Goal: Task Accomplishment & Management: Complete application form

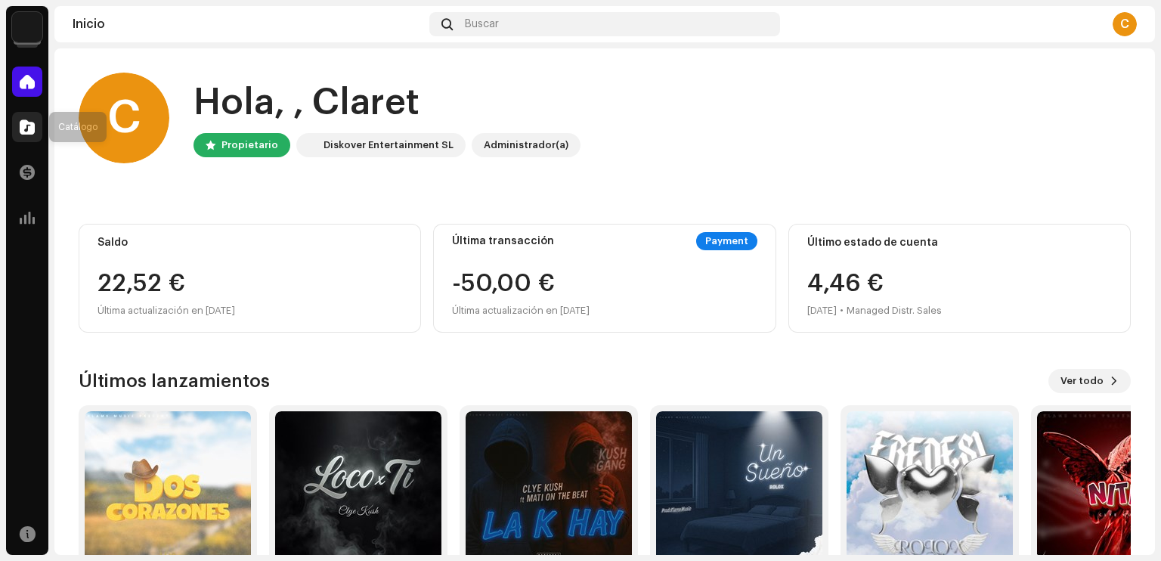
click at [28, 121] on span at bounding box center [27, 127] width 15 height 12
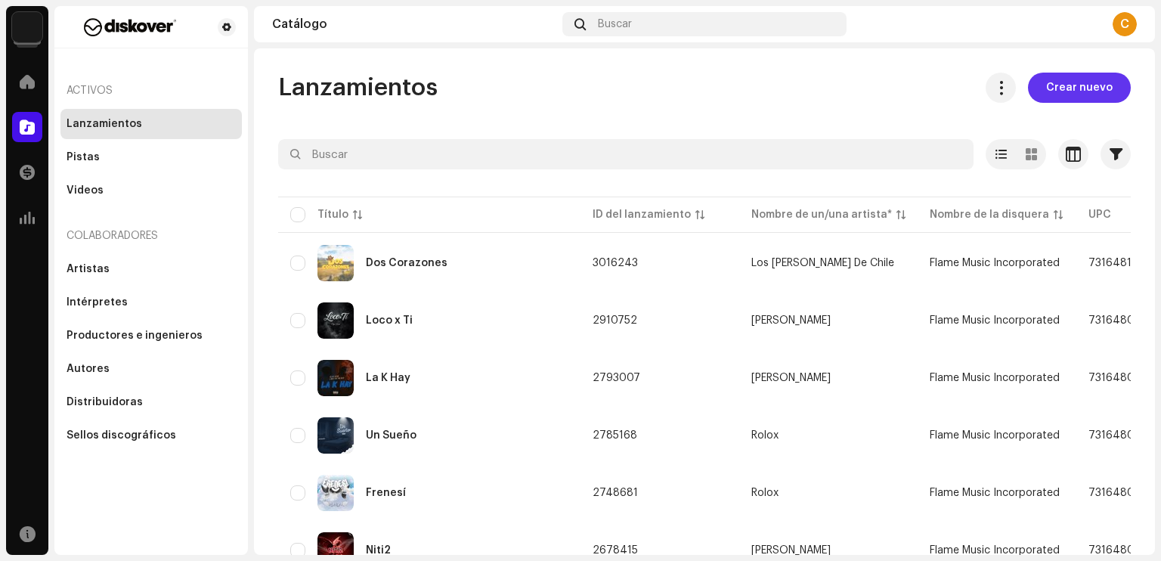
click at [1048, 94] on span "Crear nuevo" at bounding box center [1079, 88] width 67 height 30
click at [1085, 94] on span "Crear nuevo" at bounding box center [1079, 88] width 67 height 30
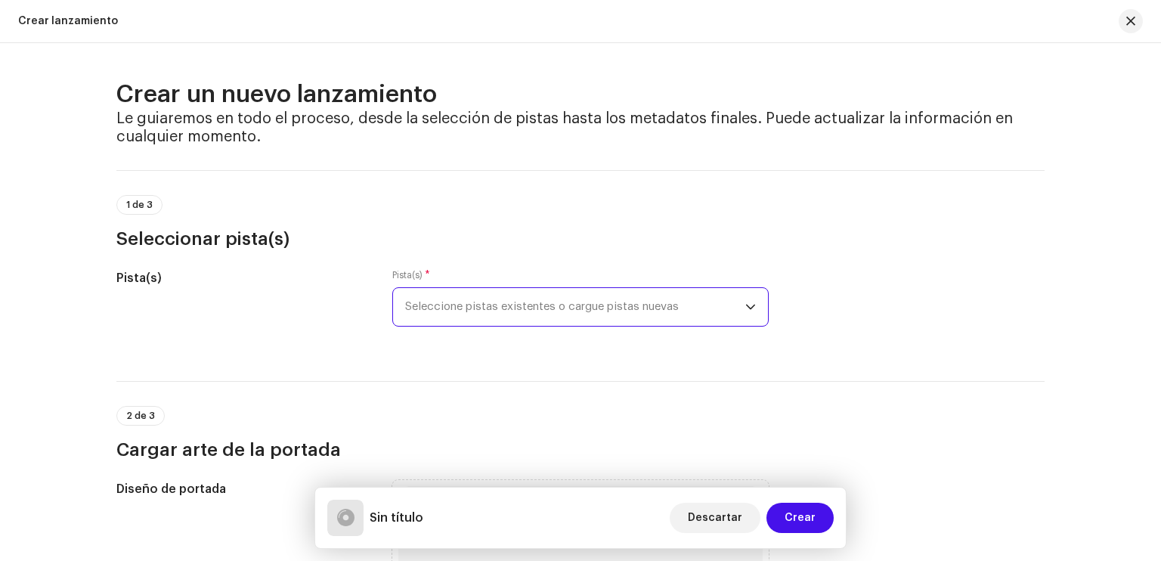
click at [559, 301] on span "Seleccione pistas existentes o cargue pistas nuevas" at bounding box center [575, 307] width 340 height 38
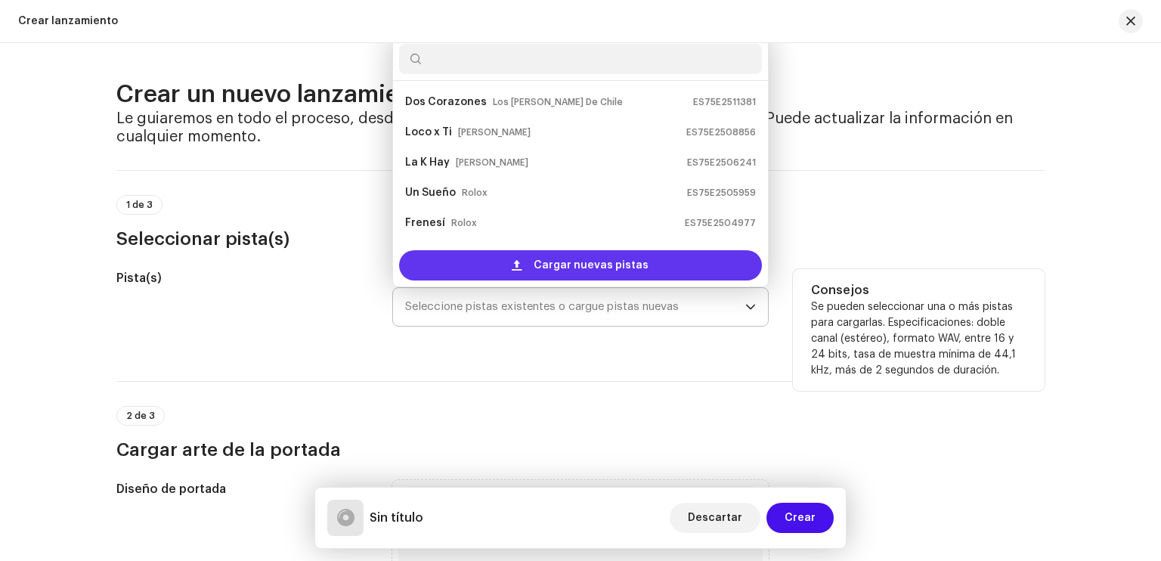
scroll to position [24, 0]
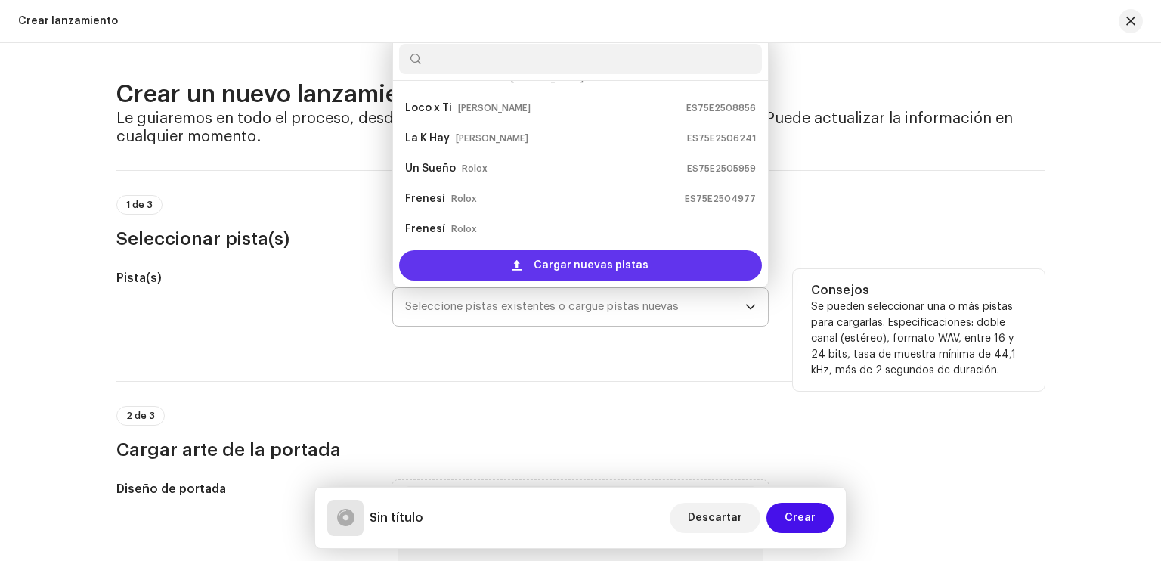
click at [649, 268] on div "Cargar nuevas pistas" at bounding box center [580, 265] width 363 height 30
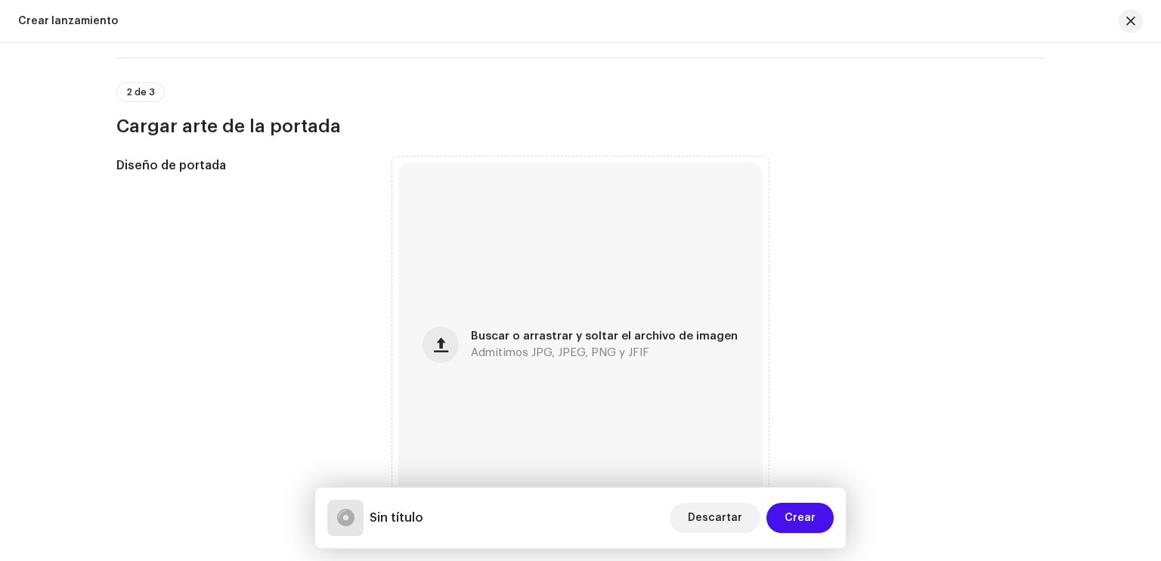
scroll to position [440, 0]
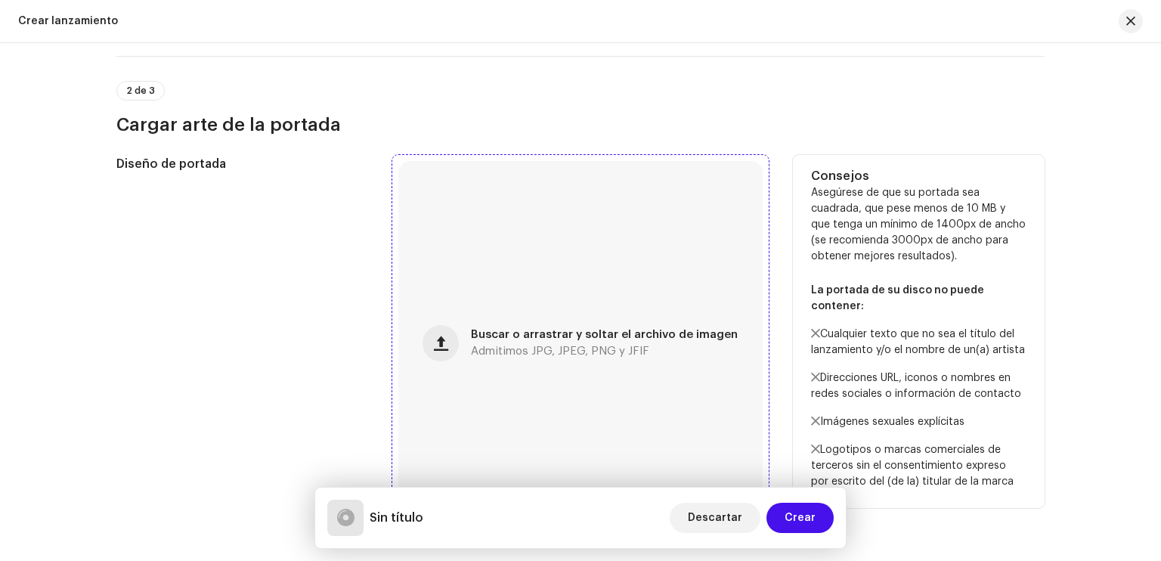
click at [511, 368] on div "Buscar o arrastrar y soltar el archivo de imagen Admitimos JPG, JPEG, PNG y JFIF" at bounding box center [580, 343] width 364 height 364
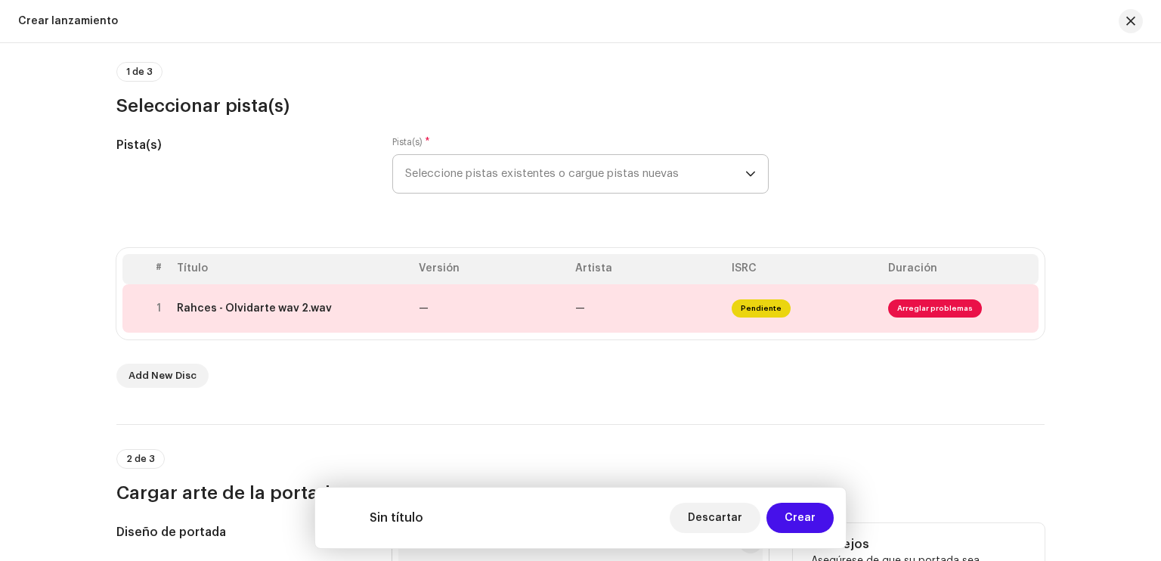
scroll to position [126, 0]
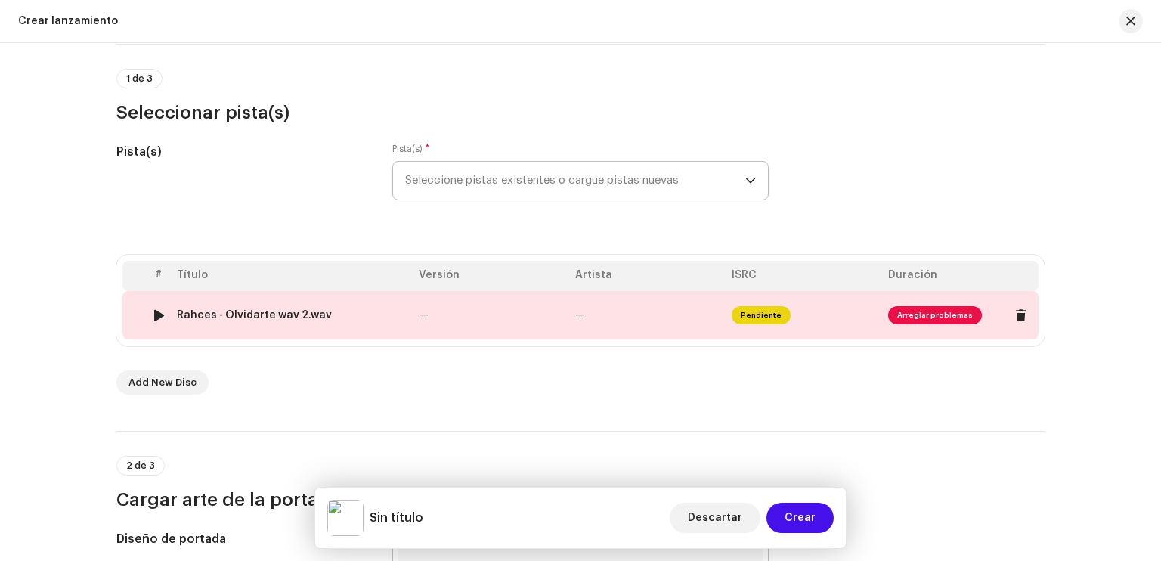
click at [481, 335] on td "—" at bounding box center [491, 315] width 156 height 48
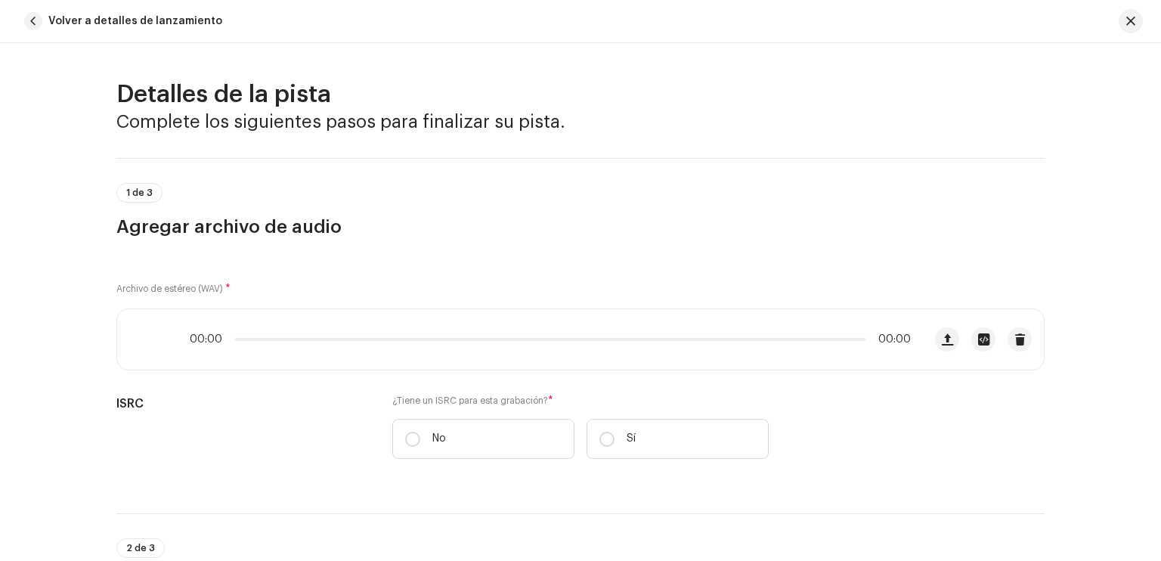
scroll to position [628, 0]
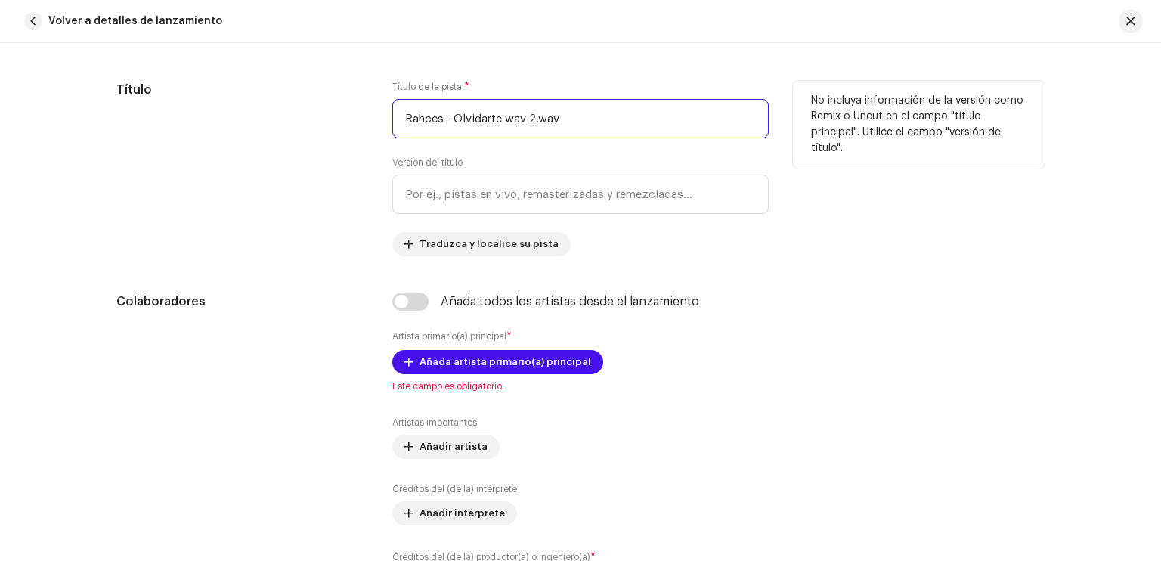
click at [553, 118] on input "Rahces - Olvidarte wav 2.wav" at bounding box center [580, 118] width 376 height 39
drag, startPoint x: 553, startPoint y: 118, endPoint x: 151, endPoint y: 163, distance: 403.9
click at [151, 163] on div "Título Título de la pista * Rahces - Olvidarte wav 2.wav Versión del título Tra…" at bounding box center [580, 168] width 928 height 175
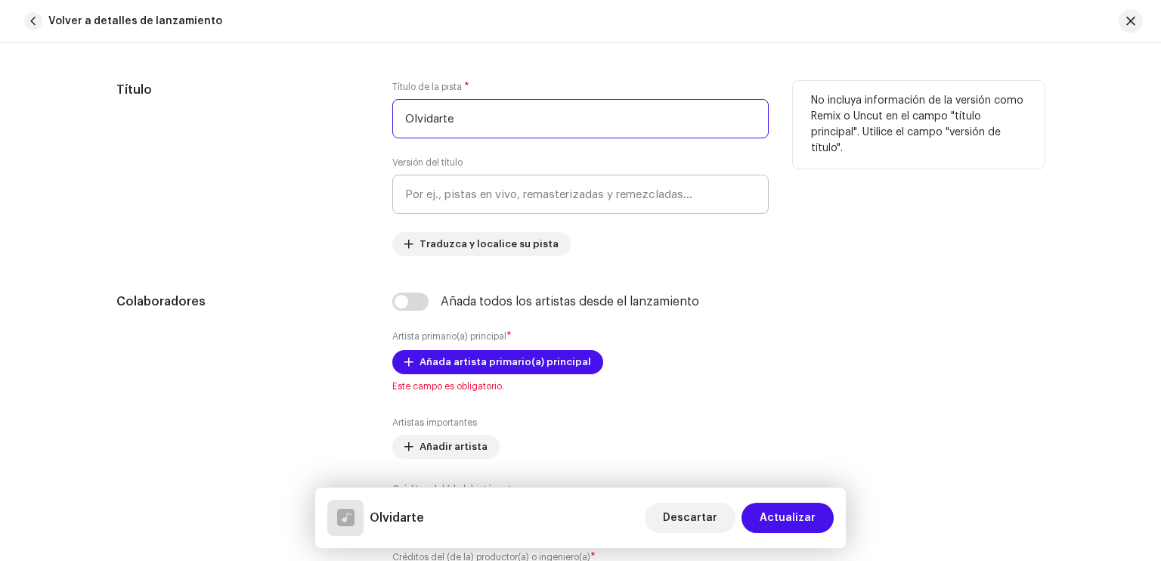
type input "Olvidarte"
click at [420, 197] on input "text" at bounding box center [580, 194] width 376 height 39
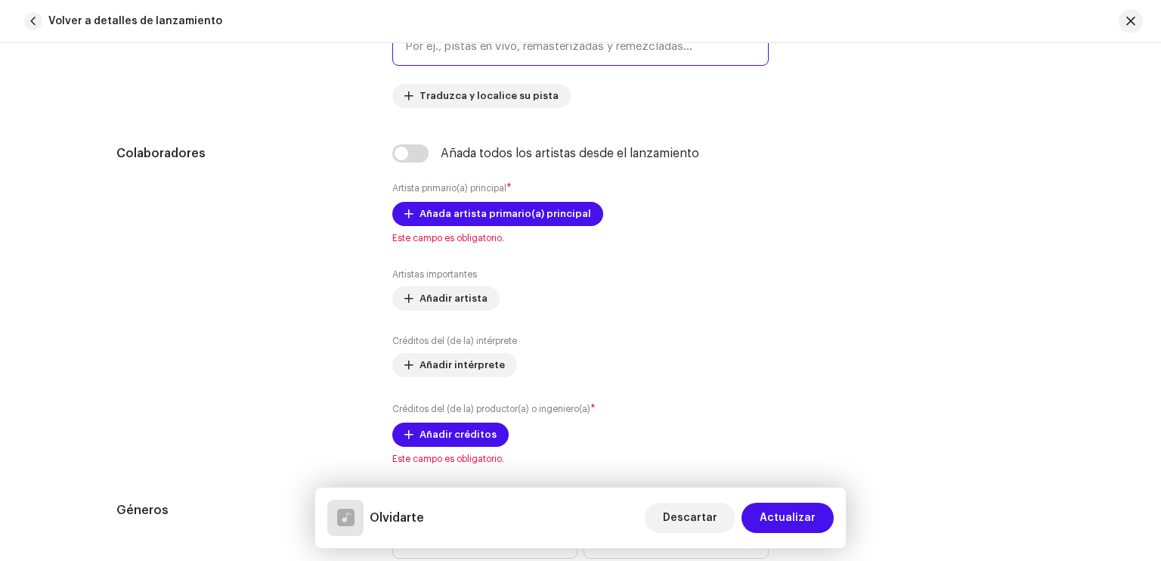
scroll to position [777, 0]
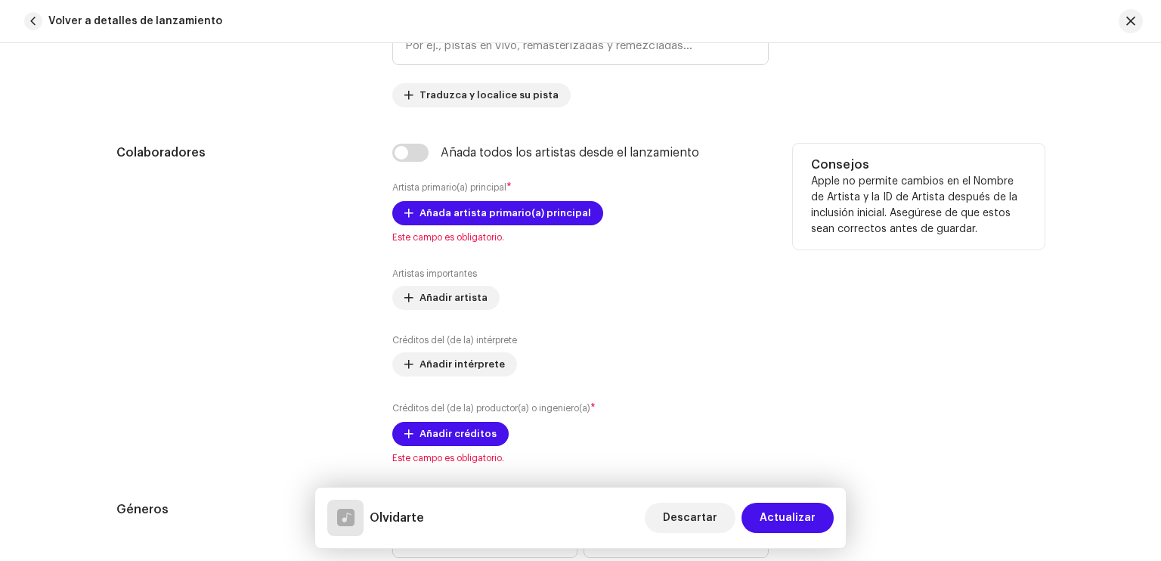
click at [458, 227] on div "Añada artista primario(a) principal Este campo es obligatorio." at bounding box center [580, 222] width 376 height 42
click at [466, 216] on span "Añada artista primario(a) principal" at bounding box center [506, 213] width 172 height 30
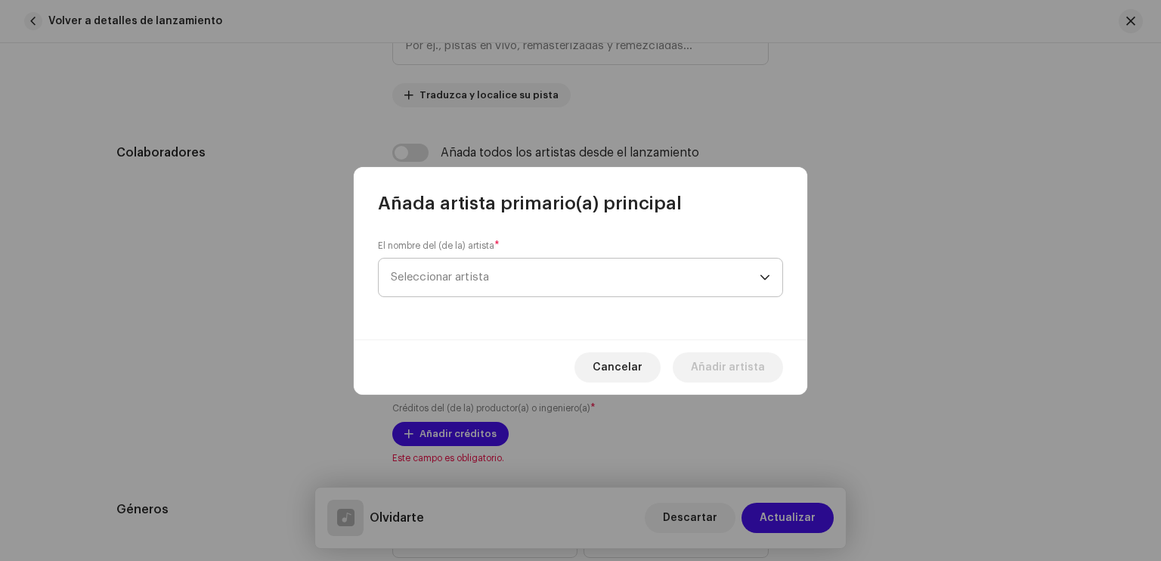
click at [473, 274] on span "Seleccionar artista" at bounding box center [440, 276] width 98 height 11
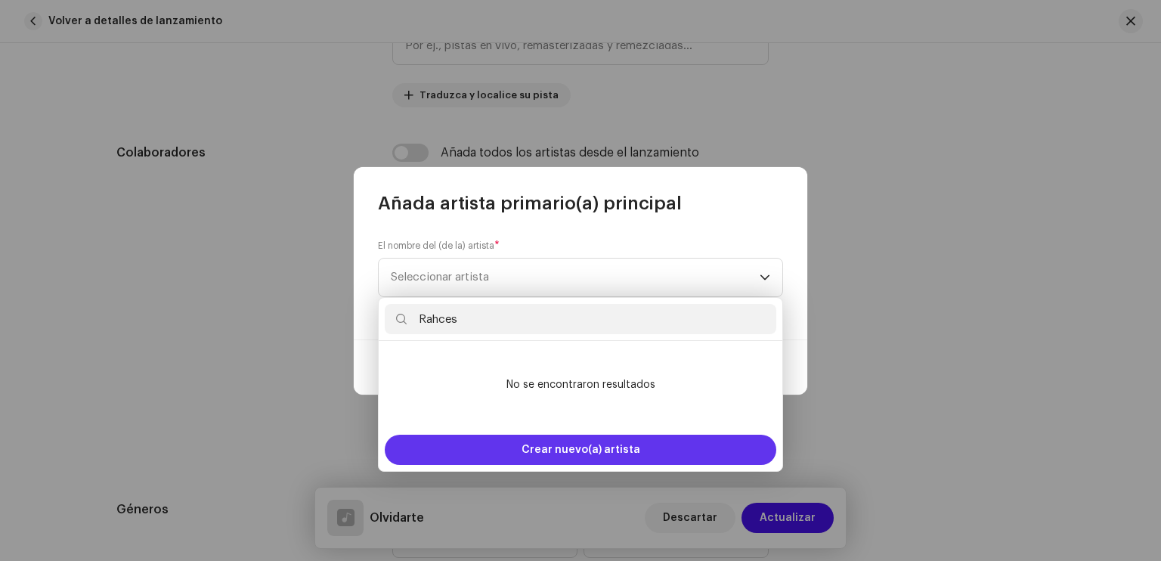
type input "Rahces"
click at [608, 447] on span "Crear nuevo(a) artista" at bounding box center [581, 450] width 119 height 30
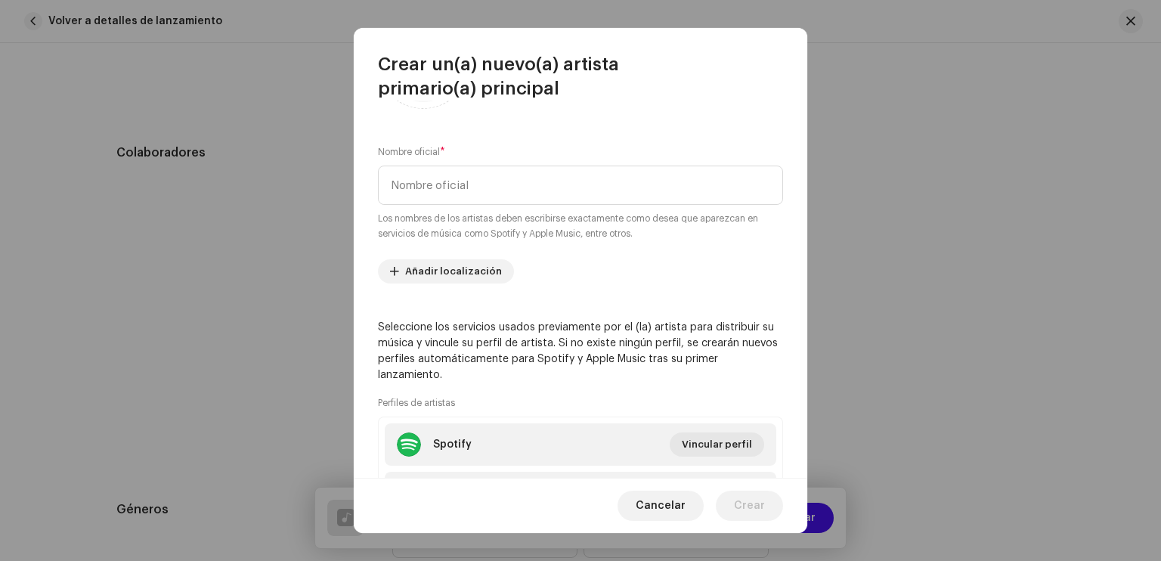
scroll to position [240, 0]
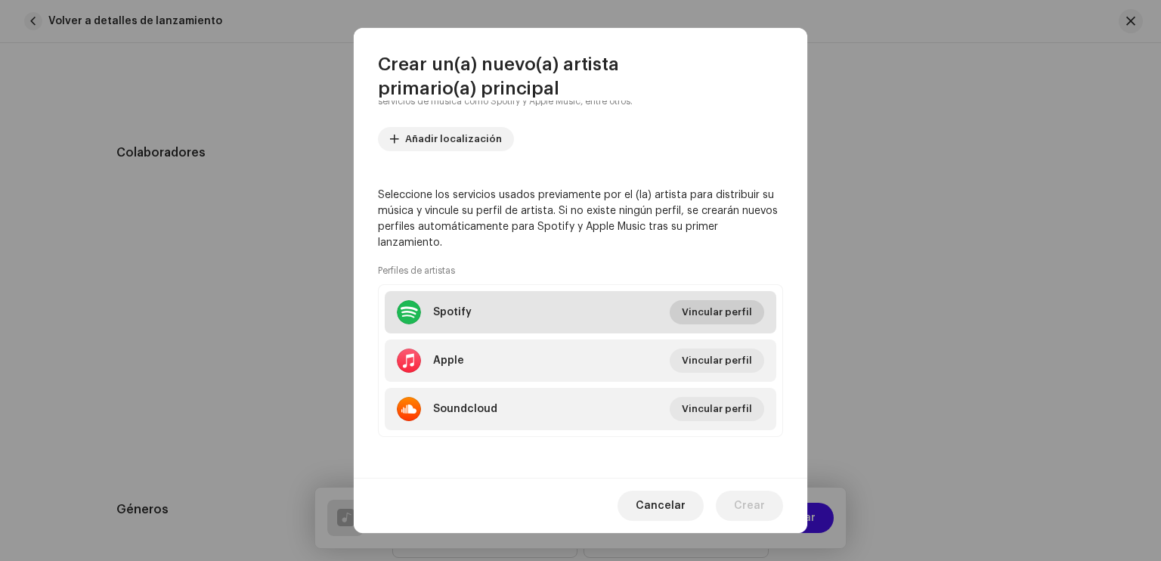
click at [695, 314] on span "Vincular perfil" at bounding box center [717, 312] width 70 height 30
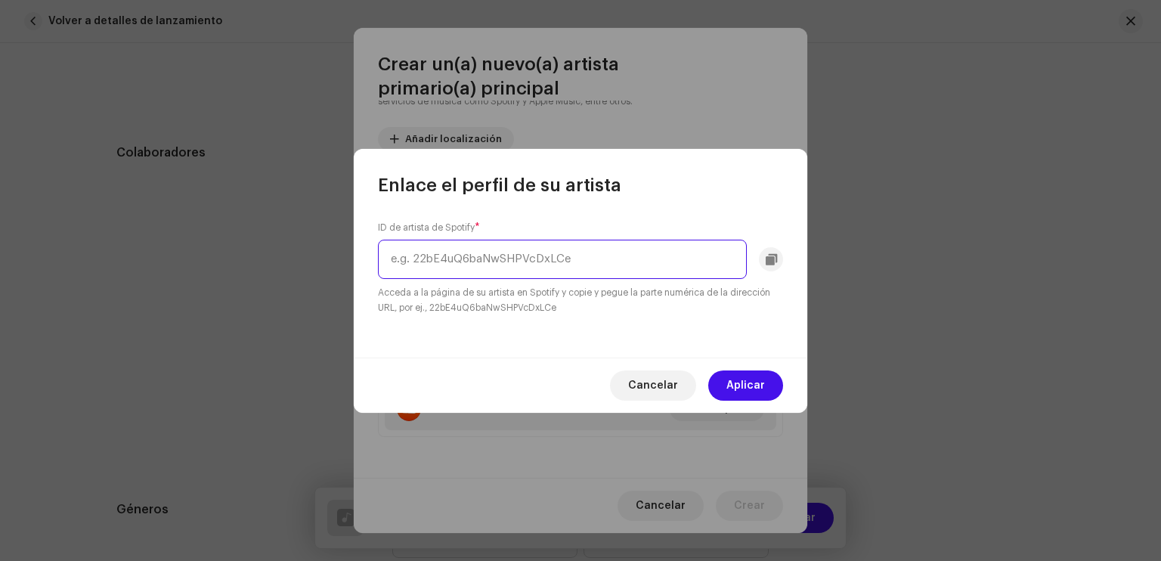
click at [451, 256] on input "text" at bounding box center [562, 259] width 369 height 39
paste input "5R2mP84uAQB8z9cASAMW4S"
type input "5R2mP84uAQB8z9cASAMW4S"
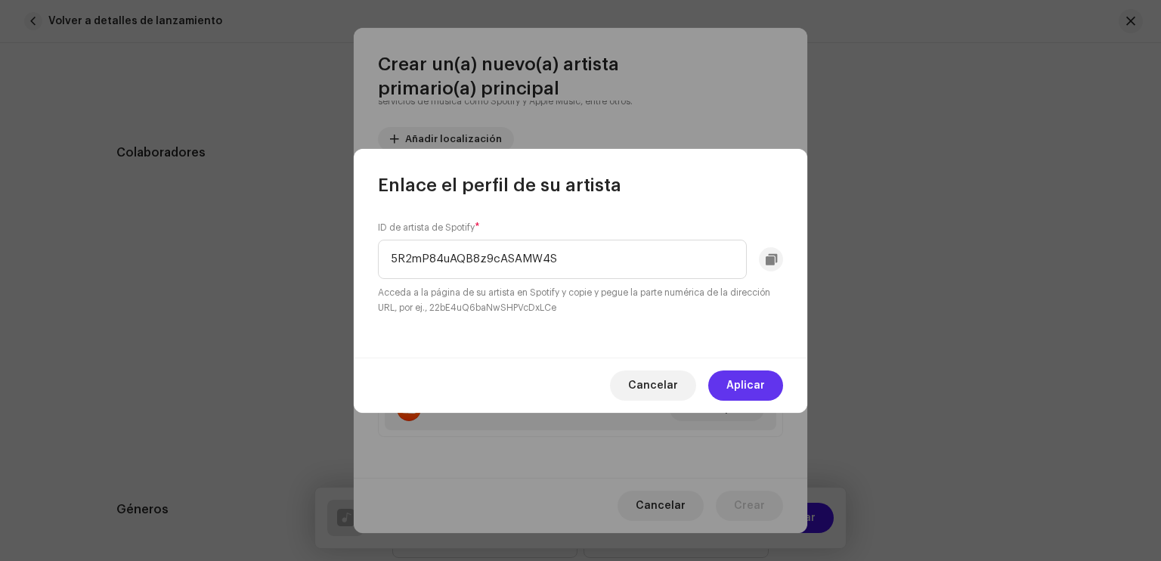
click at [759, 387] on span "Aplicar" at bounding box center [745, 385] width 39 height 30
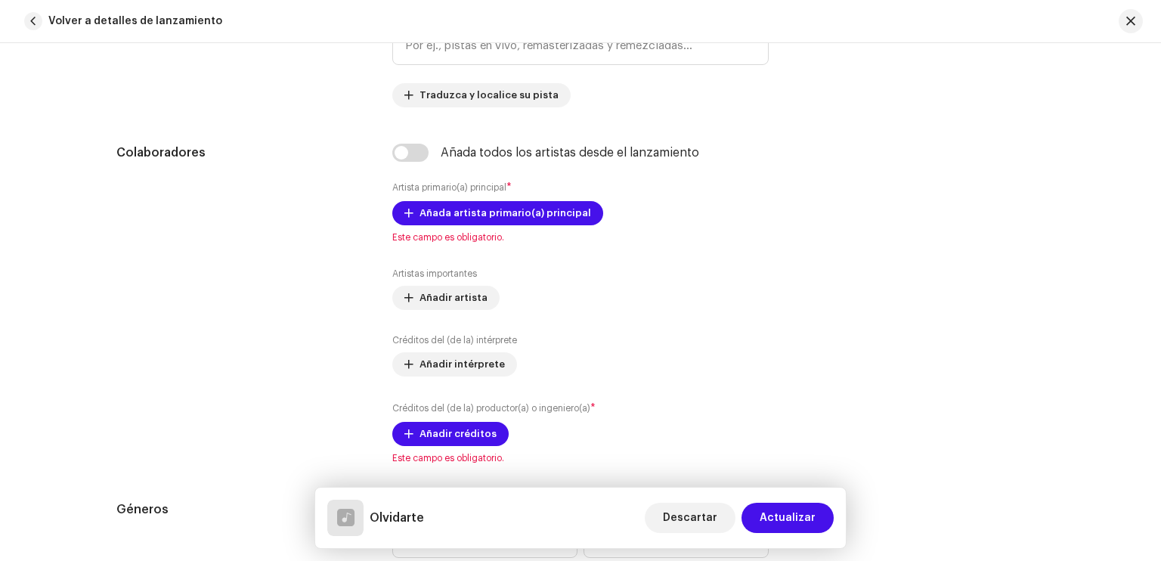
click at [924, 355] on div "Crear un(a) nuevo(a) artista primario(a) principal Admitimos imágenes en format…" at bounding box center [580, 280] width 1161 height 561
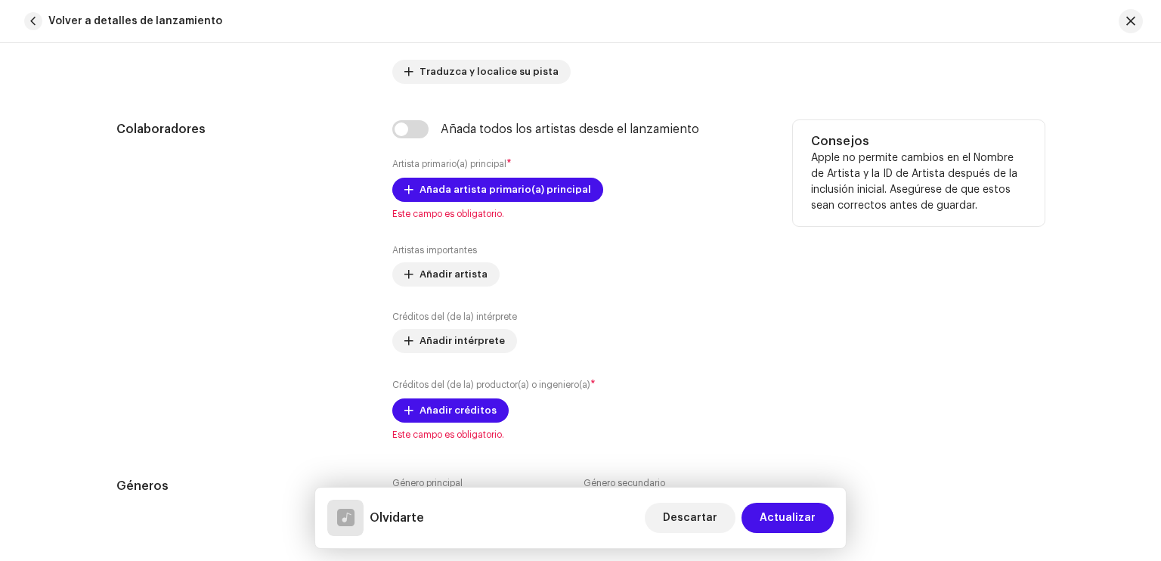
scroll to position [806, 0]
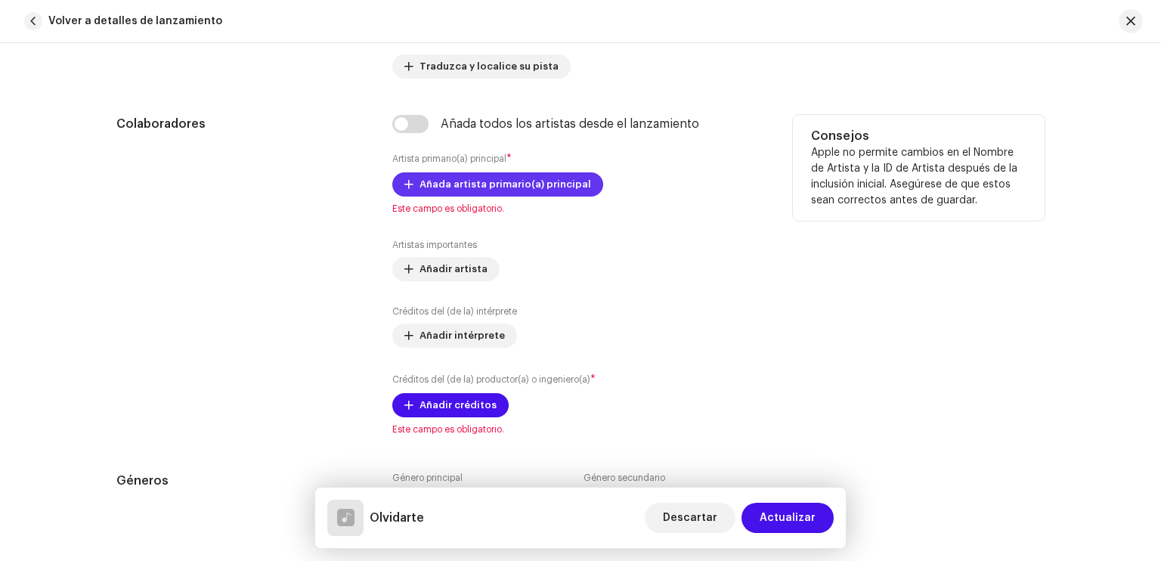
click at [506, 181] on span "Añada artista primario(a) principal" at bounding box center [506, 184] width 172 height 30
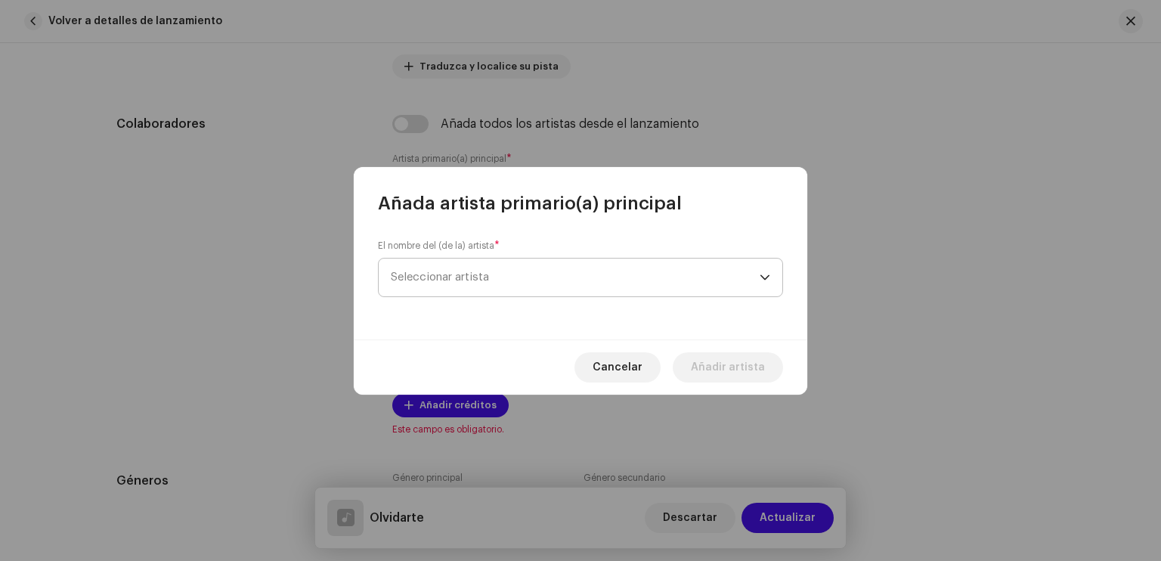
click at [466, 290] on span "Seleccionar artista" at bounding box center [575, 278] width 369 height 38
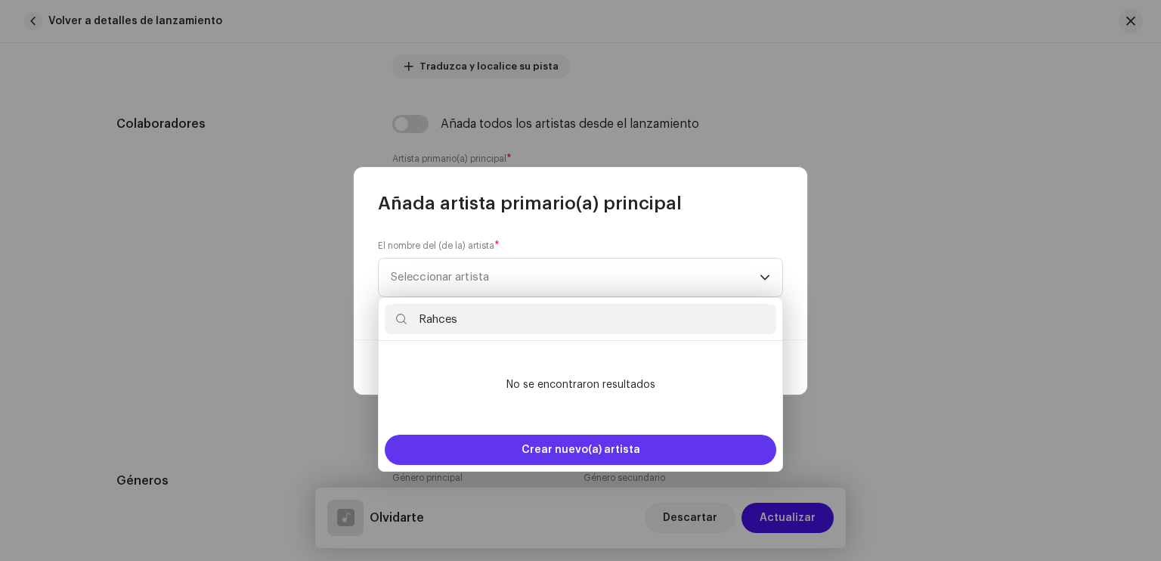
type input "Rahces"
click at [581, 450] on span "Crear nuevo(a) artista" at bounding box center [581, 450] width 119 height 30
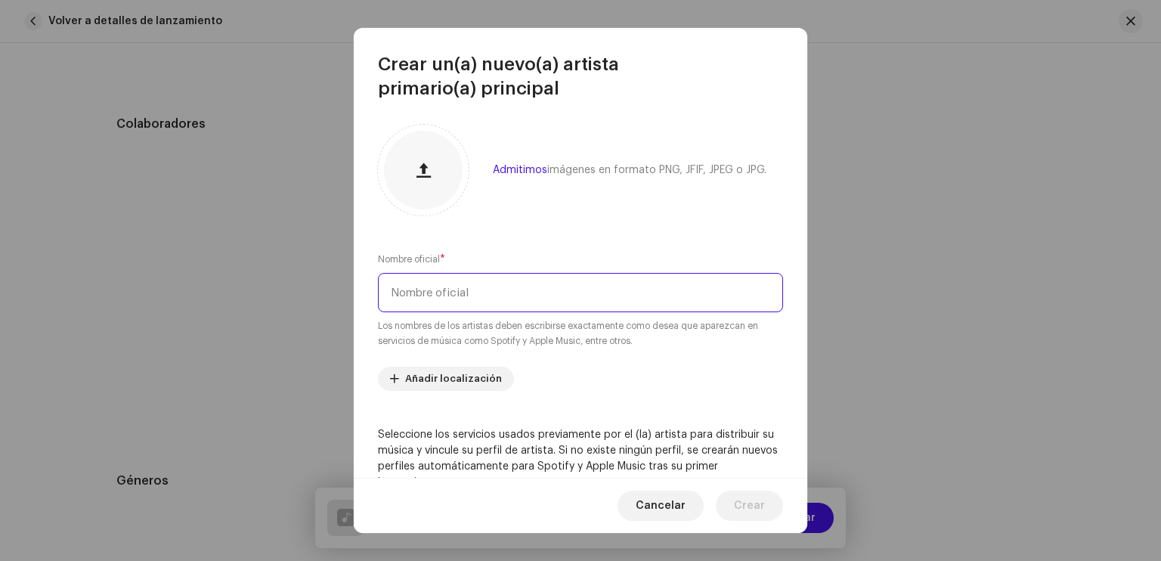
click at [514, 290] on input "text" at bounding box center [580, 292] width 405 height 39
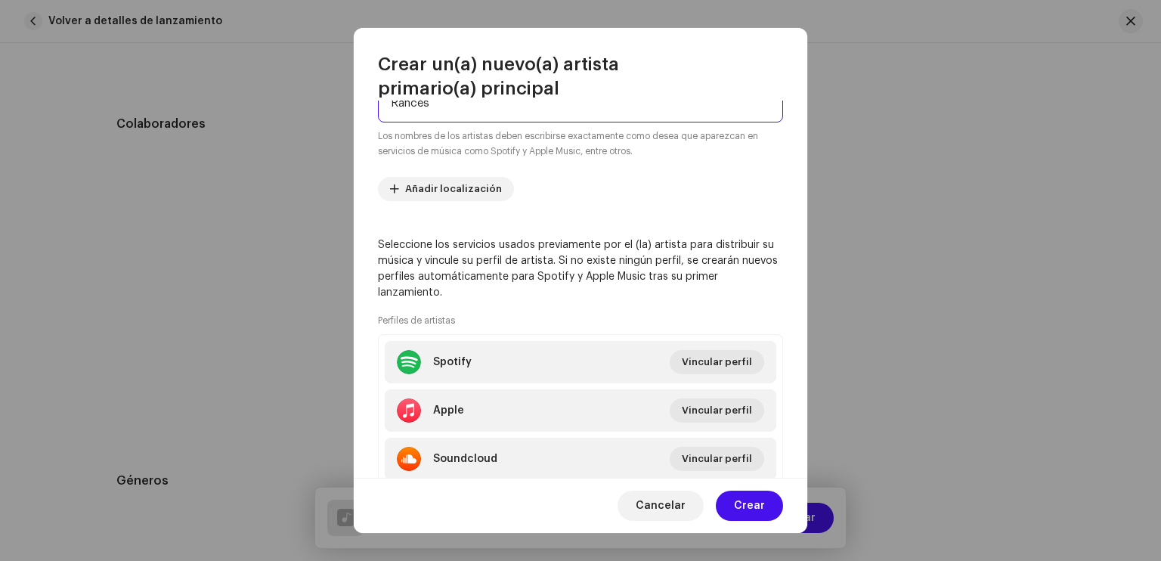
scroll to position [193, 0]
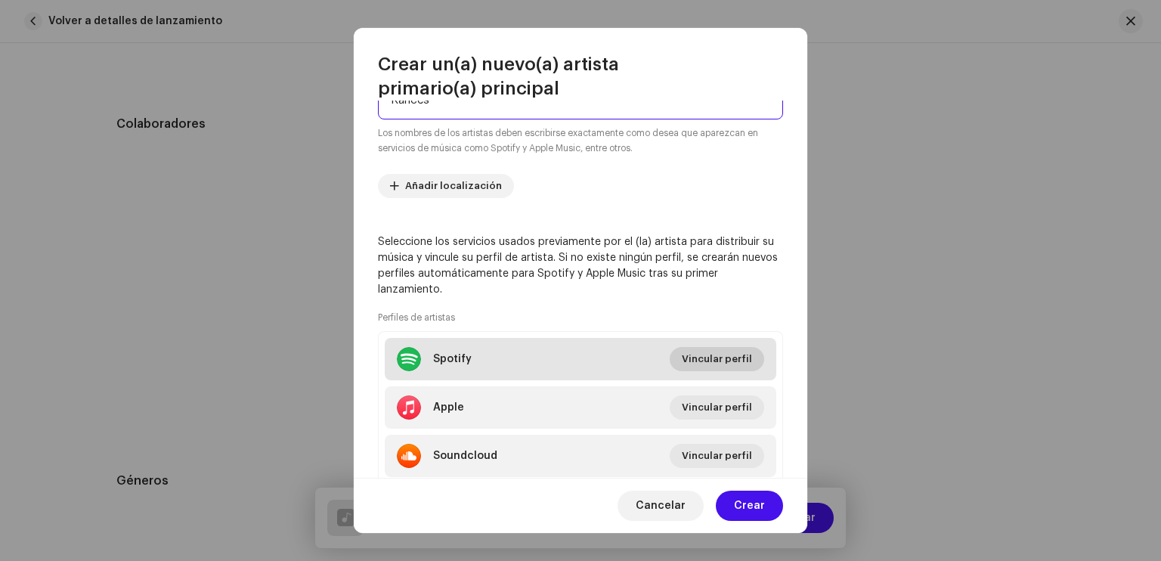
type input "Rahces"
click at [730, 358] on span "Vincular perfil" at bounding box center [717, 359] width 70 height 30
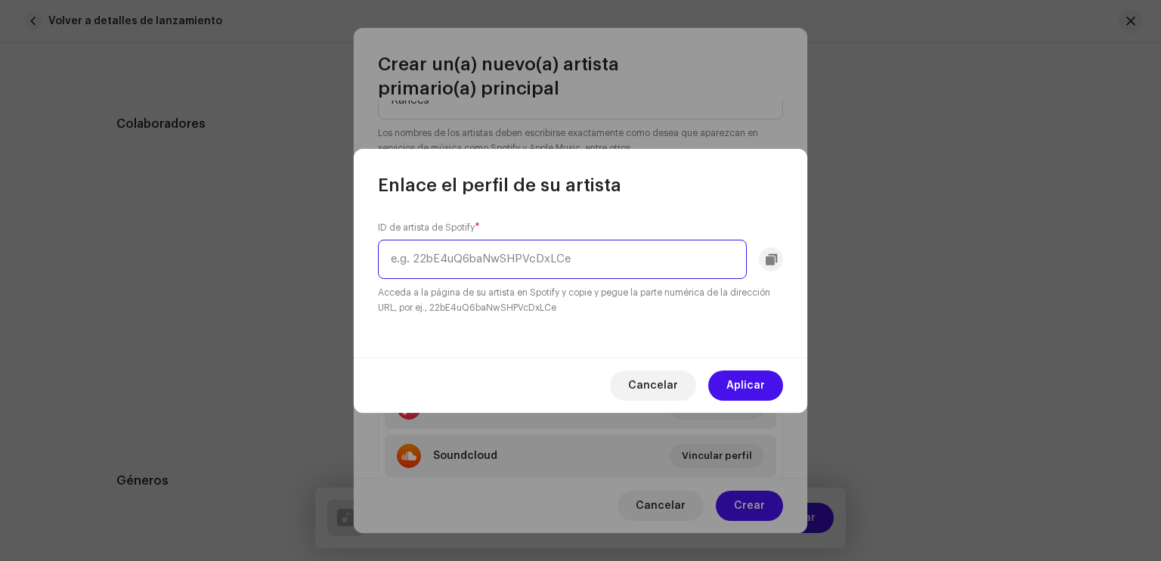
click at [600, 274] on input "text" at bounding box center [562, 259] width 369 height 39
paste input "5R2mP84uAQB8z9cASAMW4S"
type input "5R2mP84uAQB8z9cASAMW4S"
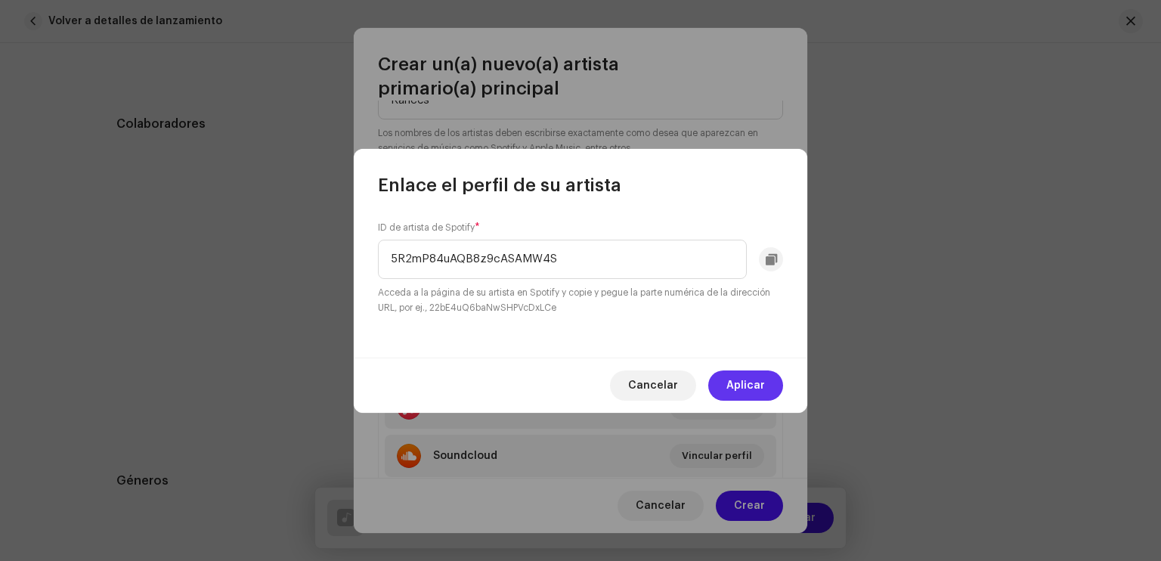
click at [759, 378] on span "Aplicar" at bounding box center [745, 385] width 39 height 30
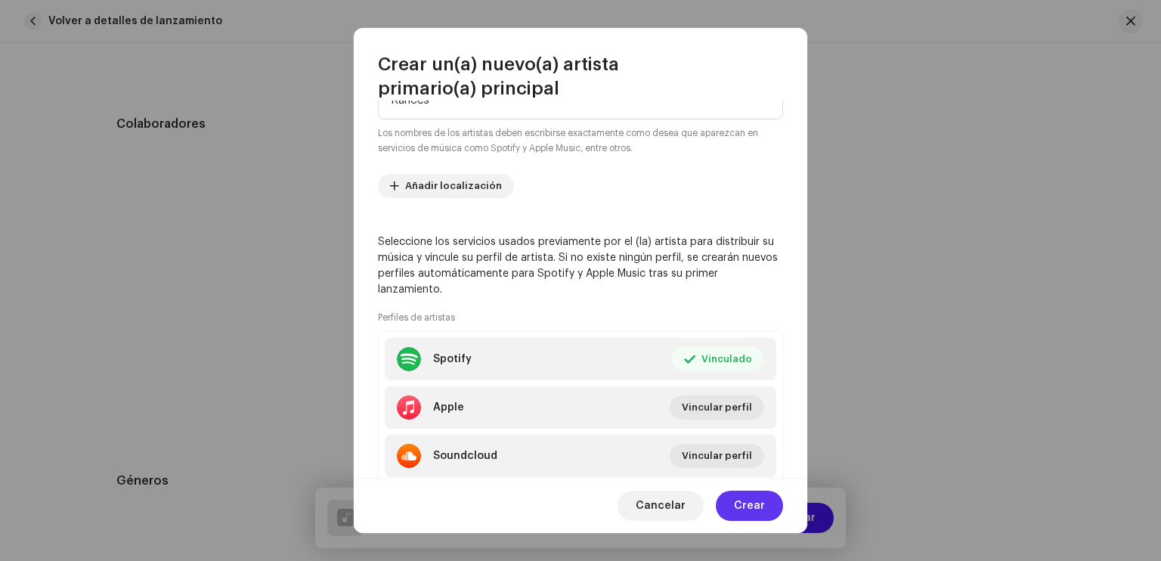
click at [762, 498] on span "Crear" at bounding box center [749, 506] width 31 height 30
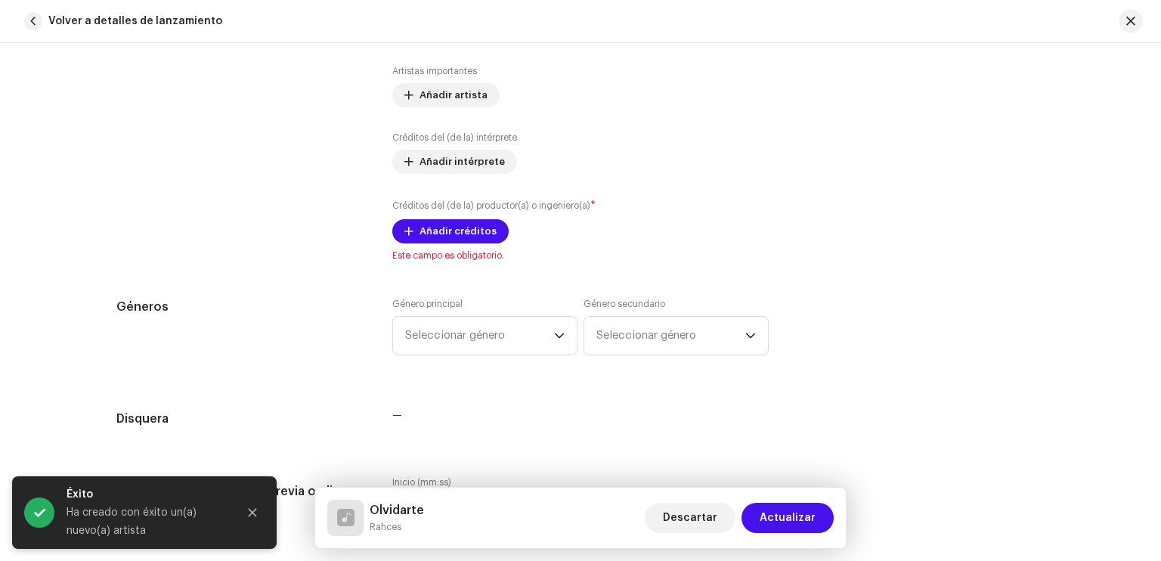
scroll to position [1001, 0]
click at [448, 228] on span "Añadir créditos" at bounding box center [458, 230] width 77 height 30
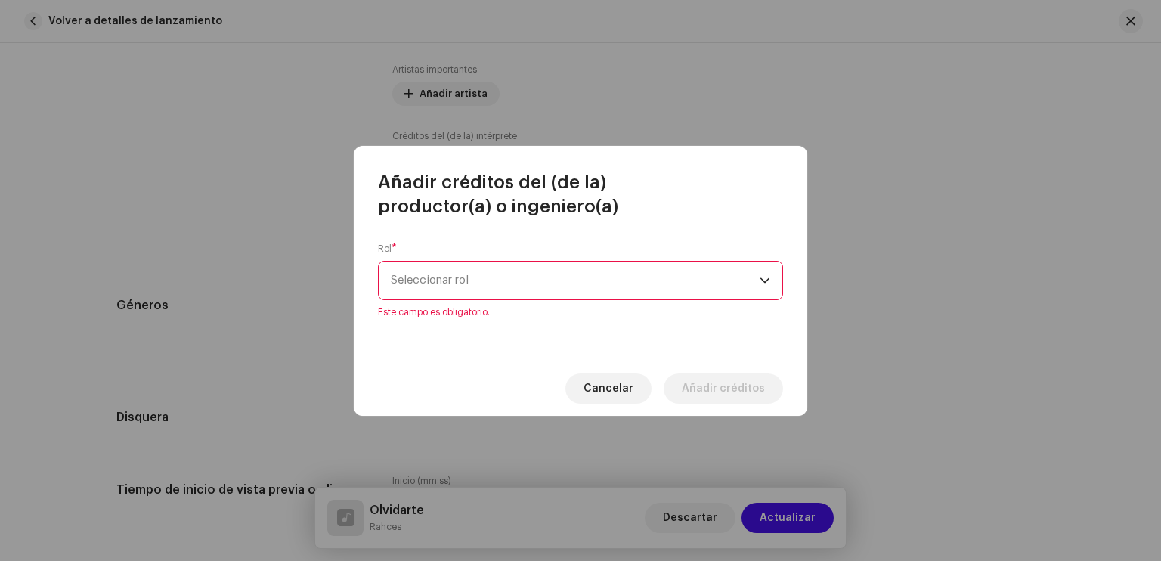
click at [460, 311] on div "Rol * Seleccionar rol Este campo es obligatorio." at bounding box center [581, 289] width 454 height 142
click at [463, 302] on div "Rol * Seleccionar rol Este campo es obligatorio." at bounding box center [580, 281] width 405 height 76
click at [469, 292] on span "Seleccionar rol" at bounding box center [575, 281] width 369 height 38
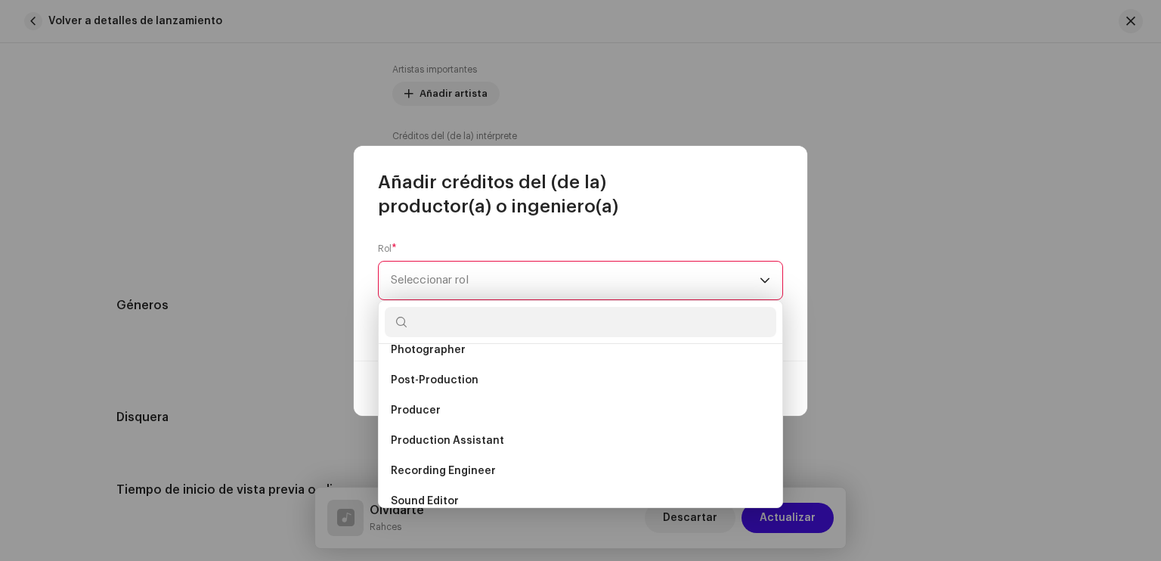
scroll to position [559, 0]
click at [474, 404] on li "Producer" at bounding box center [581, 410] width 392 height 30
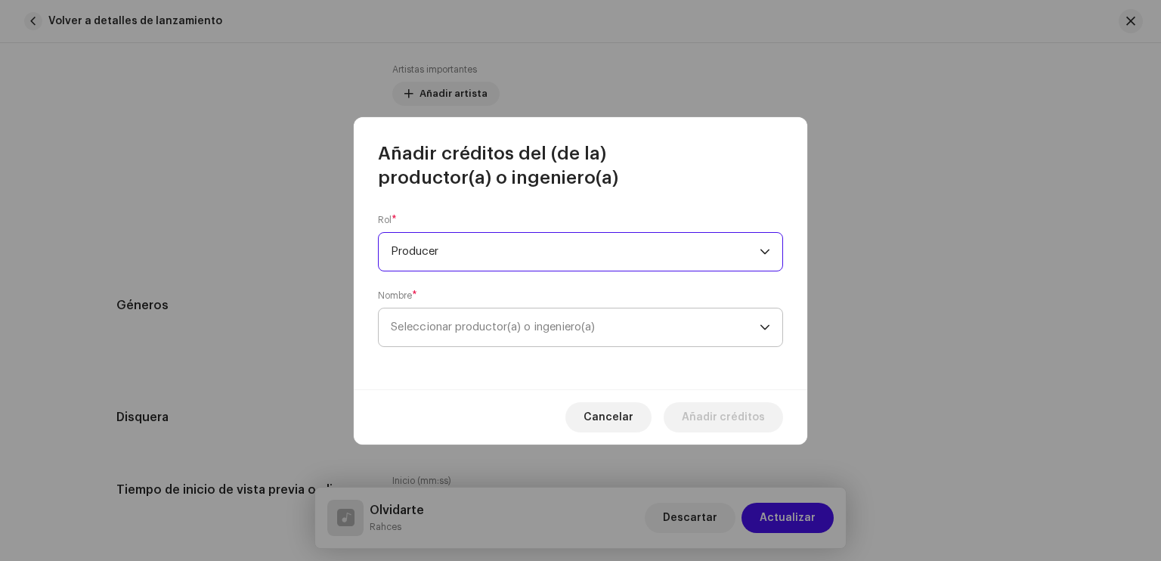
click at [485, 336] on span "Seleccionar productor(a) o ingeniero(a)" at bounding box center [575, 327] width 369 height 38
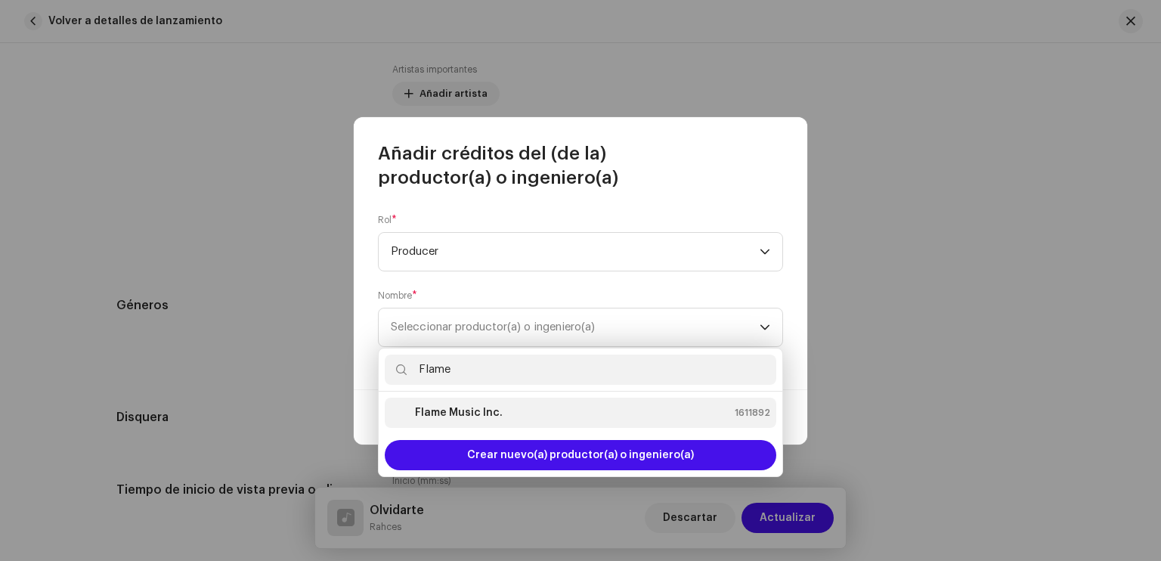
type input "Flame"
click at [459, 413] on strong "Flame Music Inc." at bounding box center [459, 412] width 88 height 15
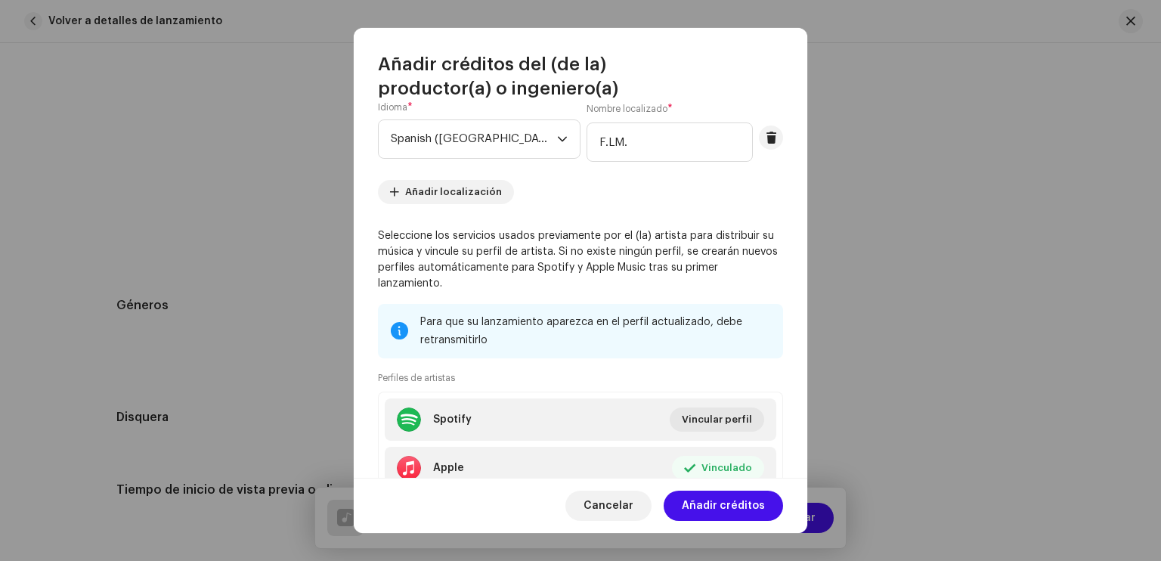
scroll to position [283, 0]
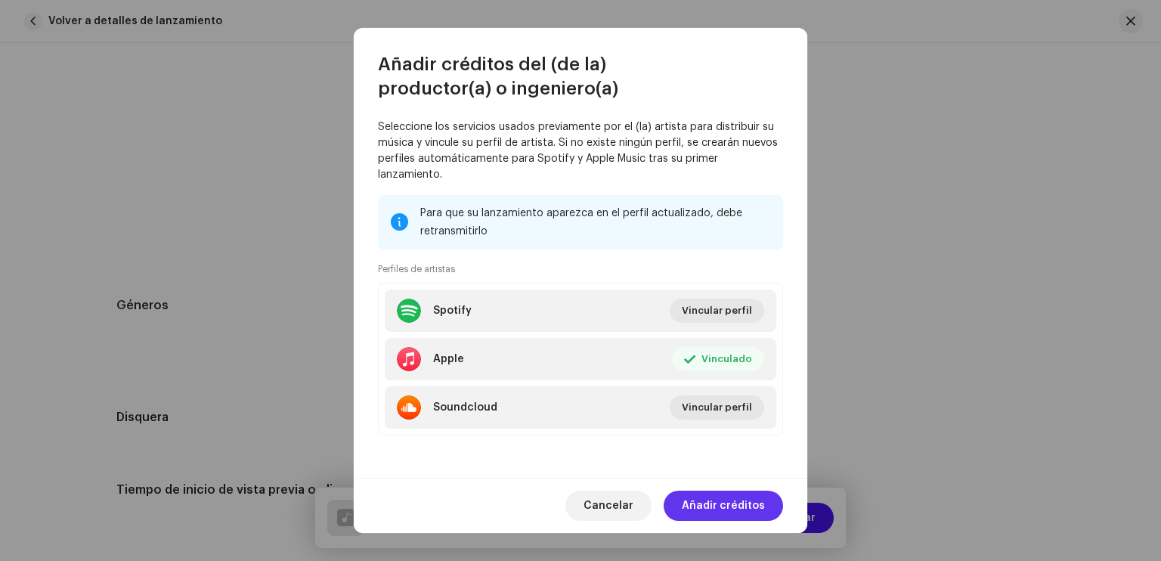
click at [723, 513] on span "Añadir créditos" at bounding box center [723, 506] width 83 height 30
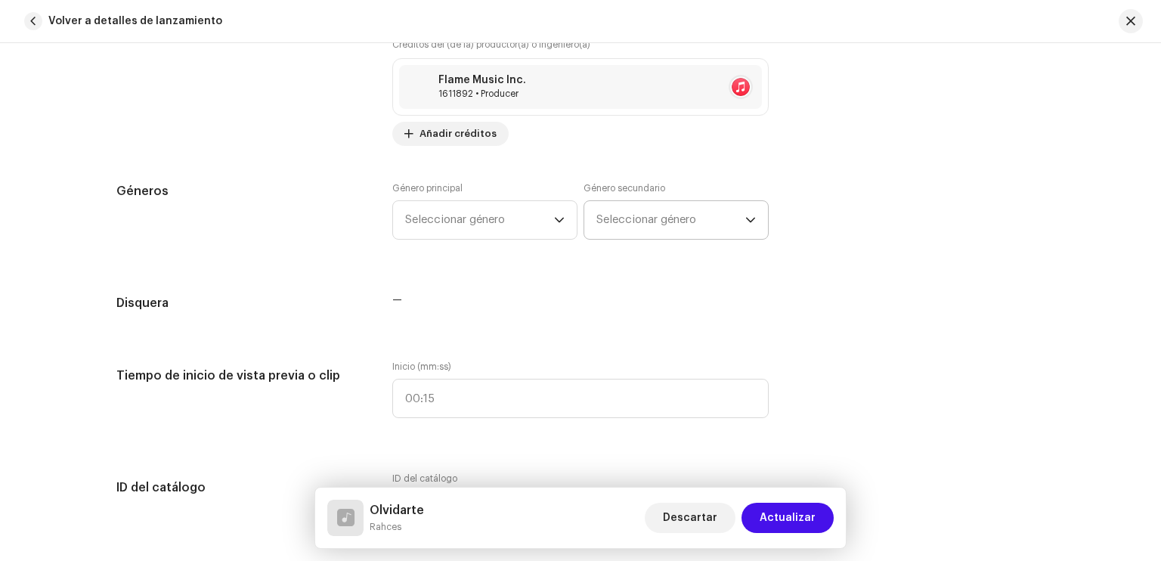
scroll to position [1162, 0]
click at [484, 217] on span "Seleccionar género" at bounding box center [479, 219] width 149 height 38
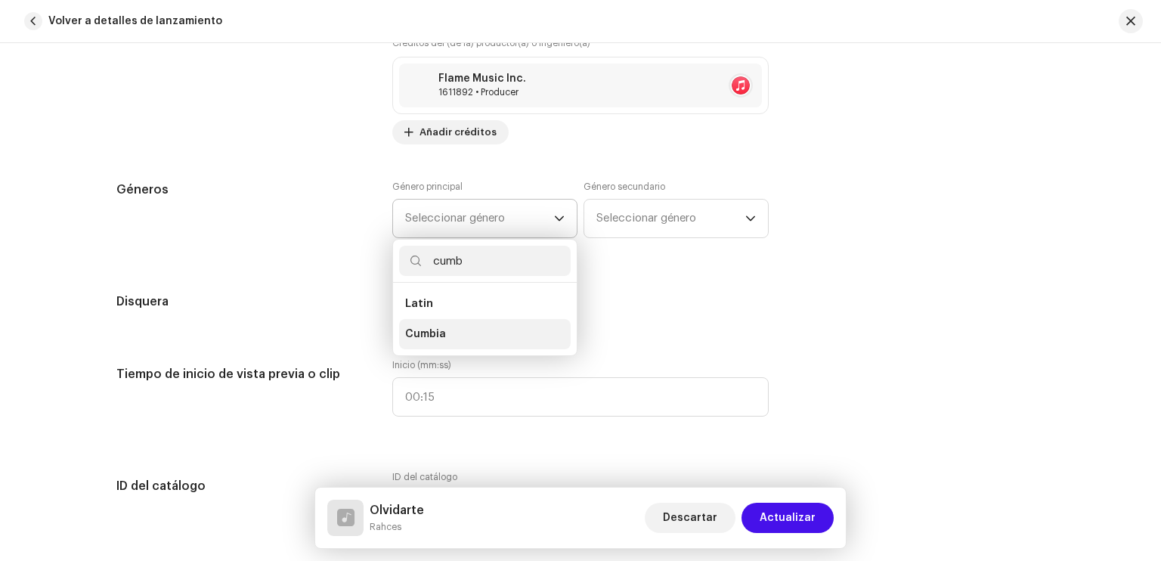
type input "cumb"
click at [445, 321] on li "Cumbia" at bounding box center [485, 334] width 172 height 30
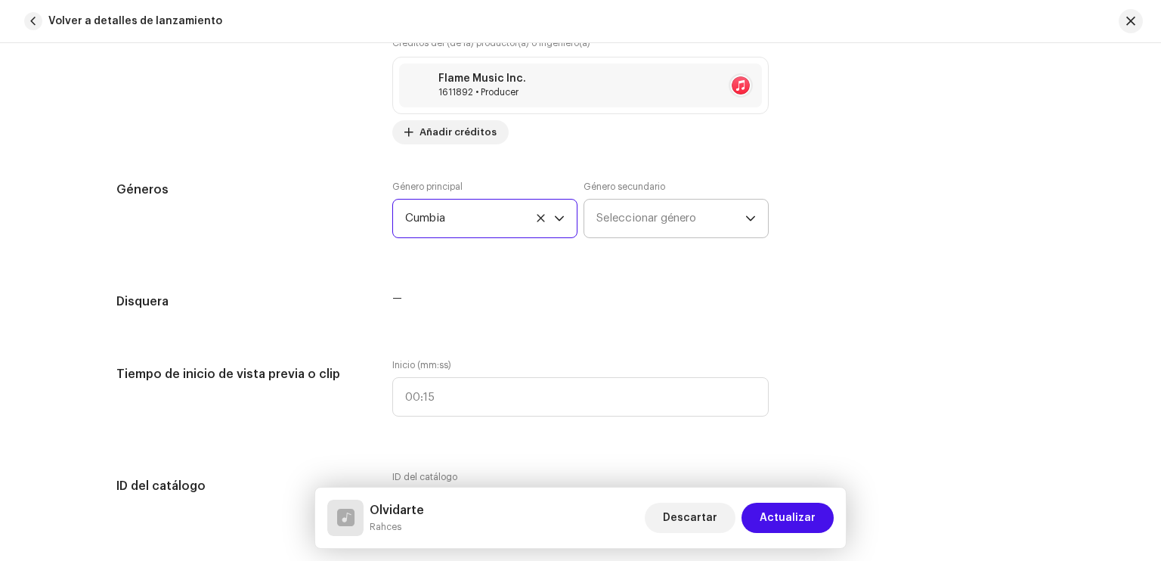
click at [608, 228] on span "Seleccionar género" at bounding box center [670, 219] width 149 height 38
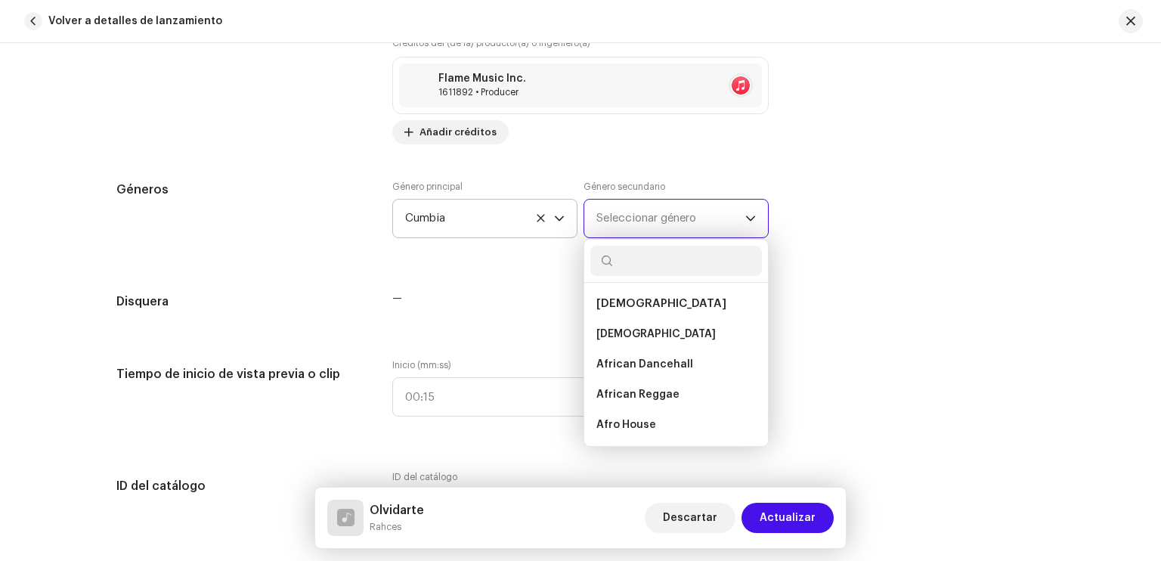
click at [604, 228] on span "Seleccionar género" at bounding box center [670, 219] width 149 height 38
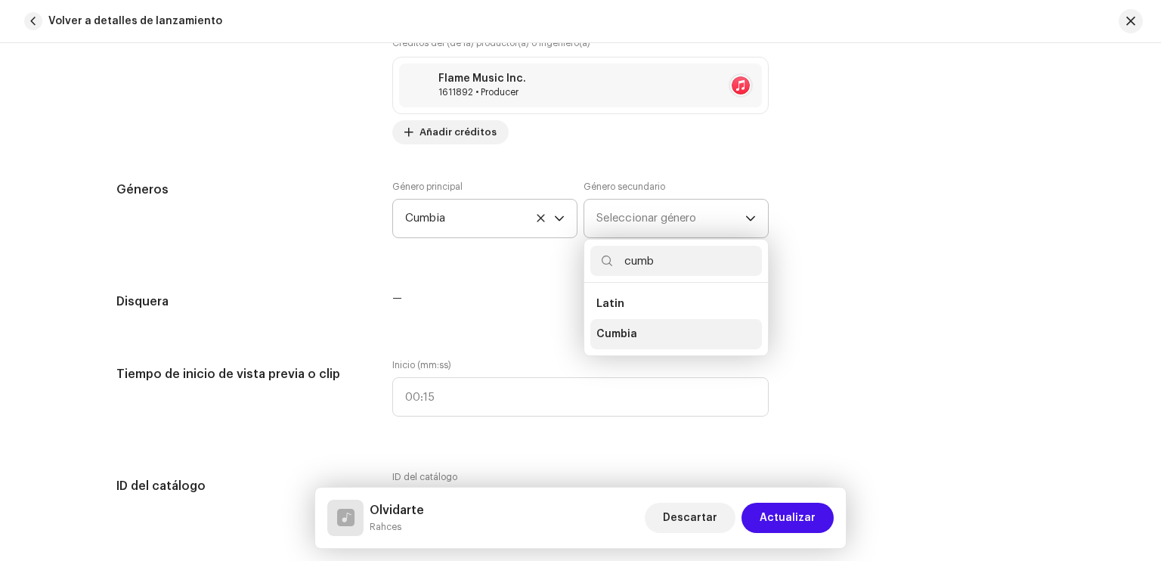
type input "cumb"
click at [612, 339] on span "Cumbia" at bounding box center [616, 334] width 41 height 15
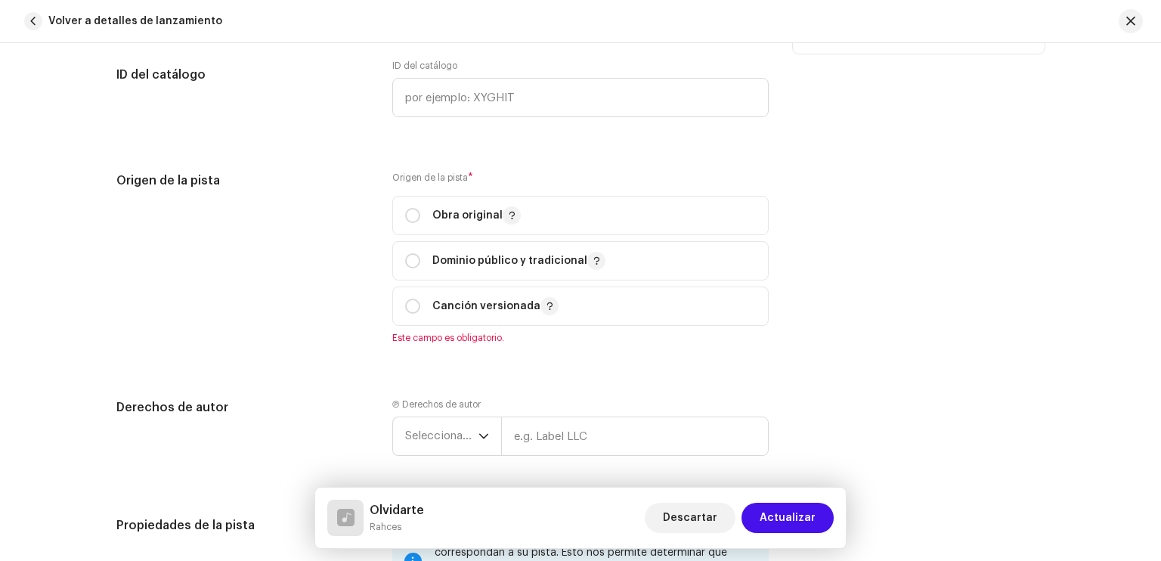
scroll to position [1574, 0]
click at [407, 265] on input "radio" at bounding box center [412, 259] width 15 height 15
radio input "true"
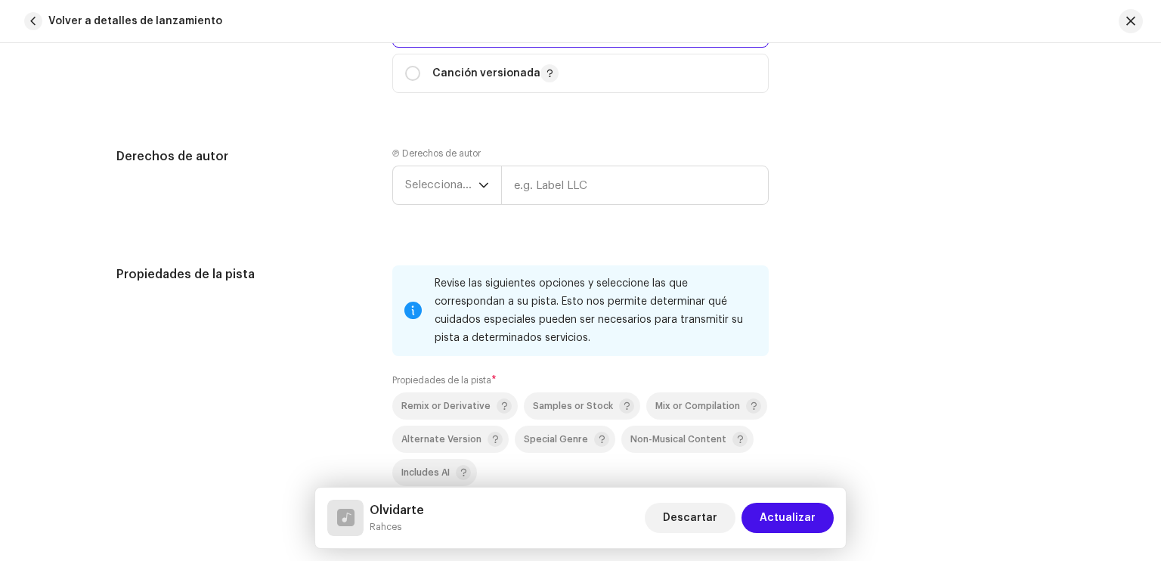
scroll to position [1807, 0]
click at [502, 186] on input "text" at bounding box center [635, 184] width 268 height 39
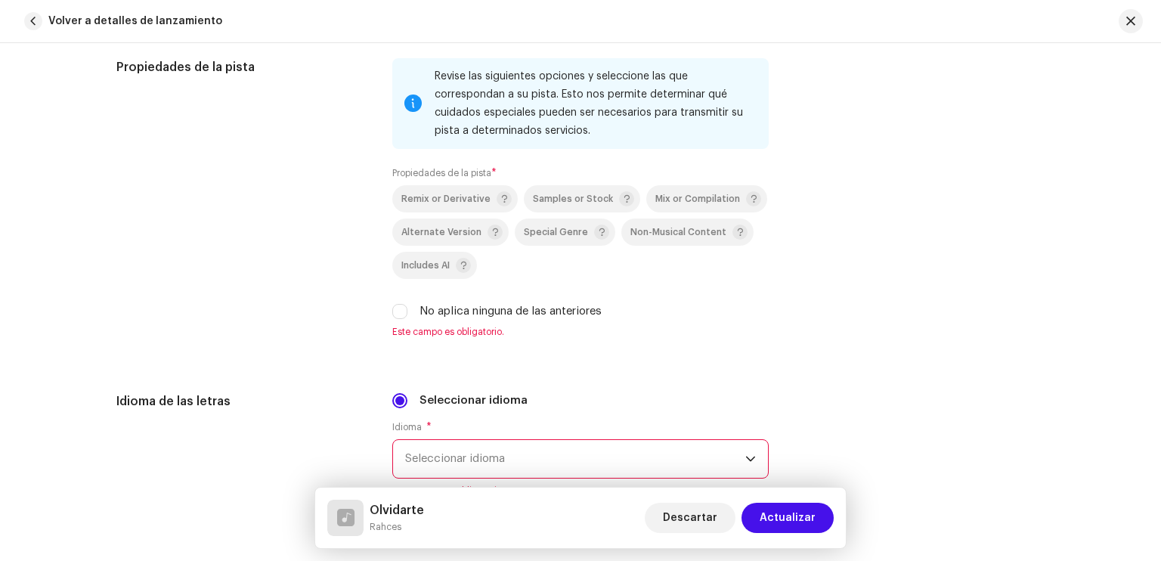
scroll to position [2015, 0]
type input "Rahces"
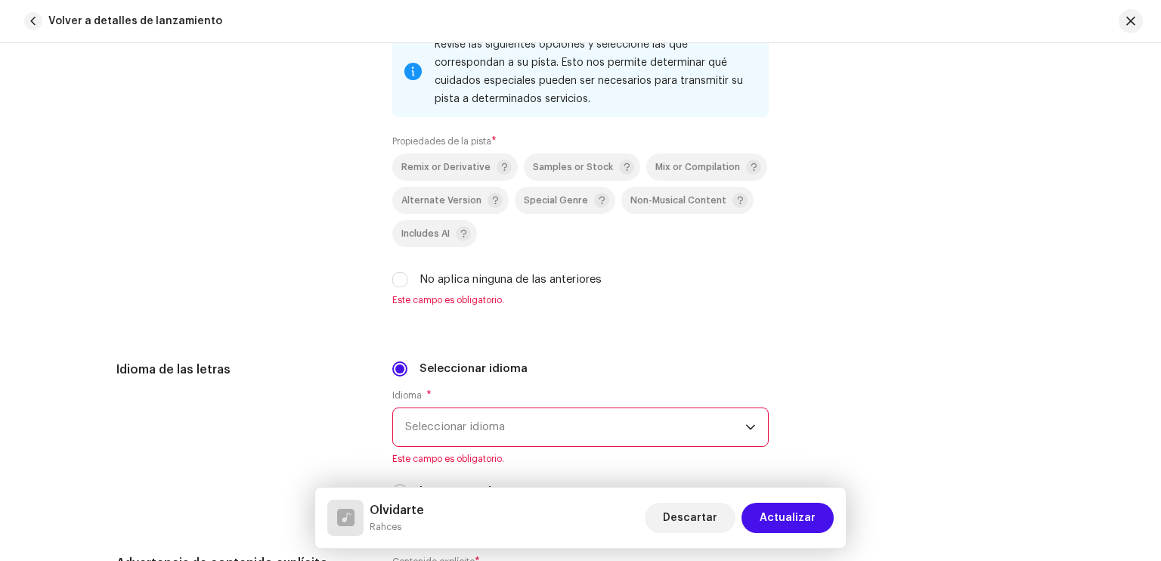
click at [386, 313] on div "Propiedades de la pista Revise las siguientes opciones y seleccione las que cor…" at bounding box center [580, 175] width 928 height 298
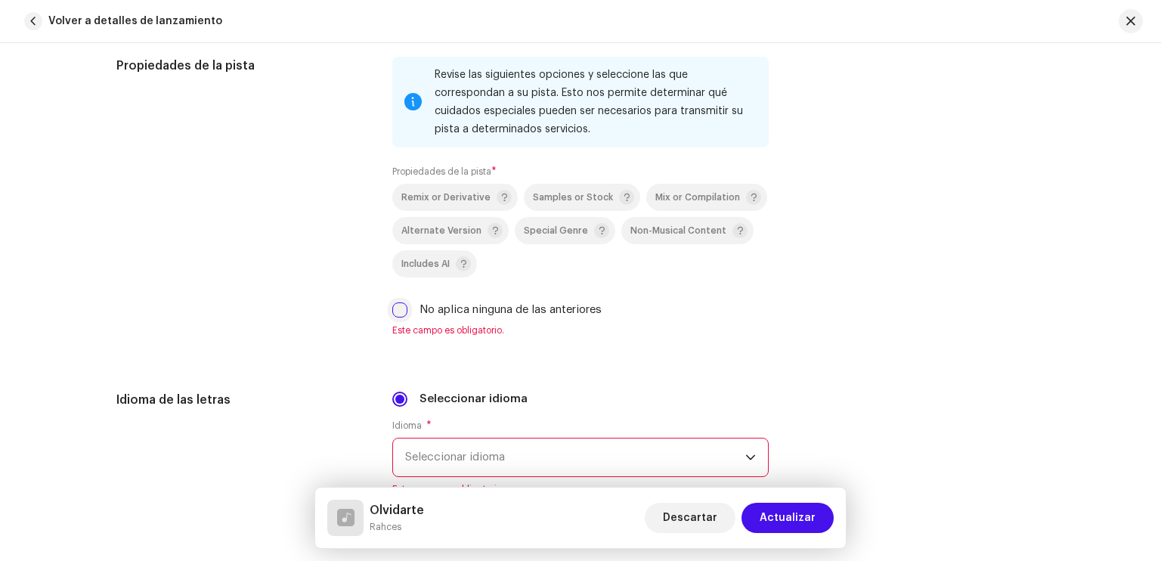
click at [395, 316] on input "No aplica ninguna de las anteriores" at bounding box center [399, 309] width 15 height 15
checkbox input "true"
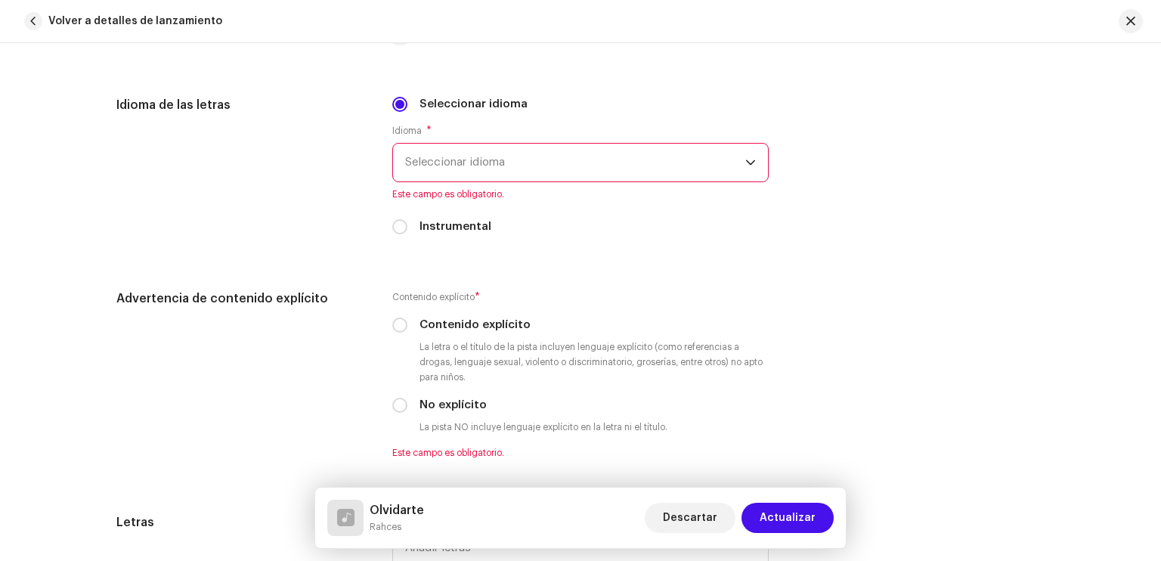
scroll to position [2325, 0]
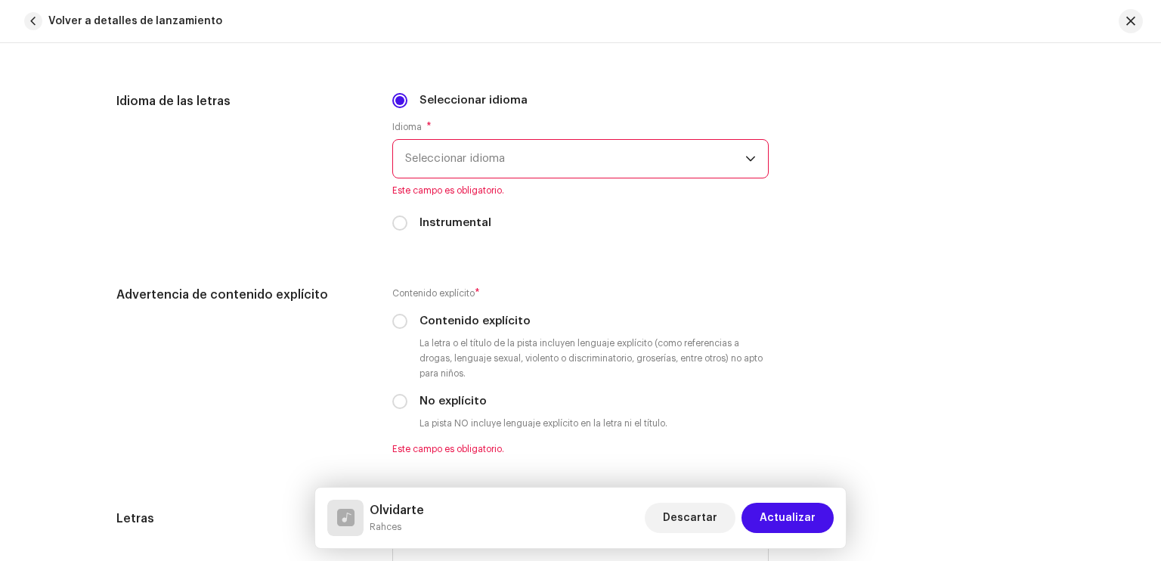
click at [481, 168] on span "Seleccionar idioma" at bounding box center [575, 159] width 340 height 38
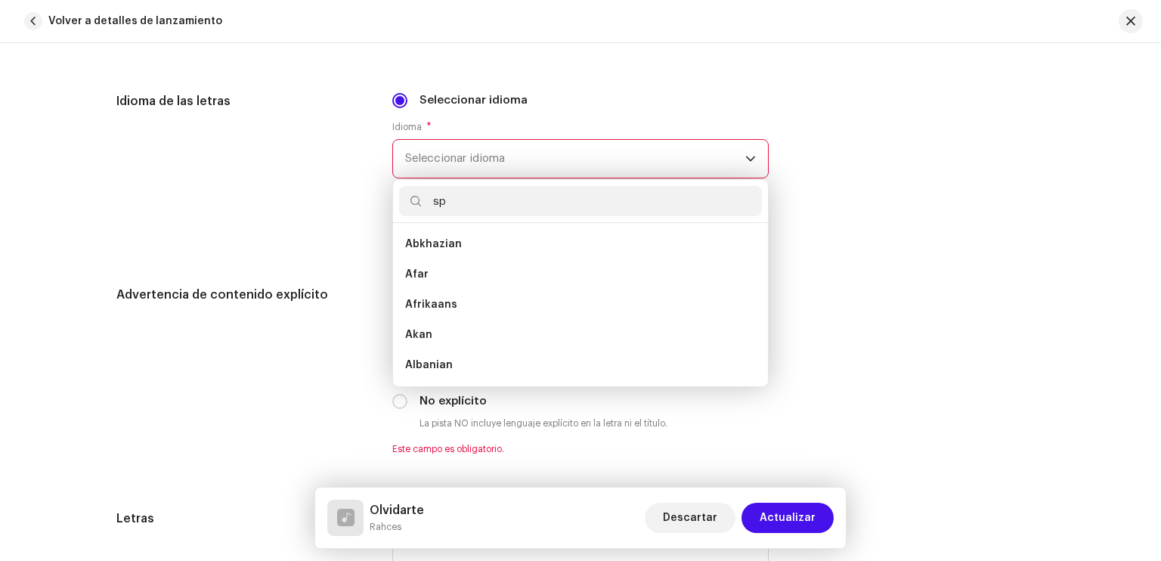
scroll to position [0, 0]
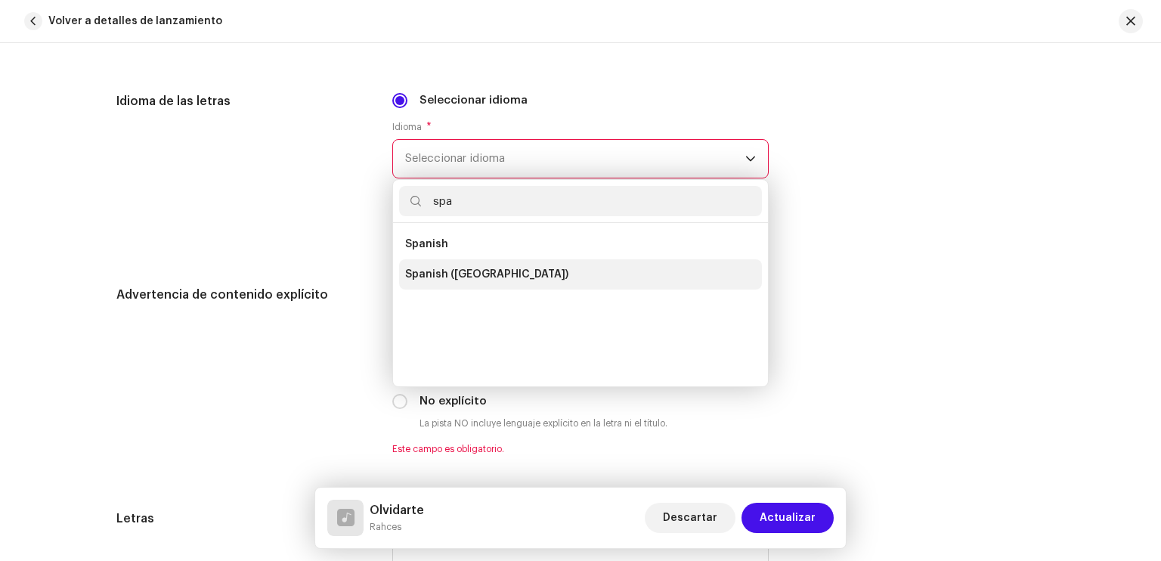
type input "spa"
click at [443, 277] on span "Spanish ([GEOGRAPHIC_DATA])" at bounding box center [486, 274] width 163 height 15
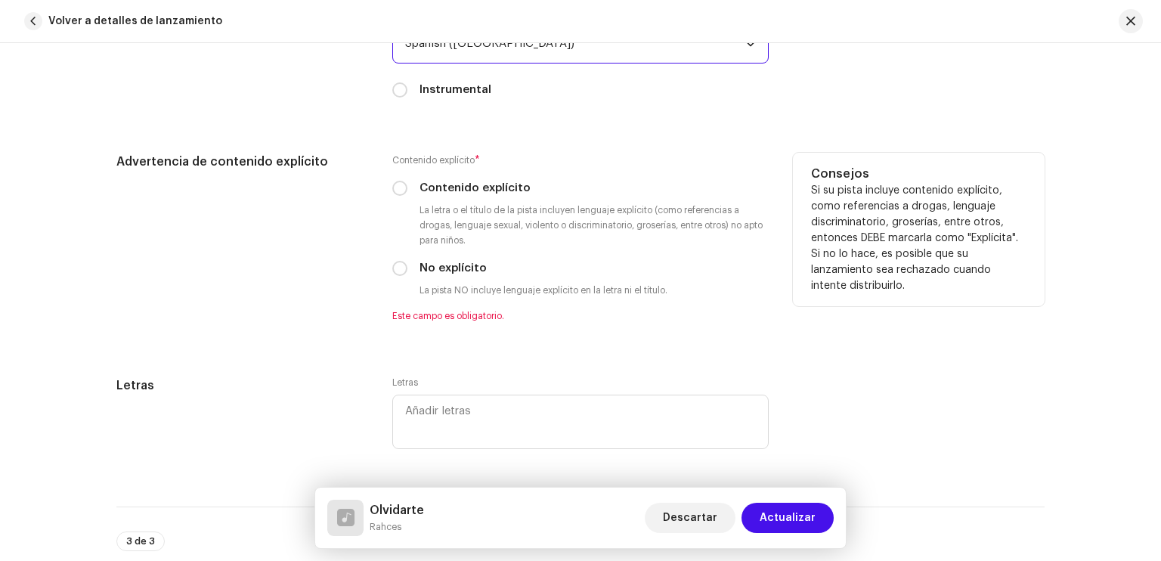
scroll to position [2441, 0]
click at [398, 275] on input "No explícito" at bounding box center [399, 267] width 15 height 15
radio input "true"
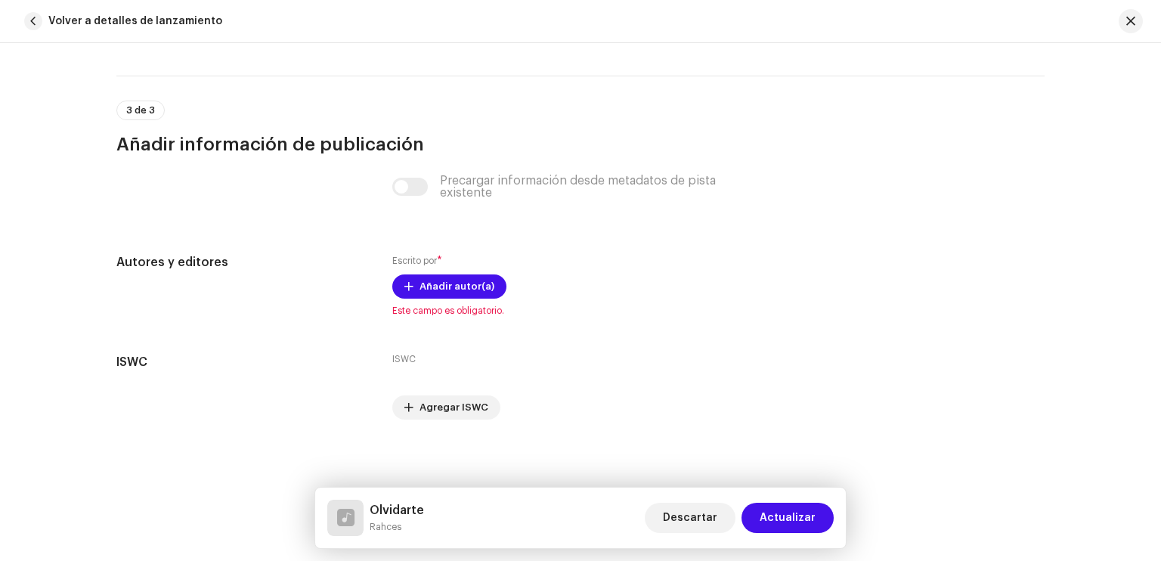
scroll to position [2860, 0]
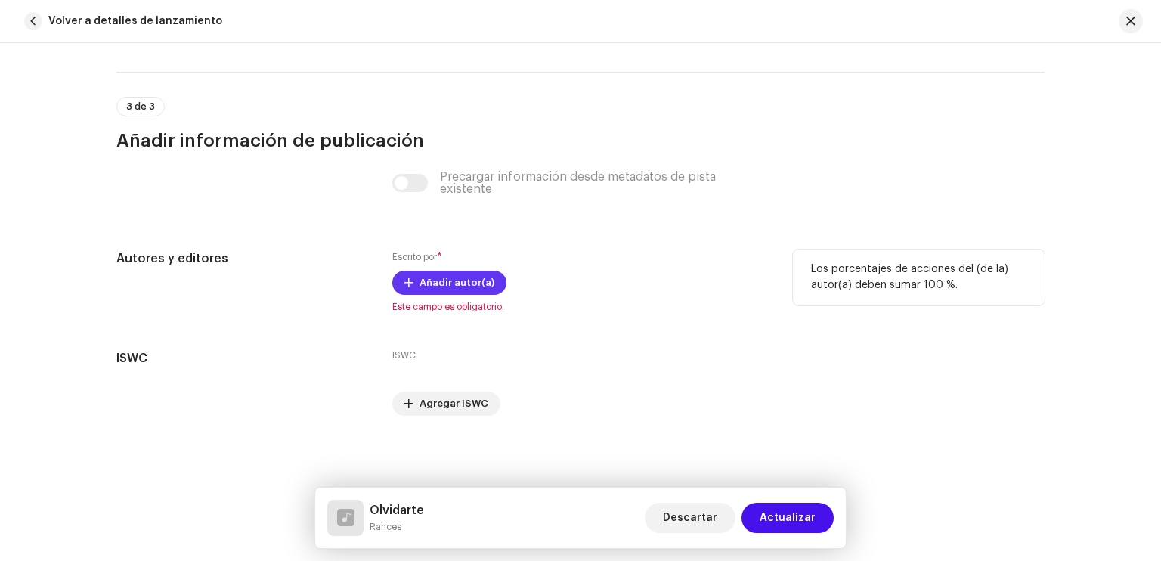
click at [420, 276] on span "Añadir autor(a)" at bounding box center [457, 283] width 75 height 30
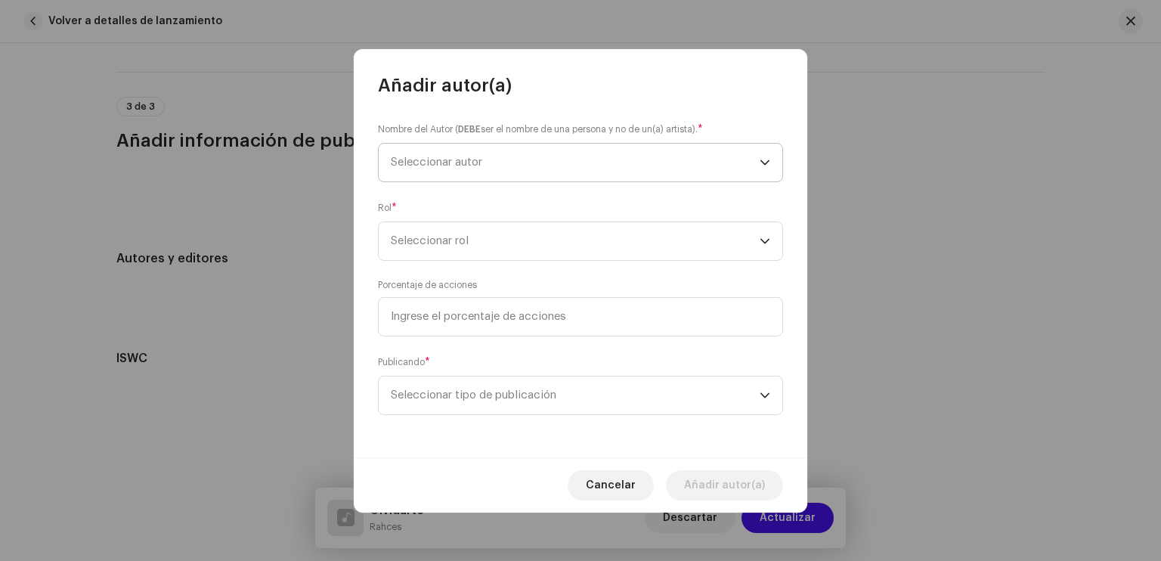
click at [544, 157] on span "Seleccionar autor" at bounding box center [575, 163] width 369 height 38
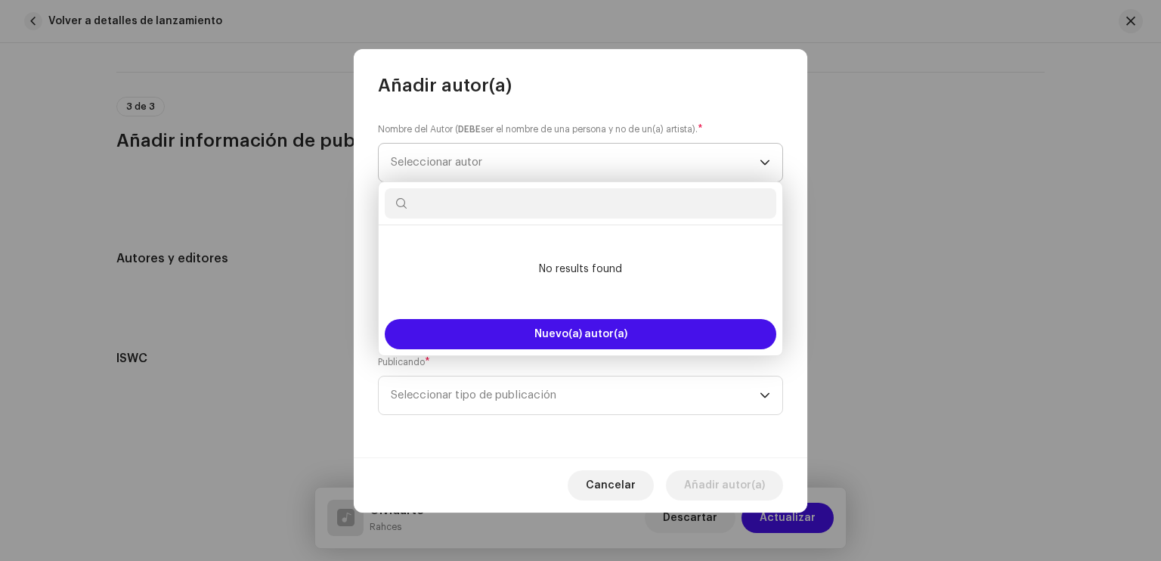
click at [549, 155] on span "Seleccionar autor" at bounding box center [575, 163] width 369 height 38
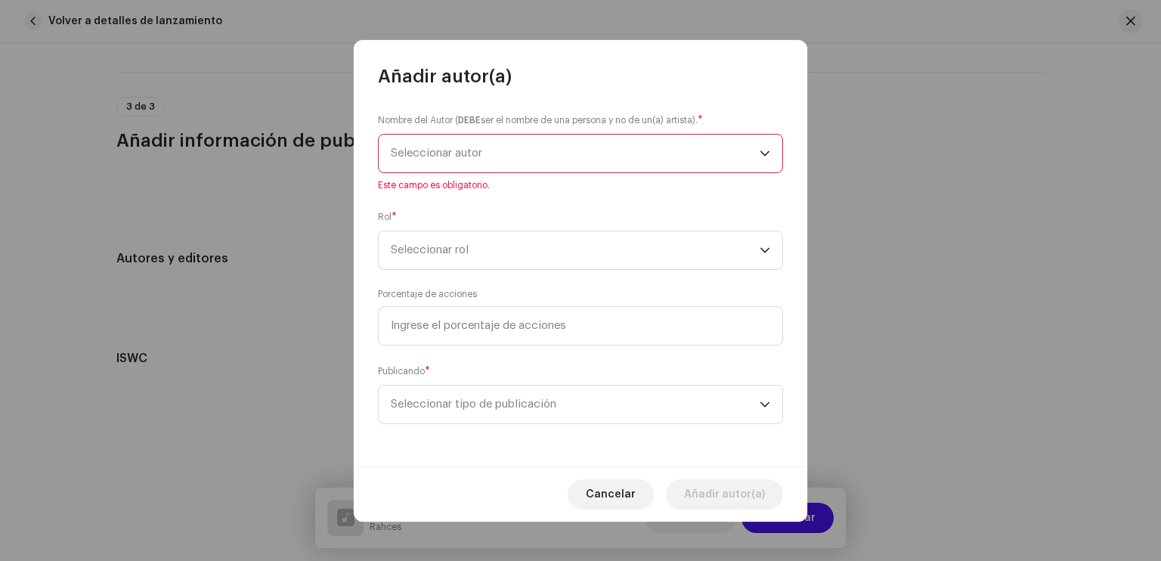
click at [499, 158] on span "Seleccionar autor" at bounding box center [575, 154] width 369 height 38
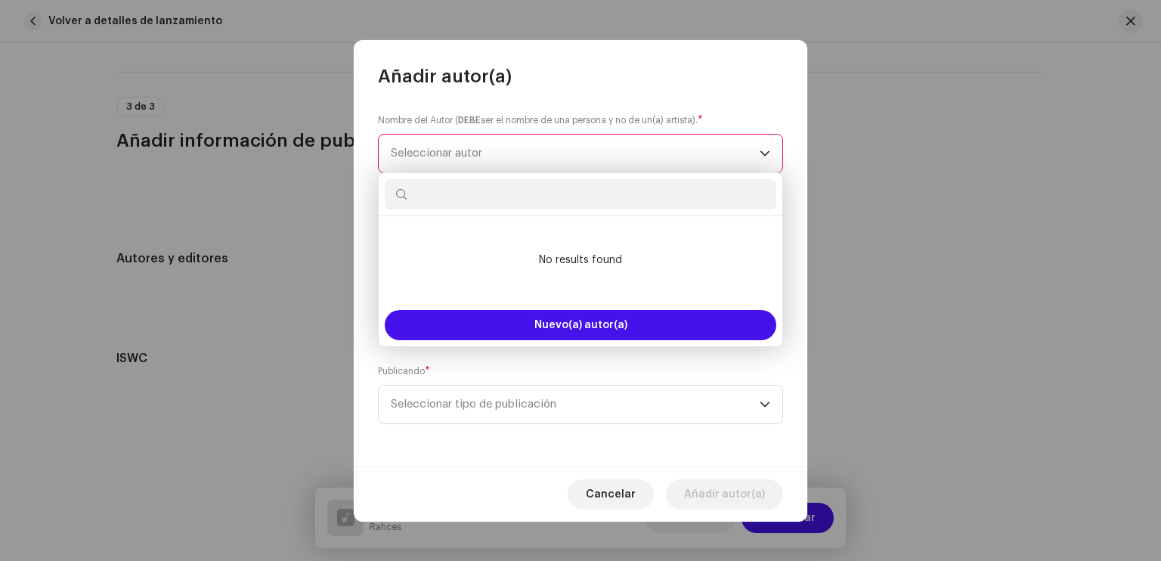
click at [469, 202] on input "text" at bounding box center [581, 194] width 392 height 30
click at [496, 200] on input "text" at bounding box center [581, 194] width 392 height 30
click at [541, 195] on input "text" at bounding box center [581, 194] width 392 height 30
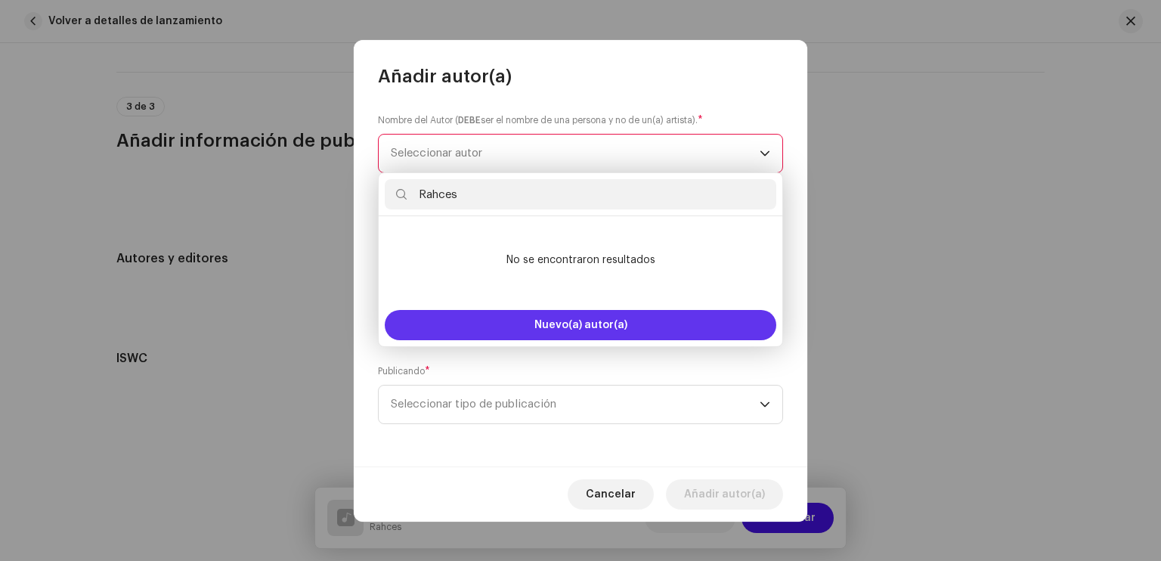
type input "Rahces"
click at [516, 311] on button "Nuevo(a) autor(a)" at bounding box center [581, 325] width 392 height 30
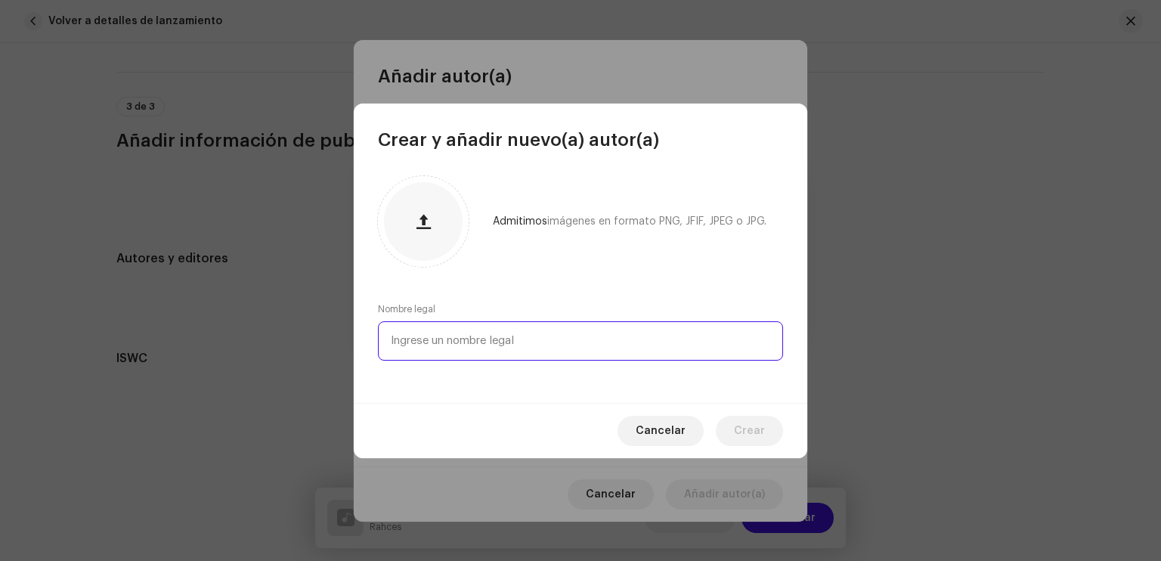
click at [500, 335] on input "text" at bounding box center [580, 340] width 405 height 39
type input "Rahces"
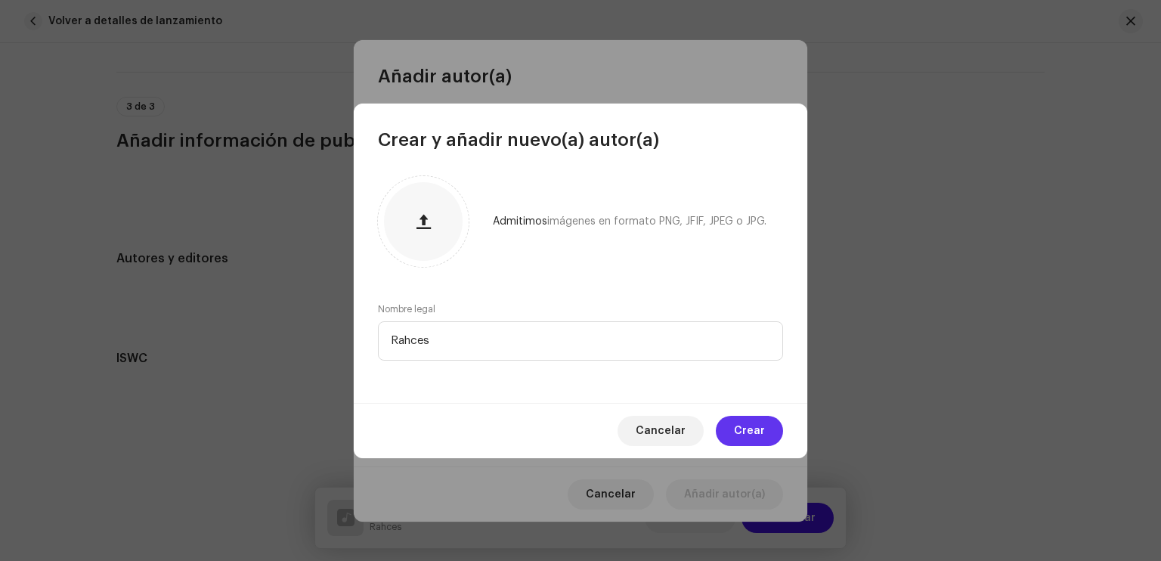
click at [770, 423] on button "Crear" at bounding box center [749, 431] width 67 height 30
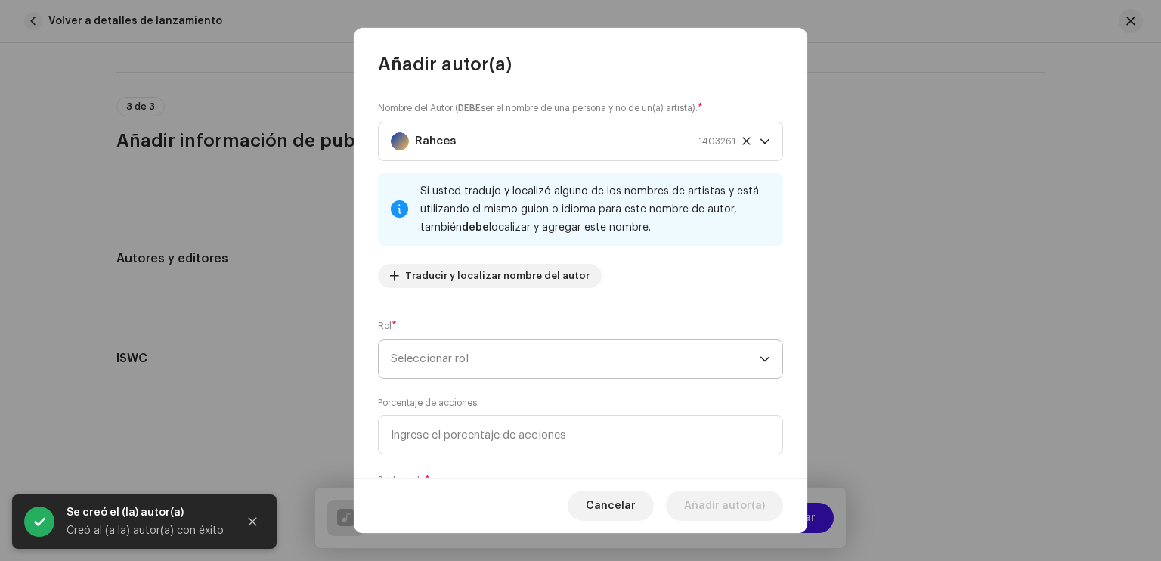
click at [460, 357] on span "Seleccionar rol" at bounding box center [575, 359] width 369 height 38
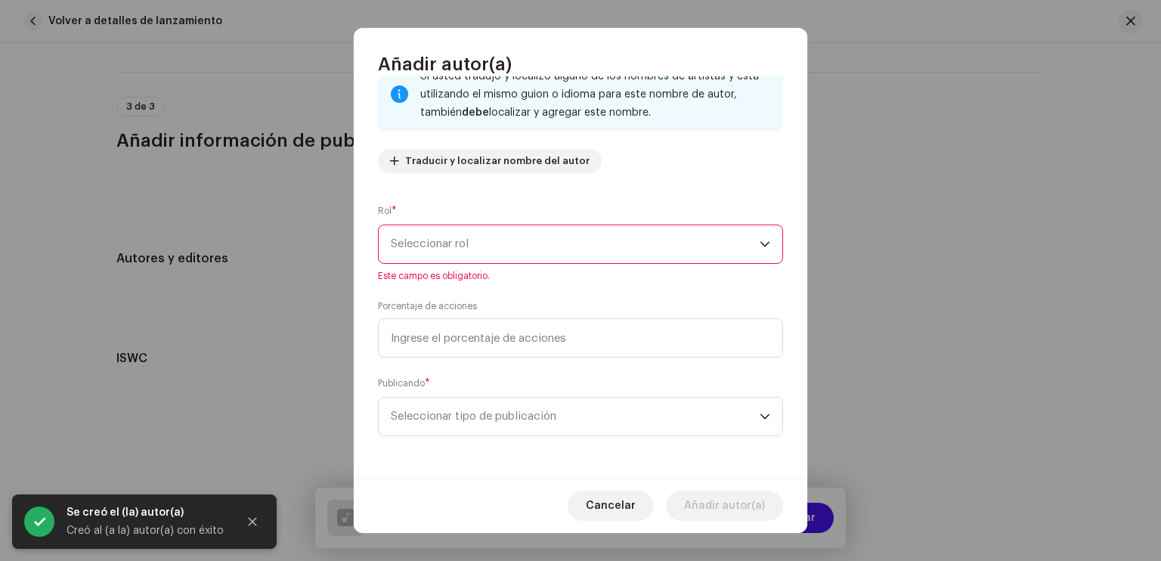
scroll to position [115, 0]
click at [498, 243] on span "Seleccionar rol" at bounding box center [575, 244] width 369 height 38
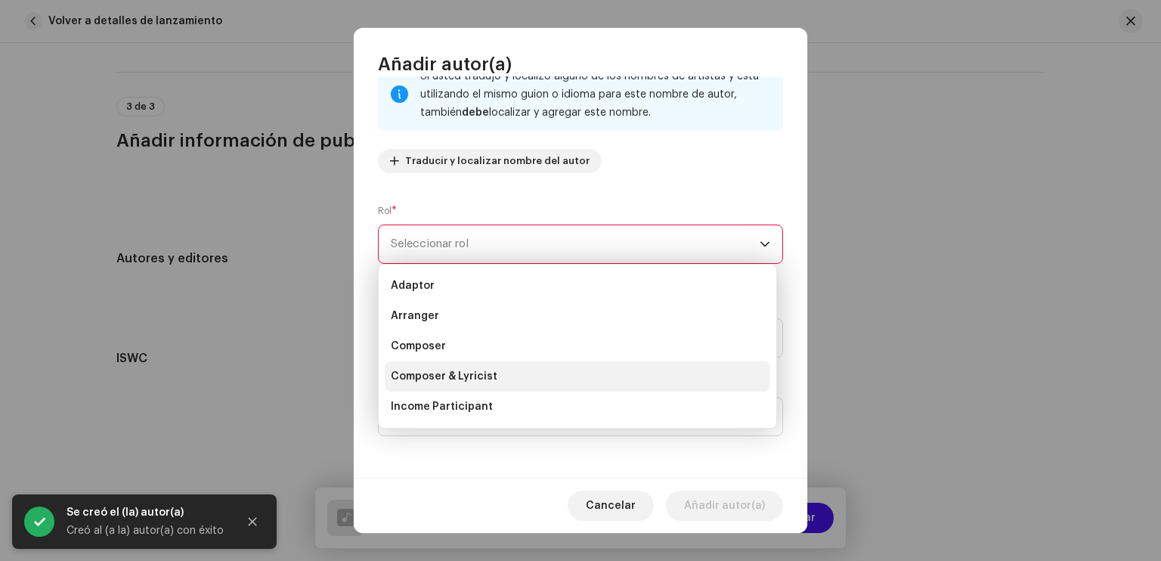
click at [454, 376] on span "Composer & Lyricist" at bounding box center [444, 376] width 107 height 15
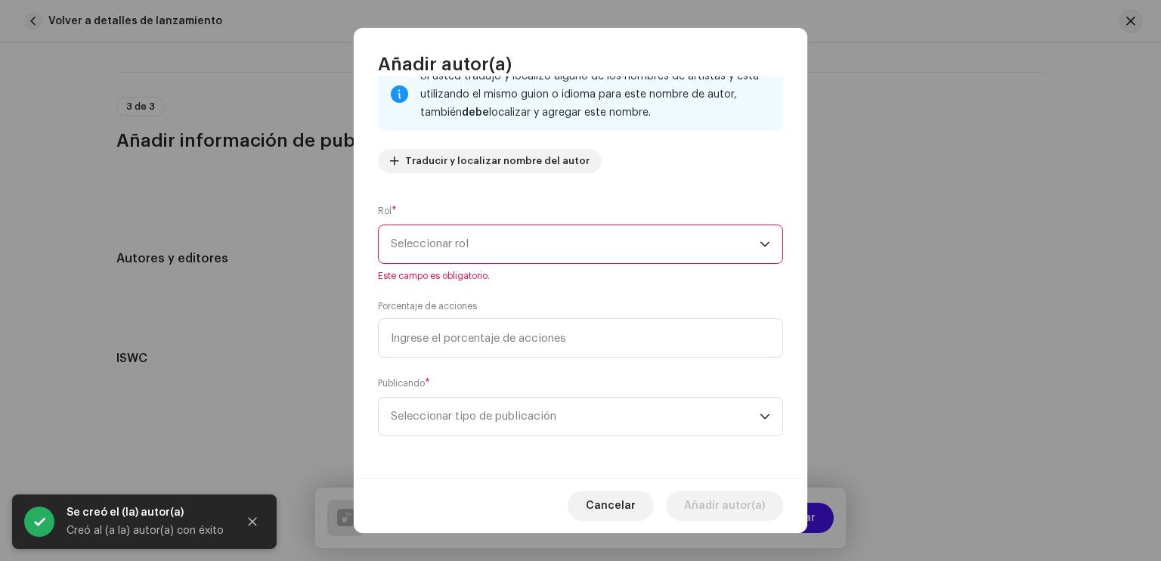
scroll to position [98, 0]
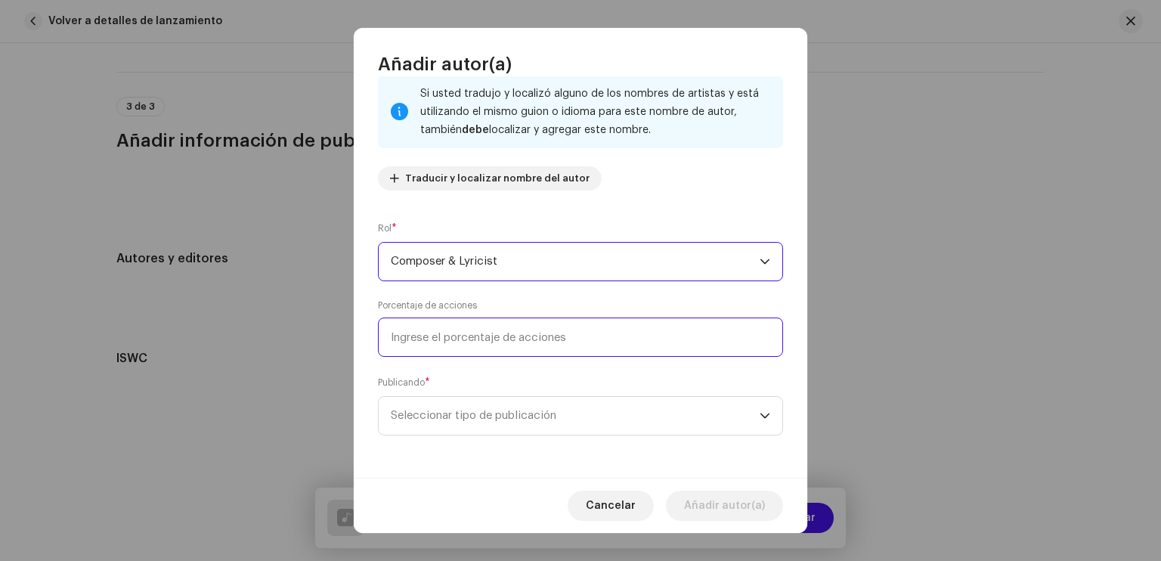
click at [464, 339] on input at bounding box center [580, 336] width 405 height 39
type input "100,00"
click at [600, 423] on span "Seleccionar tipo de publicación" at bounding box center [575, 416] width 369 height 38
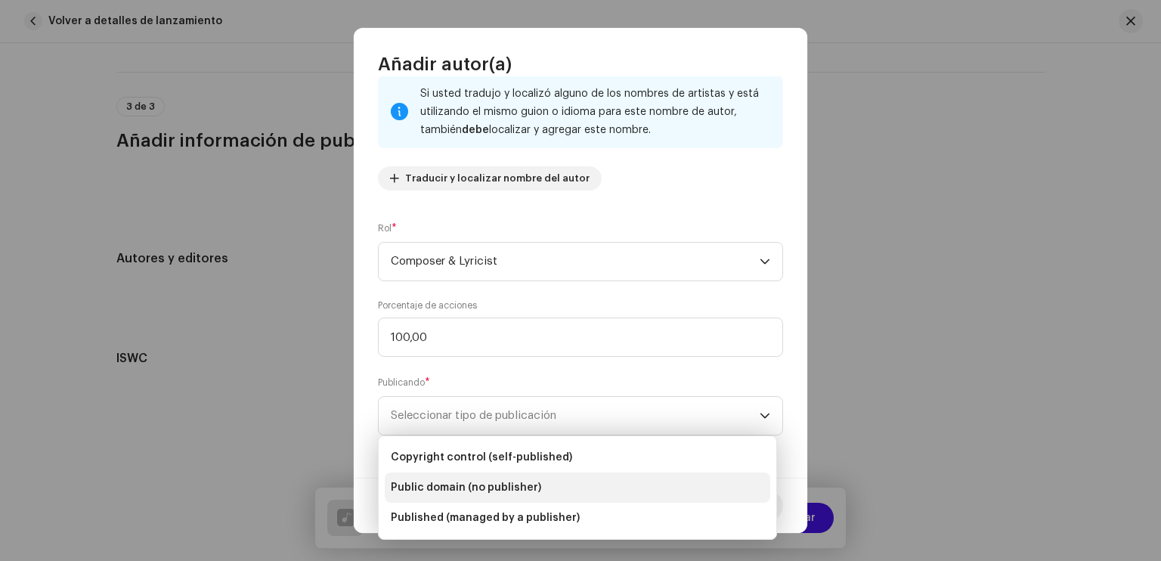
click at [511, 476] on li "Public domain (no publisher)" at bounding box center [578, 487] width 386 height 30
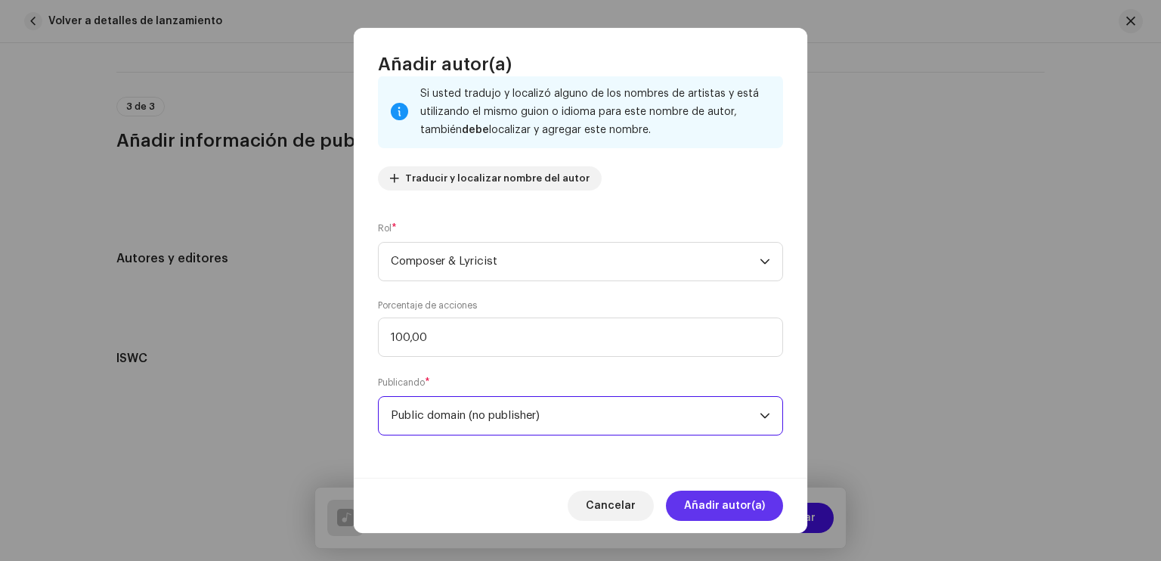
click at [728, 498] on span "Añadir autor(a)" at bounding box center [724, 506] width 81 height 30
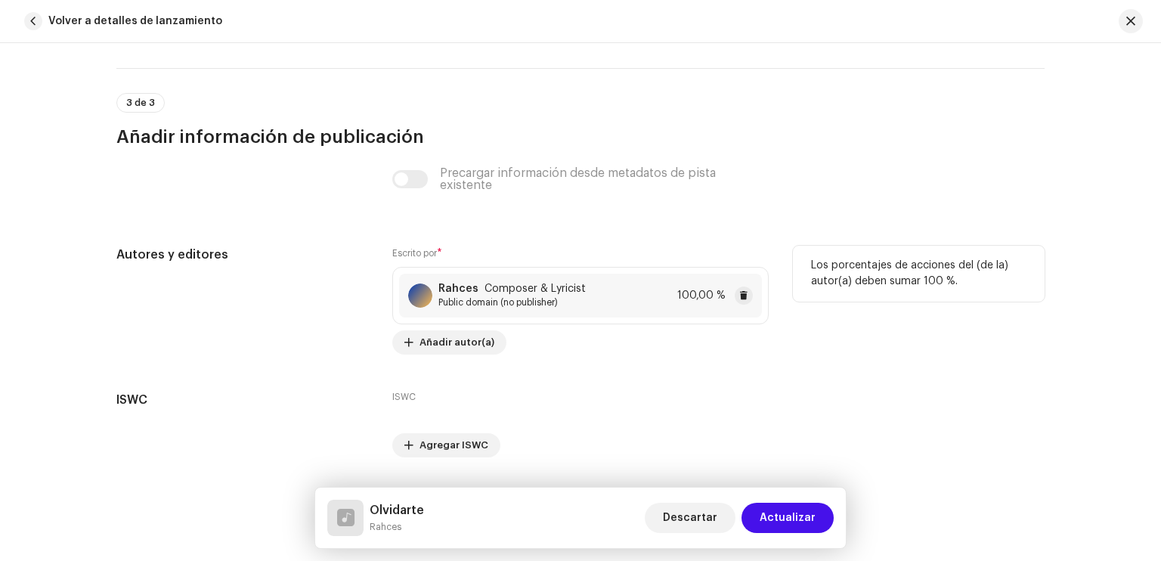
scroll to position [2905, 0]
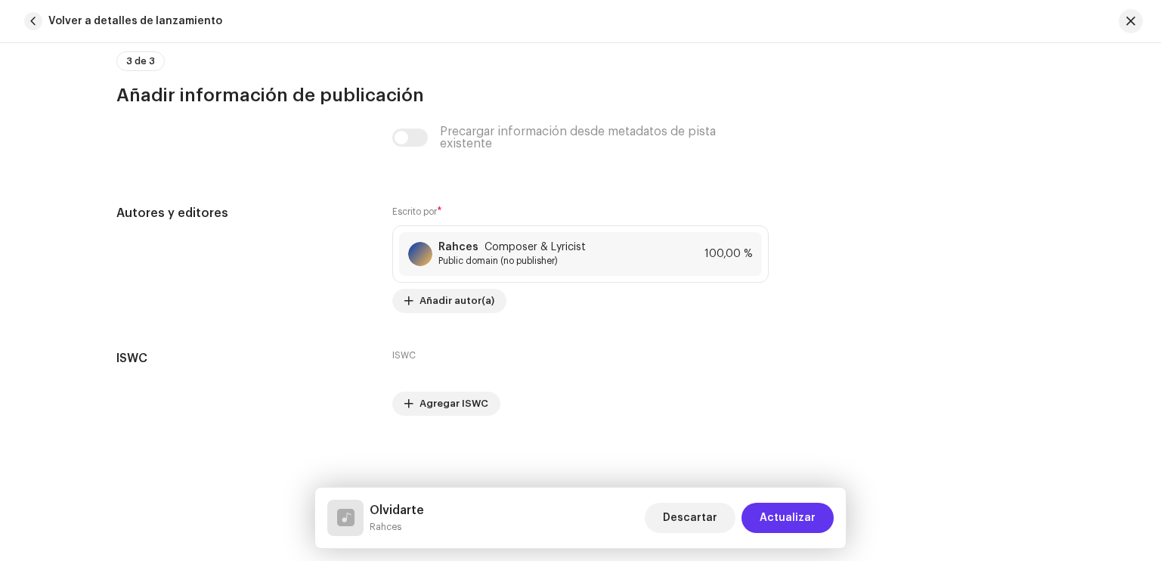
click at [802, 513] on span "Actualizar" at bounding box center [788, 518] width 56 height 30
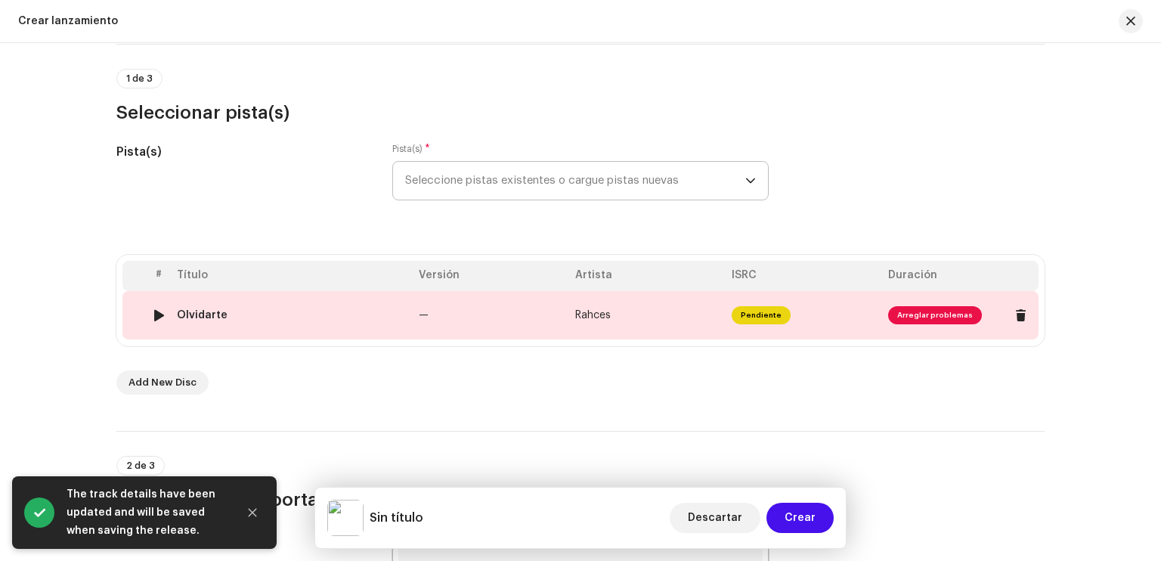
click at [717, 325] on td "Rahces" at bounding box center [647, 315] width 156 height 48
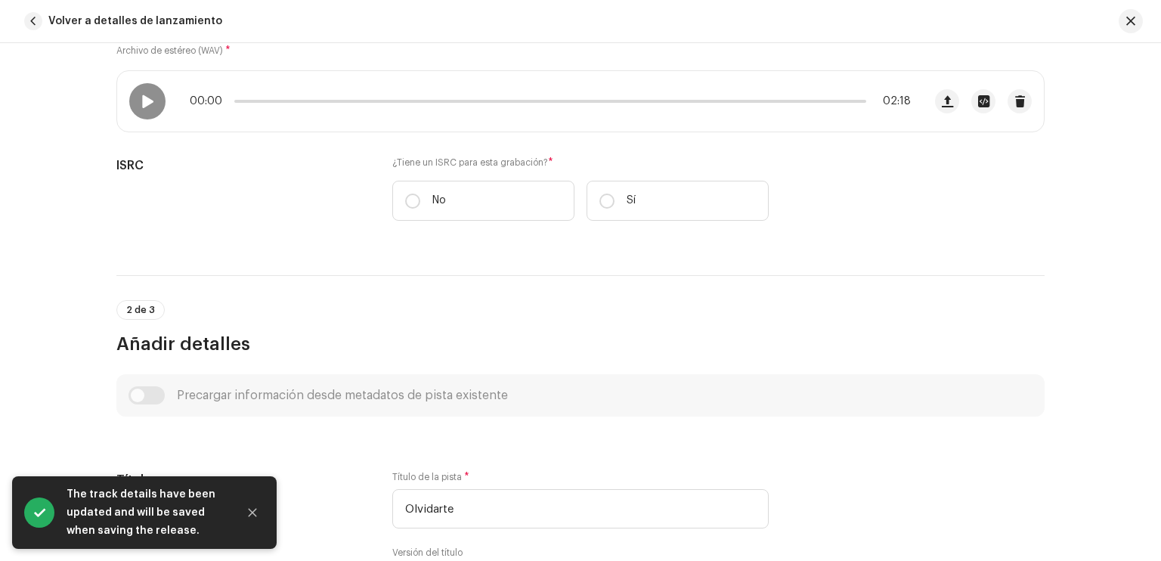
scroll to position [251, 0]
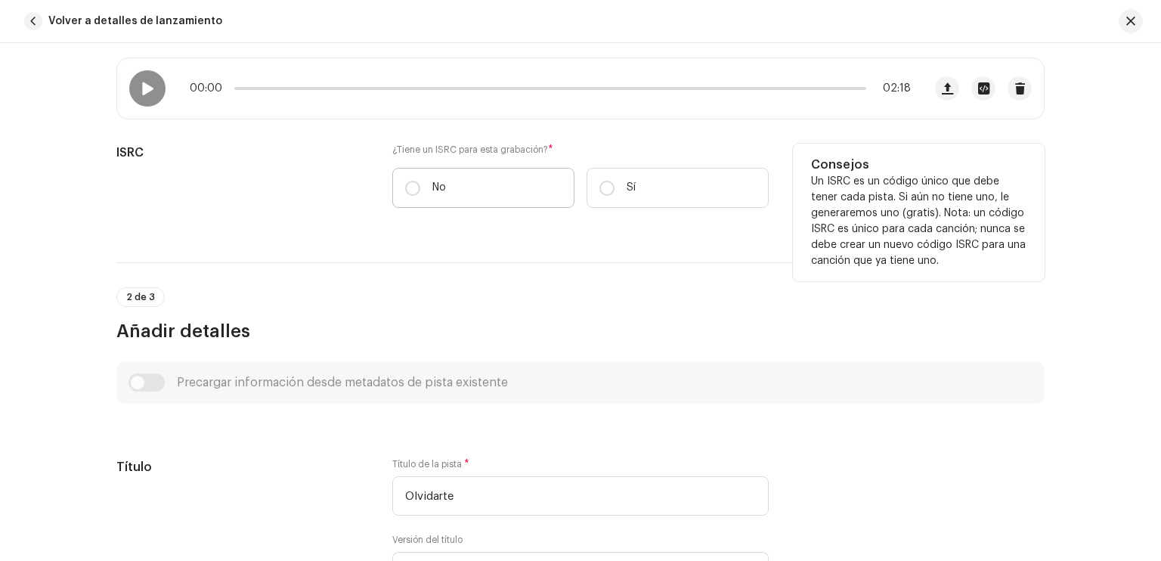
click at [426, 190] on label "No" at bounding box center [483, 188] width 182 height 40
click at [420, 190] on input "No" at bounding box center [412, 188] width 15 height 15
radio input "true"
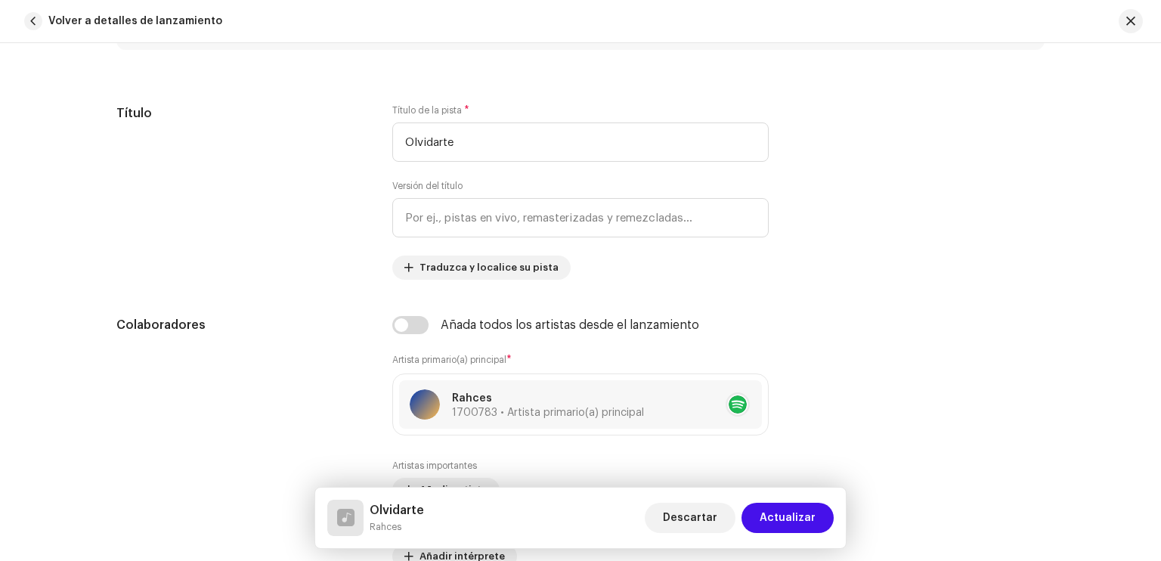
scroll to position [646, 0]
click at [783, 515] on span "Actualizar" at bounding box center [788, 518] width 56 height 30
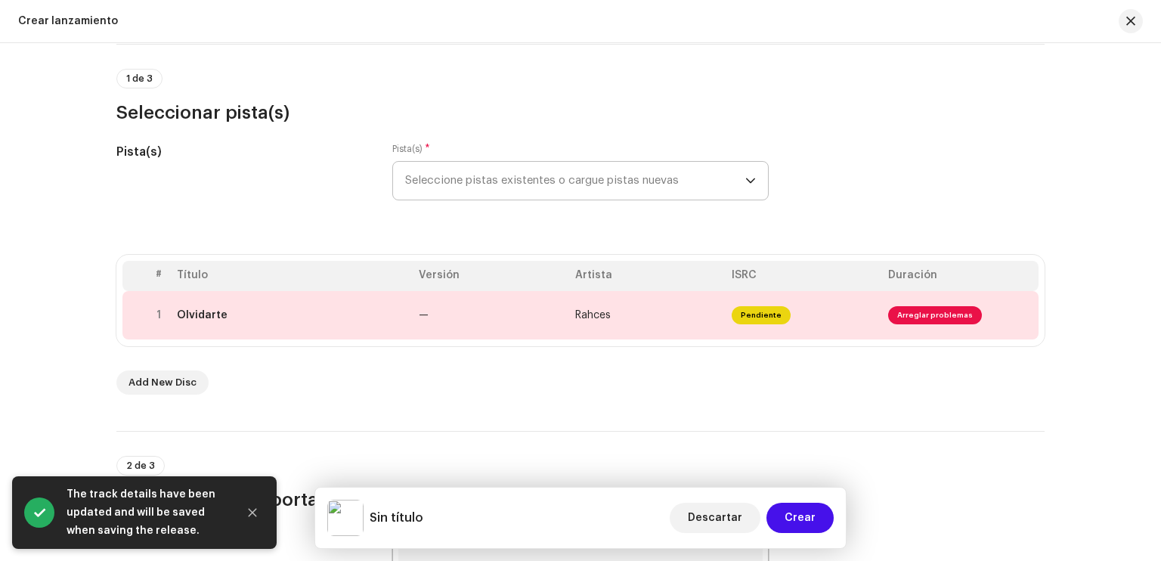
scroll to position [184, 0]
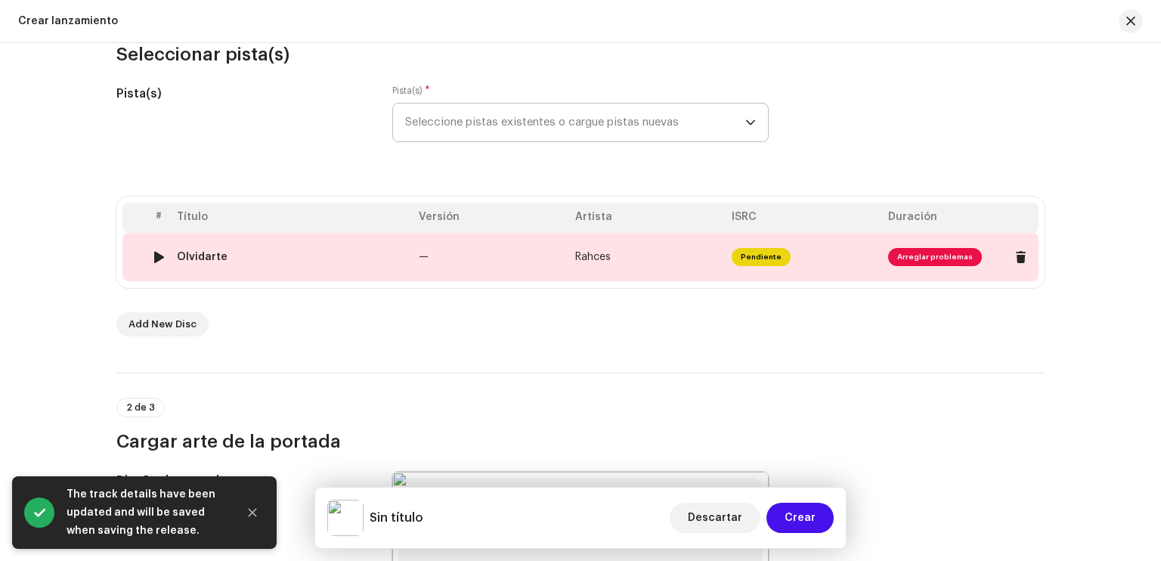
click at [911, 256] on span "Arreglar problemas" at bounding box center [935, 257] width 94 height 18
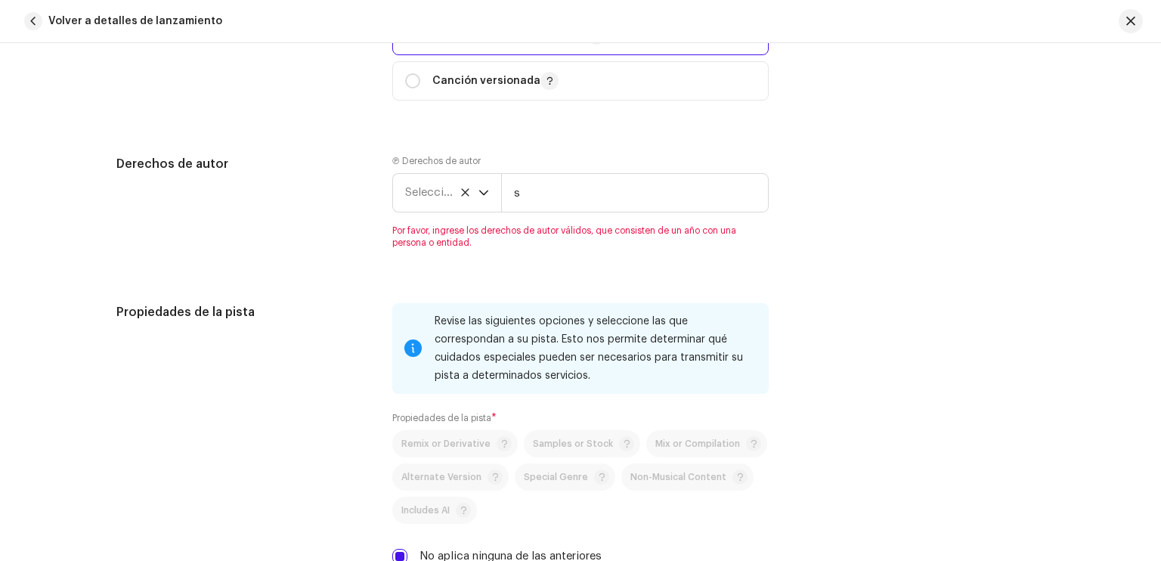
scroll to position [1838, 0]
click at [559, 220] on div "Ⓟ Derechos de autor Seleccionar año s Por favor, ingrese los derechos de autor …" at bounding box center [580, 201] width 376 height 94
click at [553, 202] on input "s" at bounding box center [635, 191] width 268 height 39
type input "Rahces"
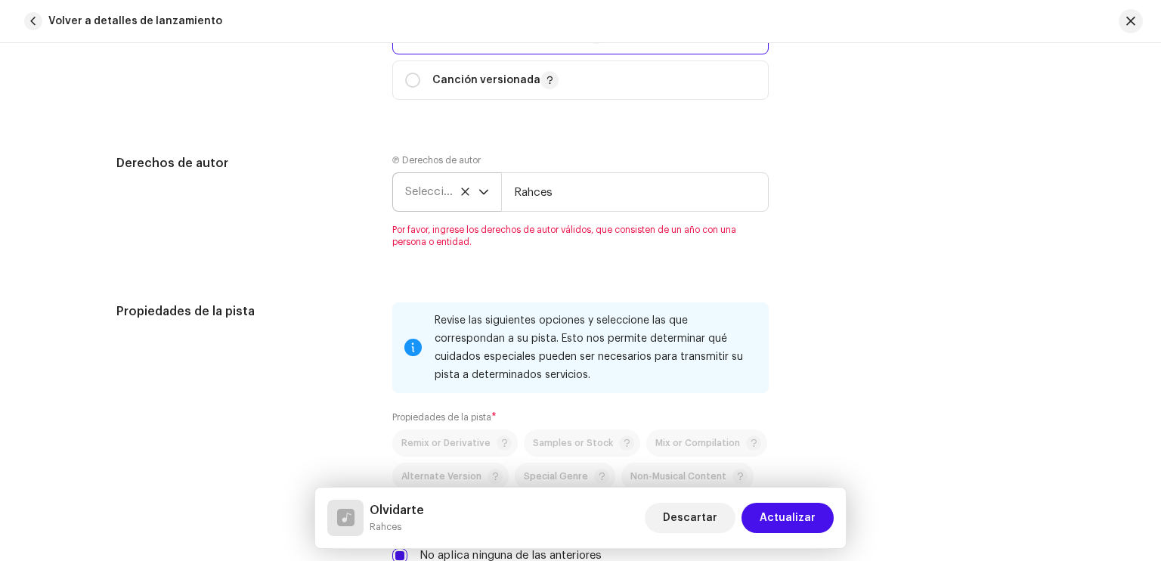
click at [441, 192] on span "Seleccionar año" at bounding box center [441, 192] width 73 height 38
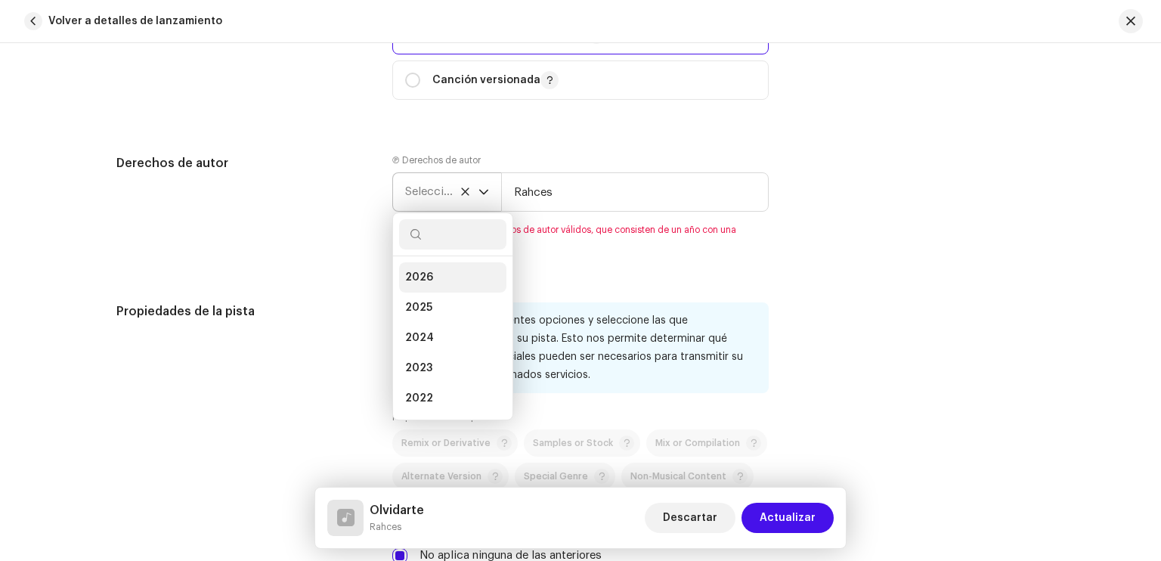
click at [435, 279] on li "2026" at bounding box center [452, 277] width 107 height 30
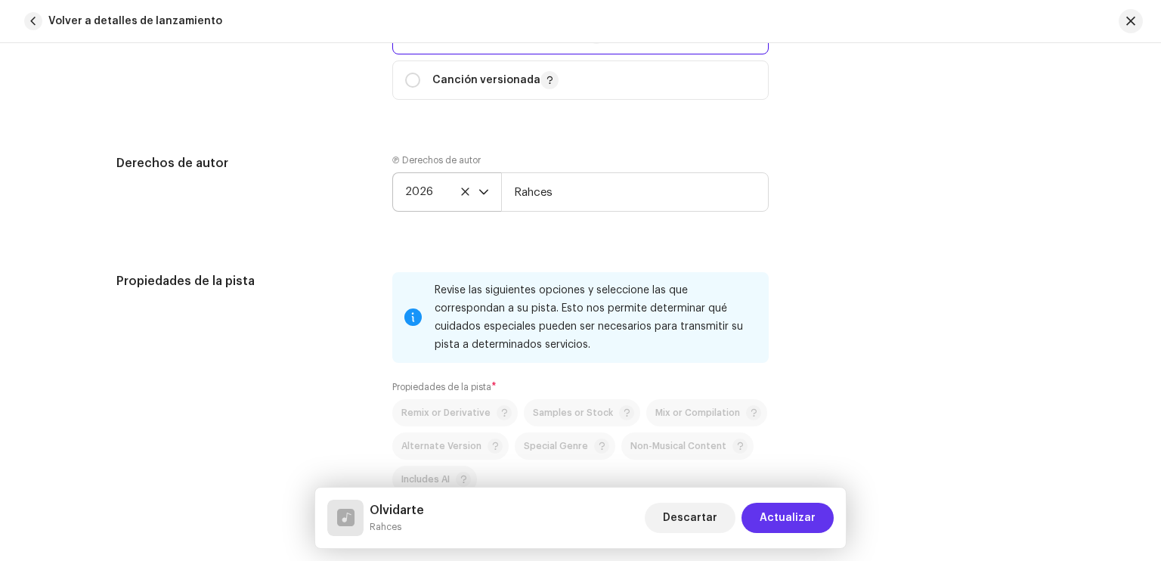
click at [802, 513] on span "Actualizar" at bounding box center [788, 518] width 56 height 30
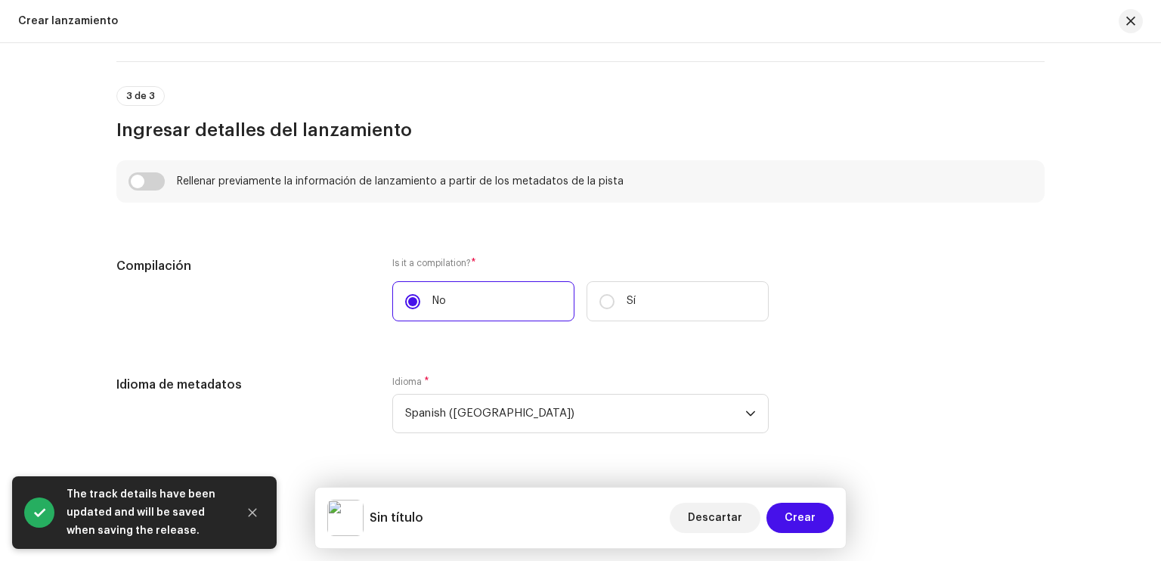
scroll to position [1007, 0]
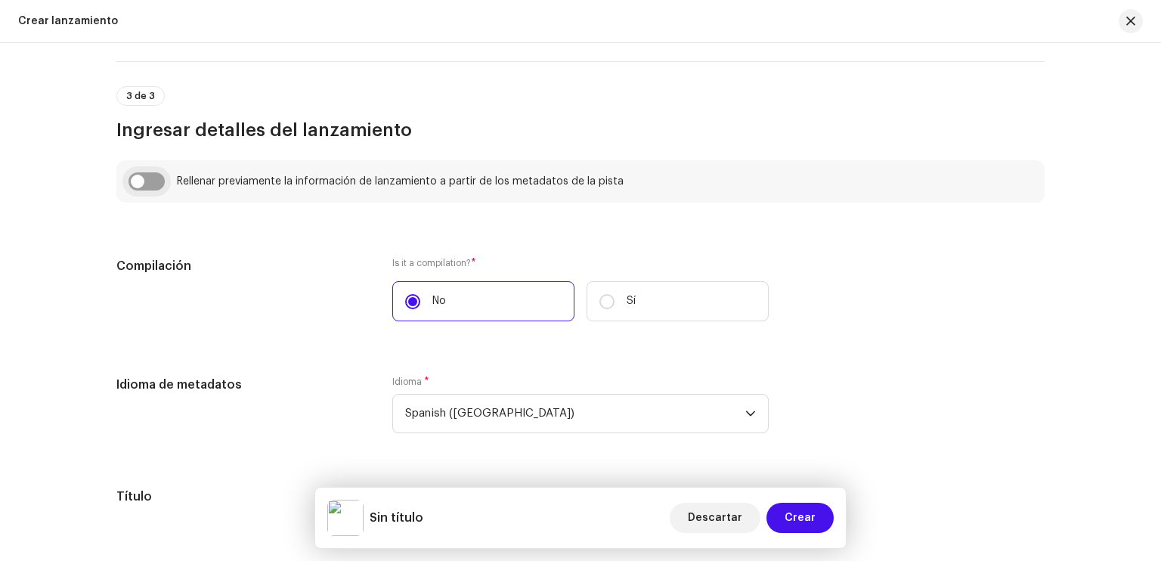
click at [138, 185] on input "checkbox" at bounding box center [147, 181] width 36 height 18
checkbox input "true"
type input "Olvidarte"
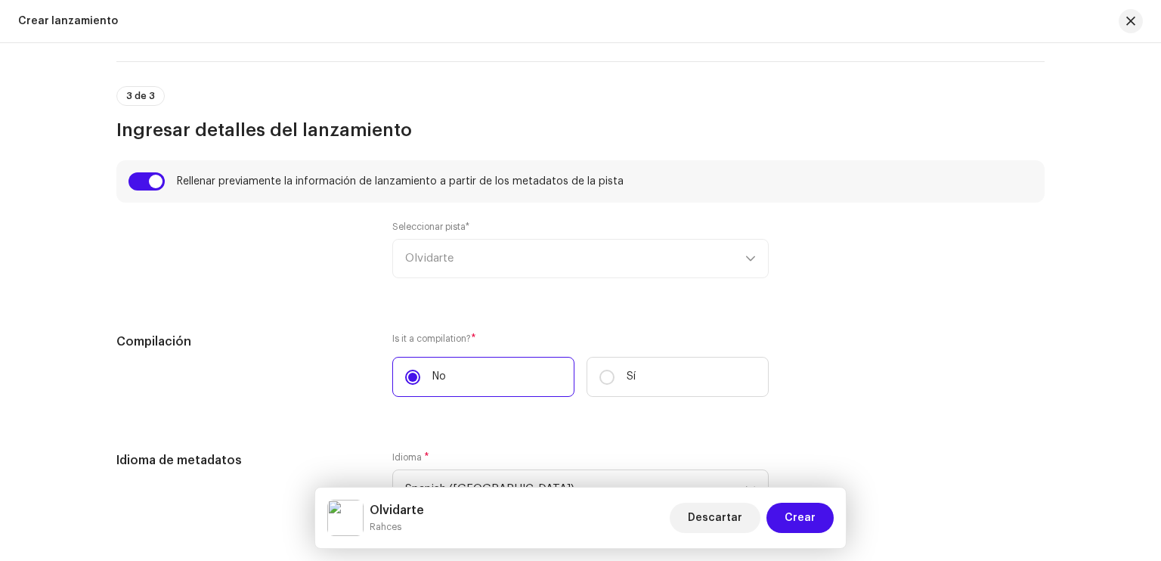
click at [474, 253] on div "Seleccionar pista* Olvidarte" at bounding box center [580, 249] width 376 height 57
click at [472, 255] on div "Seleccionar pista* Olvidarte" at bounding box center [580, 249] width 376 height 57
click at [150, 188] on input "checkbox" at bounding box center [147, 181] width 36 height 18
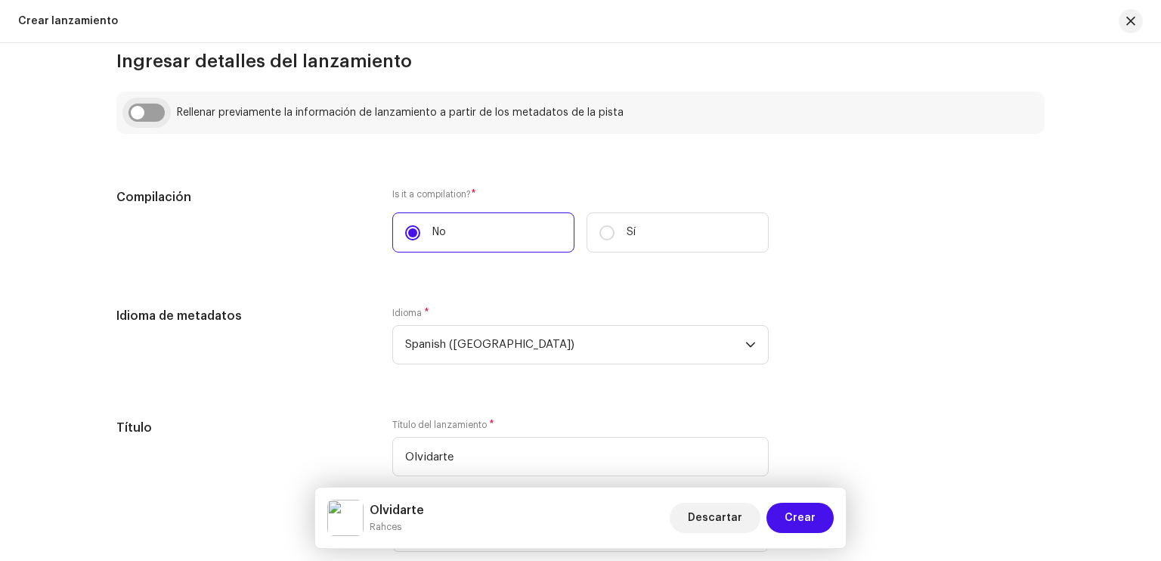
scroll to position [1073, 0]
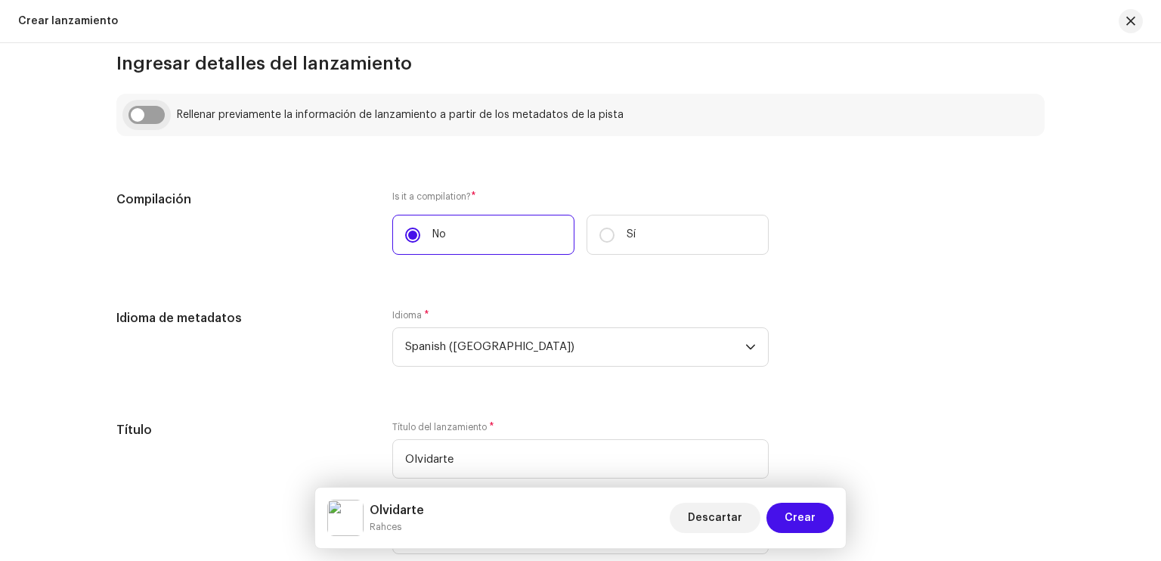
click at [149, 119] on input "checkbox" at bounding box center [147, 115] width 36 height 18
checkbox input "true"
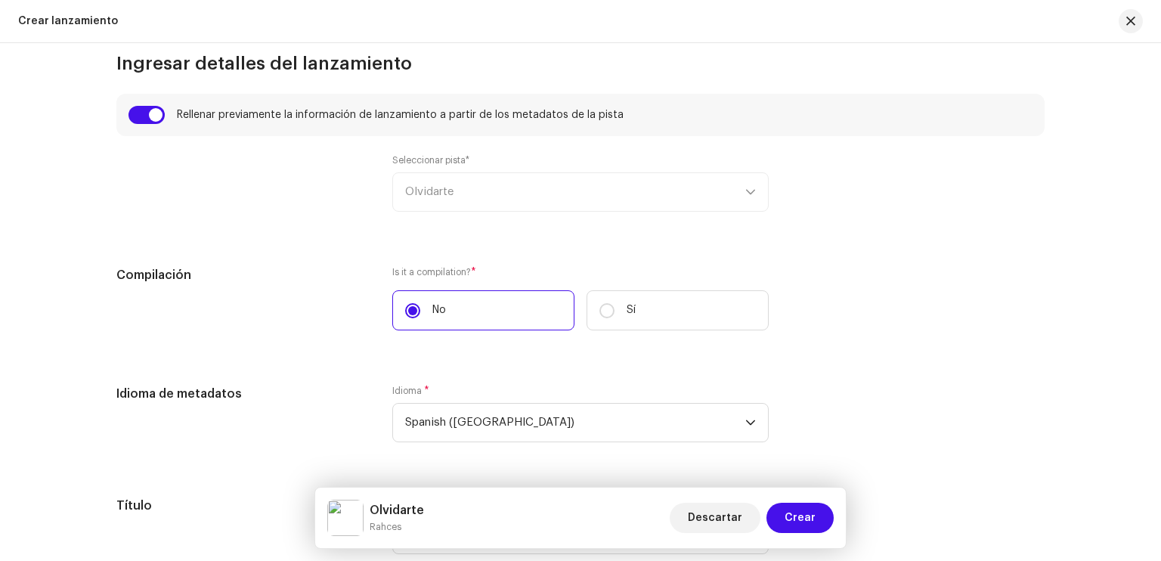
click at [579, 190] on div "Seleccionar pista* Olvidarte" at bounding box center [580, 182] width 376 height 57
click at [756, 190] on div "Seleccionar pista* Olvidarte" at bounding box center [580, 182] width 376 height 57
click at [754, 190] on div "Seleccionar pista* Olvidarte" at bounding box center [580, 182] width 376 height 57
click at [747, 193] on div "Seleccionar pista* Olvidarte" at bounding box center [580, 182] width 376 height 57
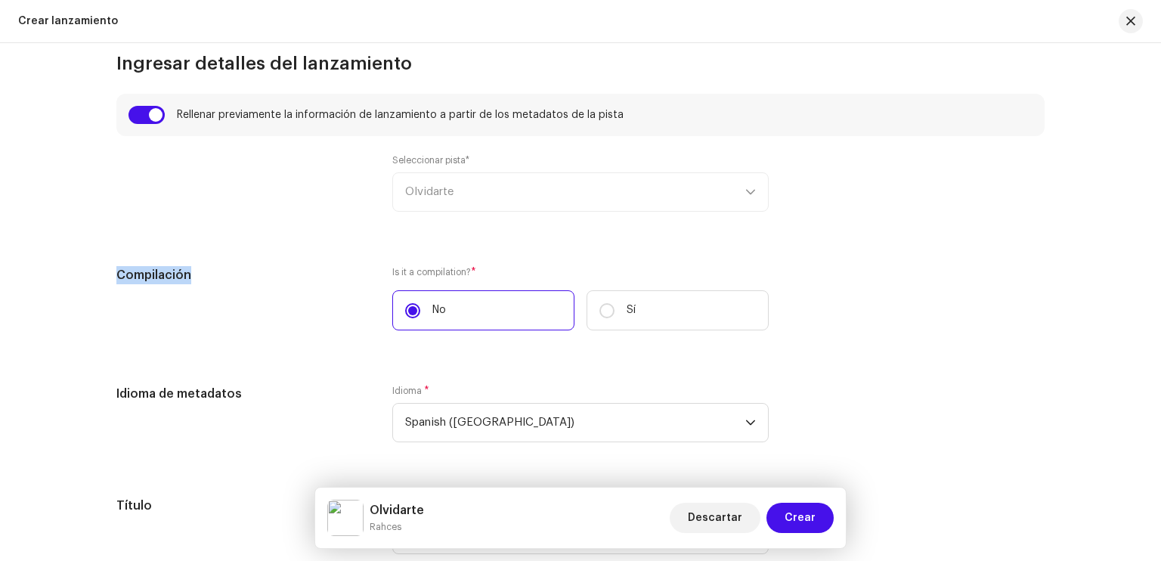
click at [747, 193] on div "Seleccionar pista* Olvidarte" at bounding box center [580, 182] width 376 height 57
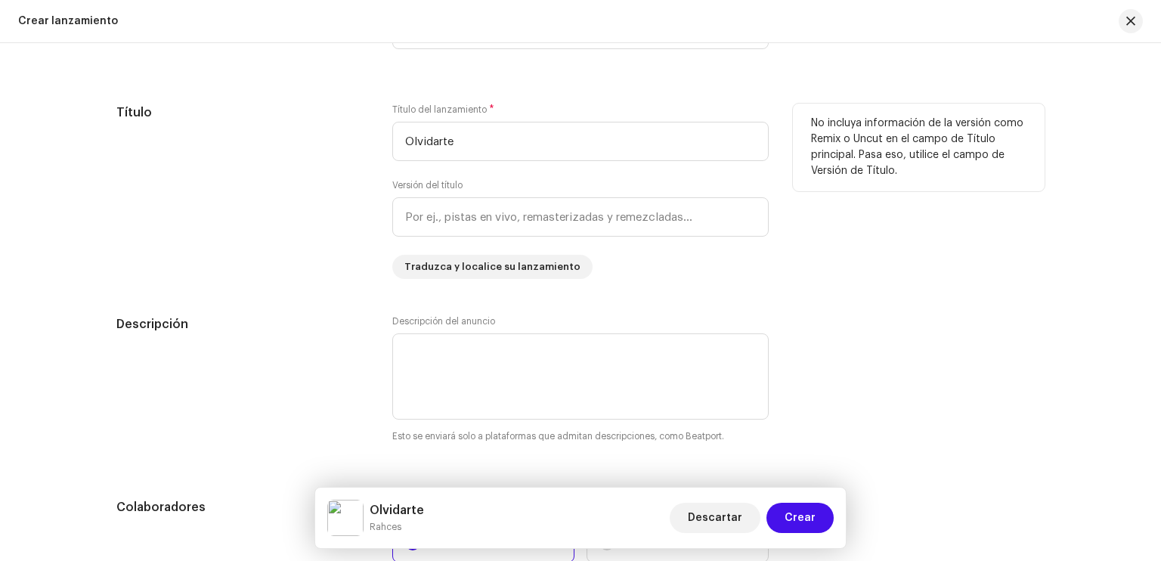
click at [828, 214] on div "No incluya información de la versión como Remix o Uncut en el campo de Título p…" at bounding box center [919, 191] width 252 height 175
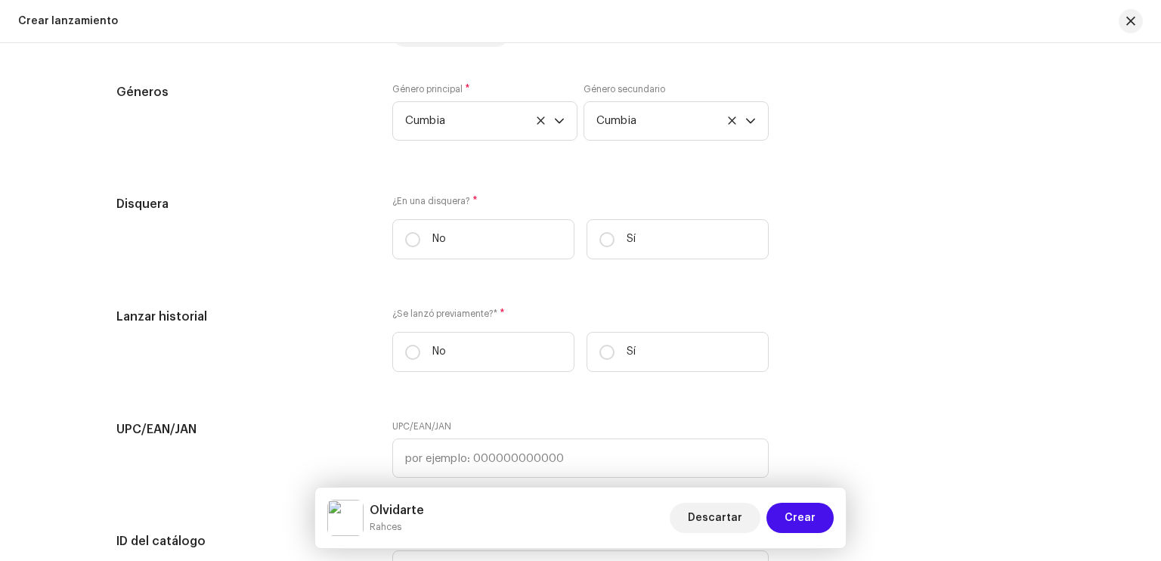
scroll to position [2332, 0]
click at [455, 239] on label "No" at bounding box center [483, 235] width 182 height 40
click at [420, 239] on input "No" at bounding box center [412, 235] width 15 height 15
radio input "true"
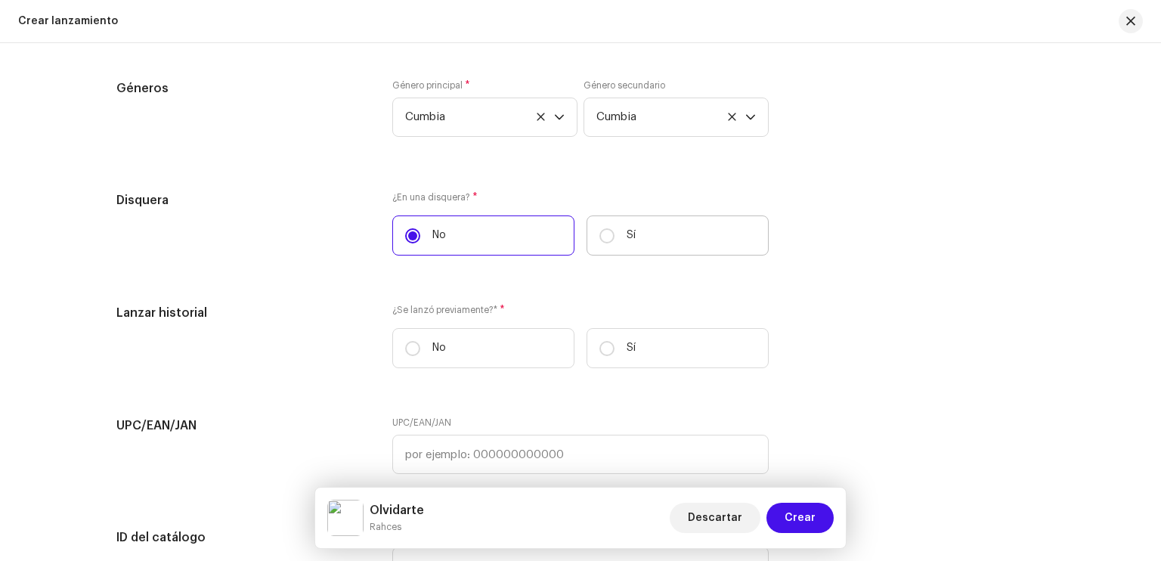
click at [612, 237] on label "Sí" at bounding box center [678, 235] width 182 height 40
click at [612, 237] on input "Sí" at bounding box center [606, 235] width 15 height 15
radio input "true"
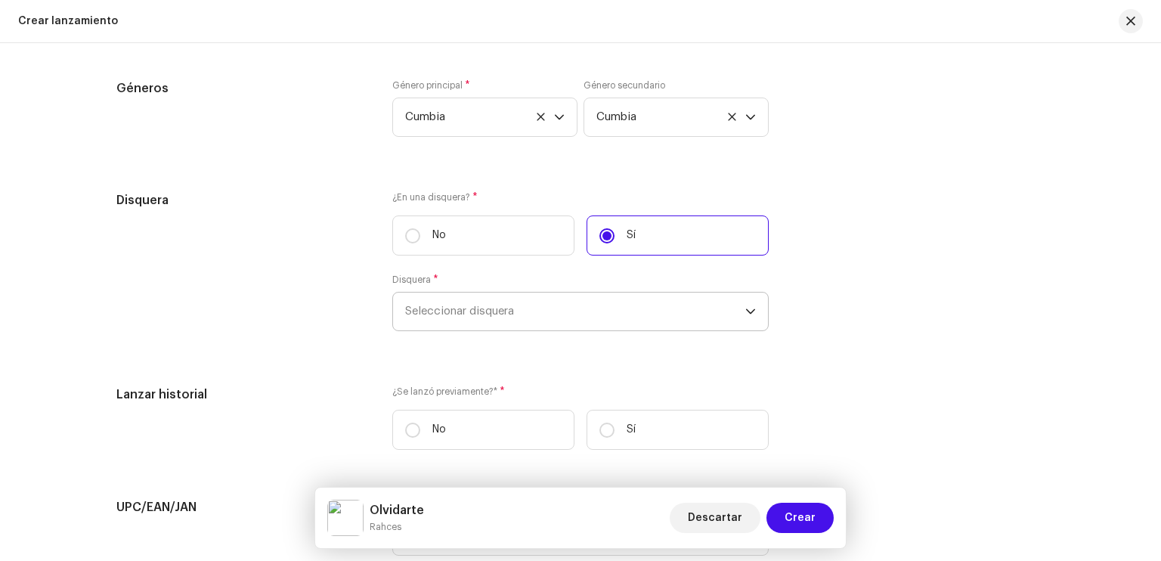
click at [519, 311] on span "Seleccionar disquera" at bounding box center [575, 312] width 340 height 38
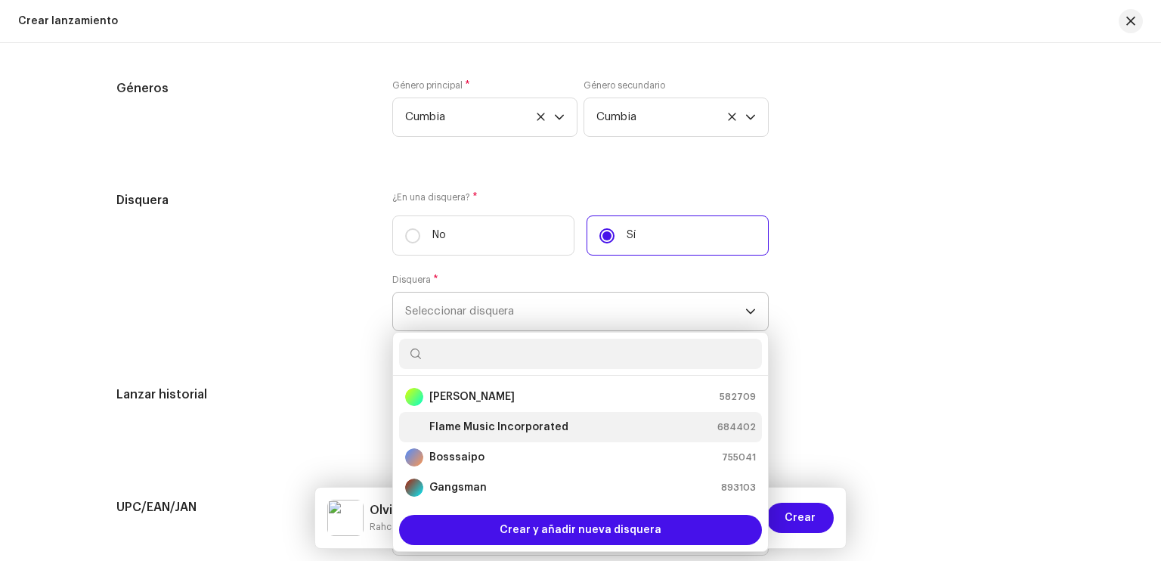
click at [520, 424] on strong "Flame Music Incorporated" at bounding box center [498, 427] width 139 height 15
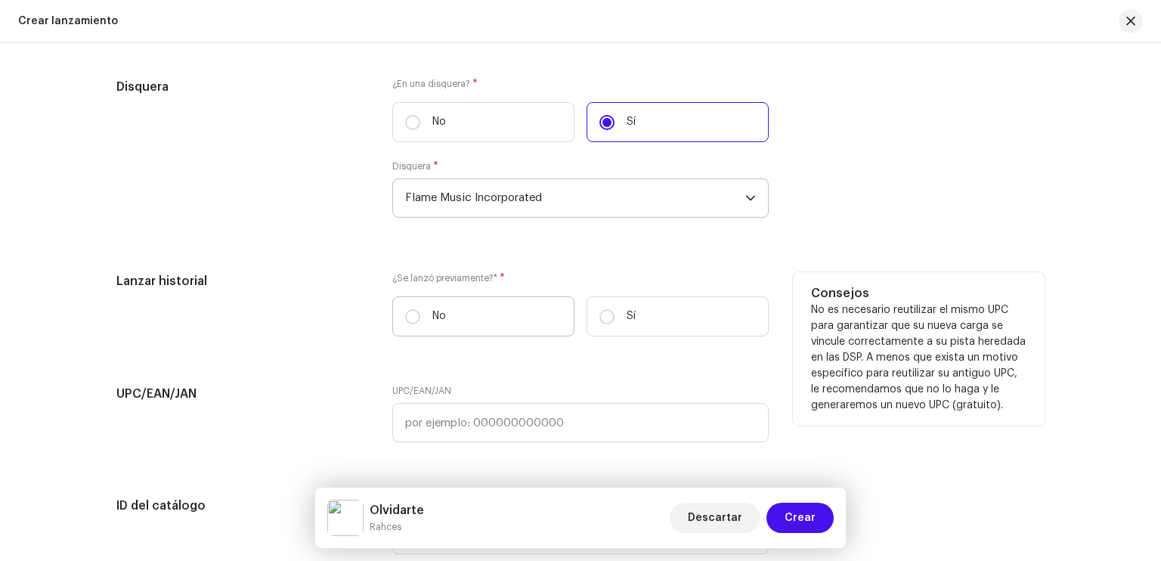
click at [441, 320] on p "No" at bounding box center [439, 316] width 14 height 16
click at [420, 320] on input "No" at bounding box center [412, 316] width 15 height 15
radio input "true"
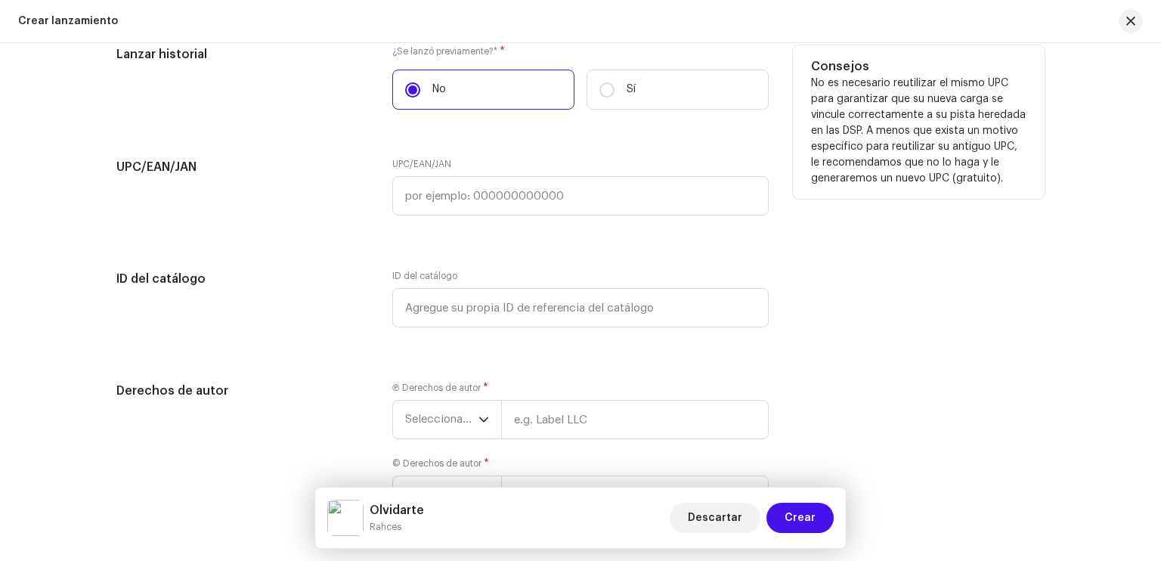
scroll to position [2673, 0]
click at [632, 95] on p "Sí" at bounding box center [631, 89] width 9 height 16
click at [615, 95] on input "Sí" at bounding box center [606, 89] width 15 height 15
radio input "true"
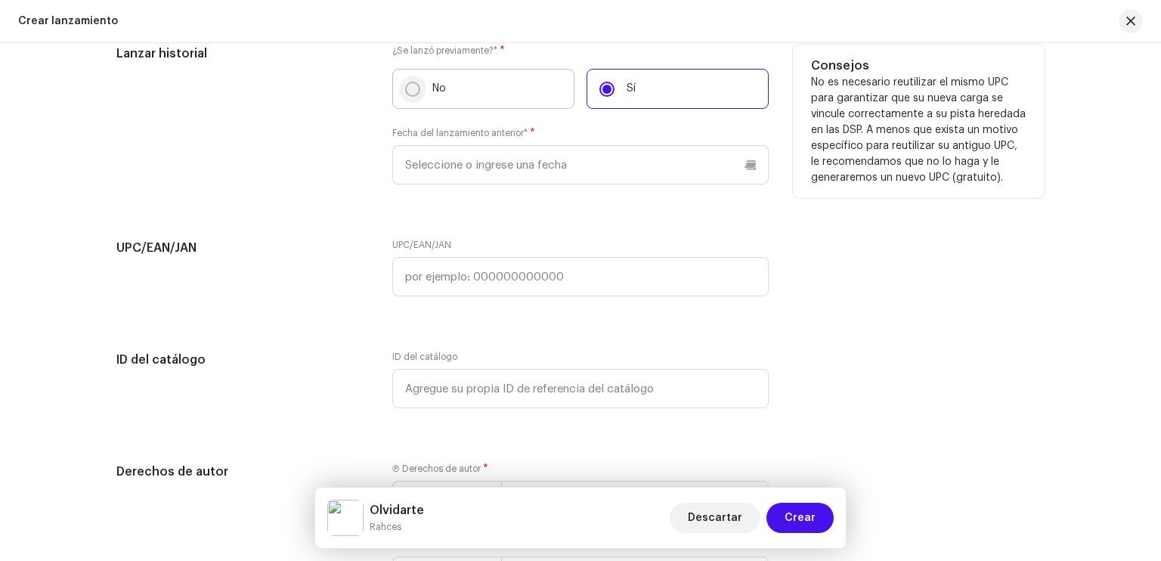
click at [415, 89] on input "No" at bounding box center [412, 89] width 15 height 15
radio input "true"
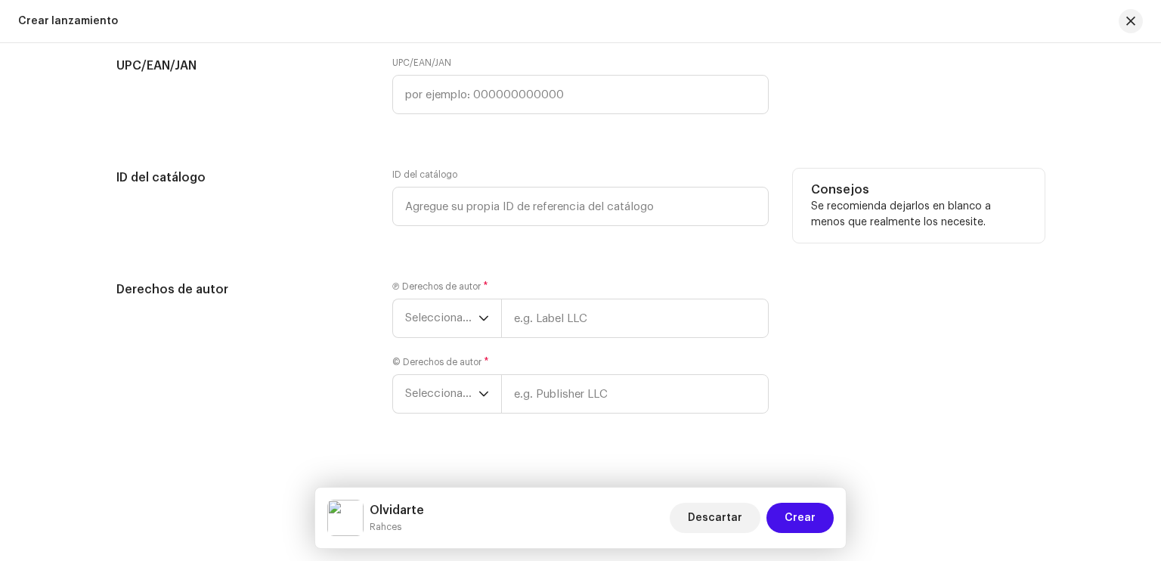
scroll to position [2795, 0]
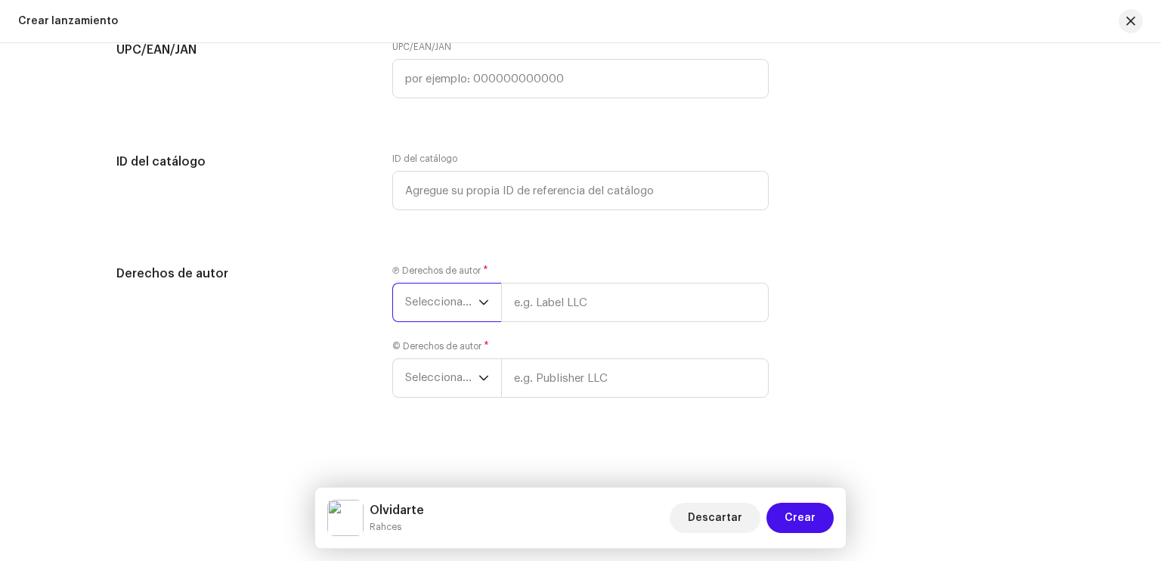
click at [435, 304] on span "Seleccionar año" at bounding box center [441, 302] width 73 height 38
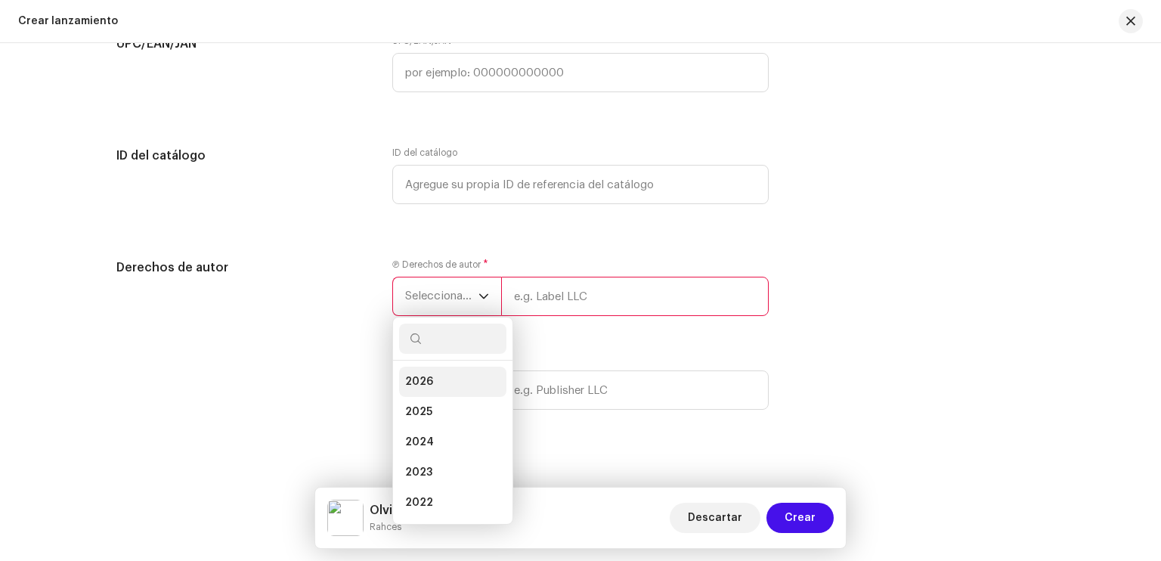
click at [432, 381] on li "2026" at bounding box center [452, 382] width 107 height 30
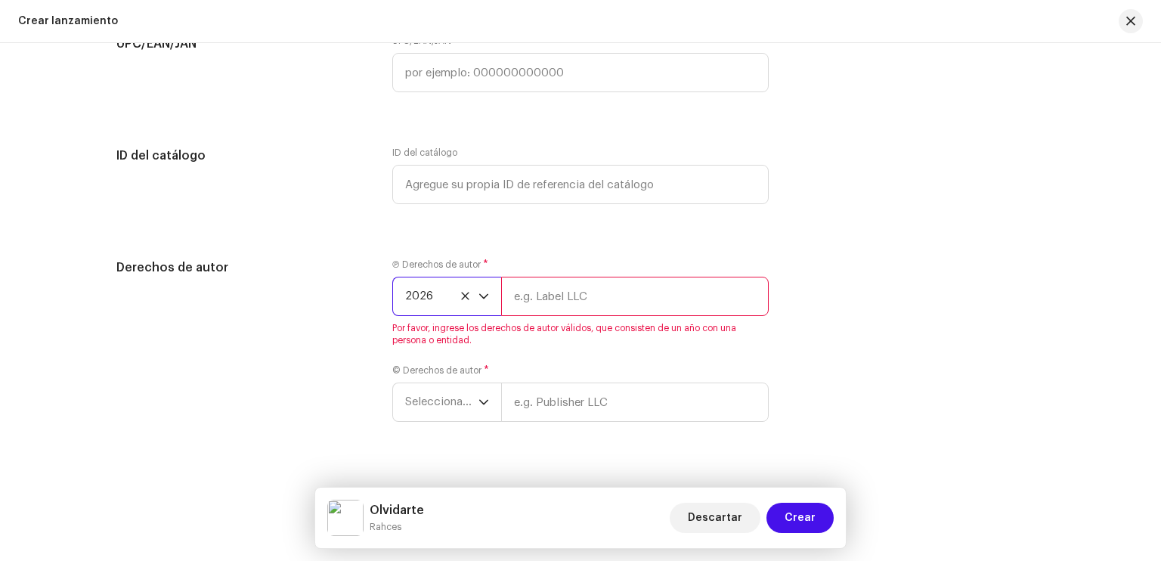
click at [550, 323] on div "Ⓟ Derechos de autor * 2026 Por favor, ingrese los derechos de autor válidos, qu…" at bounding box center [580, 303] width 376 height 88
click at [554, 300] on input "text" at bounding box center [635, 296] width 268 height 39
type input "Rahces"
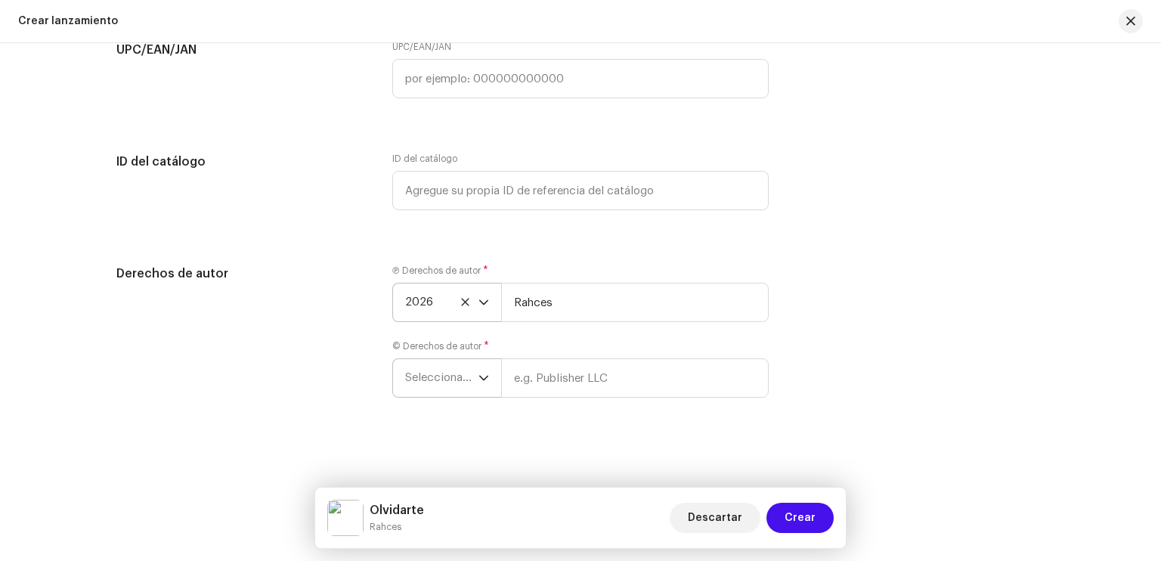
click at [469, 389] on span "Seleccionar año" at bounding box center [441, 378] width 73 height 38
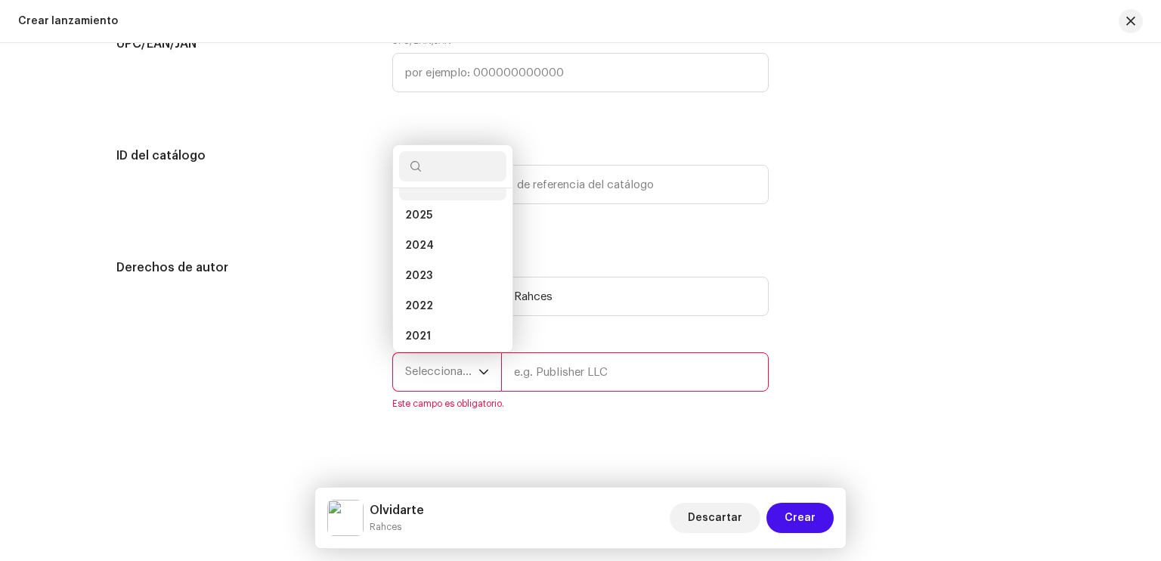
scroll to position [6, 0]
click at [444, 211] on li "2026" at bounding box center [452, 203] width 107 height 30
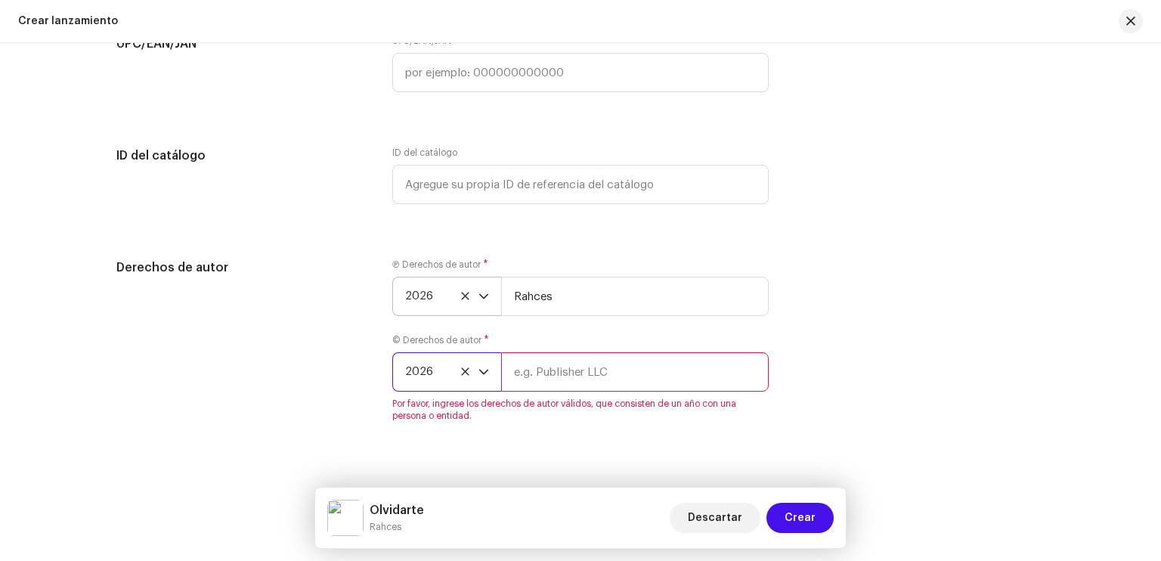
click at [581, 385] on input "text" at bounding box center [635, 371] width 268 height 39
type input "Rahces"
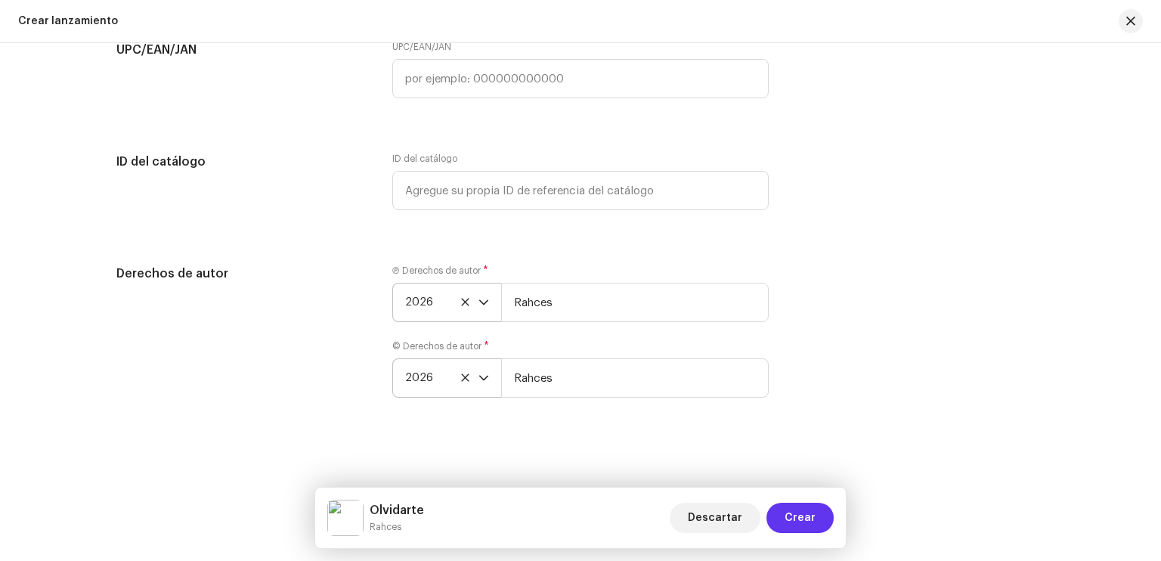
click at [819, 522] on button "Crear" at bounding box center [800, 518] width 67 height 30
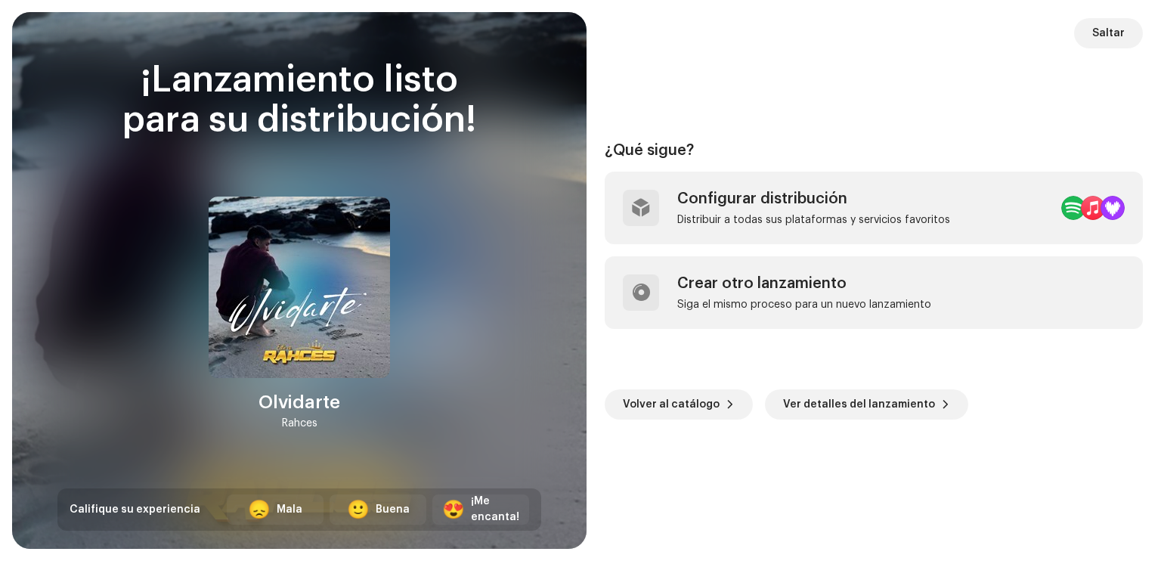
click at [664, 93] on div "¿Qué sigue? Configurar distribución Distribuir a todas sus plataformas y servic…" at bounding box center [874, 280] width 538 height 500
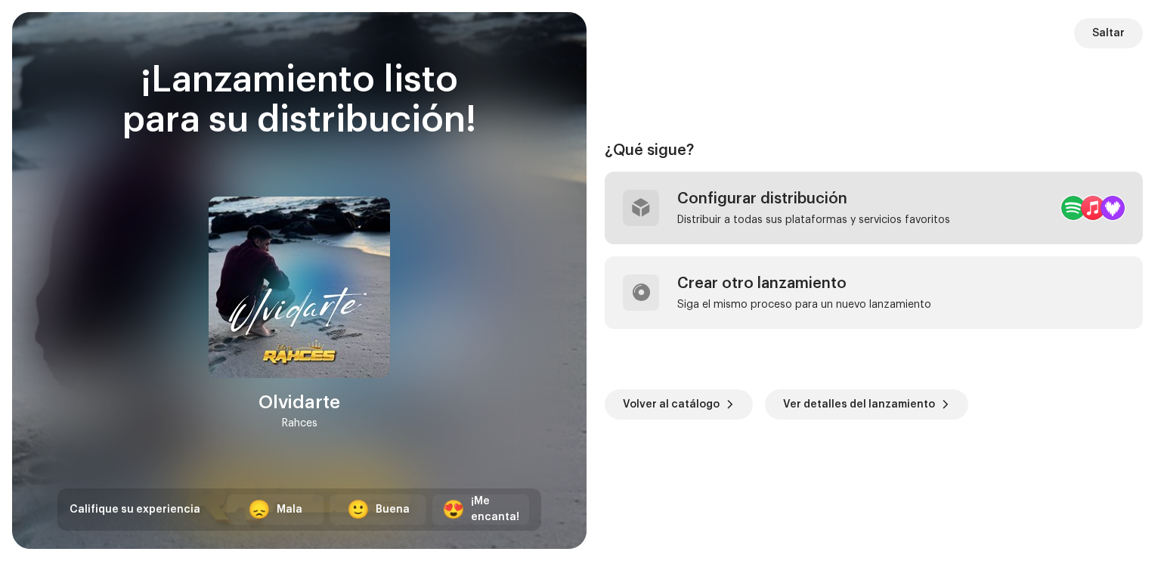
click at [740, 206] on div "Configurar distribución" at bounding box center [813, 199] width 273 height 18
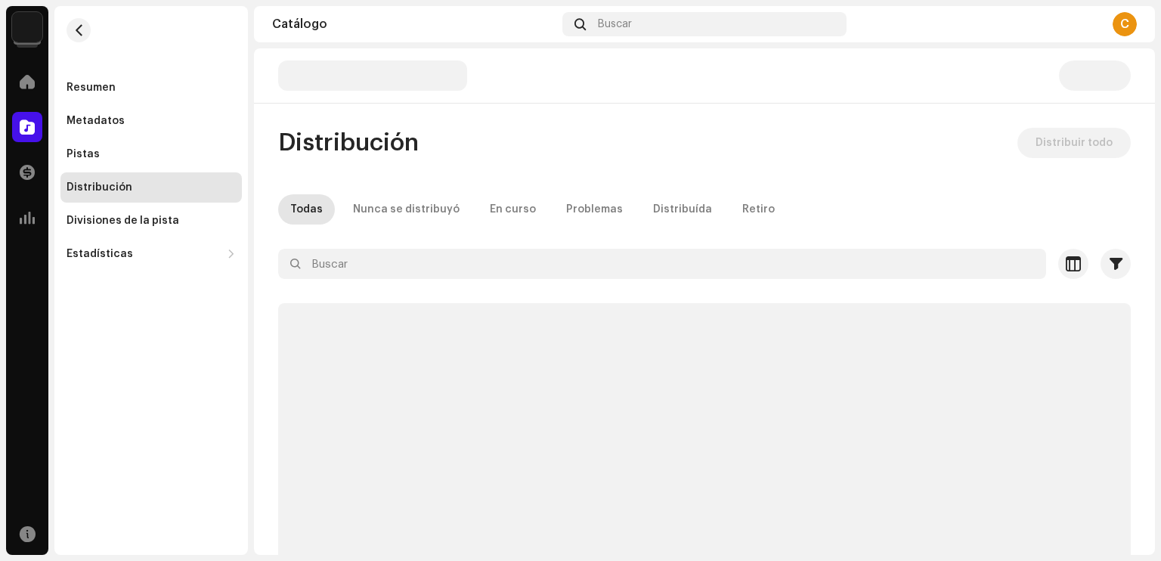
click at [300, 243] on div "Distribución Distribuir todo Todas Nunca se distribuyó En curso Problemas Distr…" at bounding box center [704, 374] width 901 height 493
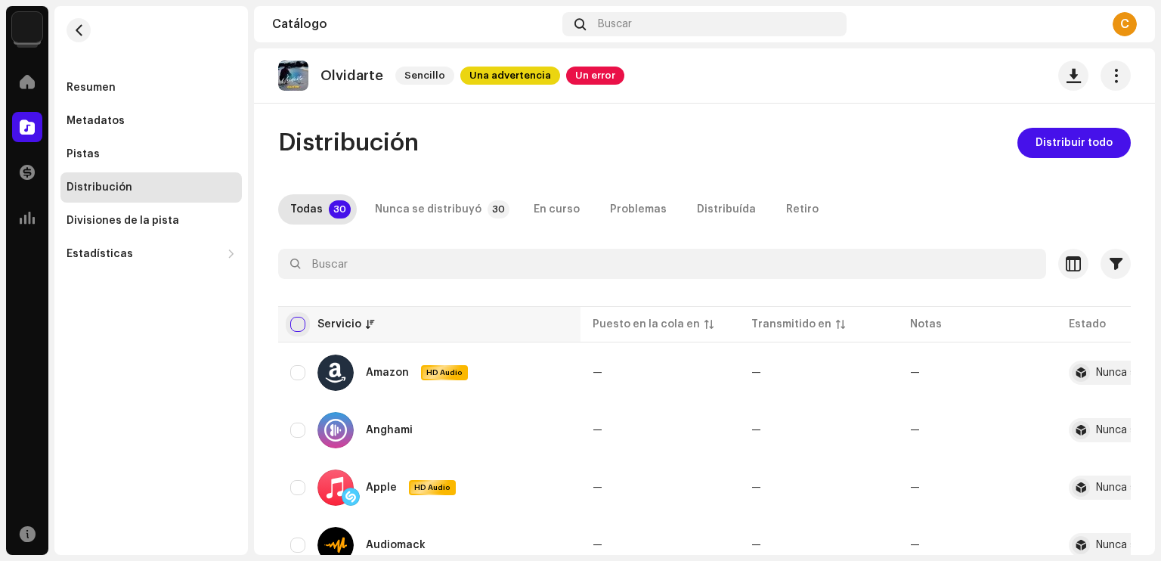
click at [290, 322] on input "checkbox" at bounding box center [297, 324] width 15 height 15
checkbox input "true"
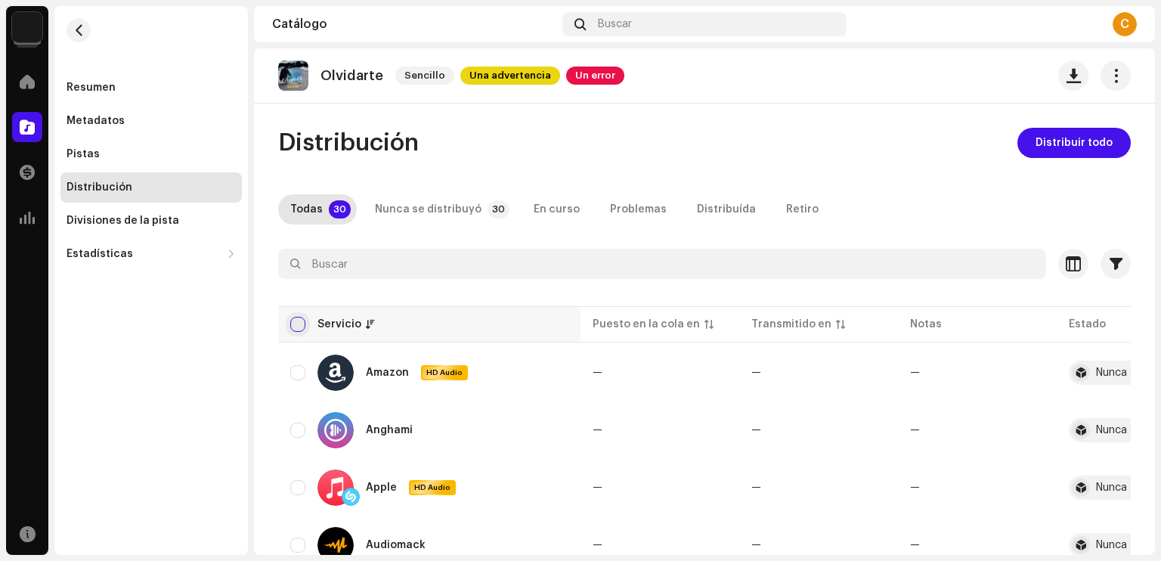
checkbox input "true"
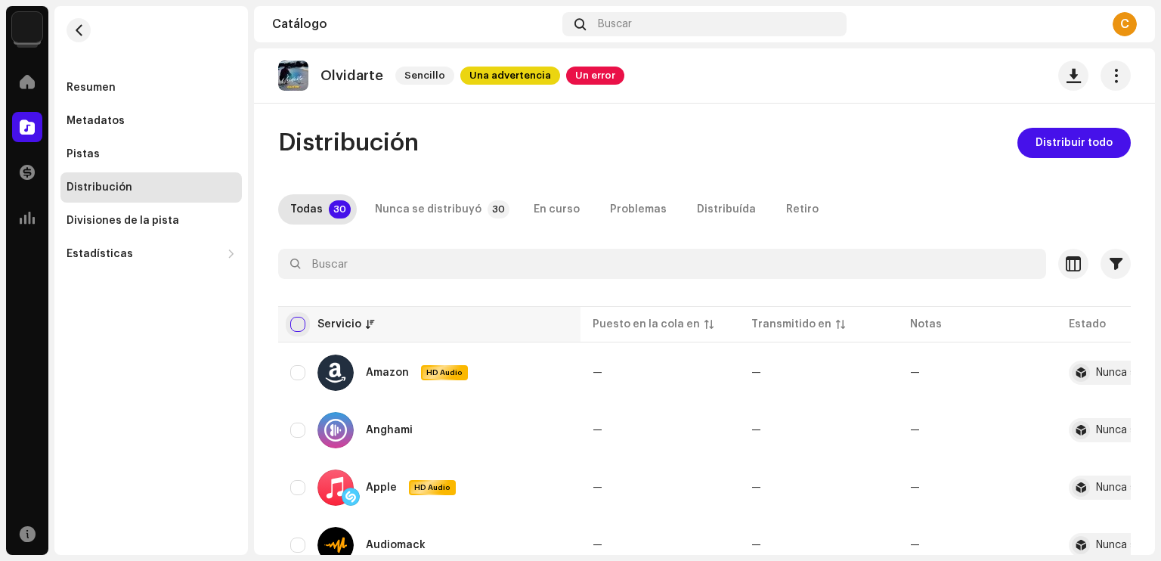
checkbox input "true"
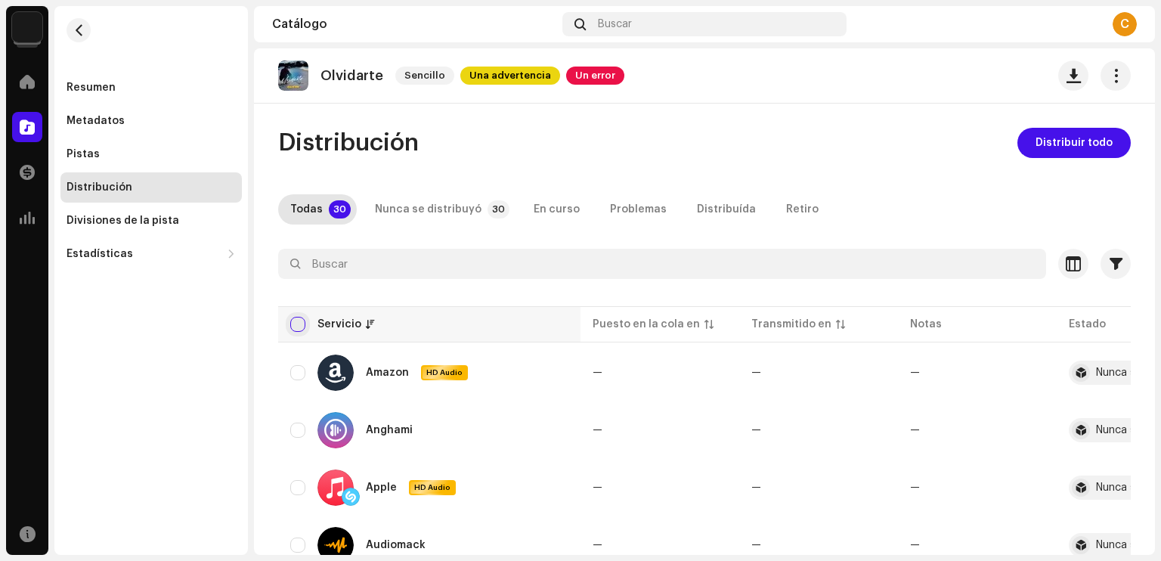
checkbox input "true"
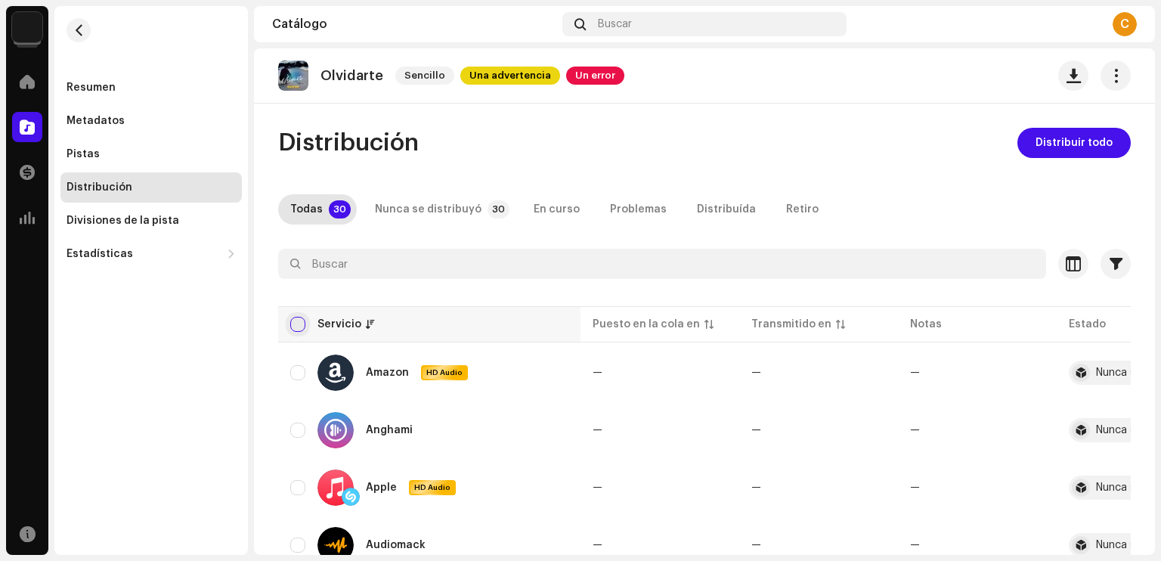
checkbox input "true"
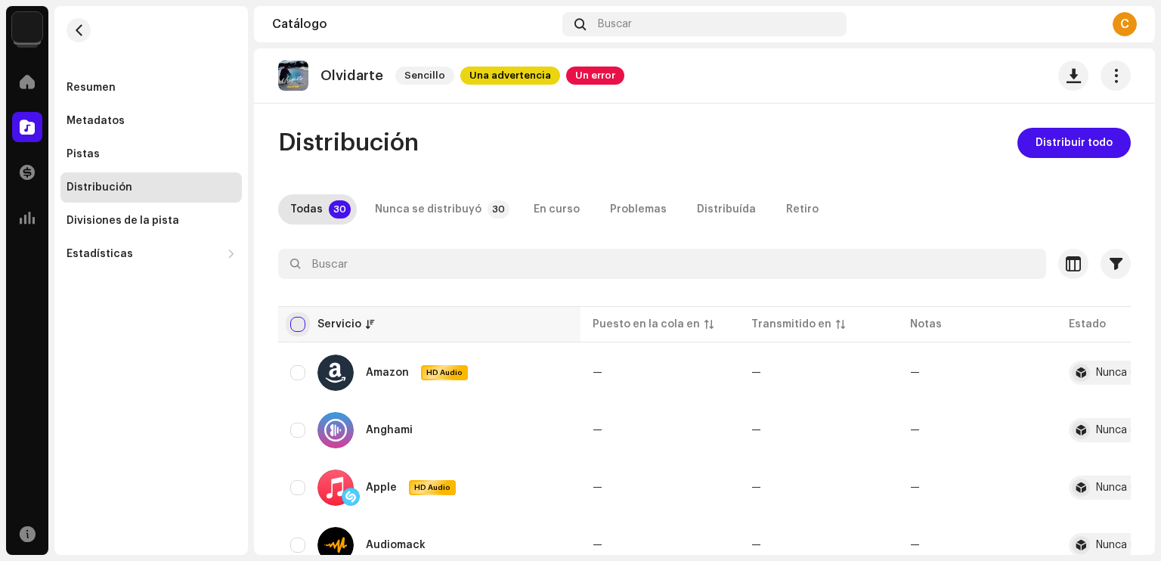
checkbox input "true"
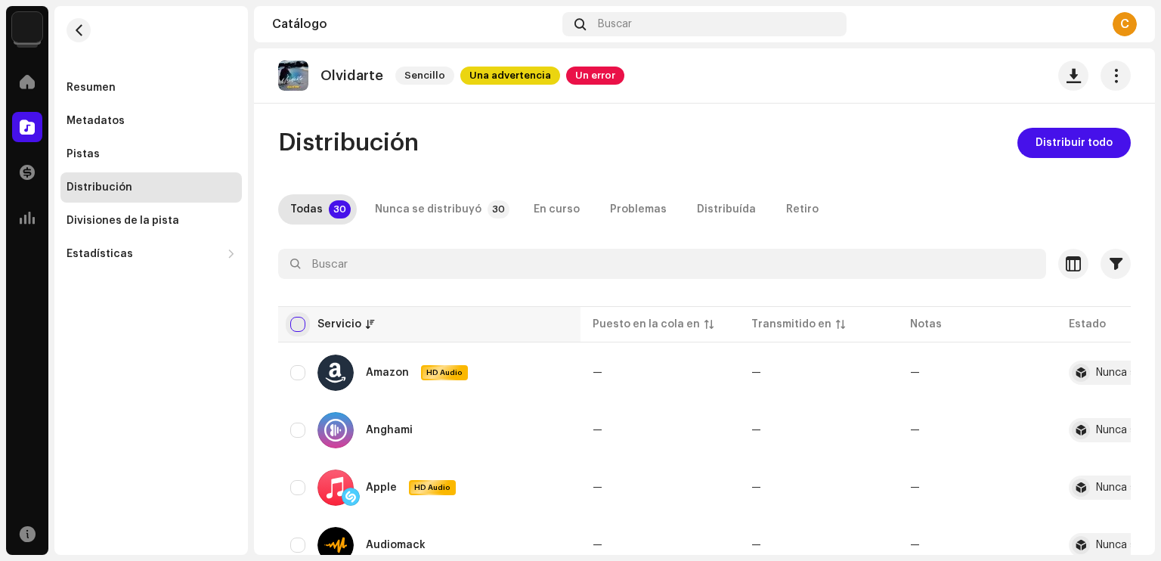
checkbox input "true"
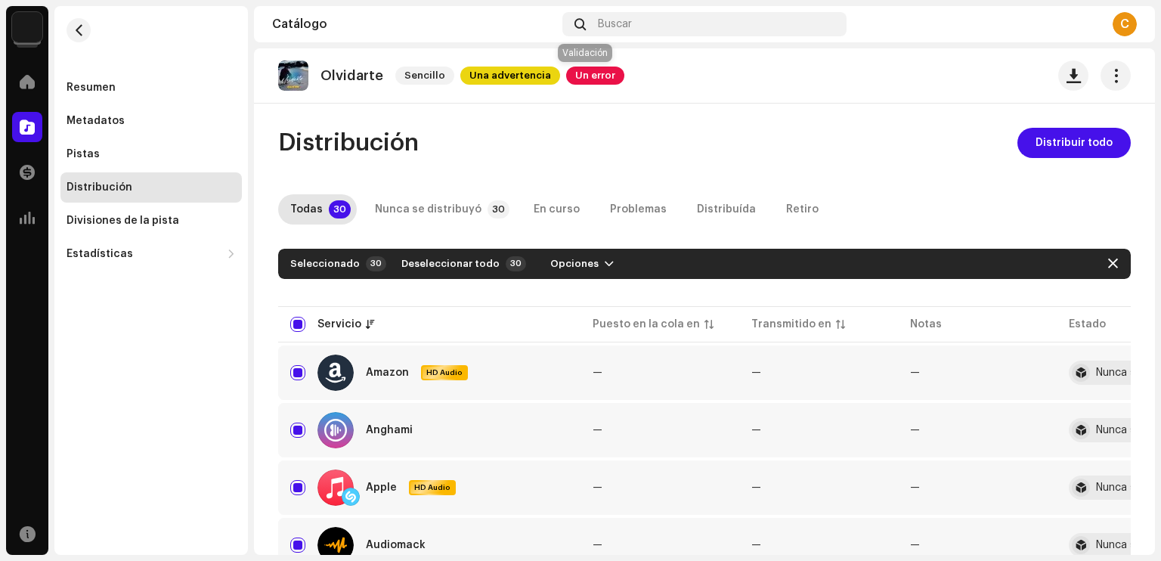
click at [589, 74] on span "Un error" at bounding box center [595, 76] width 58 height 18
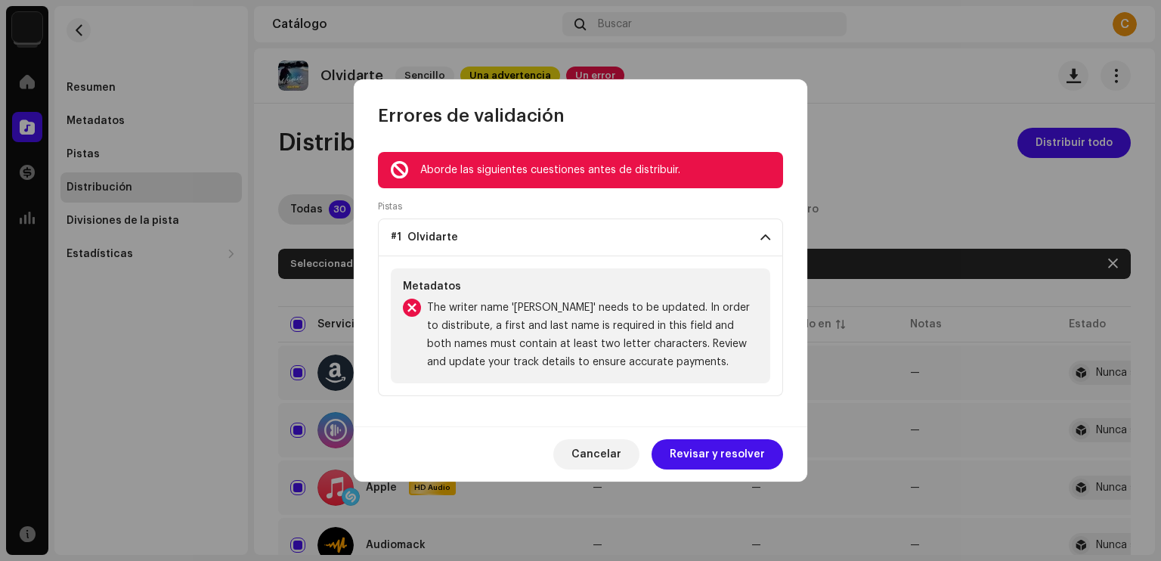
click at [554, 234] on p-accordion-header "#1 Olvidarte" at bounding box center [580, 237] width 405 height 38
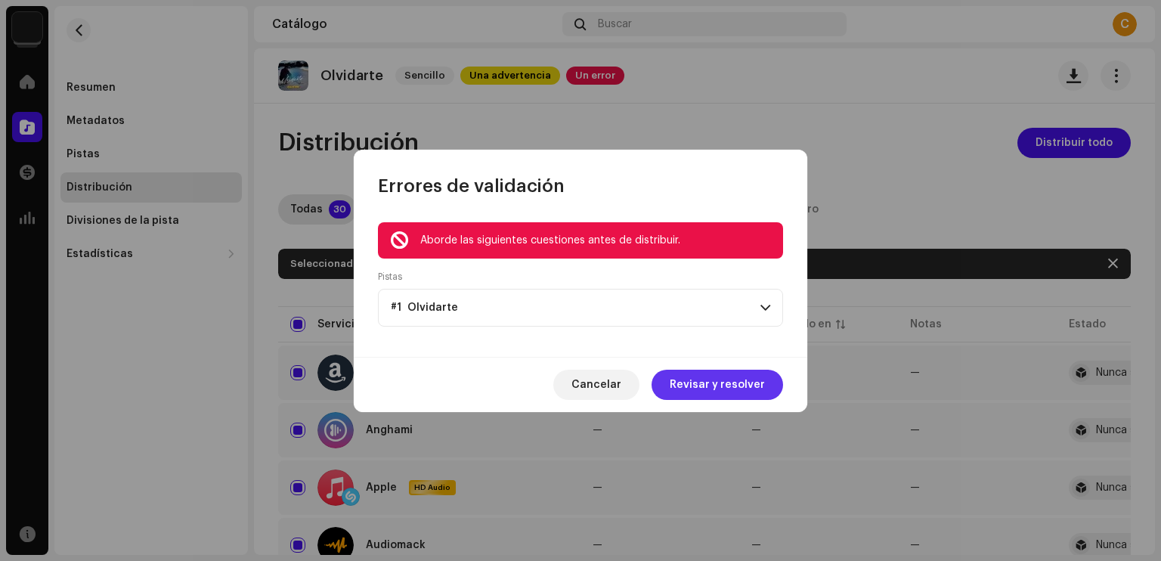
click at [705, 382] on span "Revisar y resolver" at bounding box center [717, 385] width 95 height 30
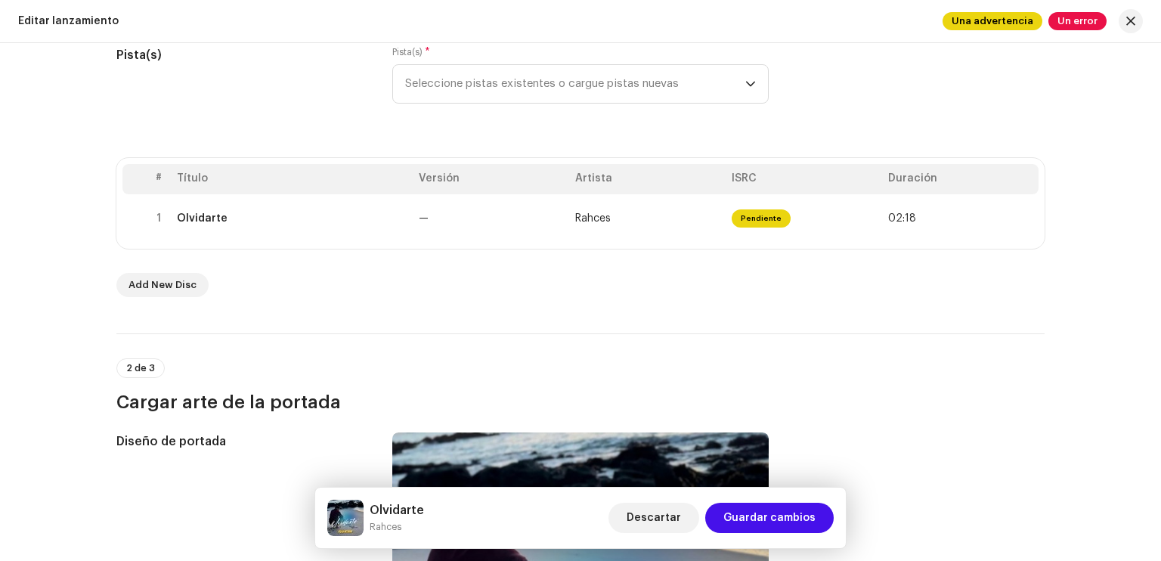
scroll to position [206, 0]
click at [696, 247] on div "# Título Versión Artista ISRC Duración 1 Olvidarte — Rahces Pendiente 02:18" at bounding box center [580, 202] width 928 height 91
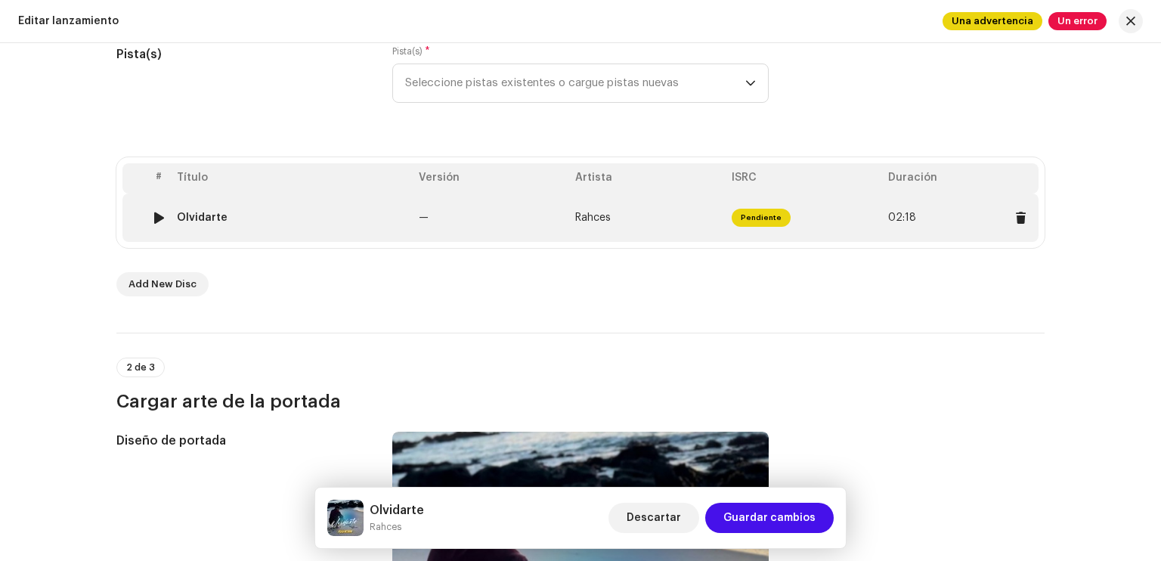
click at [647, 218] on td "Rahces" at bounding box center [647, 218] width 156 height 48
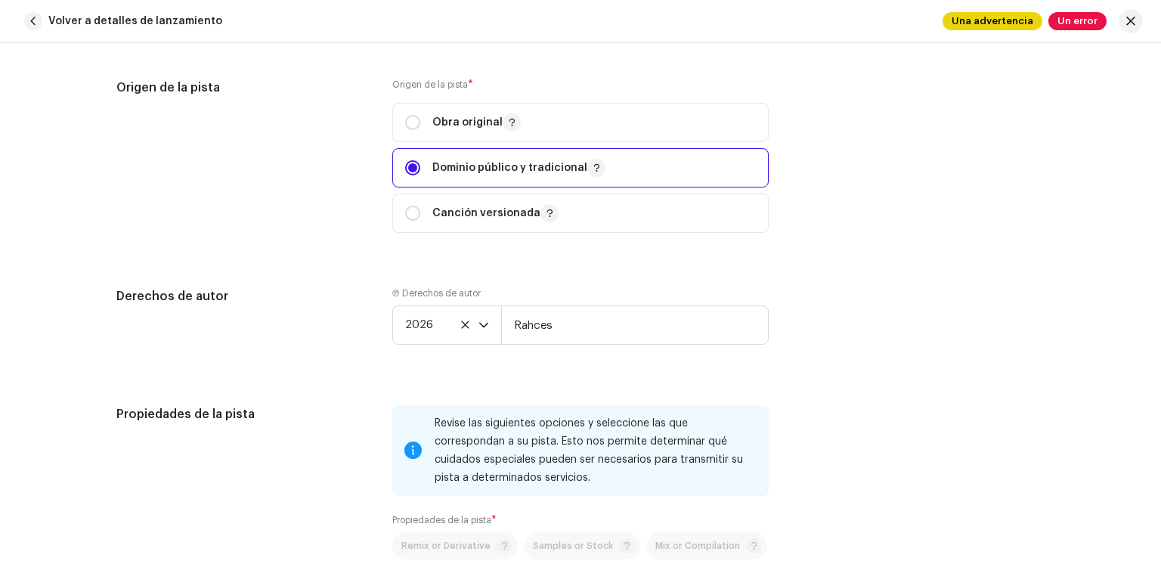
scroll to position [1841, 0]
click at [557, 324] on input "Rahces" at bounding box center [635, 322] width 268 height 39
click at [580, 331] on input "Rahces" at bounding box center [635, 322] width 268 height 39
type input "R"
paste input "[PERSON_NAME] Beats"
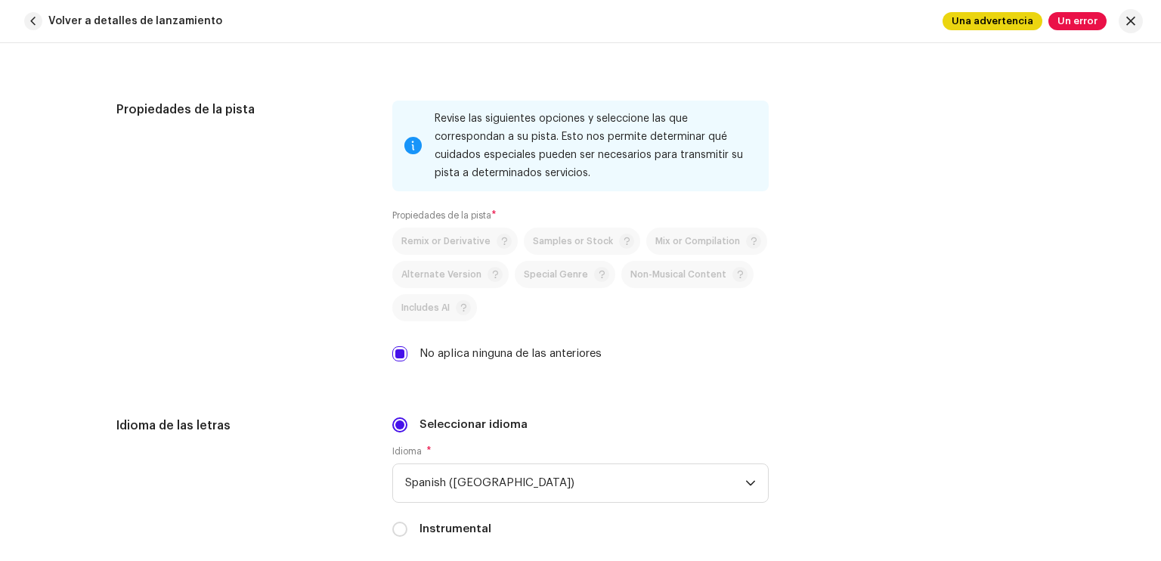
scroll to position [2143, 0]
type input "[PERSON_NAME] Beats"
click at [396, 358] on input "No aplica ninguna de las anteriores" at bounding box center [399, 353] width 15 height 15
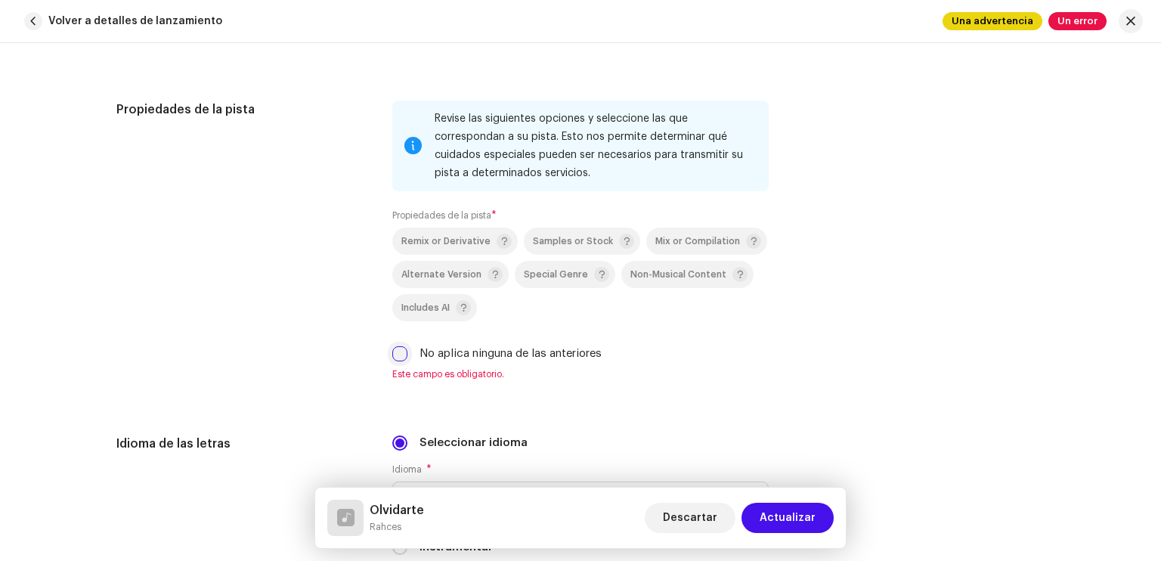
click at [401, 356] on input "No aplica ninguna de las anteriores" at bounding box center [399, 353] width 15 height 15
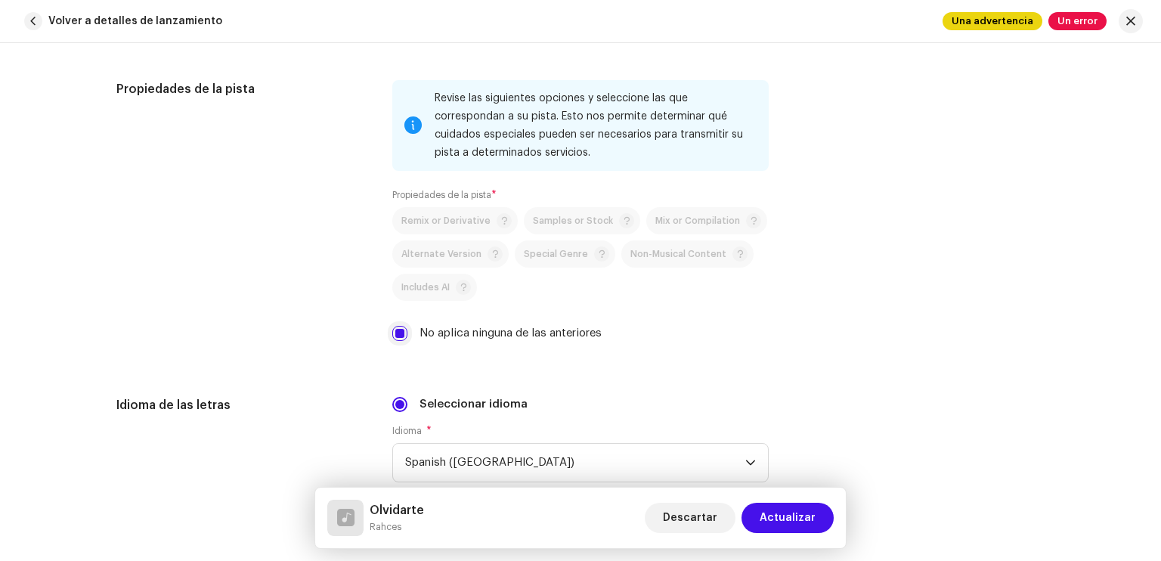
scroll to position [2164, 0]
click at [398, 336] on input "No aplica ninguna de las anteriores" at bounding box center [399, 332] width 15 height 15
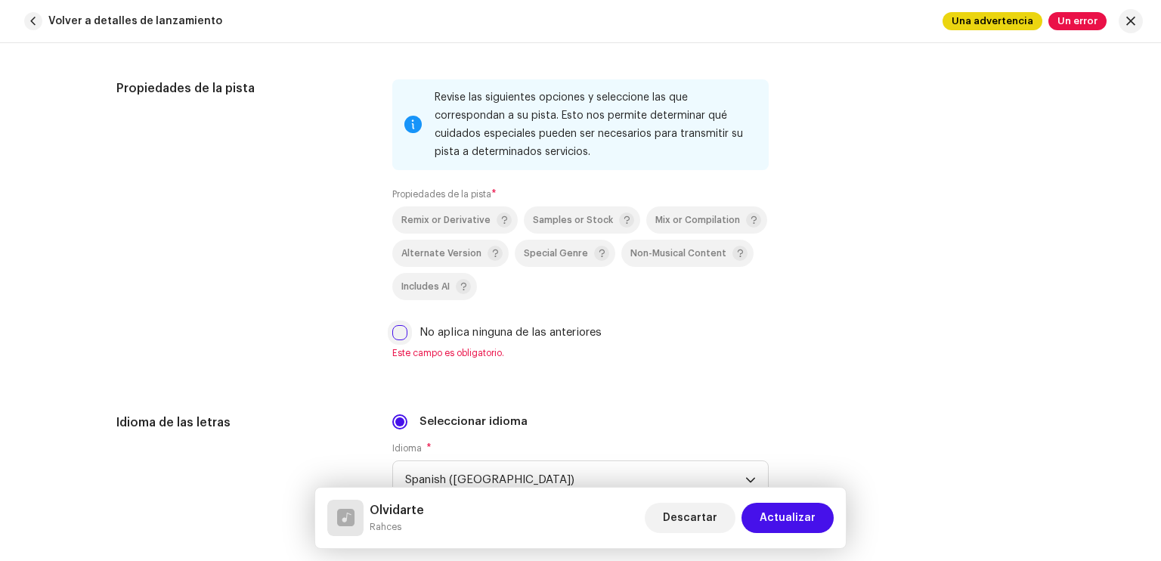
click at [392, 335] on input "No aplica ninguna de las anteriores" at bounding box center [399, 332] width 15 height 15
checkbox input "true"
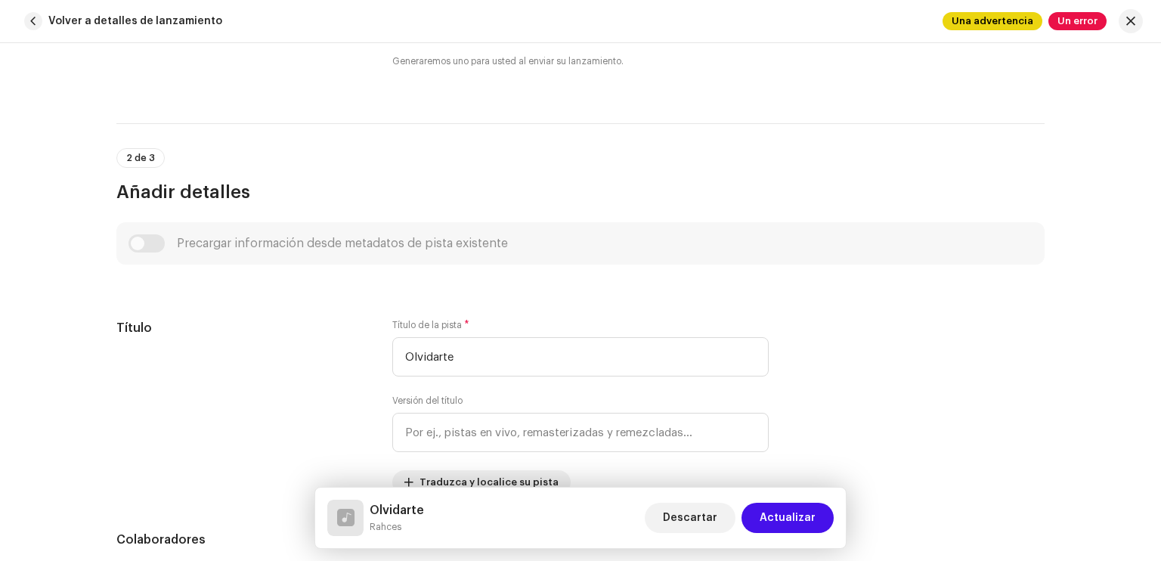
scroll to position [384, 0]
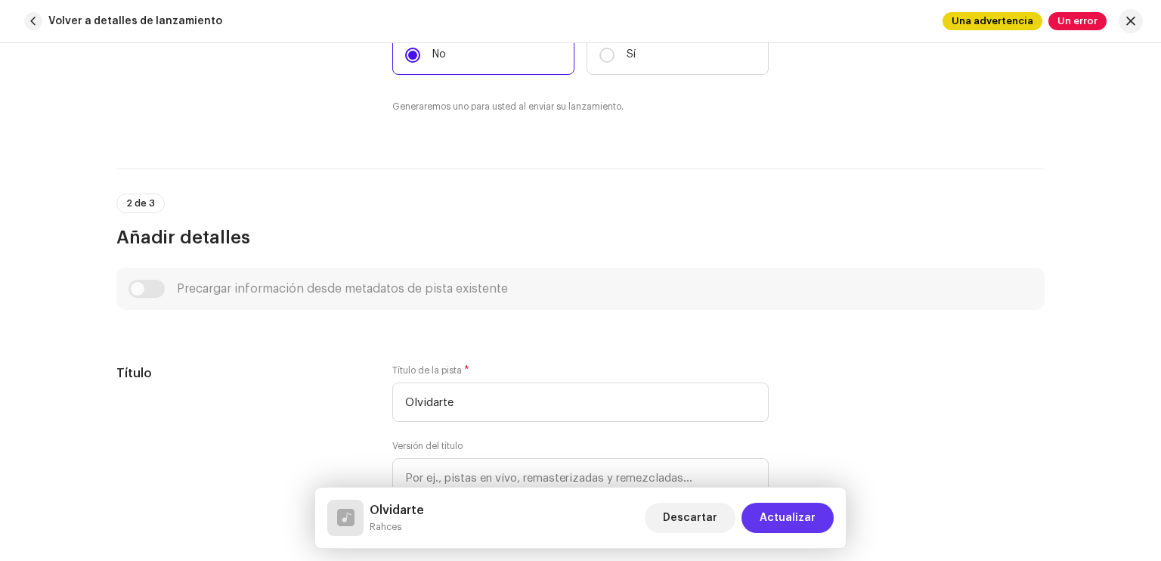
click at [818, 512] on button "Actualizar" at bounding box center [788, 518] width 92 height 30
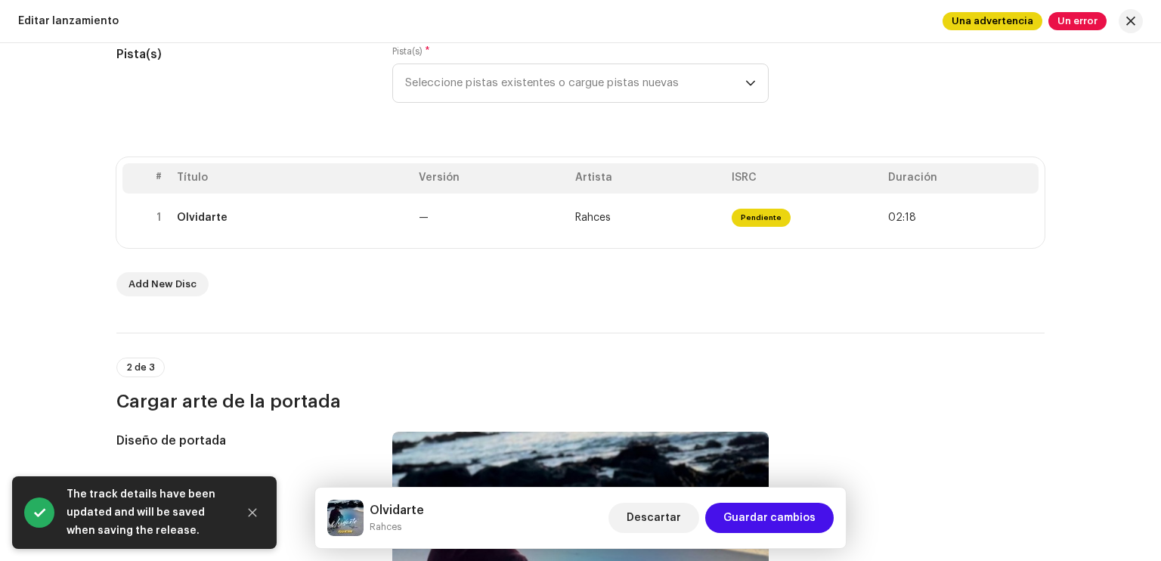
click at [648, 108] on div "Pista(s) * Seleccione pistas existentes o cargue pistas nuevas" at bounding box center [580, 83] width 376 height 76
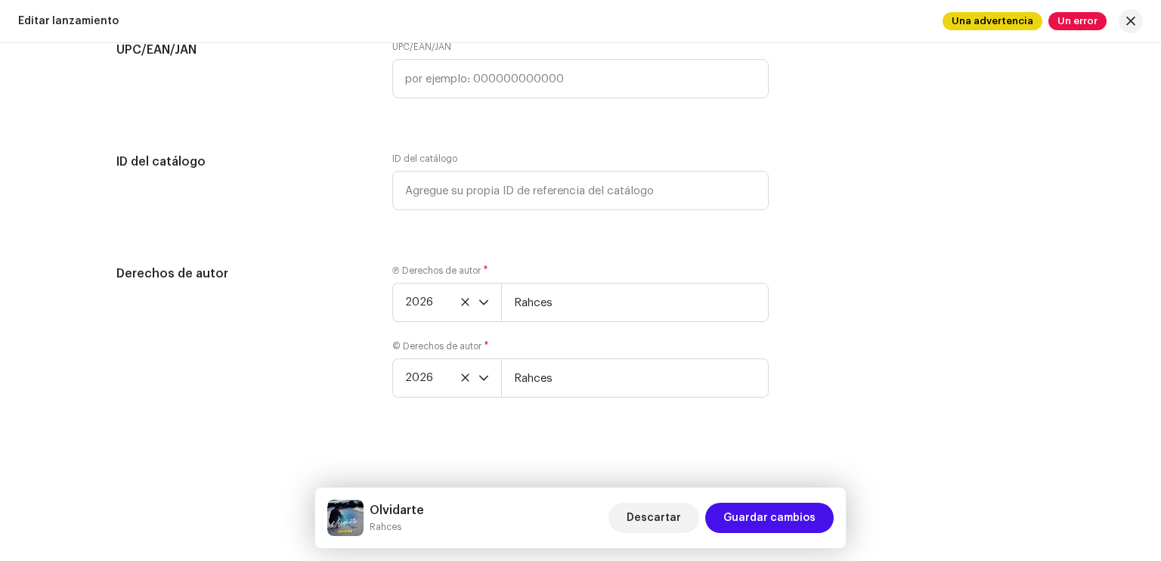
scroll to position [2701, 0]
drag, startPoint x: 594, startPoint y: 292, endPoint x: 463, endPoint y: 319, distance: 133.6
click at [463, 319] on div "2026 Rahces" at bounding box center [580, 302] width 376 height 39
paste input "[PERSON_NAME]"
type input "[PERSON_NAME] Beats"
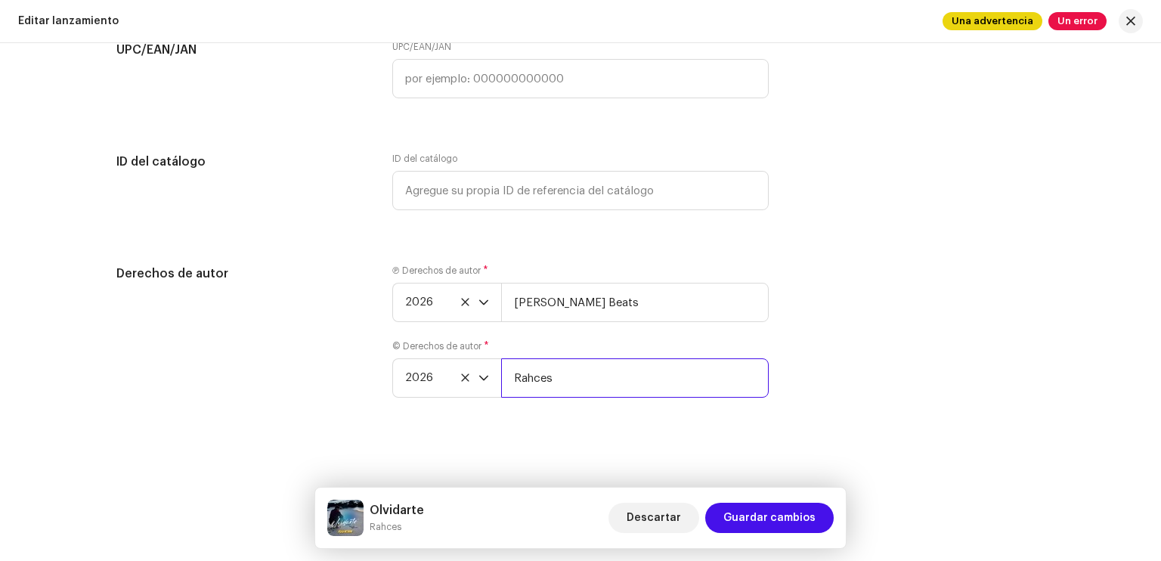
click at [582, 374] on input "Rahces" at bounding box center [635, 377] width 268 height 39
drag, startPoint x: 582, startPoint y: 374, endPoint x: 432, endPoint y: 400, distance: 151.9
click at [432, 400] on div "Ⓟ Derechos de autor * 2026 [PERSON_NAME] Beats © Derechos de autor * 2026 Rahces" at bounding box center [580, 340] width 376 height 151
paste input "[PERSON_NAME]"
type input "[PERSON_NAME] Beats"
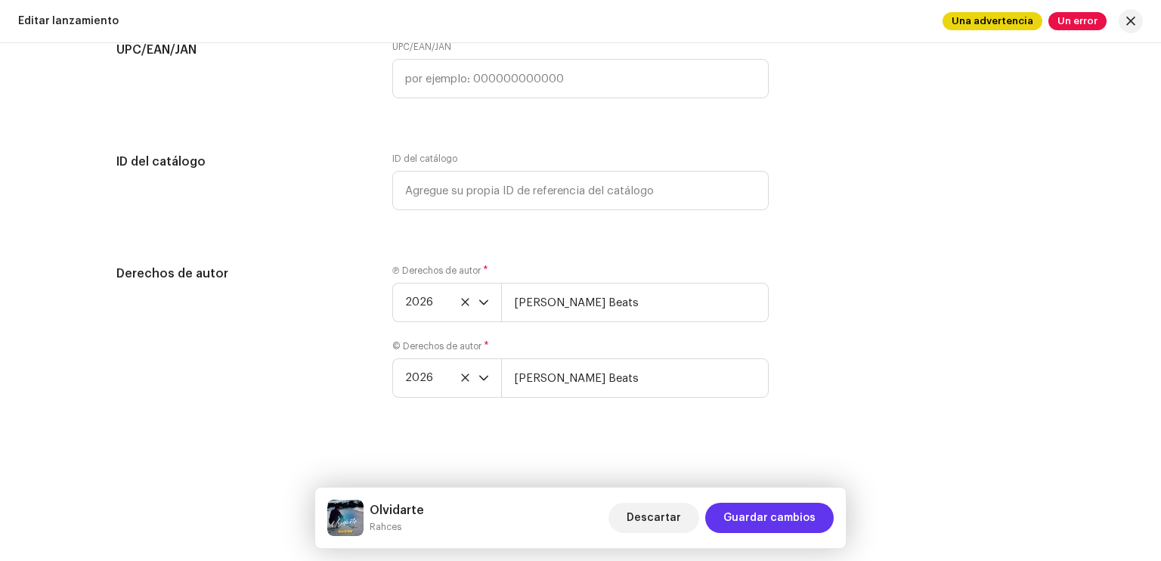
click at [781, 522] on span "Guardar cambios" at bounding box center [769, 518] width 92 height 30
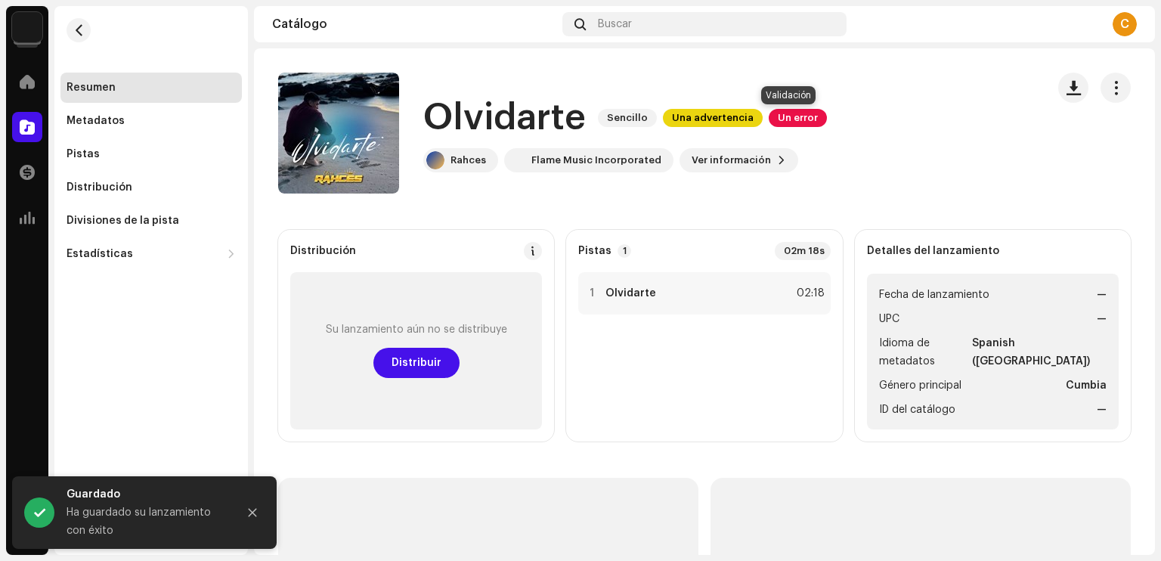
click at [791, 113] on span "Un error" at bounding box center [798, 118] width 58 height 18
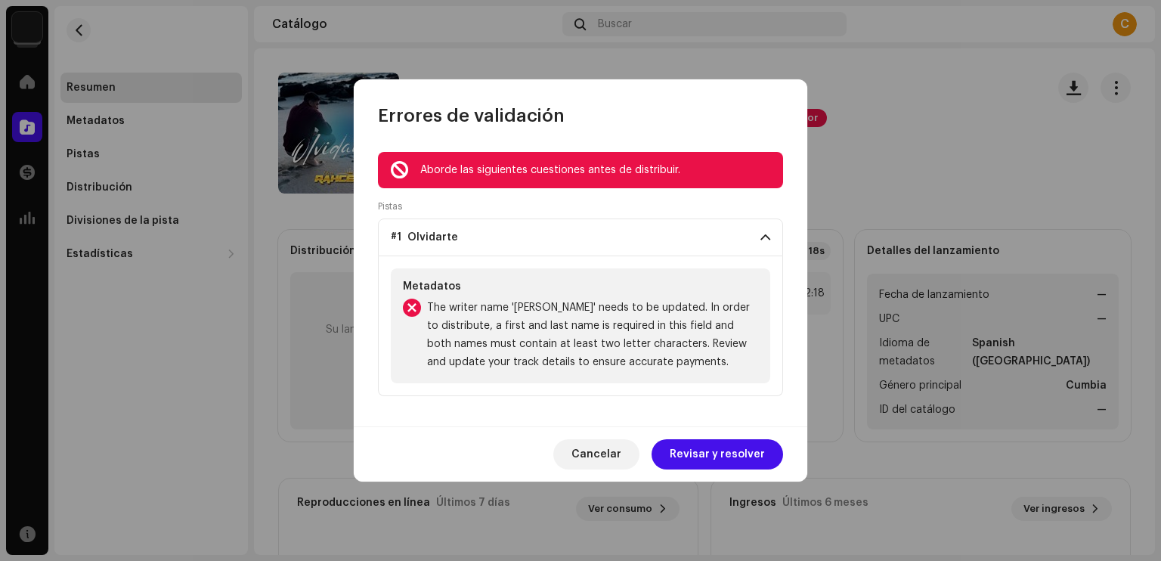
click at [767, 226] on p-accordion-header "#1 Olvidarte" at bounding box center [580, 237] width 405 height 38
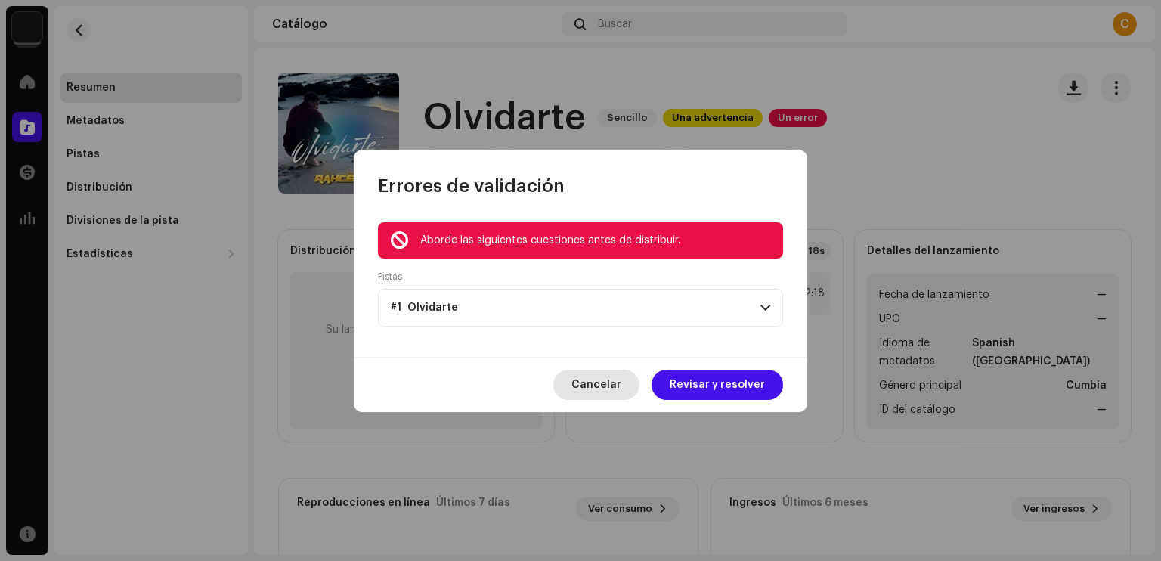
click at [608, 388] on span "Cancelar" at bounding box center [596, 385] width 50 height 30
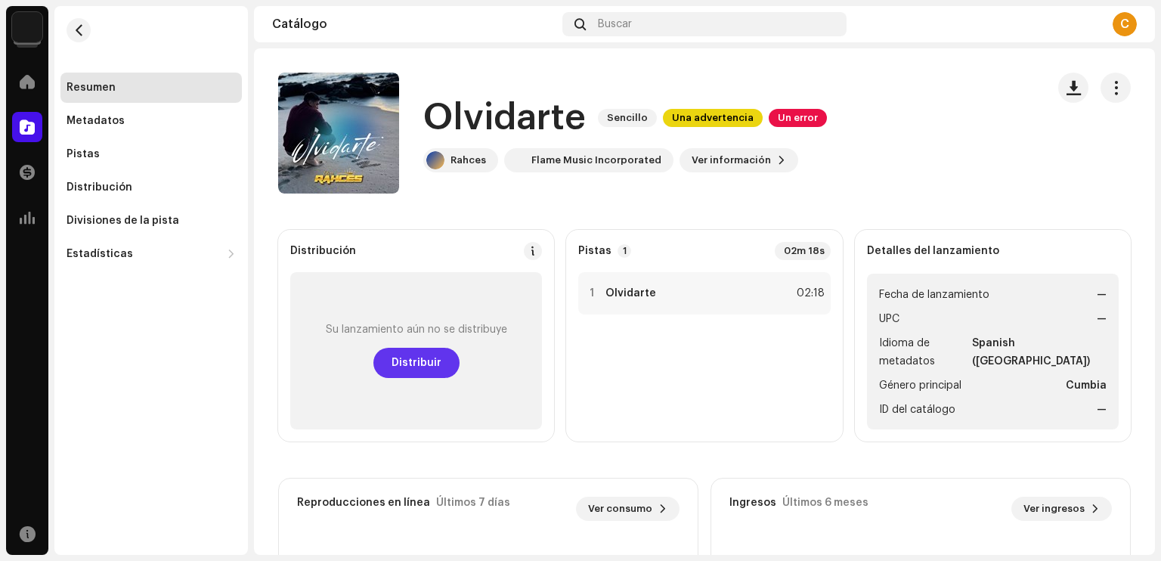
click at [438, 367] on span "Distribuir" at bounding box center [417, 363] width 50 height 30
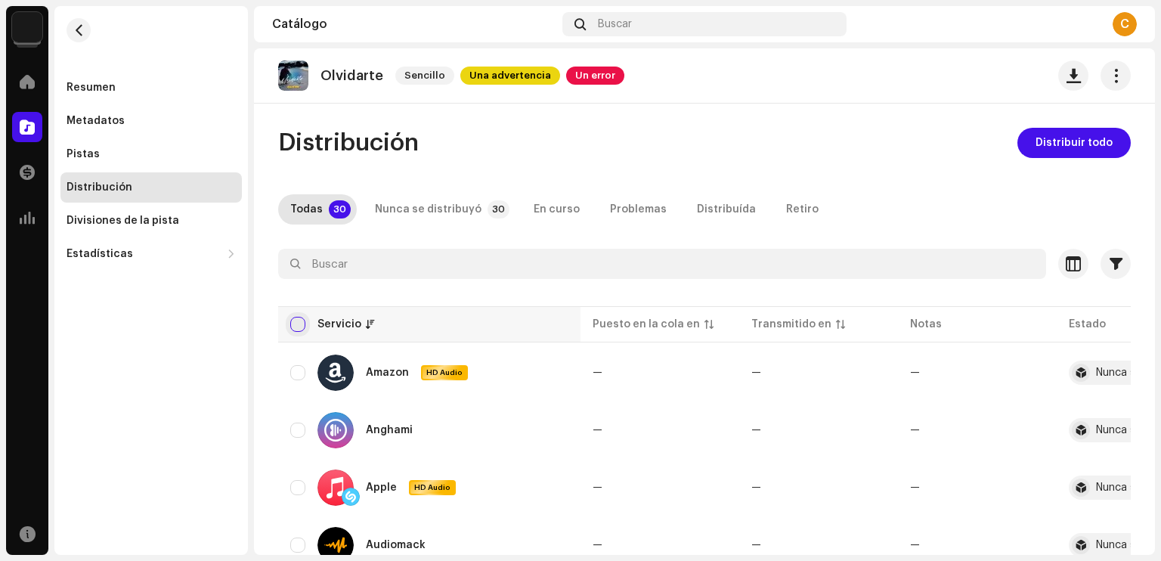
click at [302, 329] on input "checkbox" at bounding box center [297, 324] width 15 height 15
checkbox input "true"
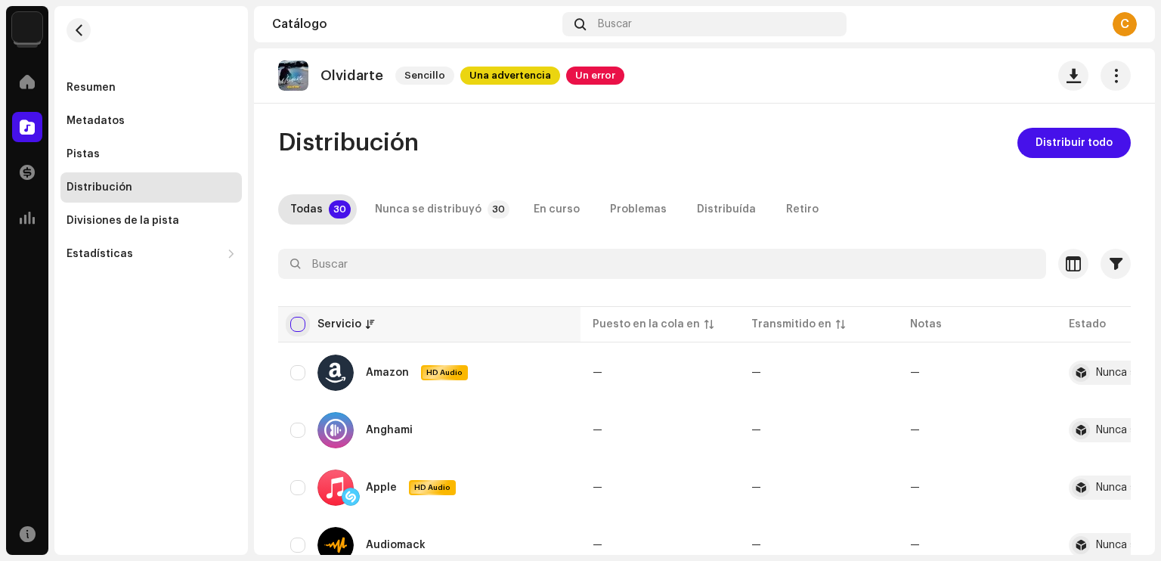
checkbox input "true"
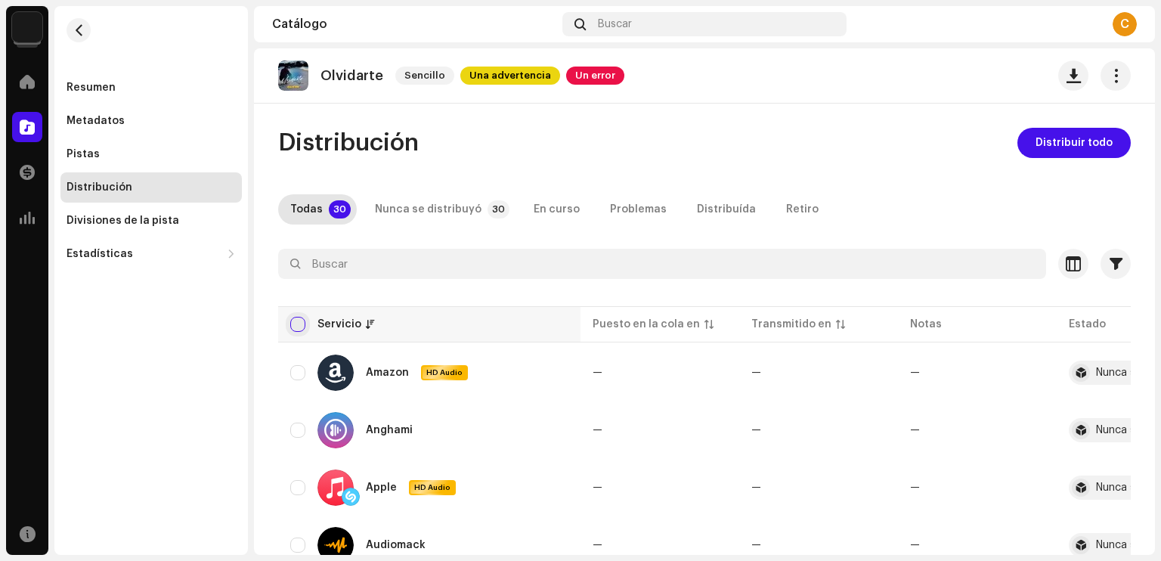
checkbox input "true"
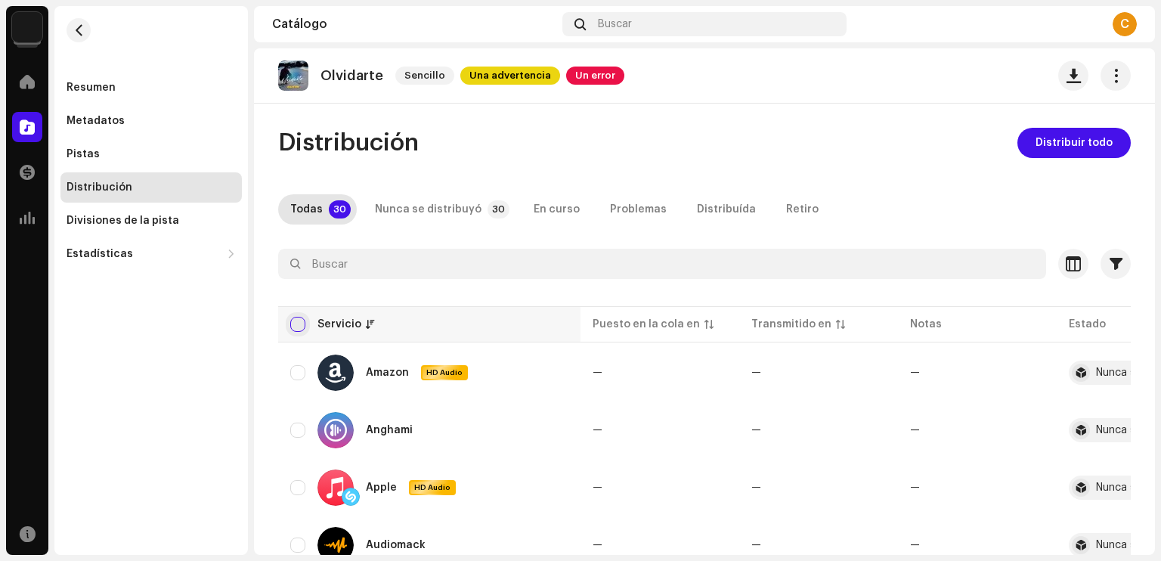
checkbox input "true"
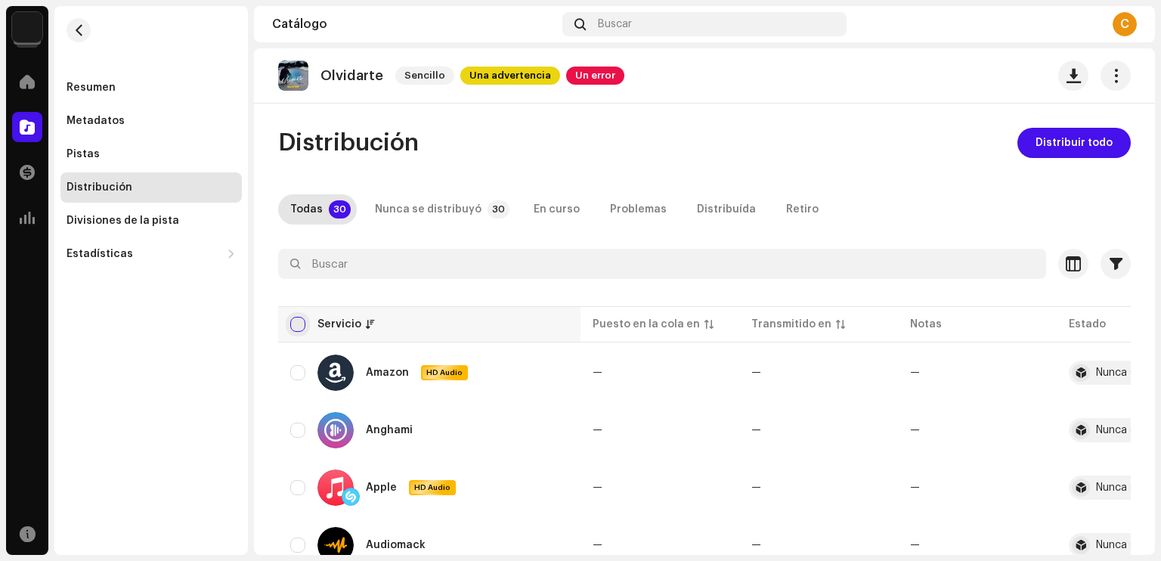
checkbox input "true"
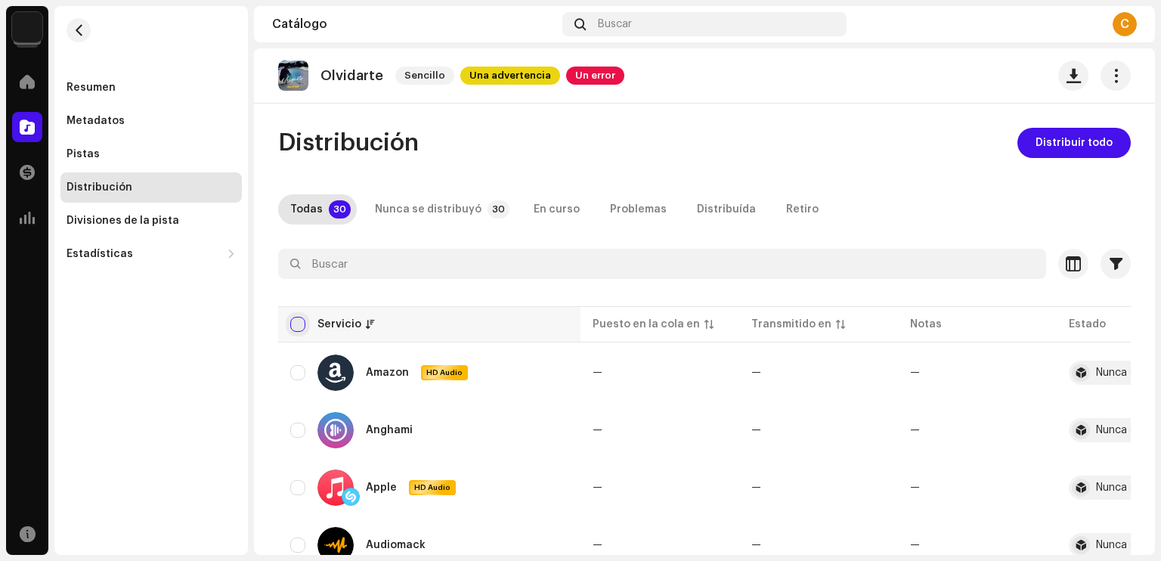
checkbox input "true"
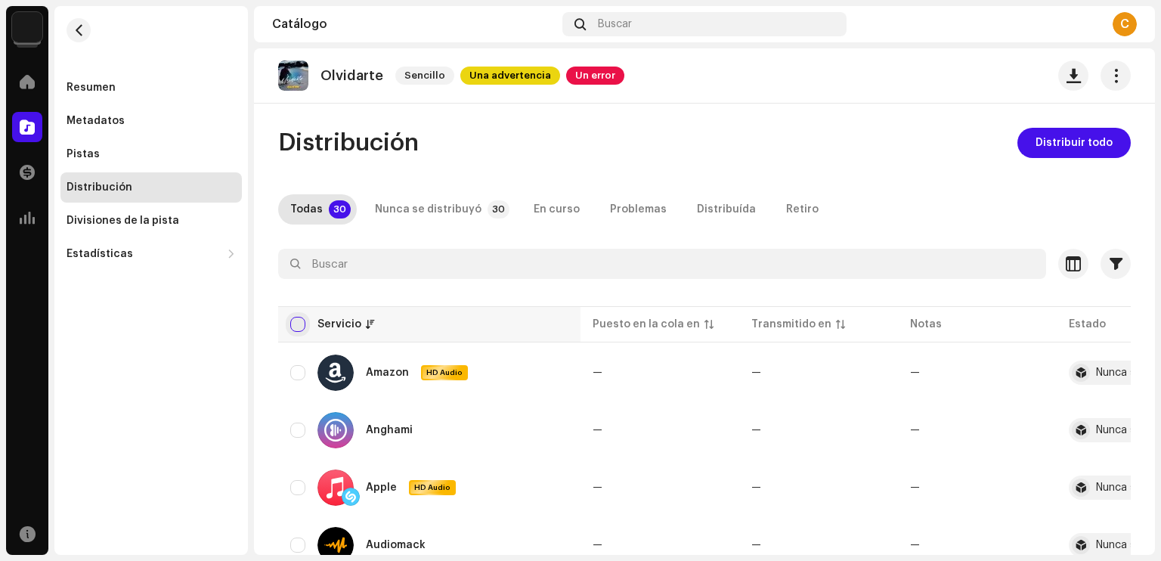
checkbox input "true"
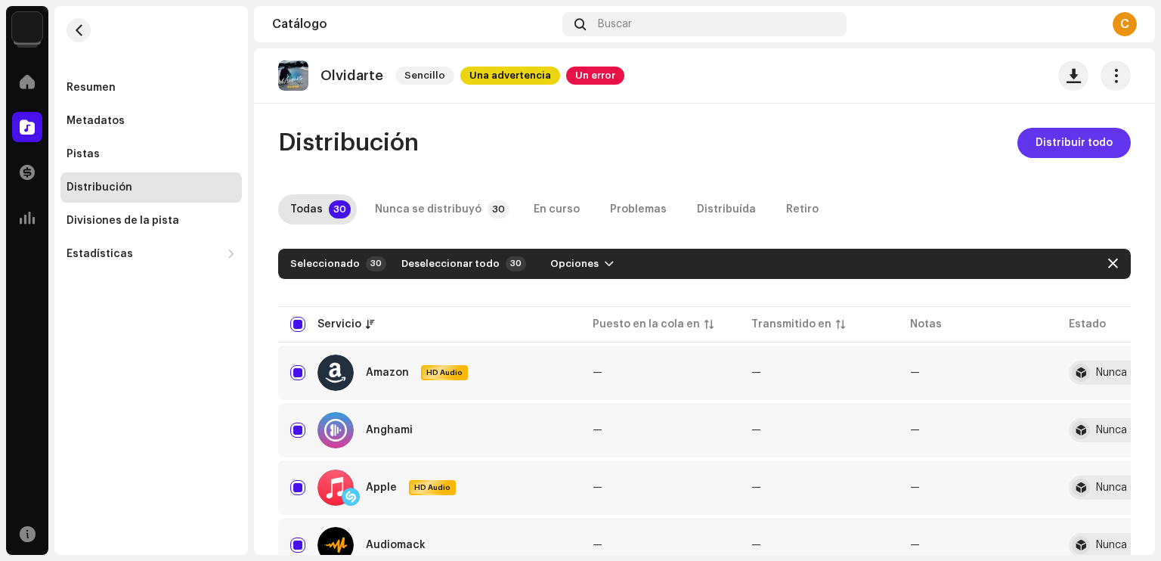
click at [1110, 141] on button "Distribuir todo" at bounding box center [1073, 143] width 113 height 30
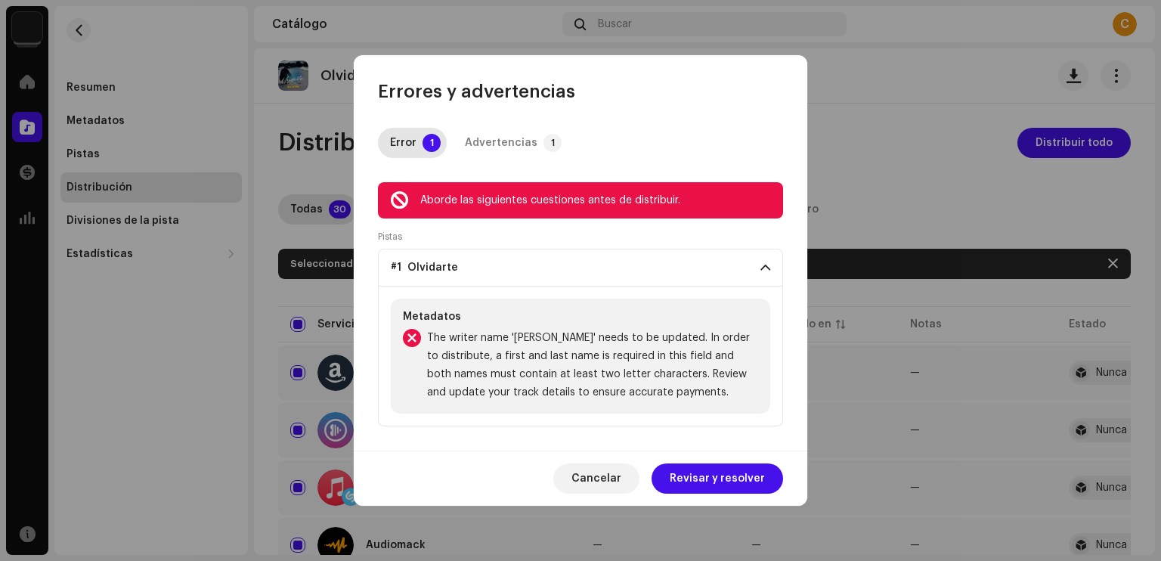
click at [508, 163] on div "Error 1 Advertencias 1 Aborde las siguientes cuestiones antes de distribuir. Pi…" at bounding box center [581, 277] width 454 height 347
click at [756, 275] on p-accordion-header "#1 Olvidarte" at bounding box center [580, 268] width 405 height 38
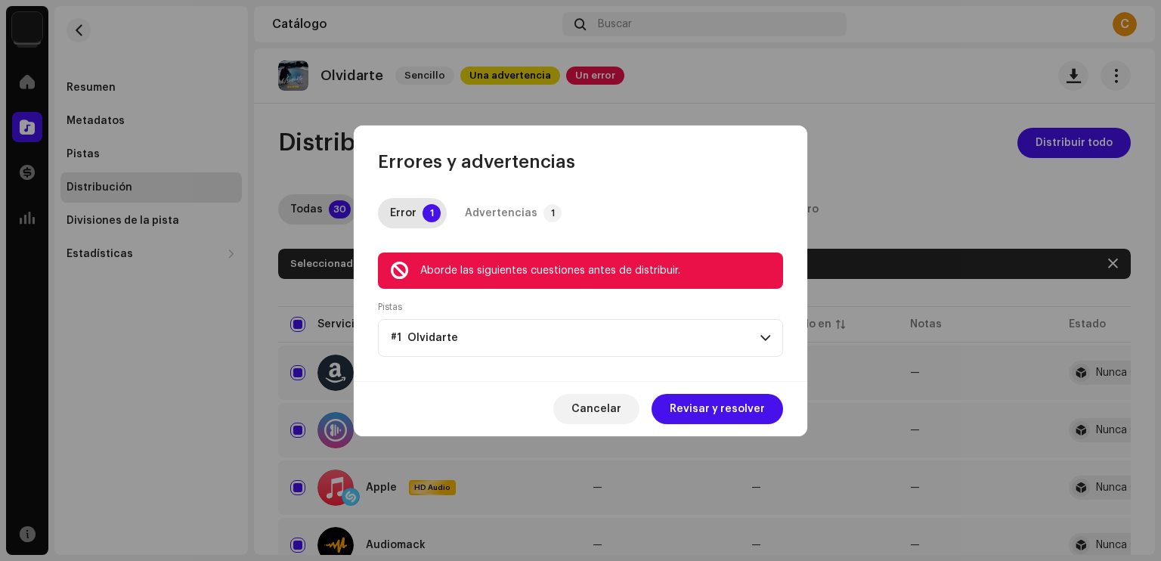
click at [528, 187] on div "Error 1 Advertencias 1 Aborde las siguientes cuestiones antes de distribuir. Pi…" at bounding box center [581, 277] width 454 height 207
click at [514, 202] on div "Advertencias" at bounding box center [501, 213] width 73 height 30
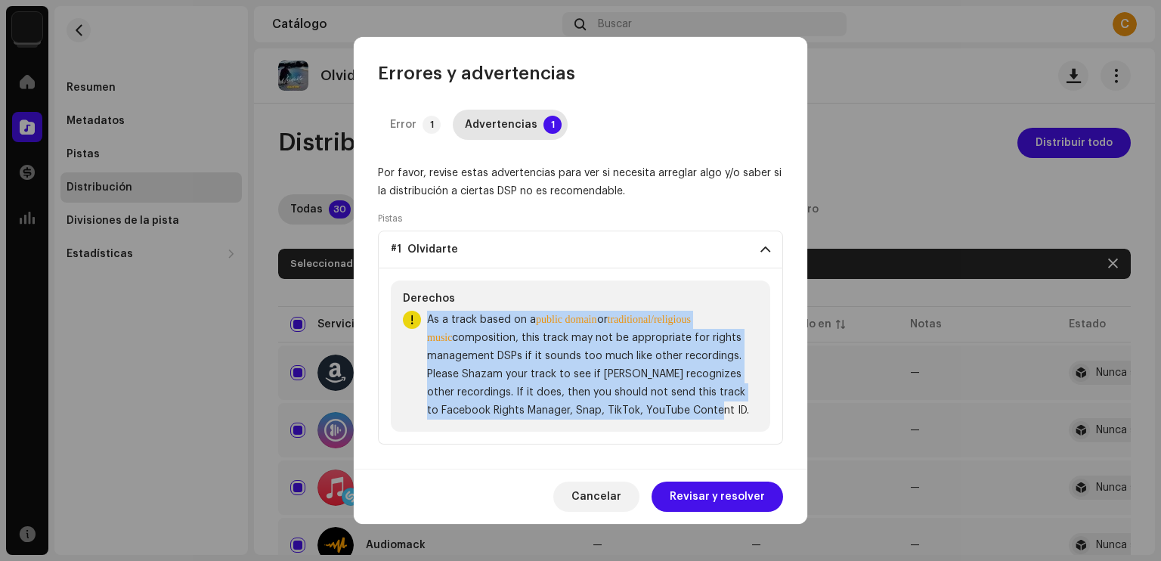
drag, startPoint x: 739, startPoint y: 413, endPoint x: 422, endPoint y: 324, distance: 329.8
click at [422, 324] on div "As a track based on a public domain or traditional/religious music composition,…" at bounding box center [580, 365] width 355 height 109
copy span "As a track based on a public domain or traditional/religious music composition,…"
click at [744, 507] on span "Revisar y resolver" at bounding box center [717, 497] width 95 height 30
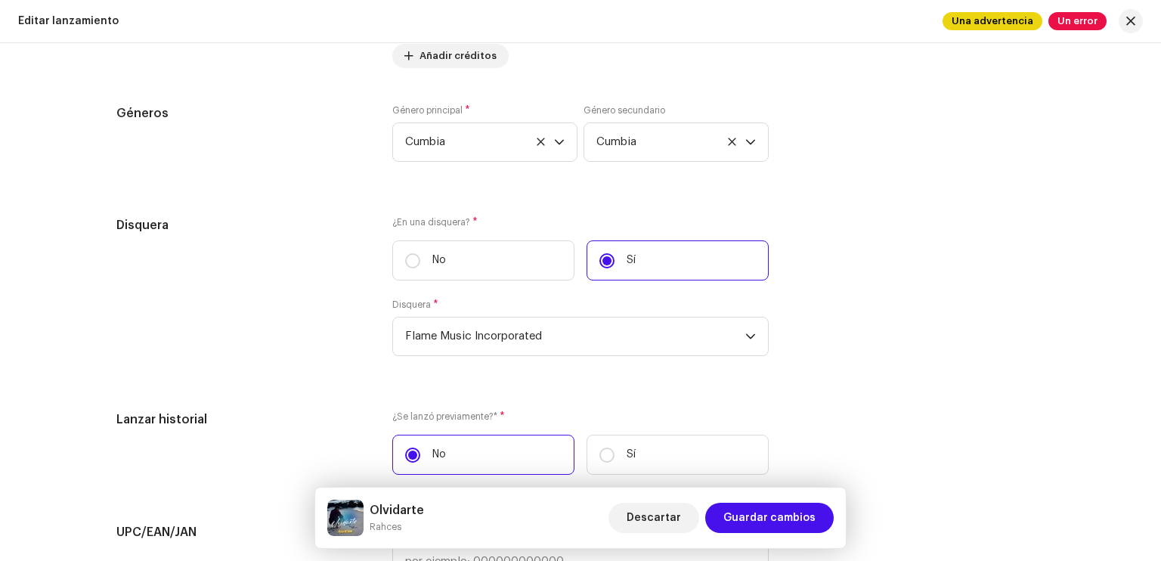
scroll to position [2191, 0]
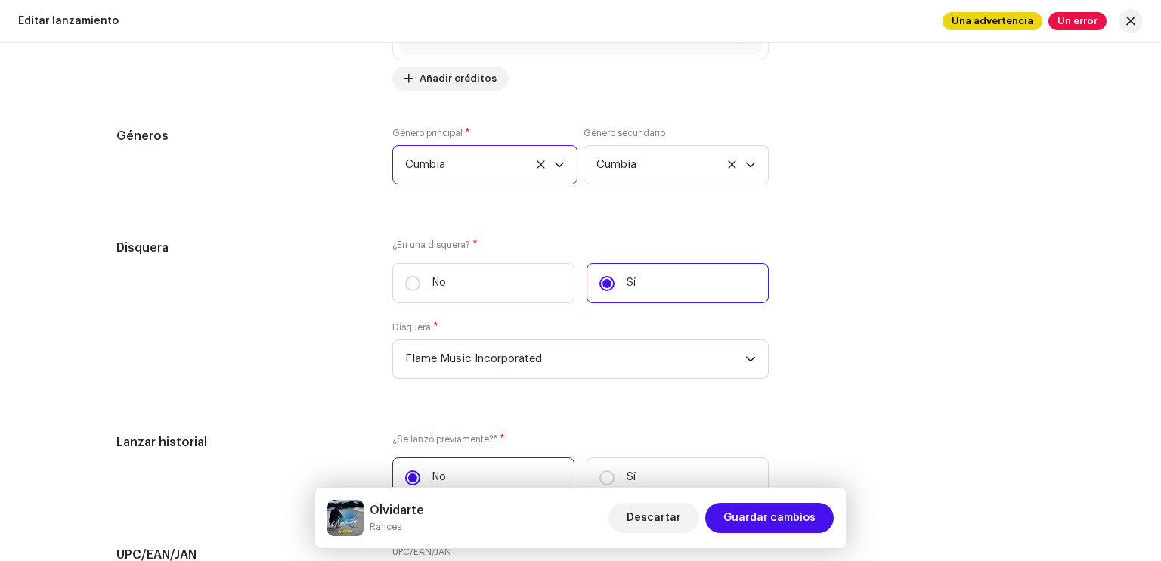
click at [491, 163] on span "Cumbia" at bounding box center [479, 165] width 149 height 38
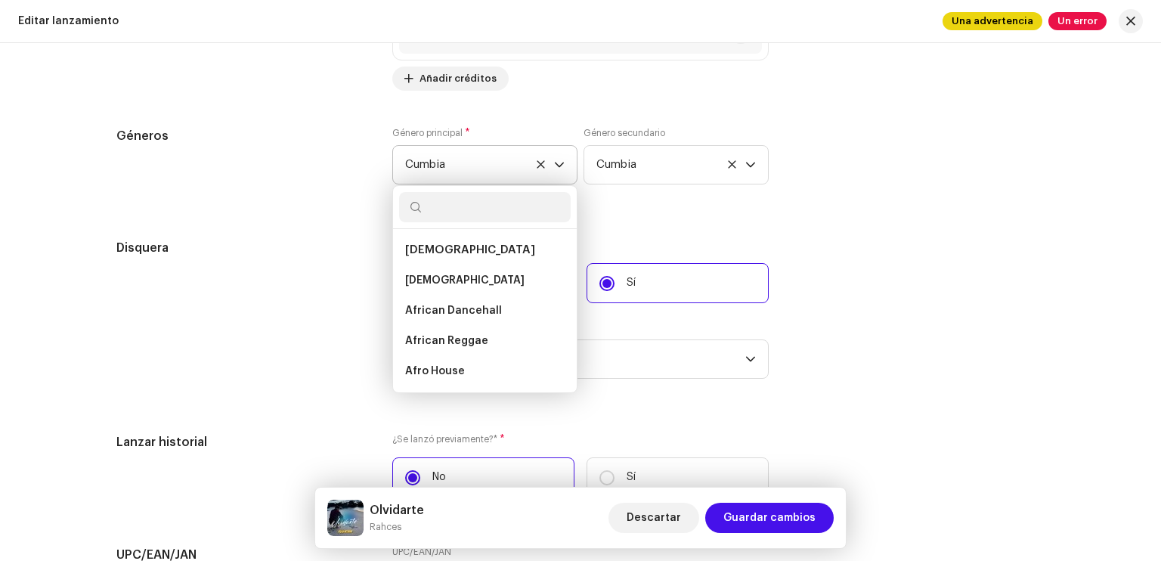
scroll to position [8599, 0]
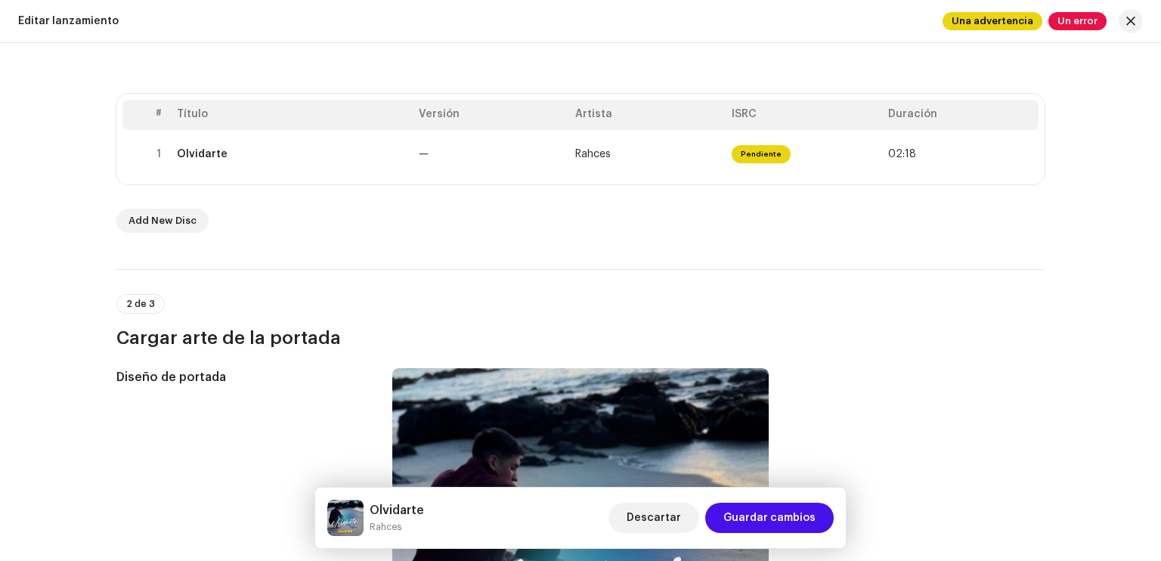
scroll to position [107, 0]
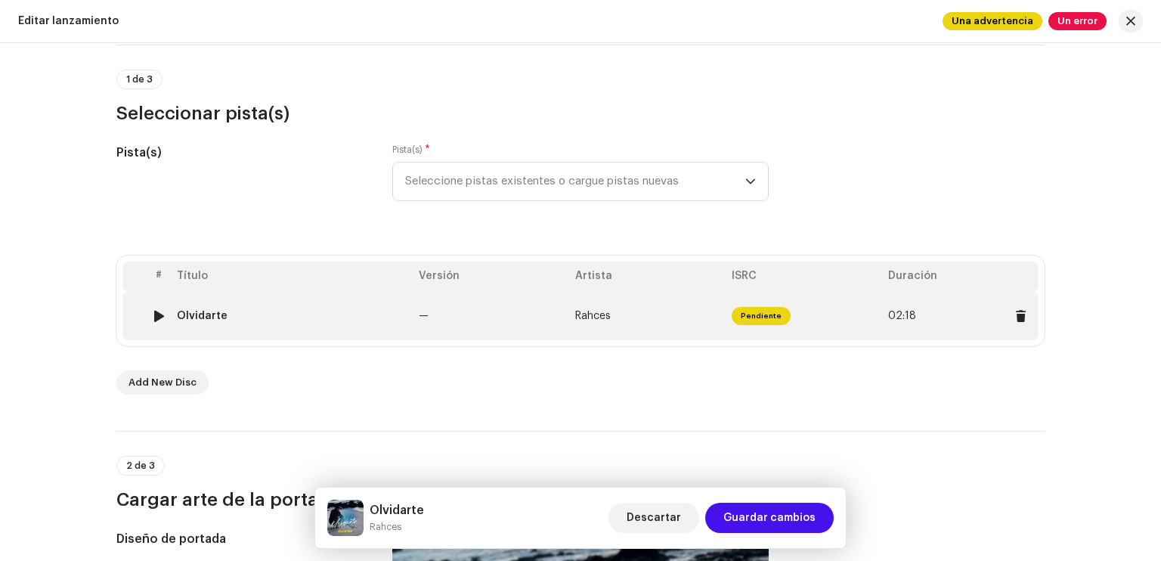
click at [620, 324] on td "Rahces" at bounding box center [647, 316] width 156 height 48
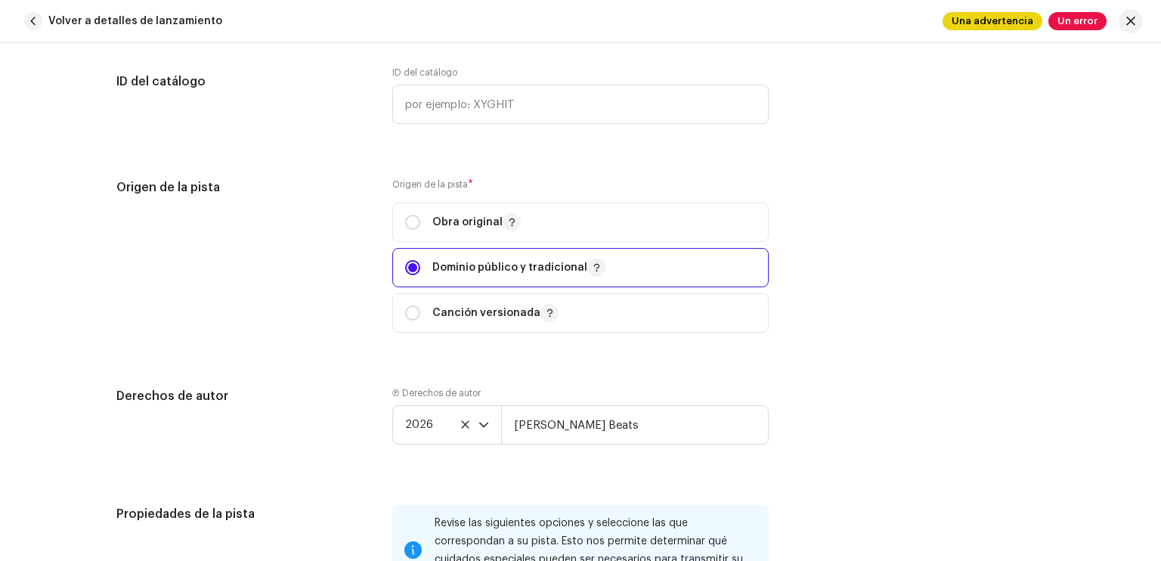
scroll to position [1742, 0]
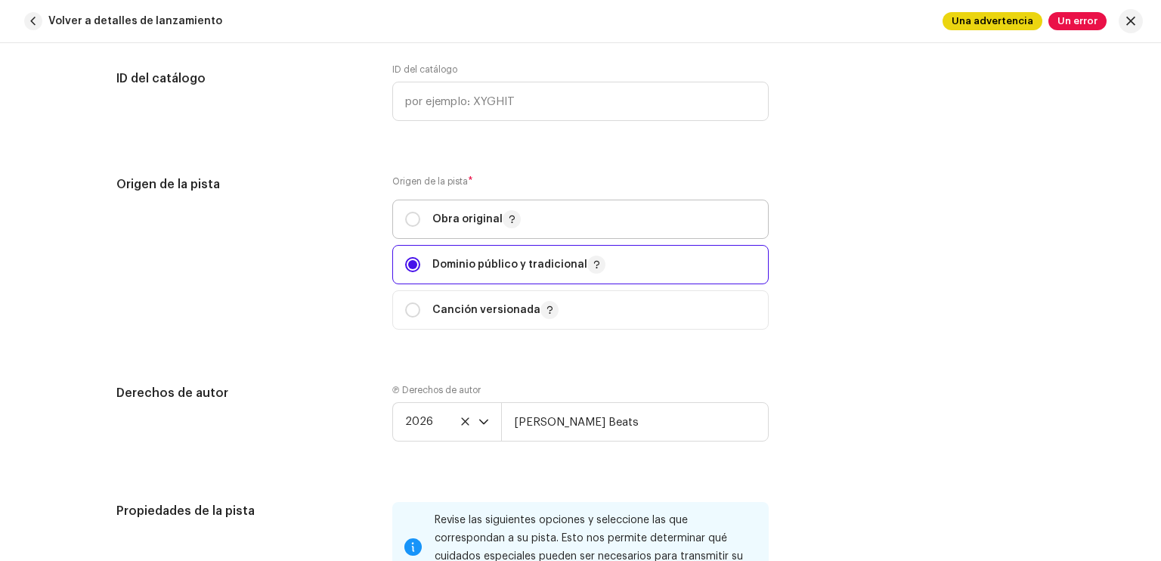
click at [394, 220] on p-togglebutton "Obra original" at bounding box center [580, 219] width 376 height 39
radio input "true"
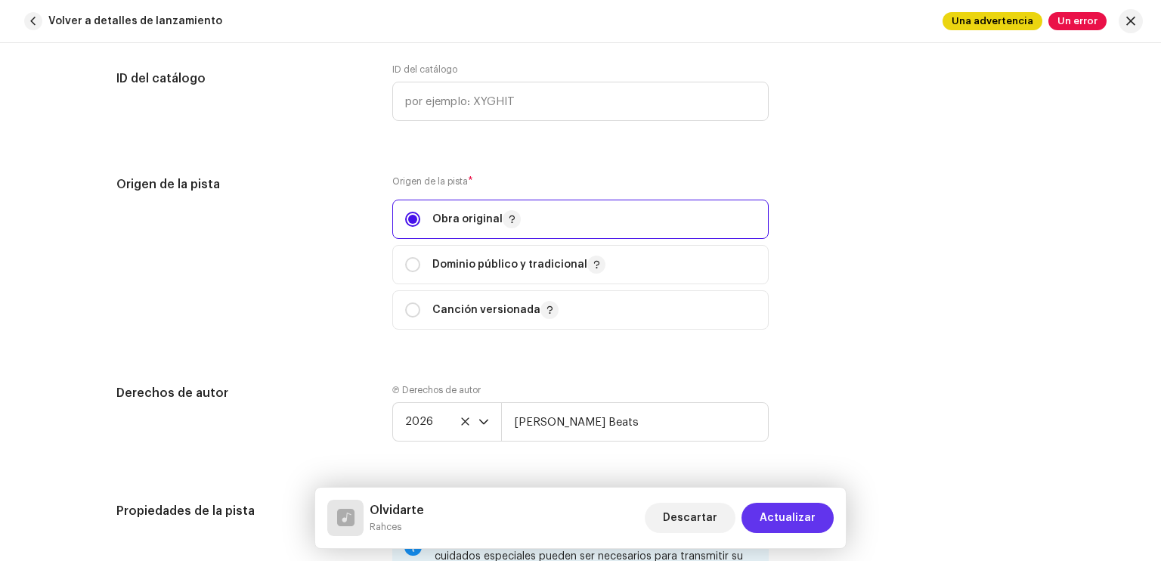
click at [793, 514] on span "Actualizar" at bounding box center [788, 518] width 56 height 30
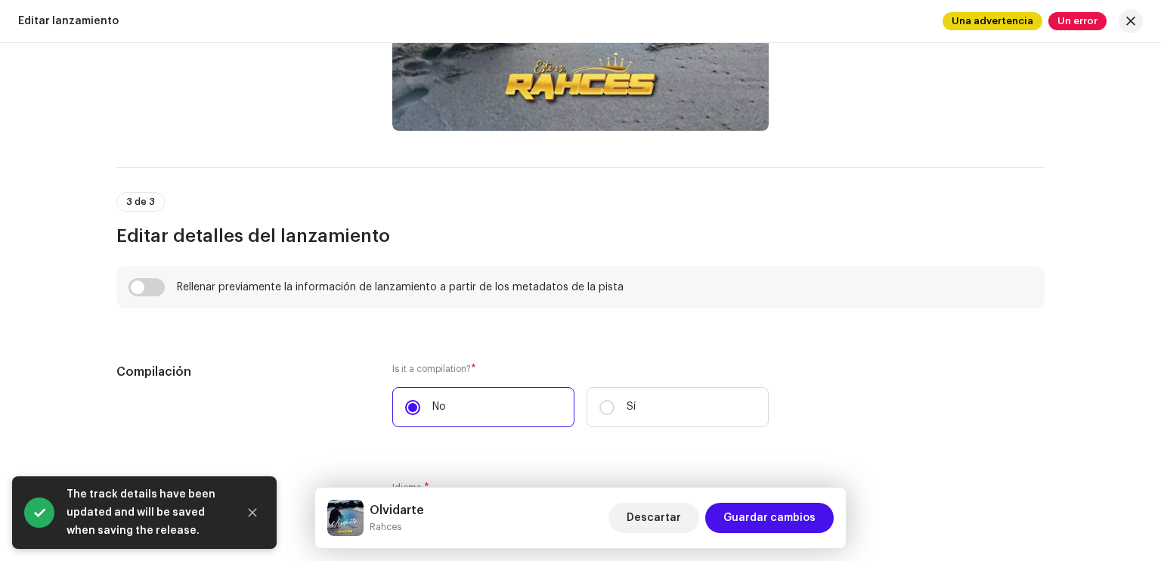
scroll to position [884, 0]
click at [160, 287] on input "checkbox" at bounding box center [147, 286] width 36 height 18
checkbox input "true"
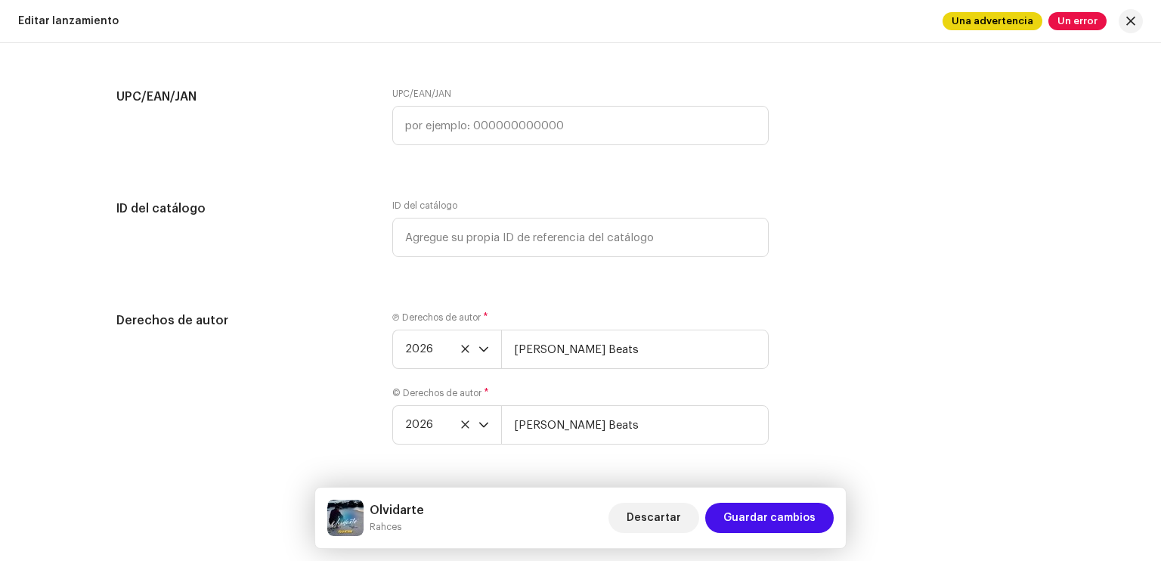
scroll to position [2777, 0]
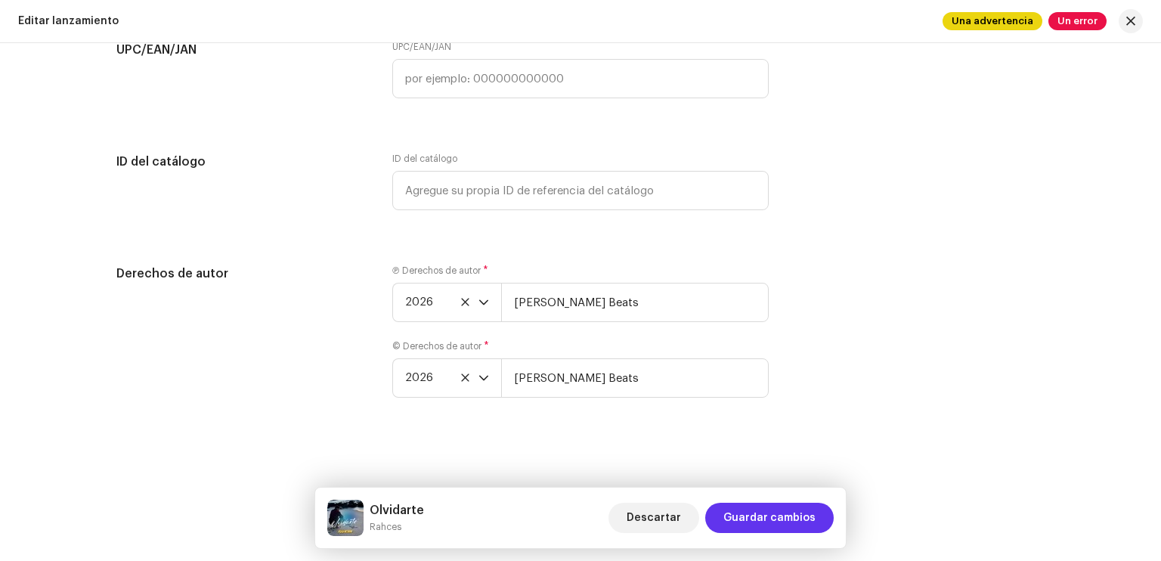
click at [770, 525] on span "Guardar cambios" at bounding box center [769, 518] width 92 height 30
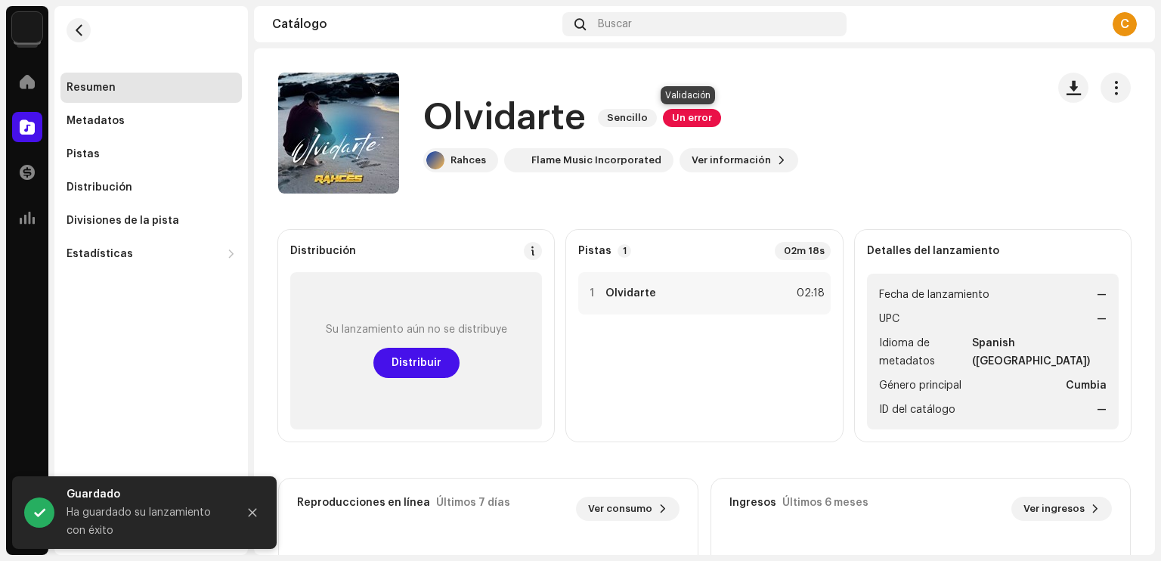
click at [671, 116] on span "Un error" at bounding box center [692, 118] width 58 height 18
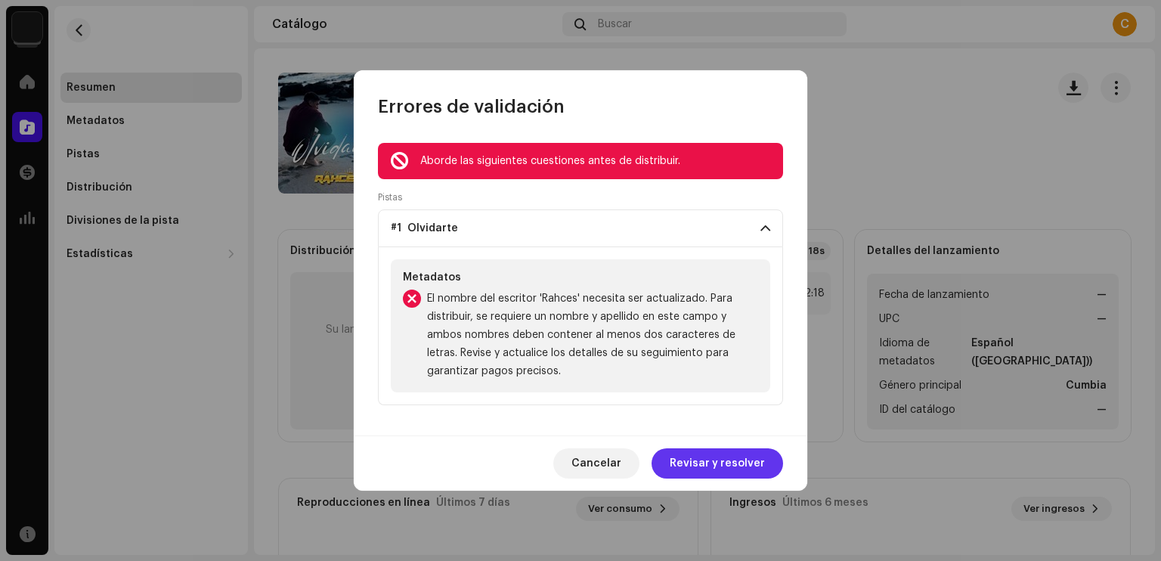
click at [717, 467] on span "Revisar y resolver" at bounding box center [717, 463] width 95 height 30
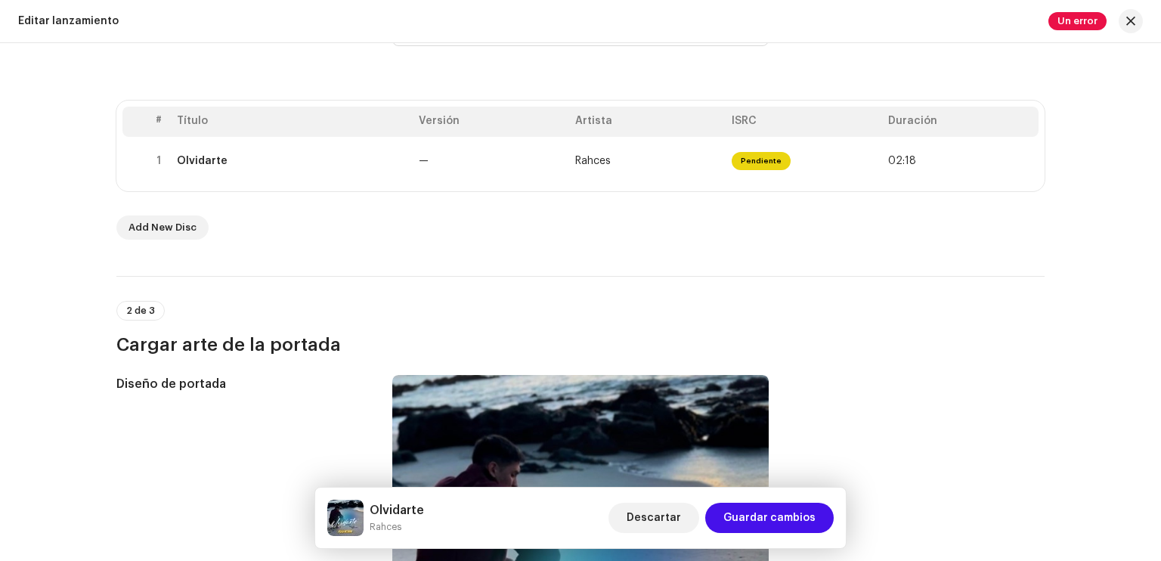
scroll to position [257, 0]
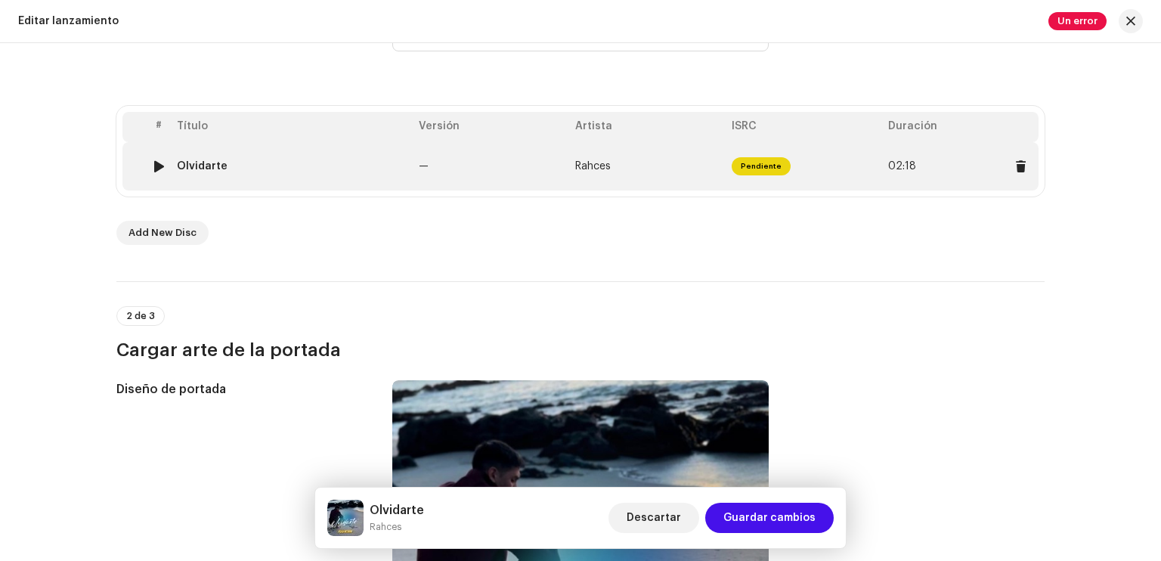
click at [659, 153] on td "Rahces" at bounding box center [647, 166] width 156 height 48
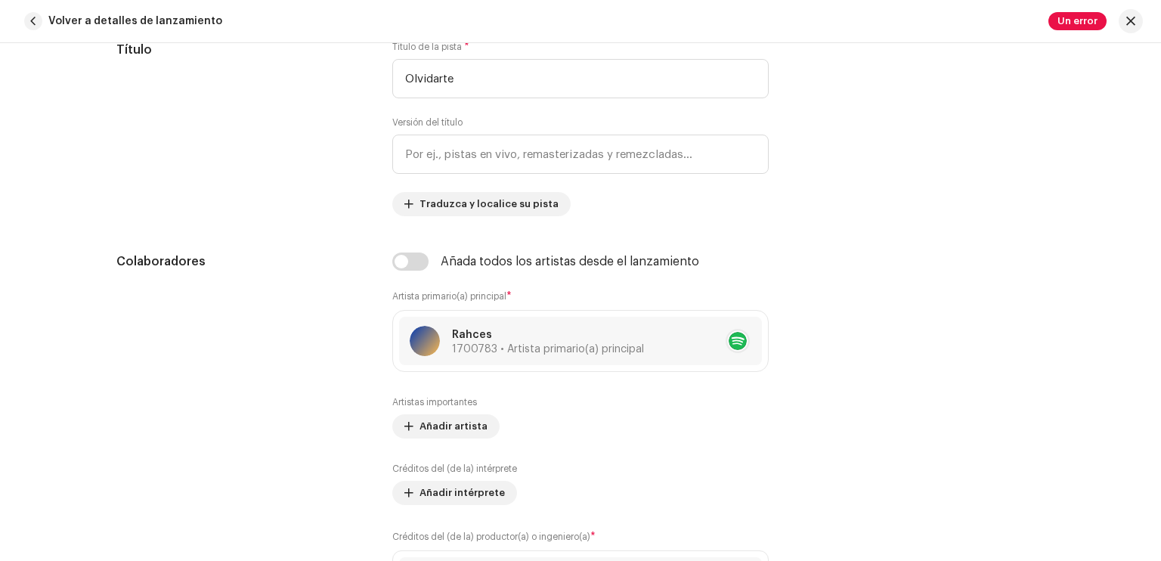
scroll to position [710, 0]
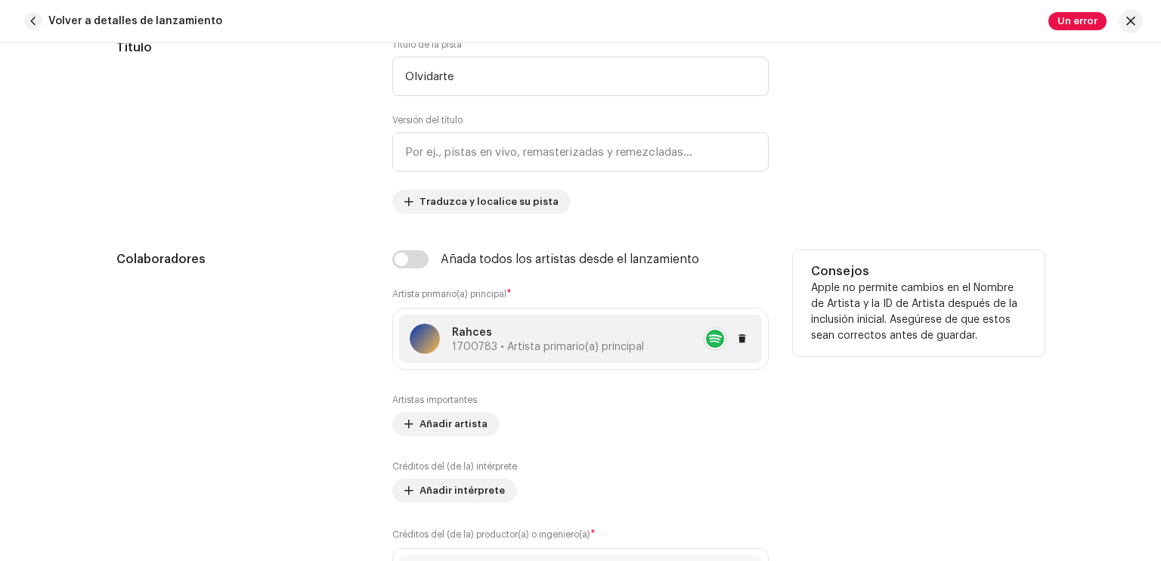
click at [526, 342] on span "1700783 • Artista primario(a) principal" at bounding box center [548, 347] width 192 height 11
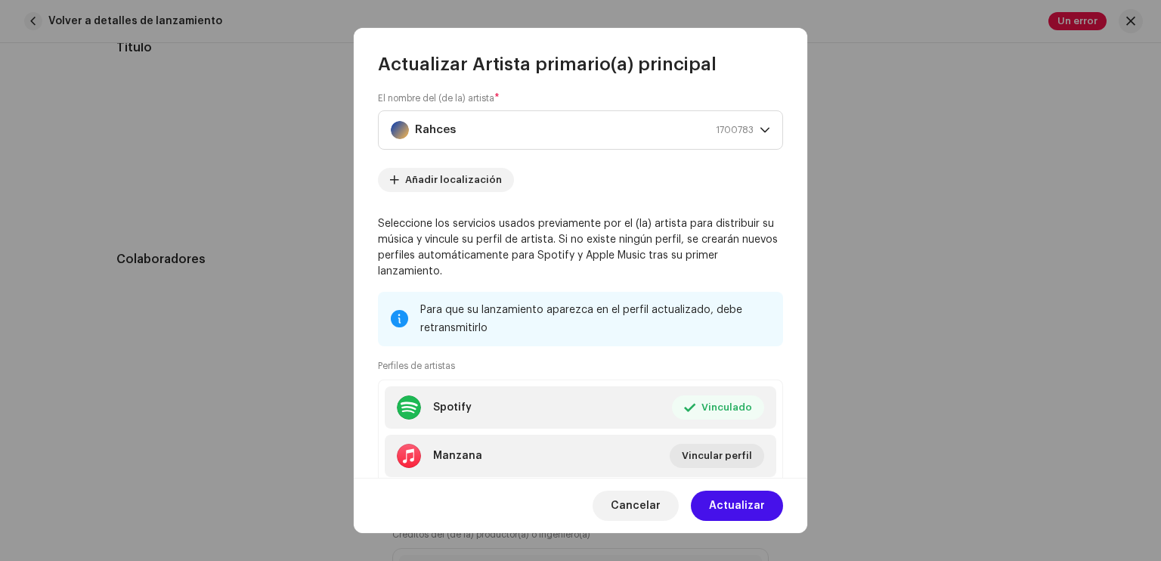
scroll to position [11, 0]
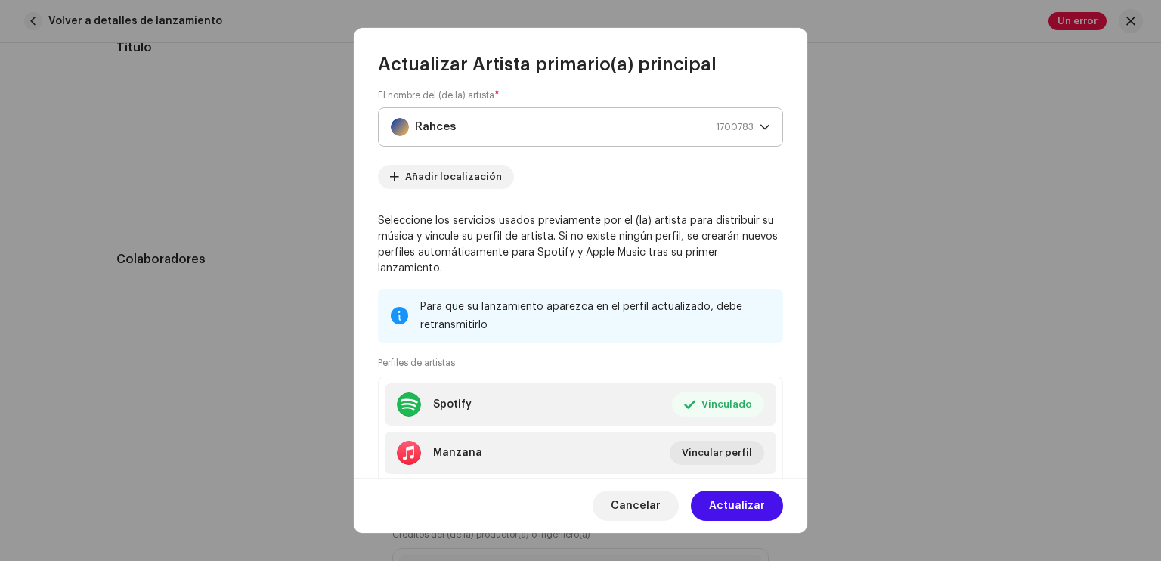
click at [484, 129] on div "Rahces 1700783" at bounding box center [572, 127] width 363 height 38
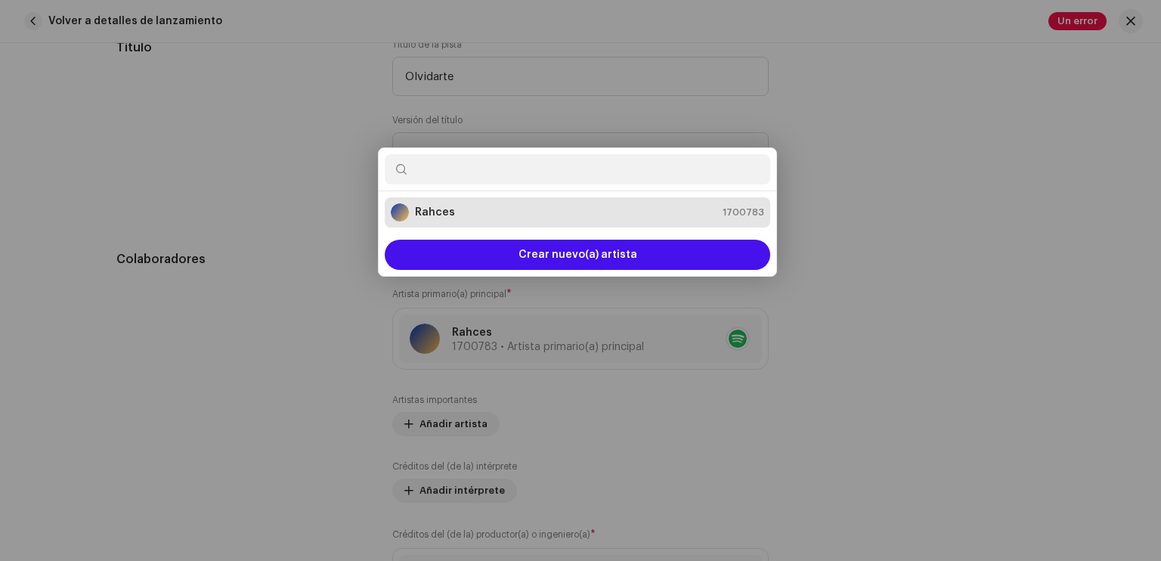
click at [299, 176] on div "Actualizar Artista primario(a) principal El nombre del (de la) artista * Rahces…" at bounding box center [580, 280] width 1161 height 561
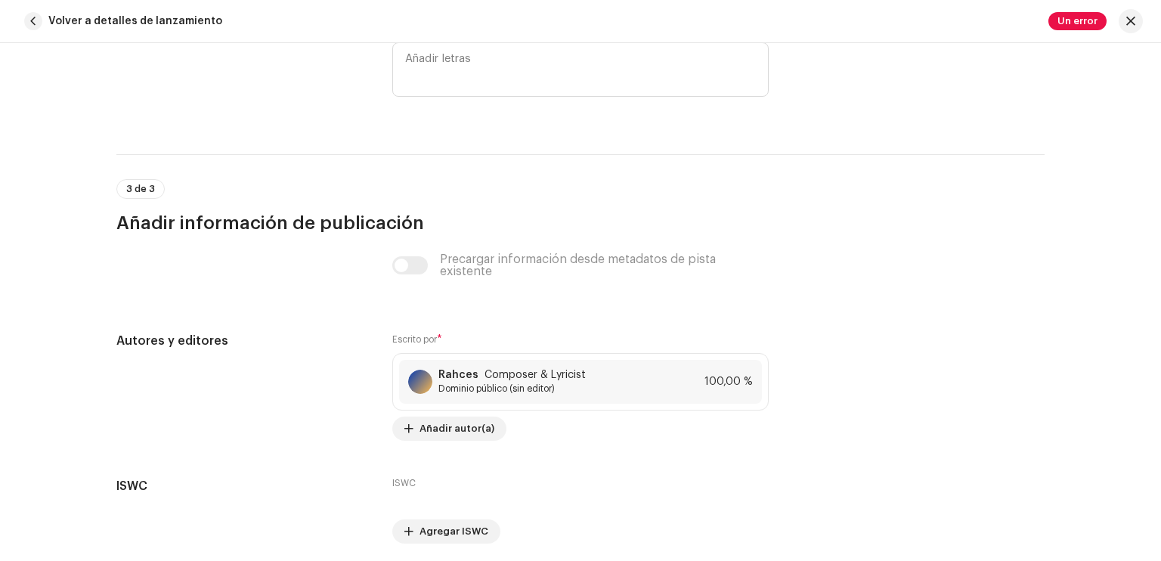
scroll to position [3048, 0]
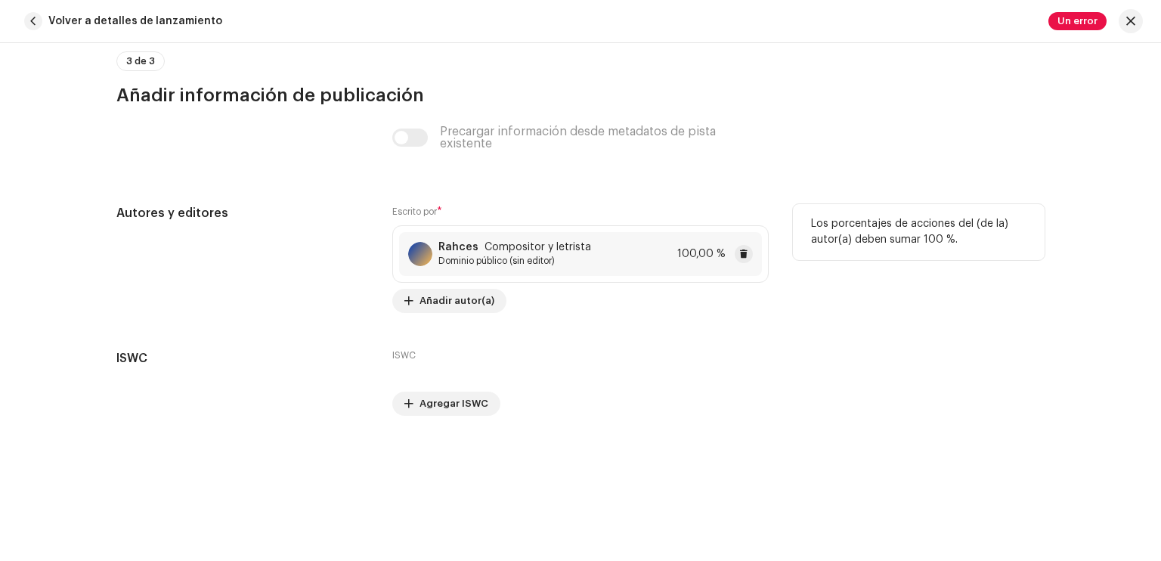
click at [499, 245] on span "Compositor y letrista" at bounding box center [538, 247] width 107 height 12
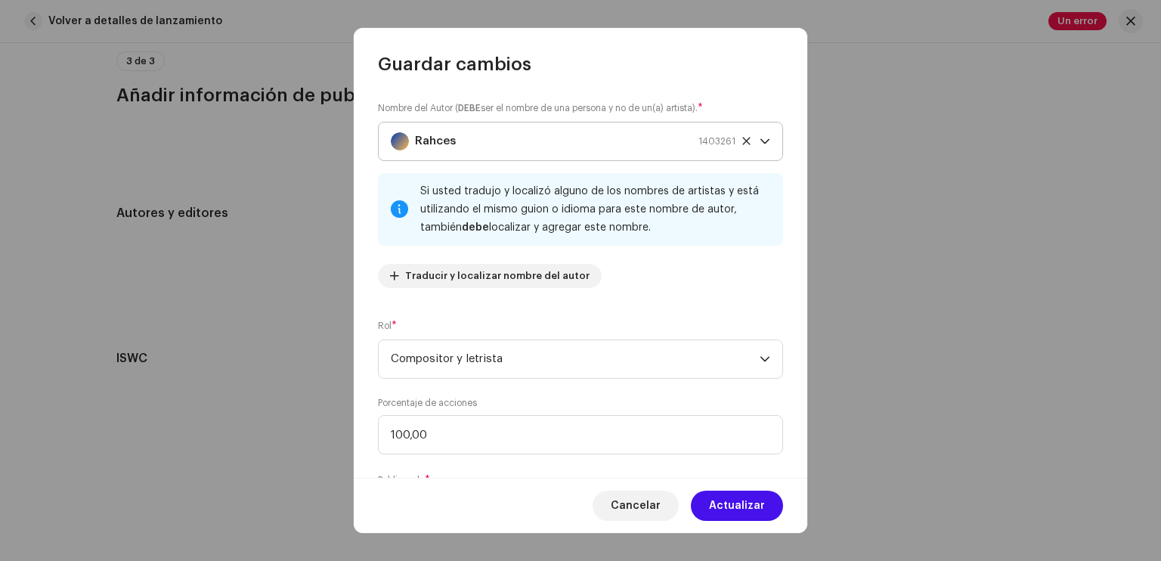
click at [494, 147] on div "Rahces 1403261" at bounding box center [563, 141] width 345 height 38
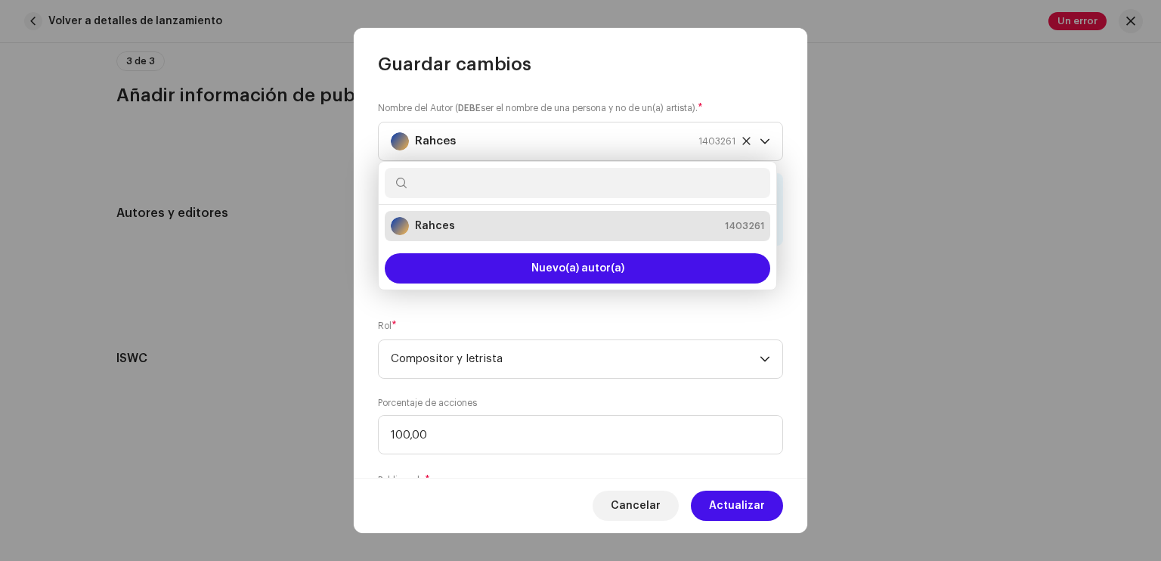
click at [511, 314] on div "Nombre del Autor ( DEBE ser el nombre de una persona y no de un(a) artista). * …" at bounding box center [581, 276] width 454 height 401
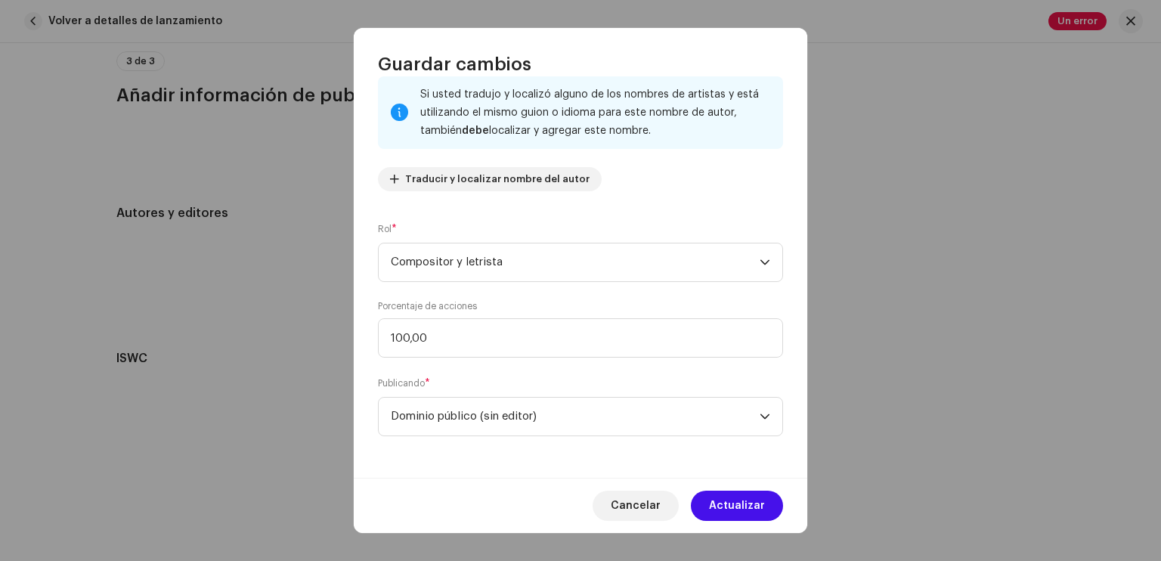
scroll to position [0, 0]
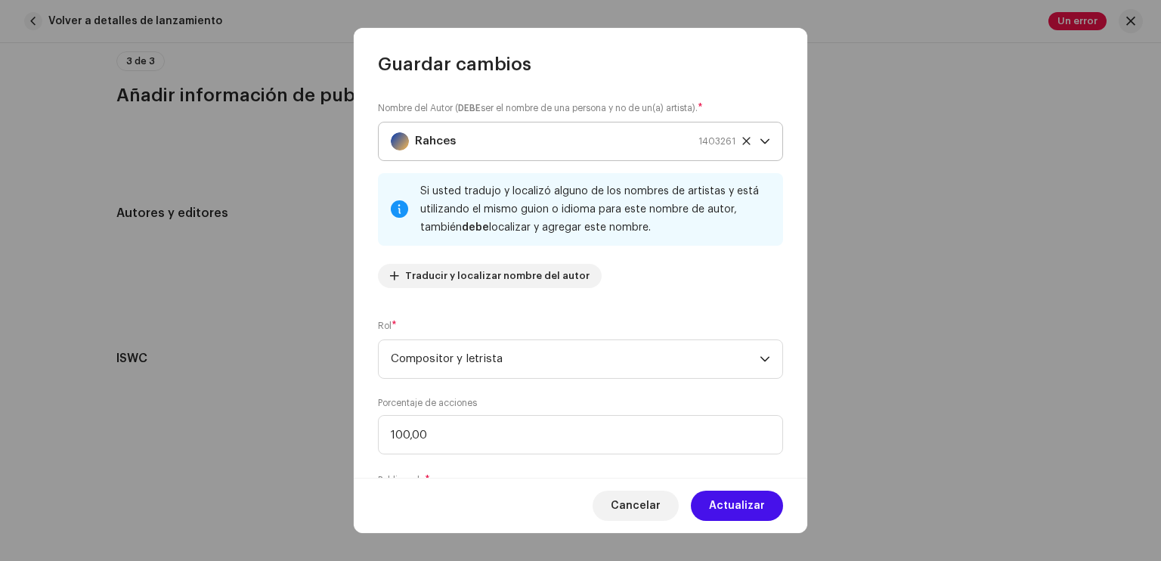
click at [763, 141] on icon "dropdown trigger" at bounding box center [765, 141] width 11 height 11
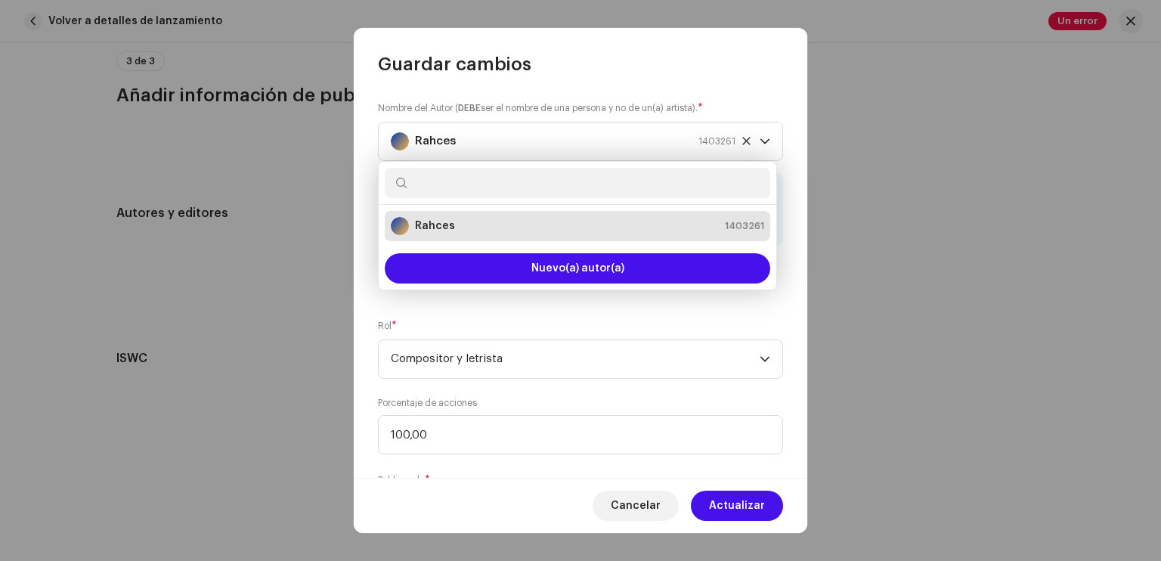
click at [528, 236] on li "Rahces 1403261" at bounding box center [578, 226] width 386 height 30
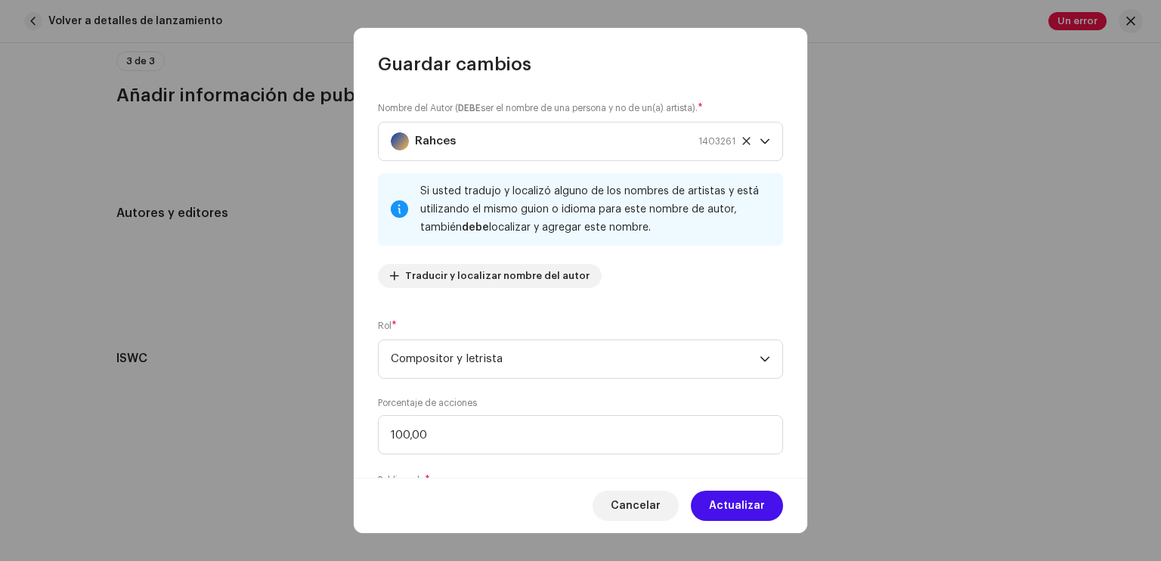
click at [514, 166] on div "Nombre del Autor ( DEBE ser el nombre de una persona y no de un(a) artista). * …" at bounding box center [580, 201] width 405 height 200
click at [504, 142] on div "Rahces 1403261" at bounding box center [563, 141] width 345 height 38
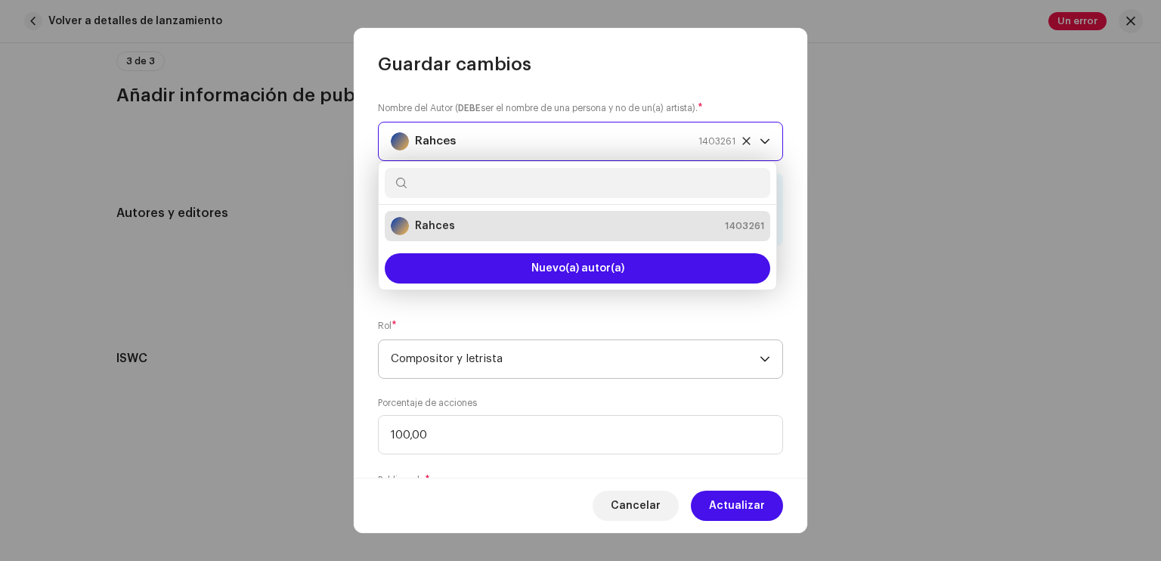
drag, startPoint x: 504, startPoint y: 142, endPoint x: 429, endPoint y: 365, distance: 235.2
click at [429, 365] on span "Compositor y letrista" at bounding box center [575, 359] width 369 height 38
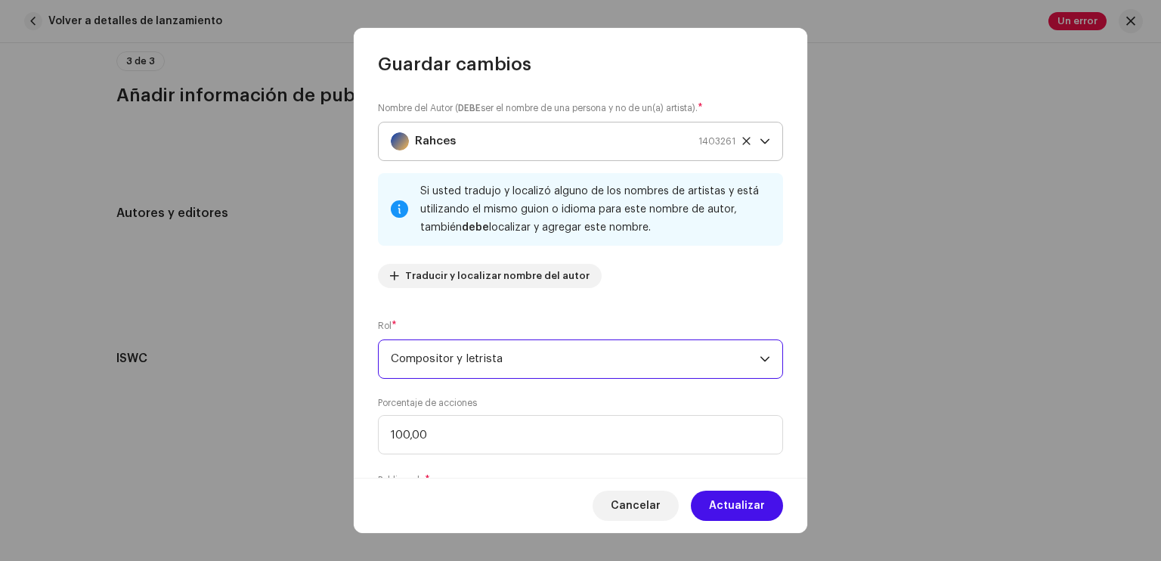
click at [698, 142] on span "1403261" at bounding box center [716, 141] width 37 height 38
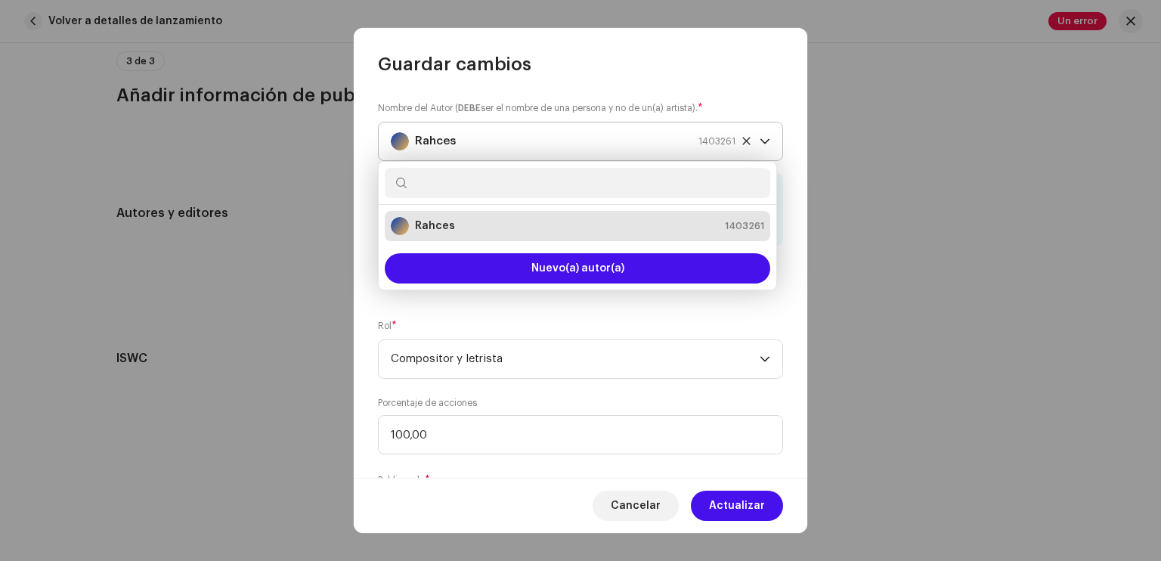
click at [742, 140] on icon at bounding box center [747, 141] width 10 height 10
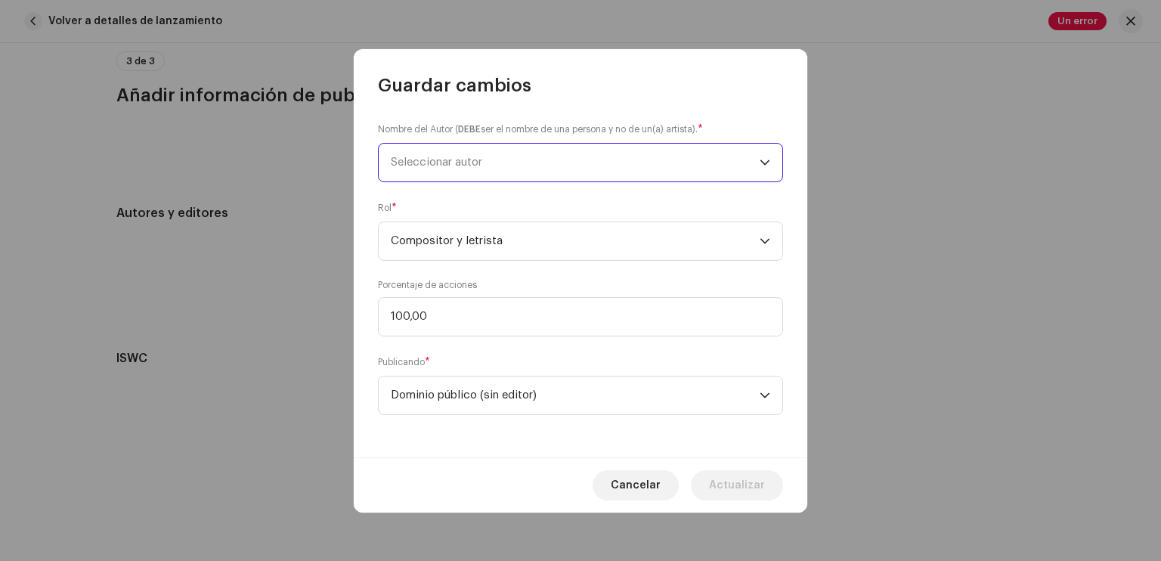
click at [688, 157] on span "Seleccionar autor" at bounding box center [575, 163] width 369 height 38
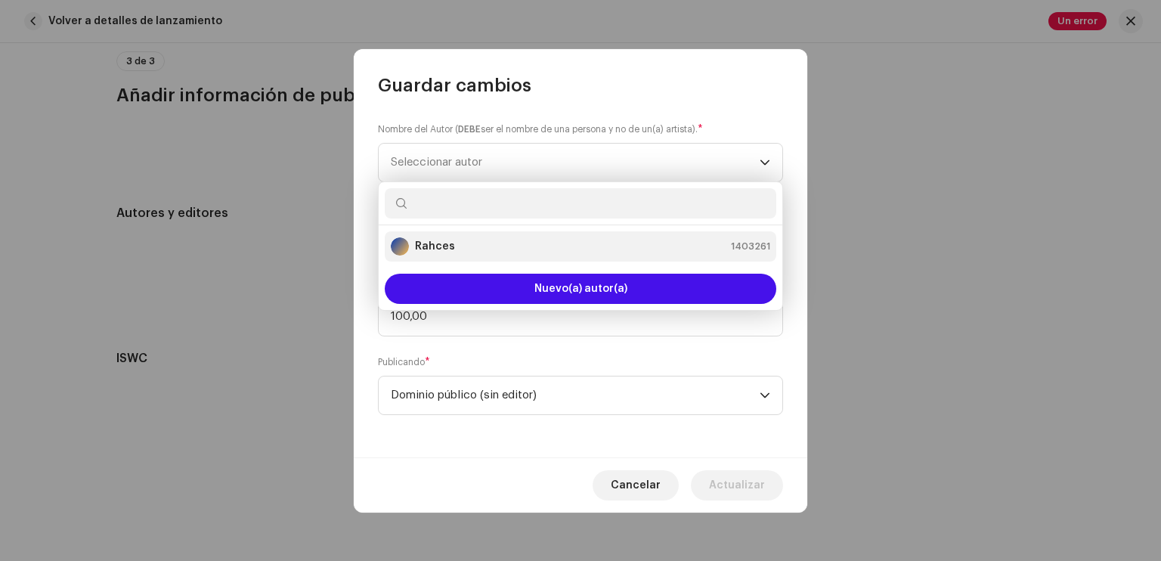
click at [547, 245] on div "Rahces 1403261" at bounding box center [580, 246] width 379 height 18
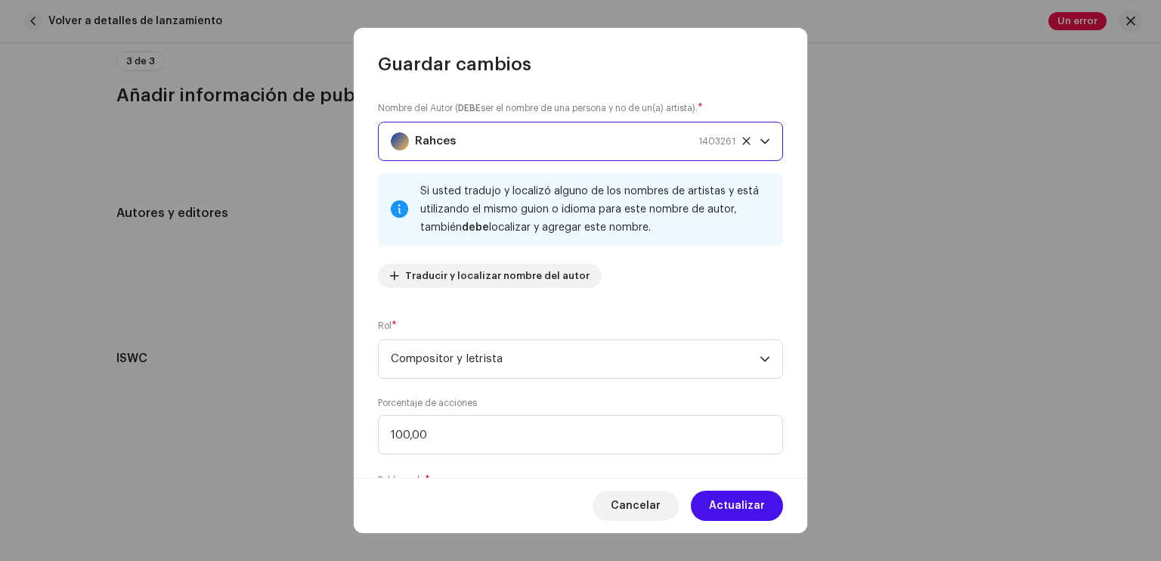
click at [483, 135] on div "Rahces 1403261" at bounding box center [563, 141] width 345 height 38
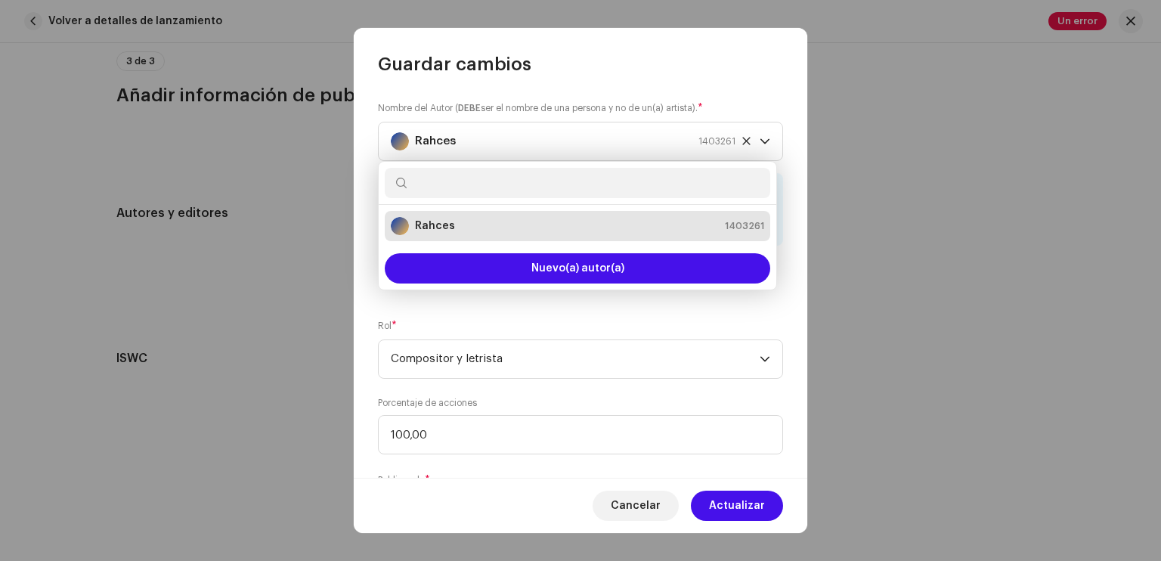
click at [435, 228] on strong "Rahces" at bounding box center [435, 225] width 40 height 15
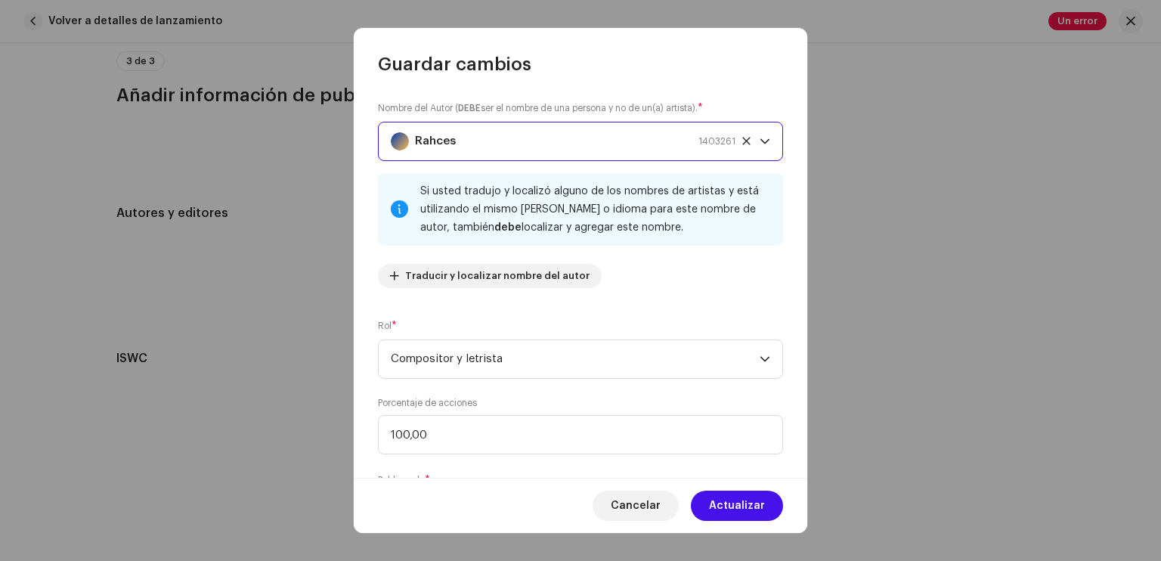
scroll to position [97, 0]
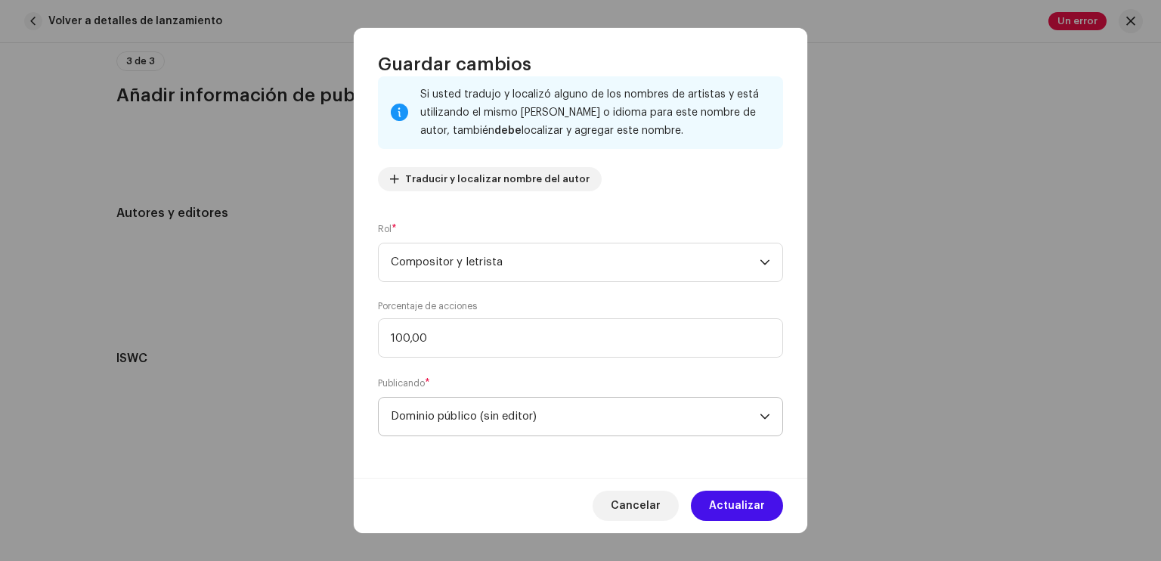
click at [574, 423] on span "Dominio público (sin editor)" at bounding box center [575, 417] width 369 height 38
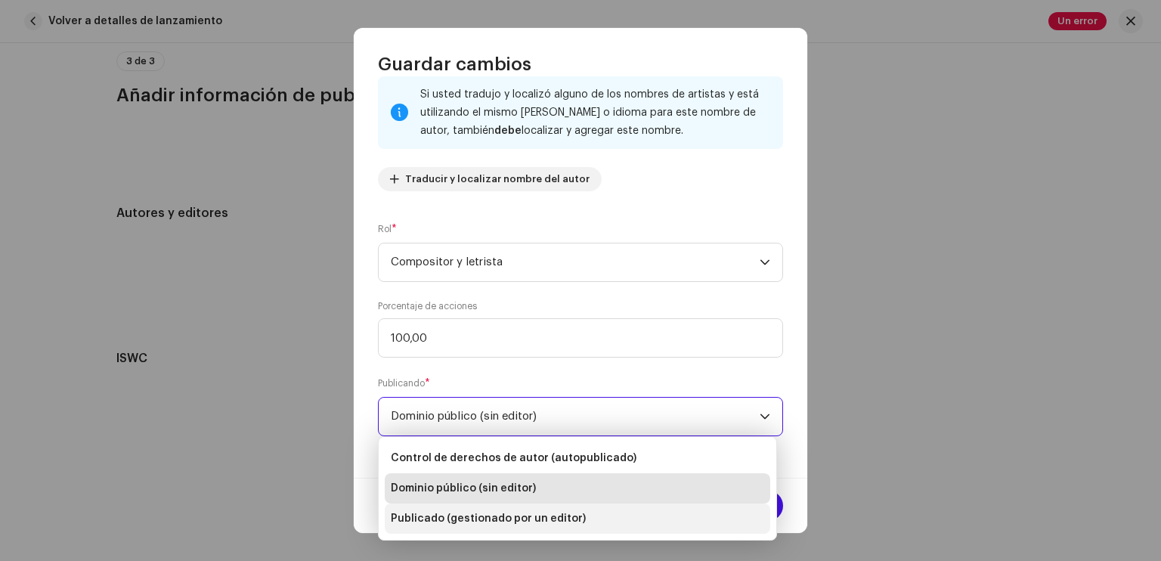
click at [499, 517] on span "Publicado (gestionado por un editor)" at bounding box center [488, 518] width 195 height 15
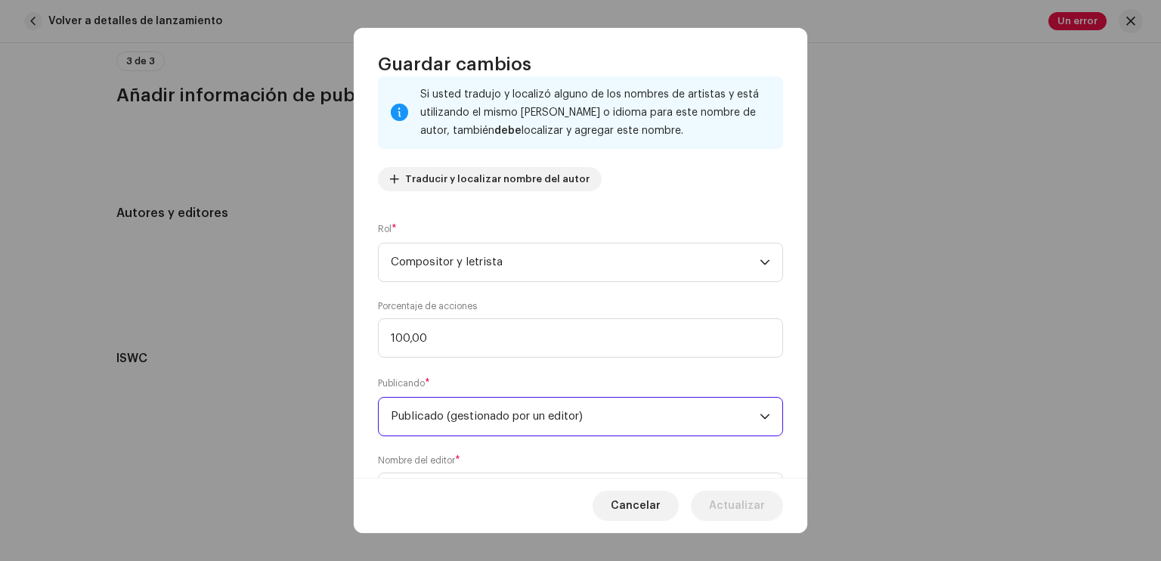
scroll to position [173, 0]
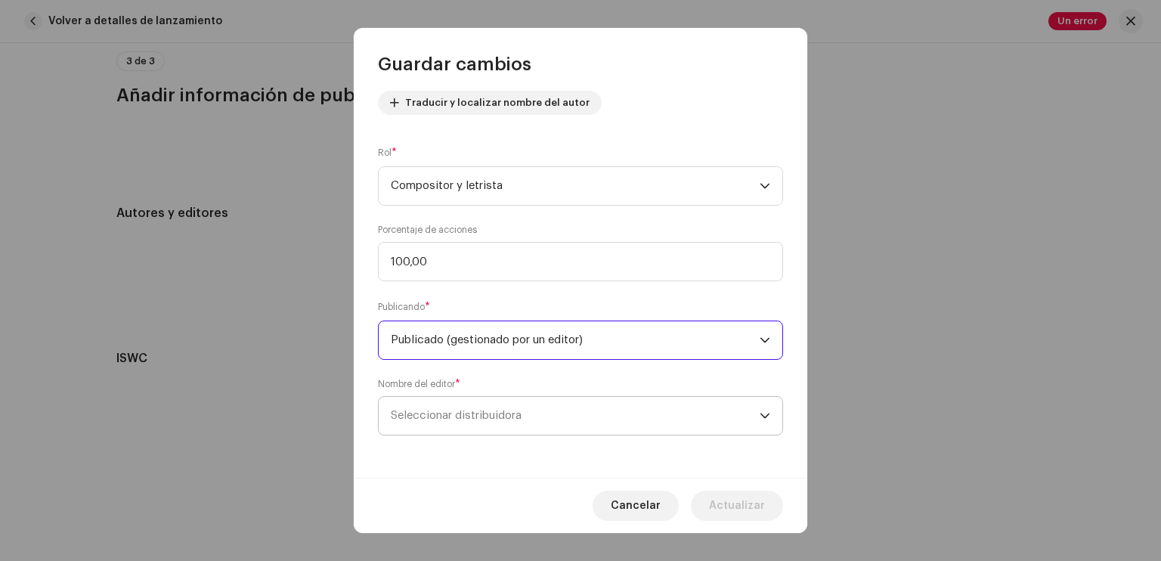
click at [477, 413] on span "Seleccionar distribuidora" at bounding box center [456, 415] width 131 height 11
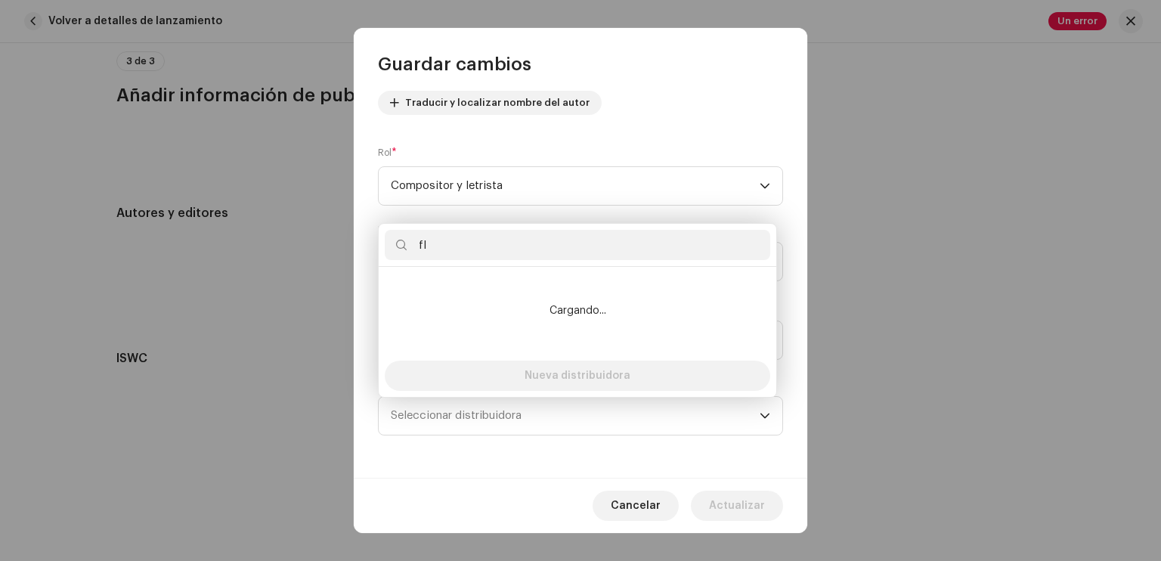
type input "f"
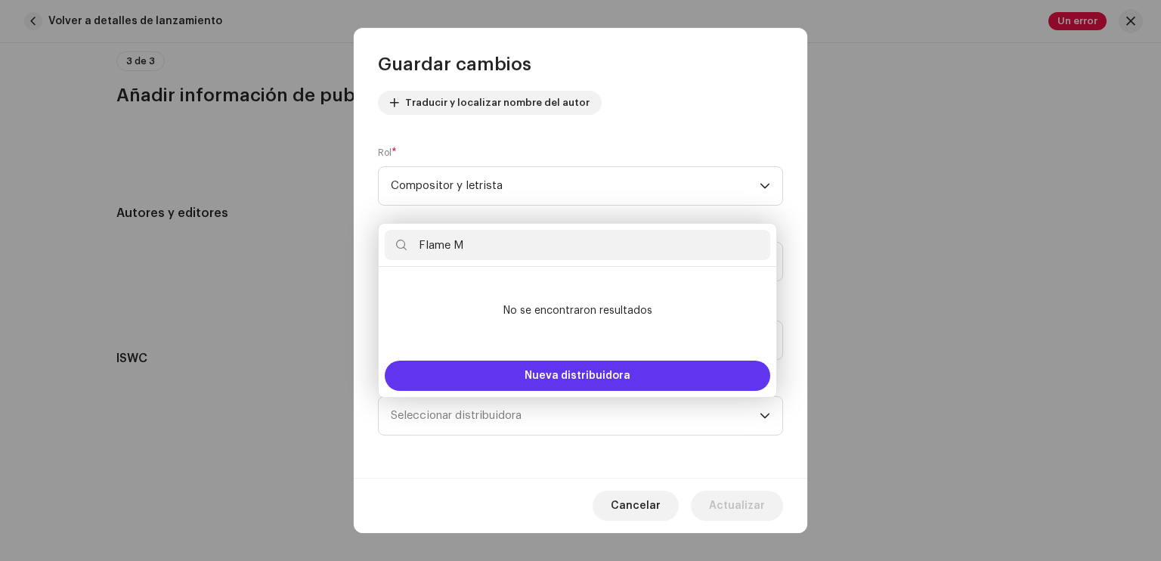
type input "Flame M"
click at [541, 378] on span "Nueva distribuidora" at bounding box center [578, 375] width 106 height 11
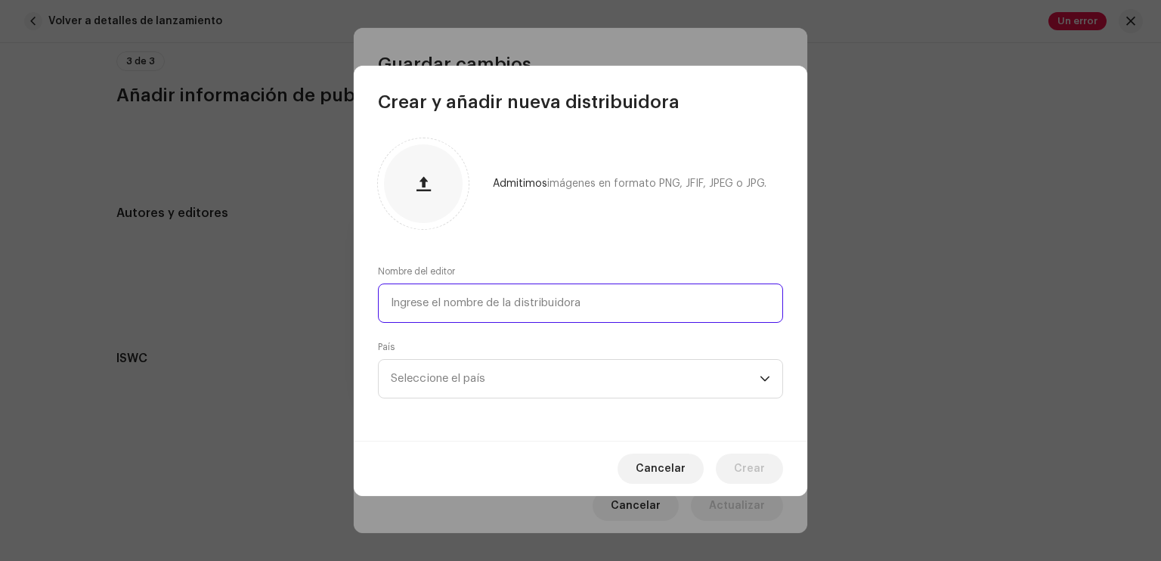
click at [511, 298] on input "text" at bounding box center [580, 302] width 405 height 39
type input "f"
type input "Flame Music Inc"
click at [486, 386] on span "Seleccione el país" at bounding box center [575, 379] width 369 height 38
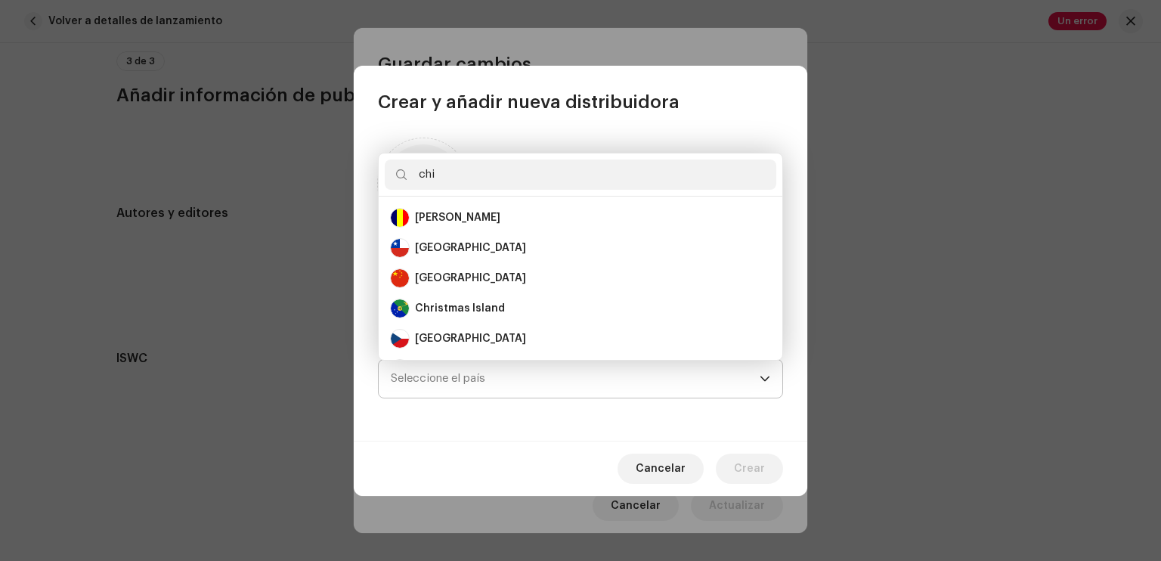
scroll to position [0, 0]
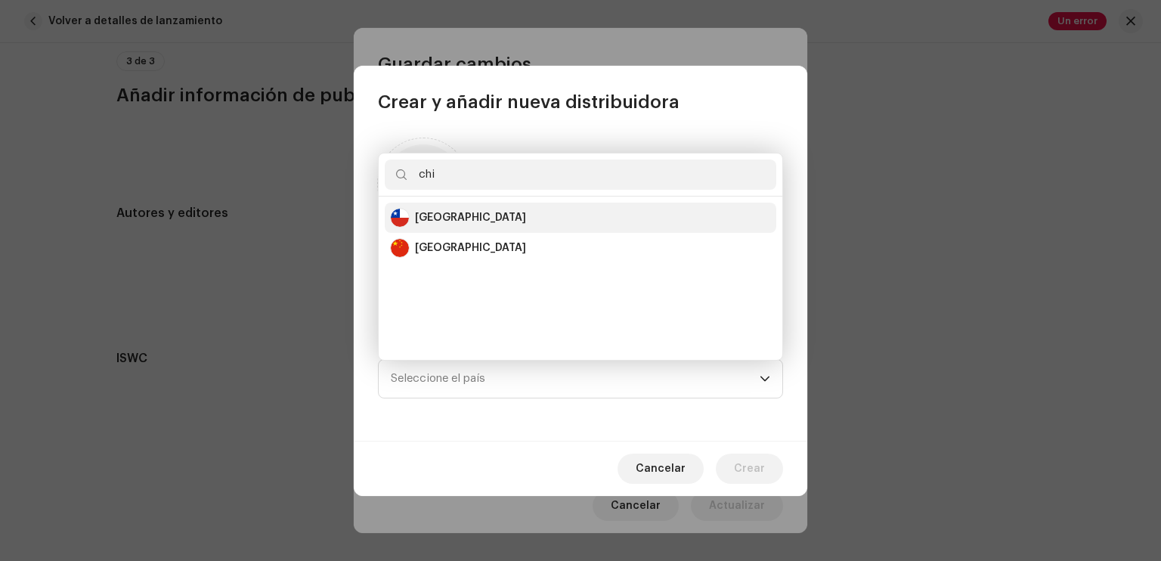
type input "chi"
click at [435, 222] on div "[GEOGRAPHIC_DATA]" at bounding box center [470, 217] width 111 height 15
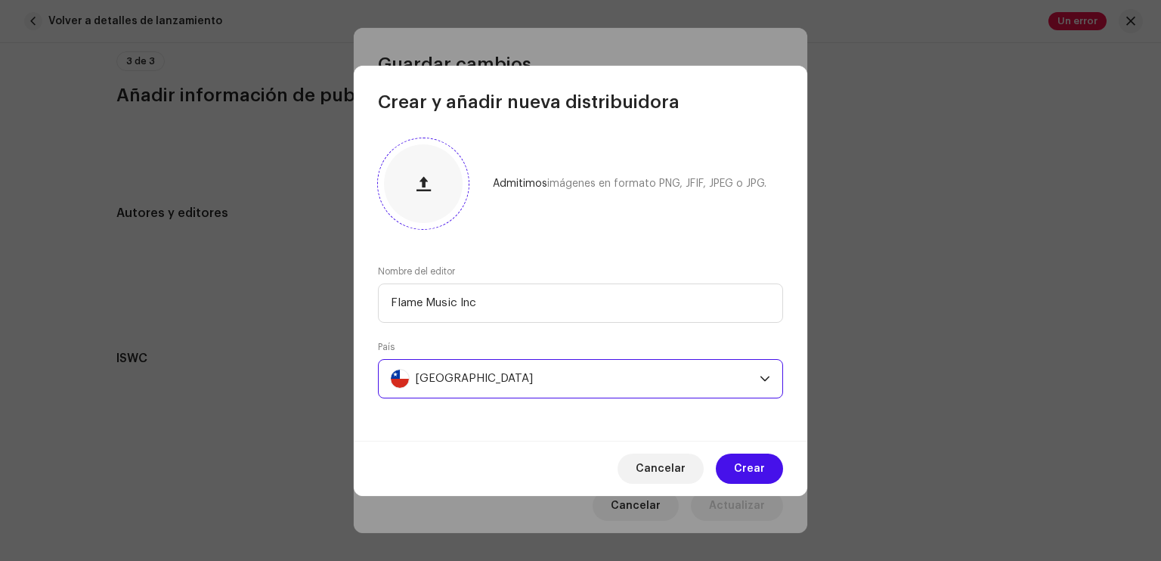
click at [430, 196] on button "button" at bounding box center [423, 184] width 36 height 36
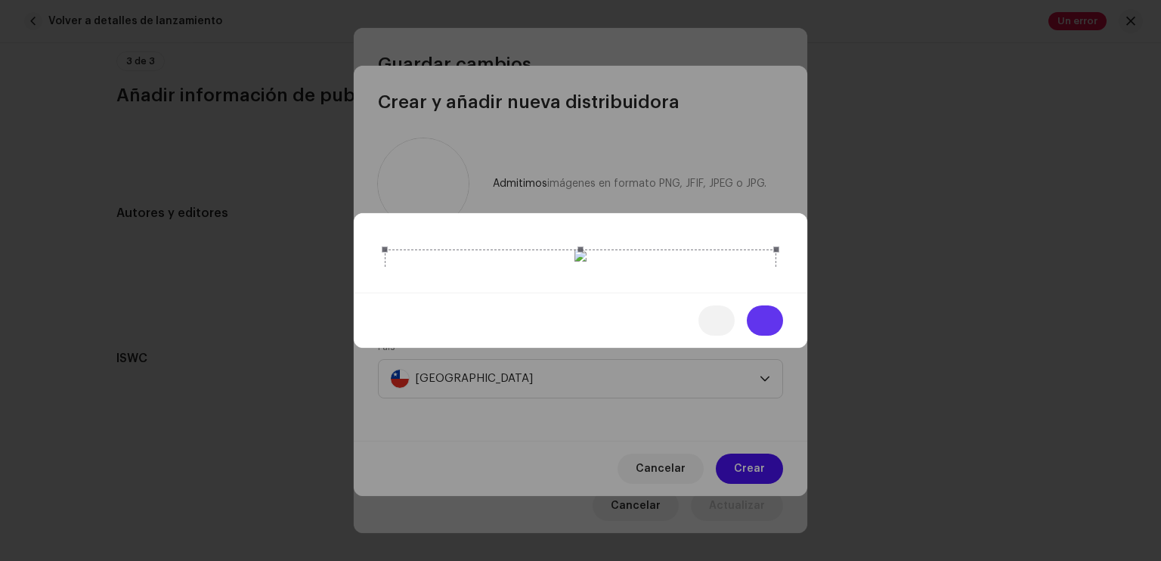
click at [751, 336] on button at bounding box center [765, 320] width 36 height 30
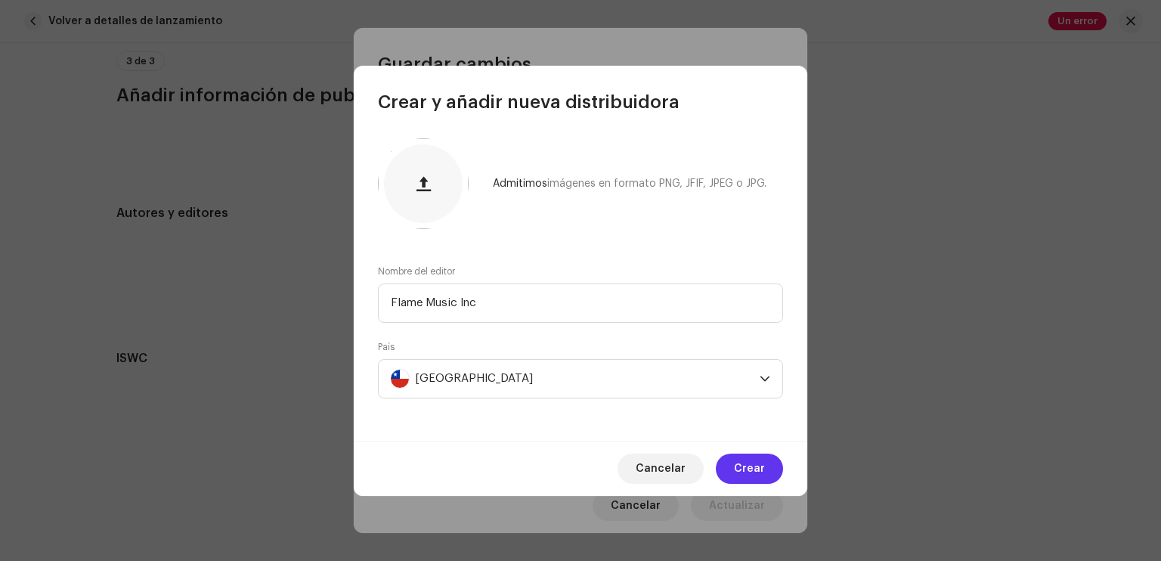
click at [756, 465] on span "Crear" at bounding box center [749, 469] width 31 height 30
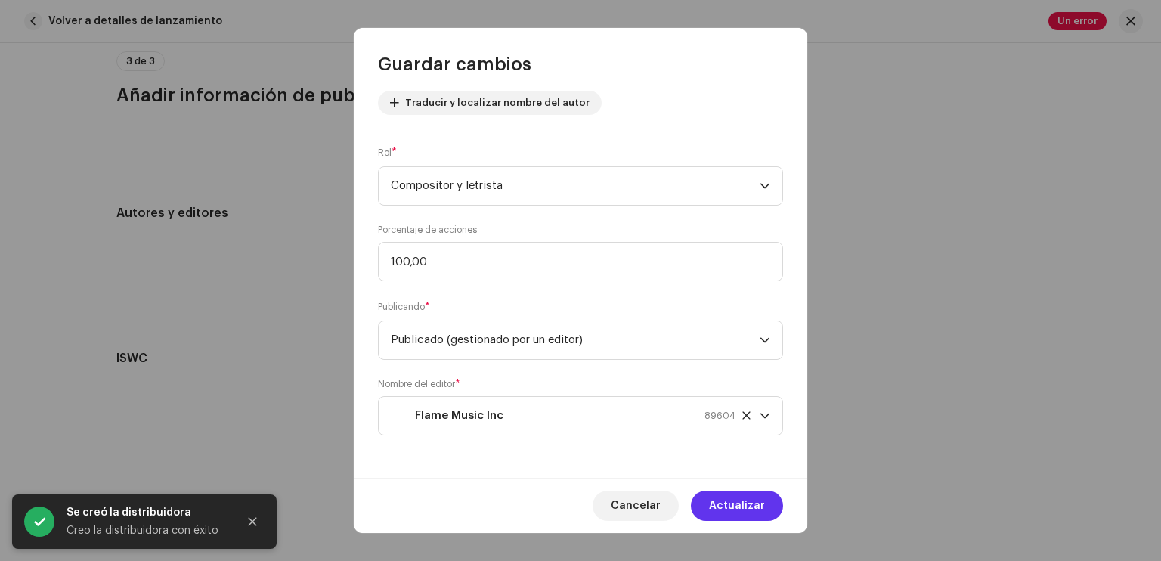
click at [769, 506] on button "Actualizar" at bounding box center [737, 506] width 92 height 30
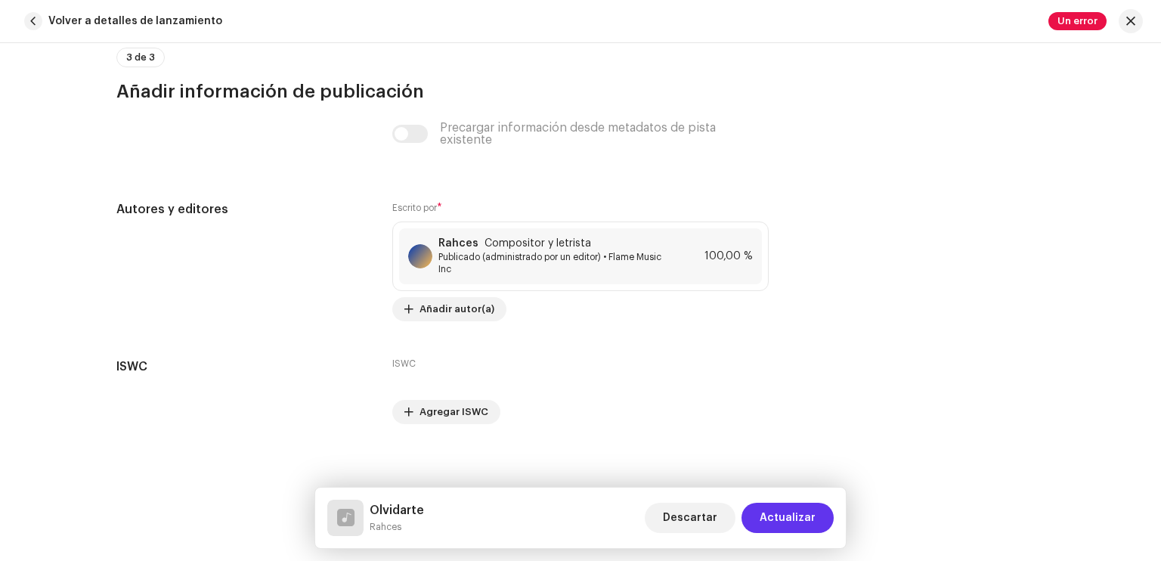
click at [795, 517] on span "Actualizar" at bounding box center [788, 518] width 56 height 30
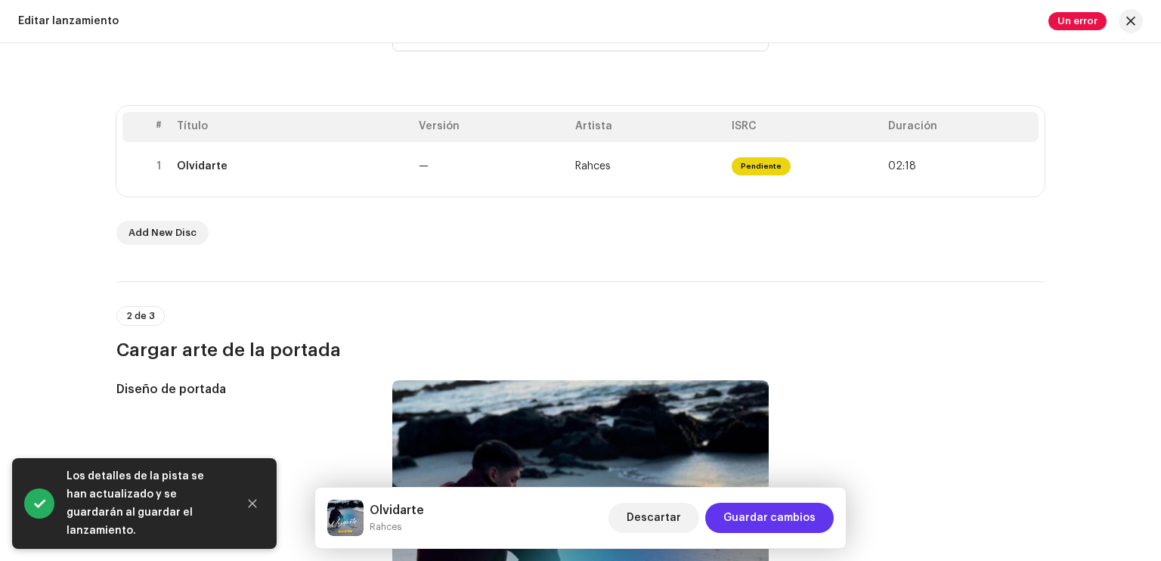
click at [793, 509] on span "Guardar cambios" at bounding box center [769, 518] width 92 height 30
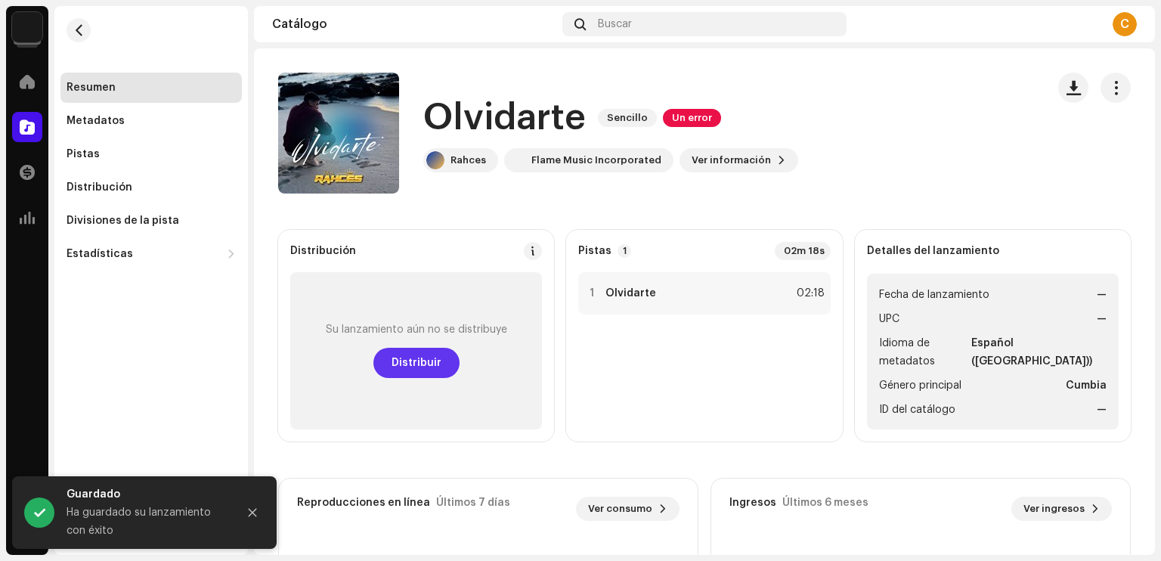
click at [417, 365] on span "Distribuir" at bounding box center [417, 363] width 50 height 30
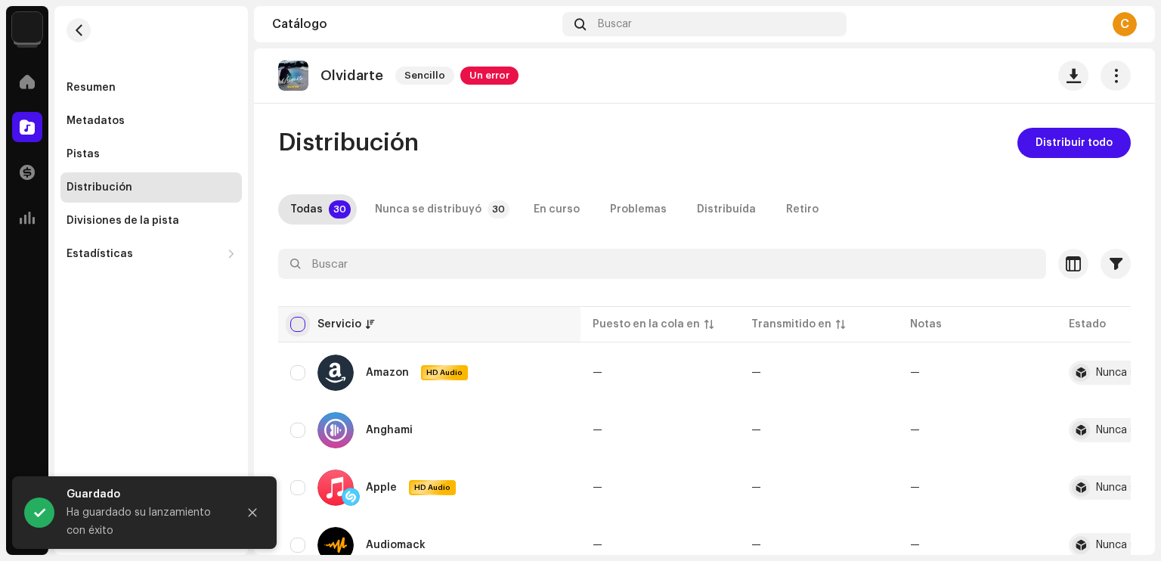
click at [295, 321] on input "checkbox" at bounding box center [297, 324] width 15 height 15
checkbox input "true"
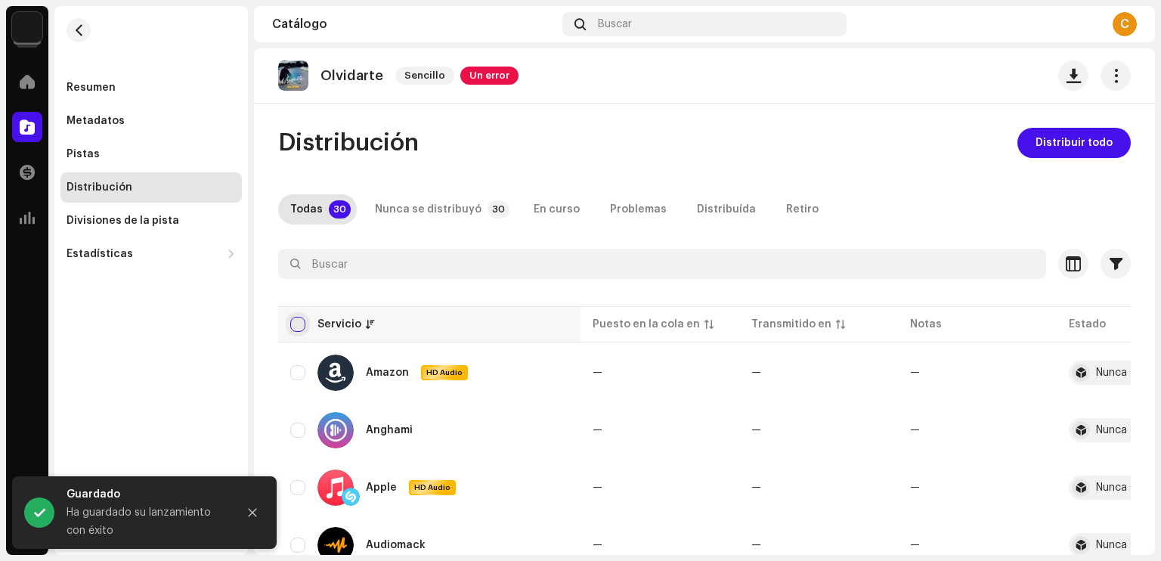
checkbox input "true"
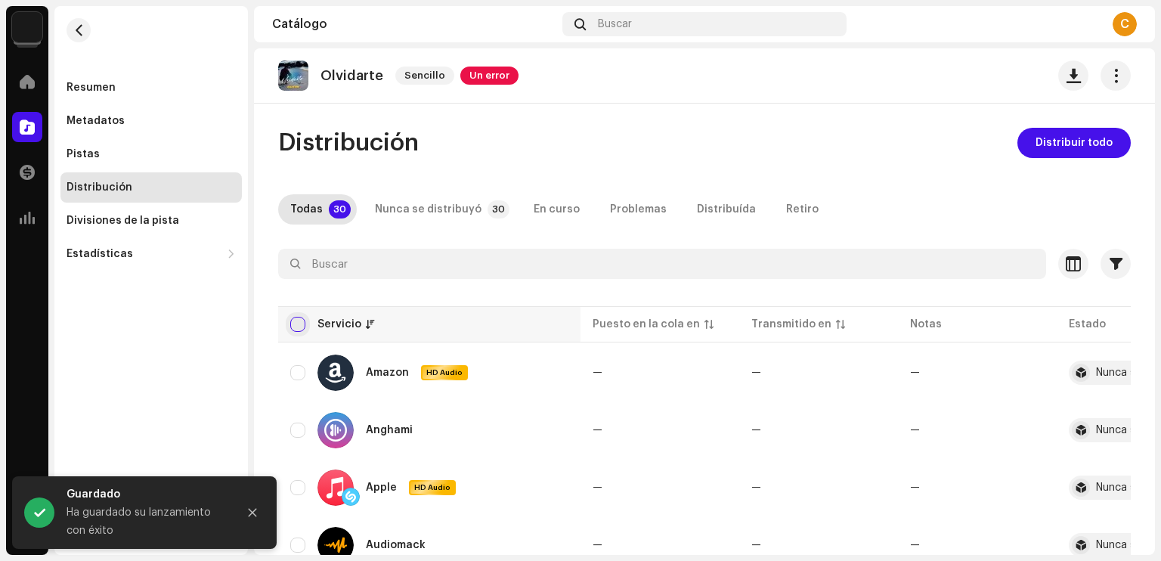
checkbox input "true"
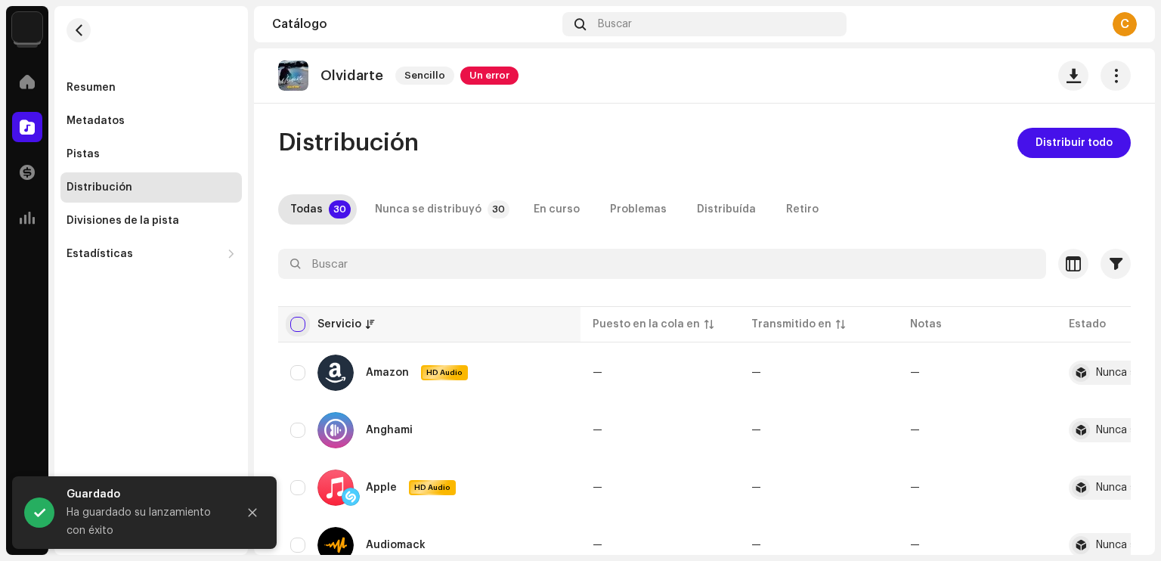
checkbox input "true"
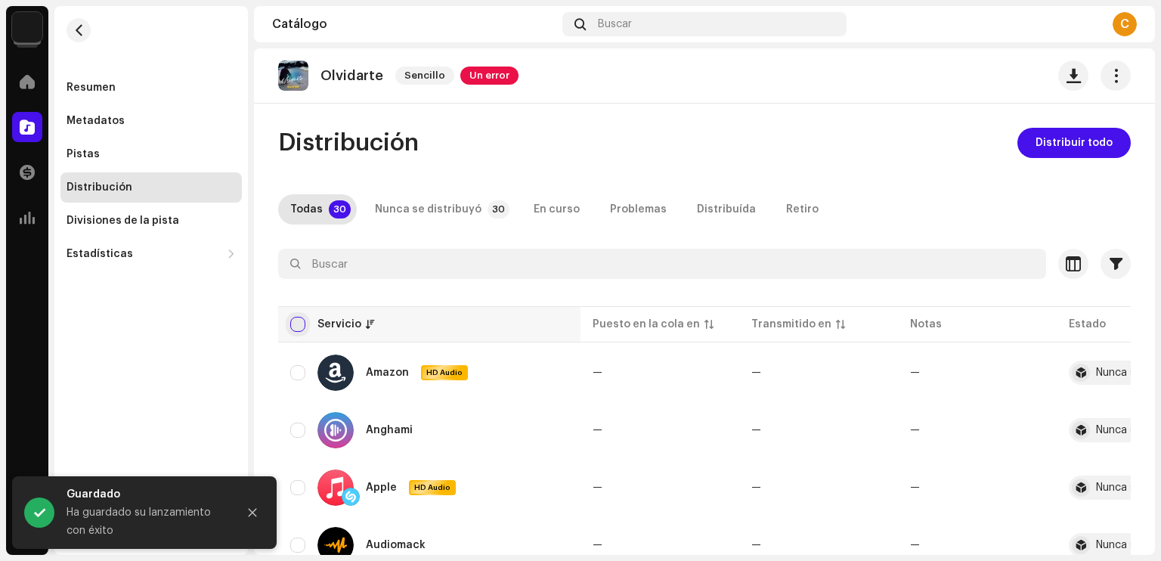
checkbox input "true"
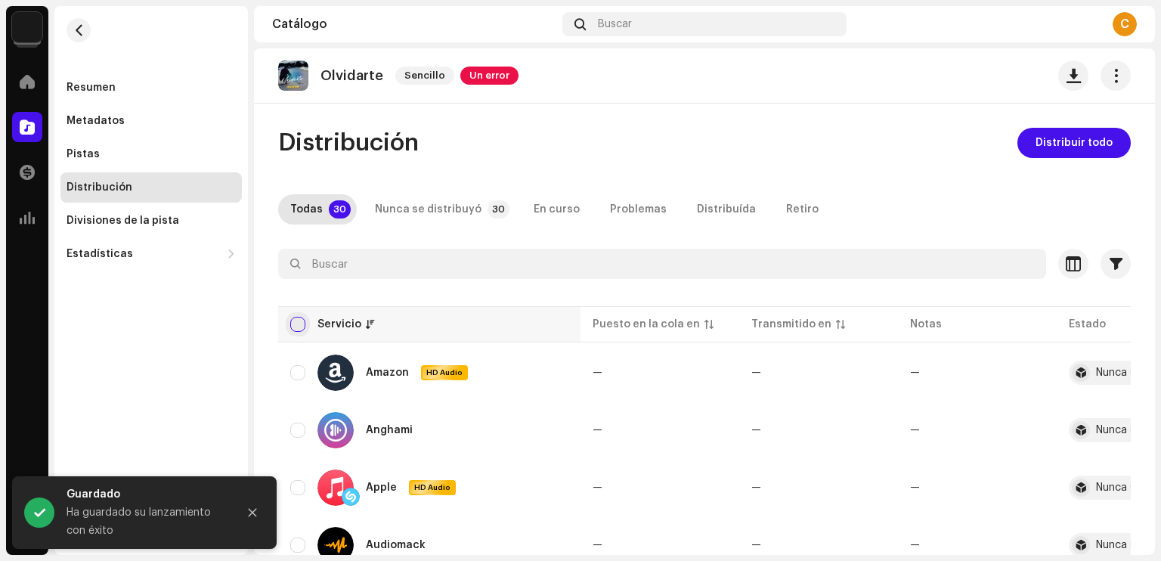
checkbox input "true"
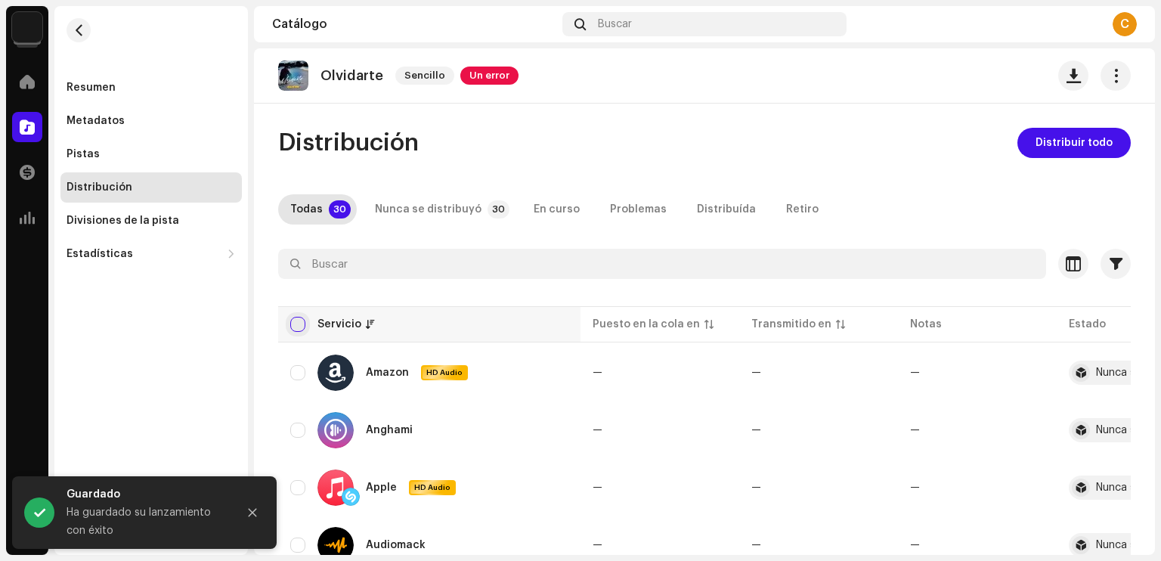
checkbox input "true"
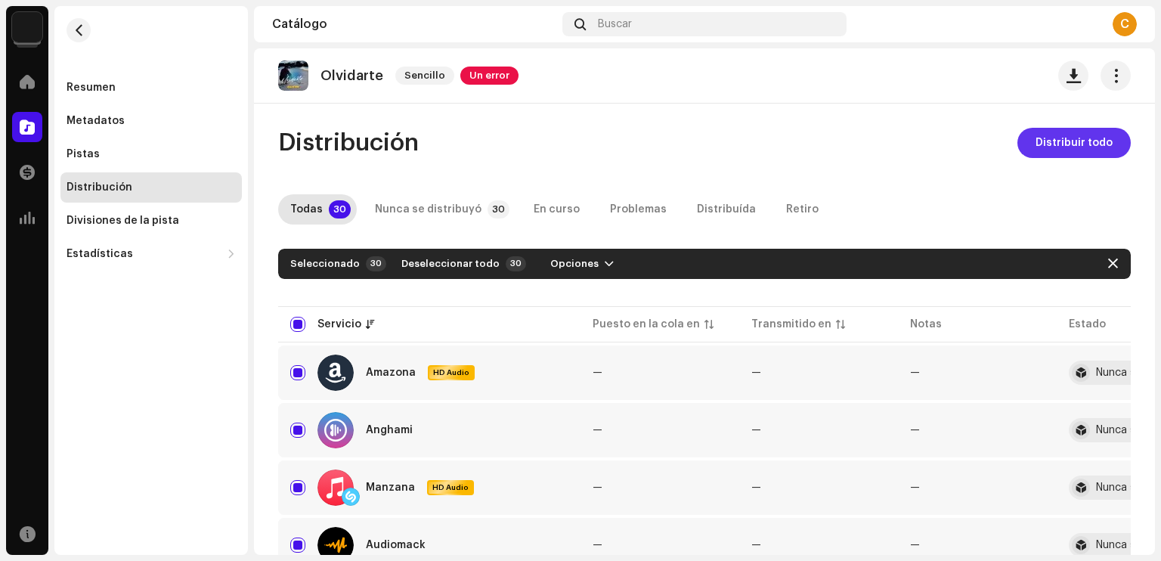
click at [1027, 150] on button "Distribuir todo" at bounding box center [1073, 143] width 113 height 30
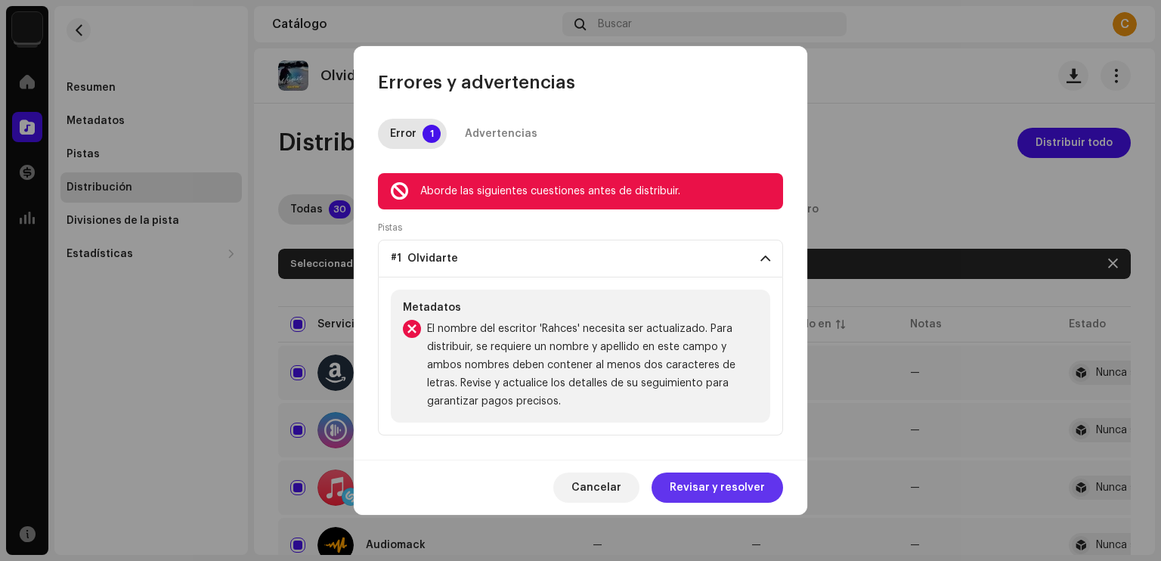
click at [706, 484] on span "Revisar y resolver" at bounding box center [717, 487] width 95 height 30
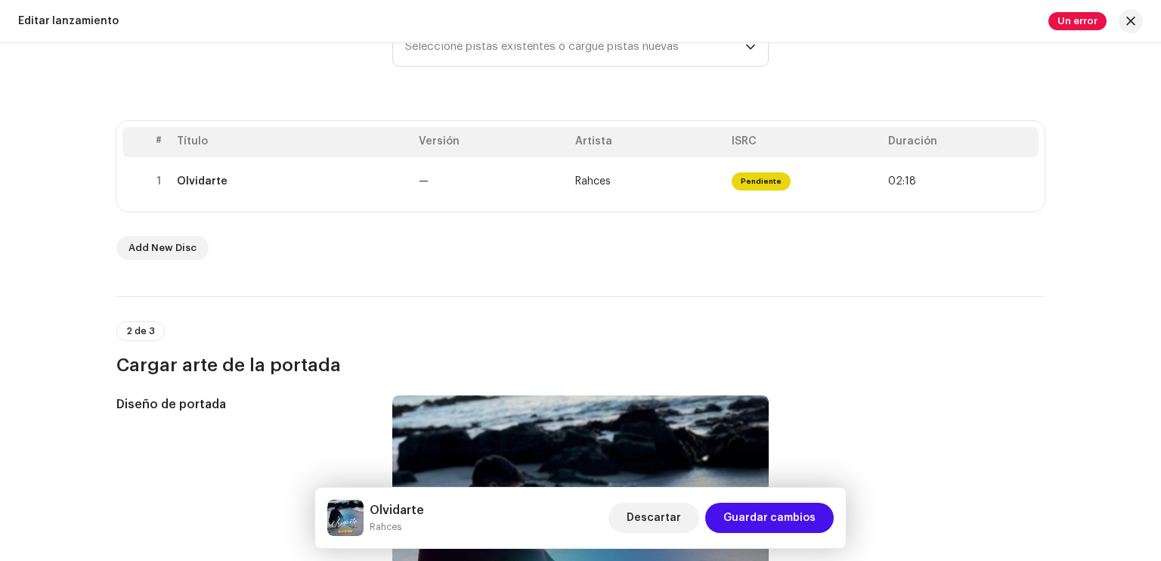
scroll to position [244, 0]
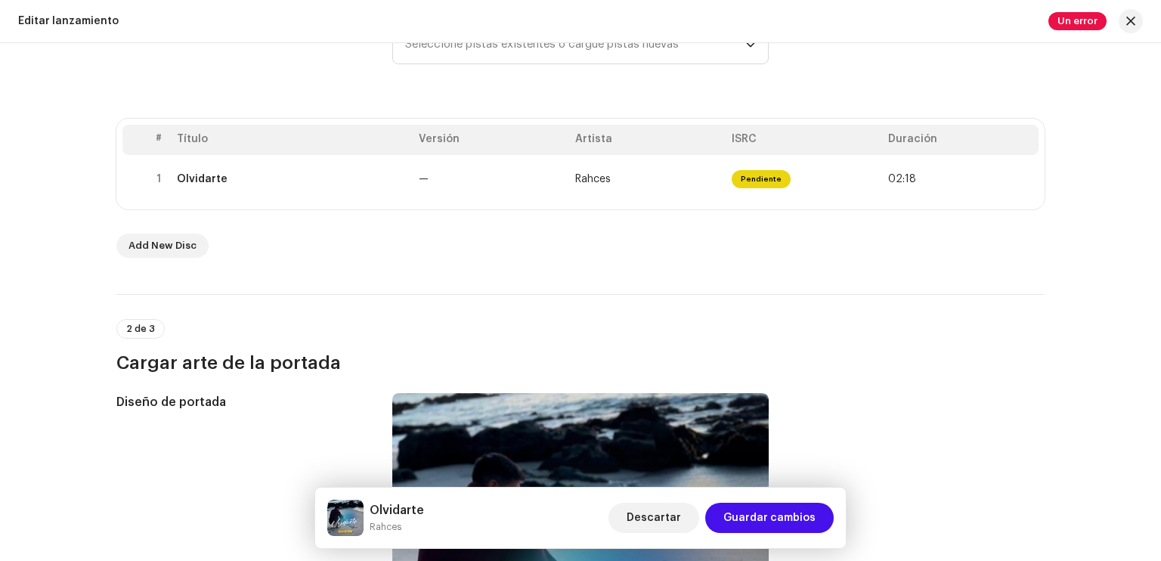
click at [677, 203] on div "# Título Versión Artista ISRC Duración 1 Olvidarte — Rahces Pendiente 02:18" at bounding box center [580, 164] width 928 height 91
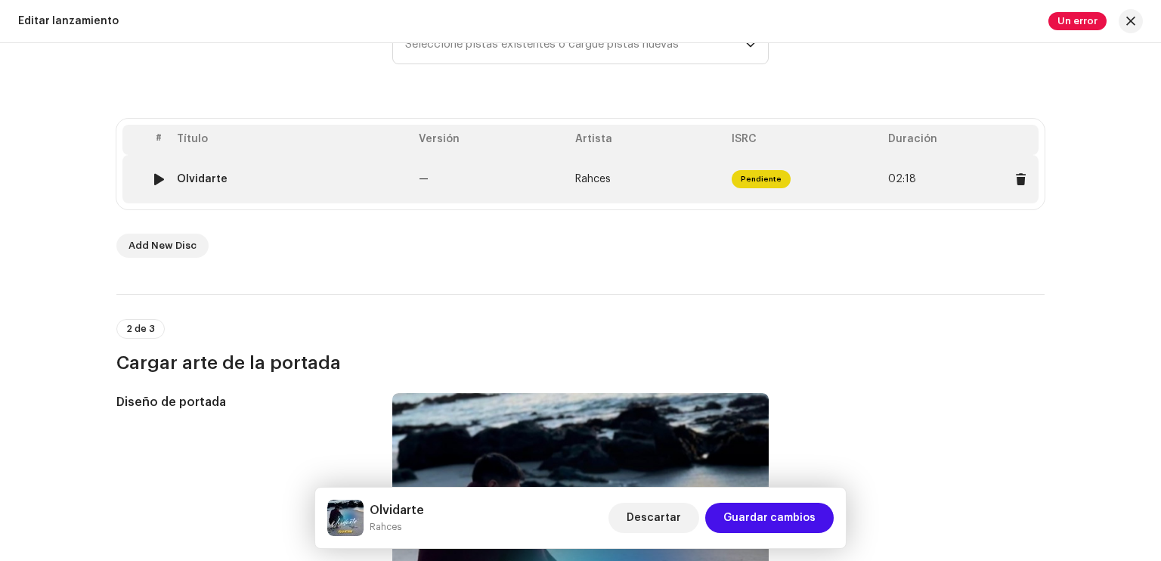
click at [673, 177] on td "Rahces" at bounding box center [647, 179] width 156 height 48
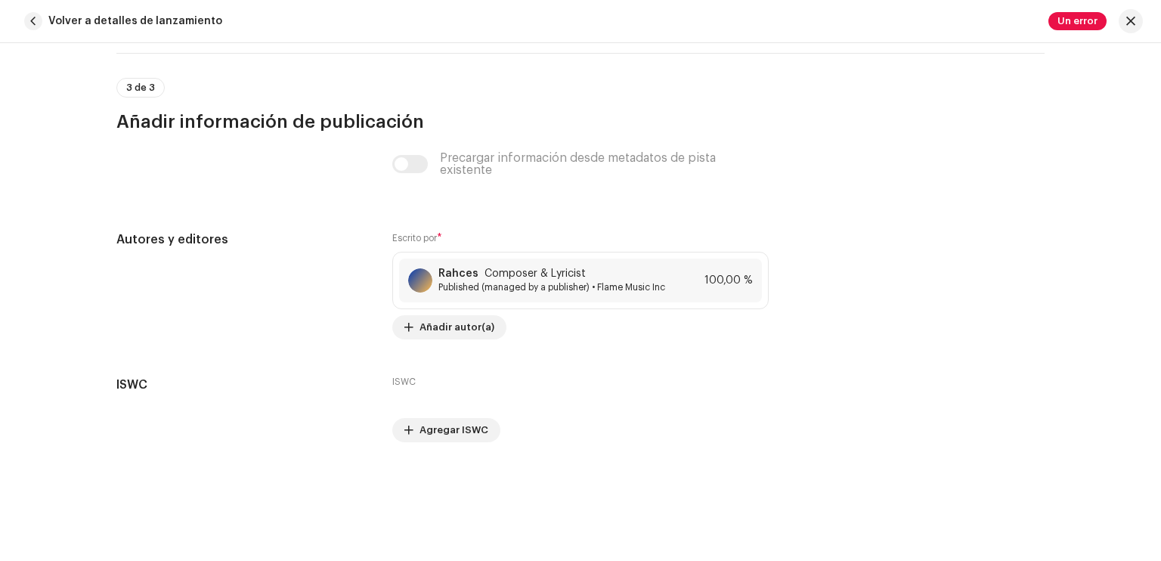
scroll to position [3060, 0]
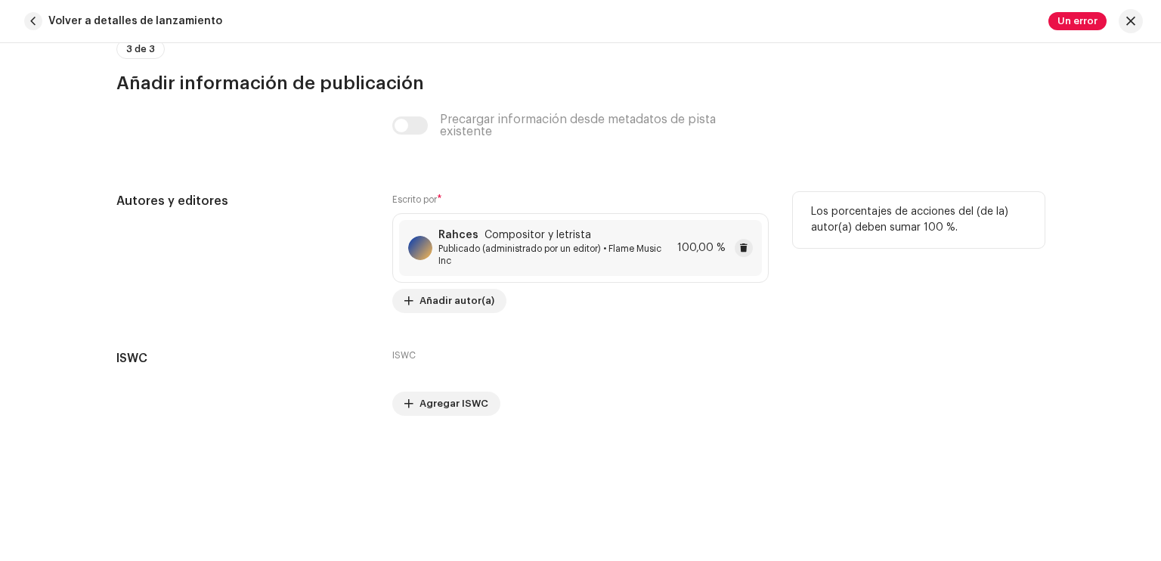
click at [615, 257] on span "Publicado (administrado por un editor) • Flame Music Inc" at bounding box center [554, 255] width 233 height 24
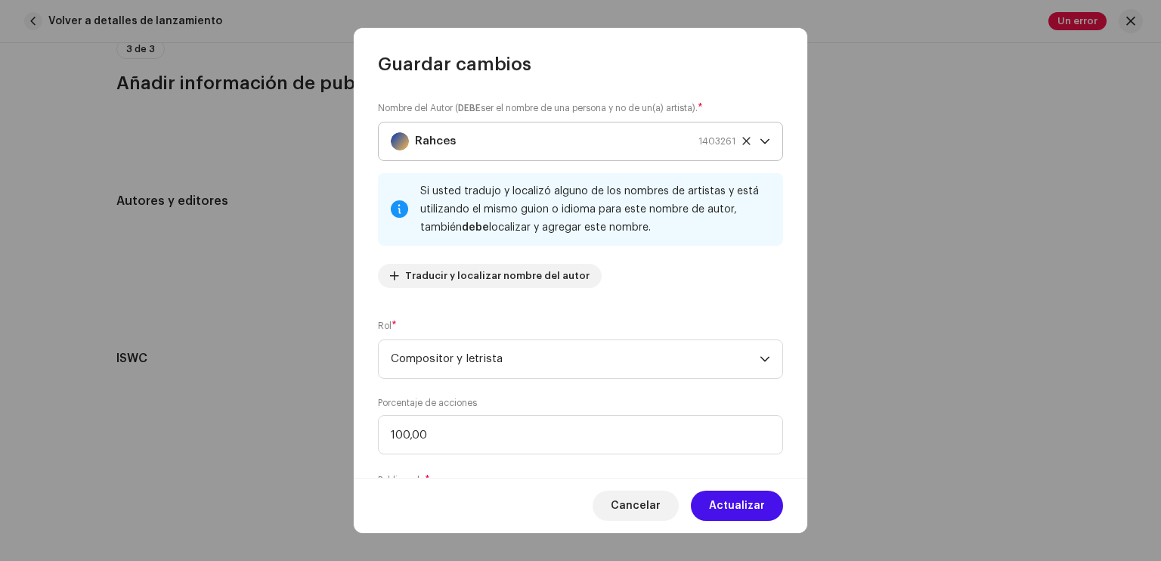
click at [742, 138] on icon at bounding box center [746, 141] width 8 height 8
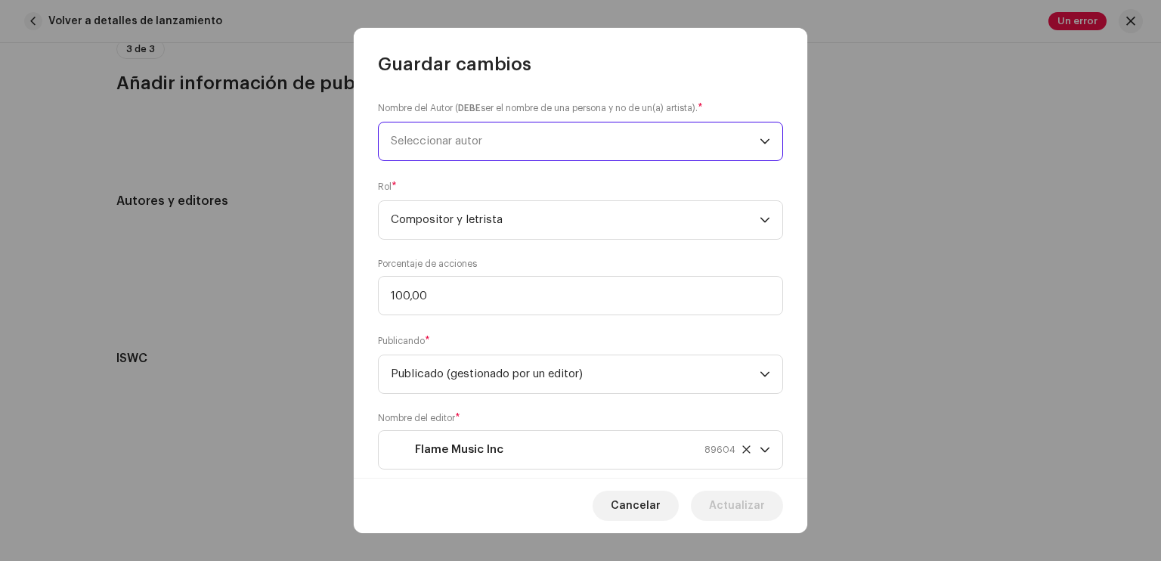
click at [575, 139] on span "Seleccionar autor" at bounding box center [575, 141] width 369 height 38
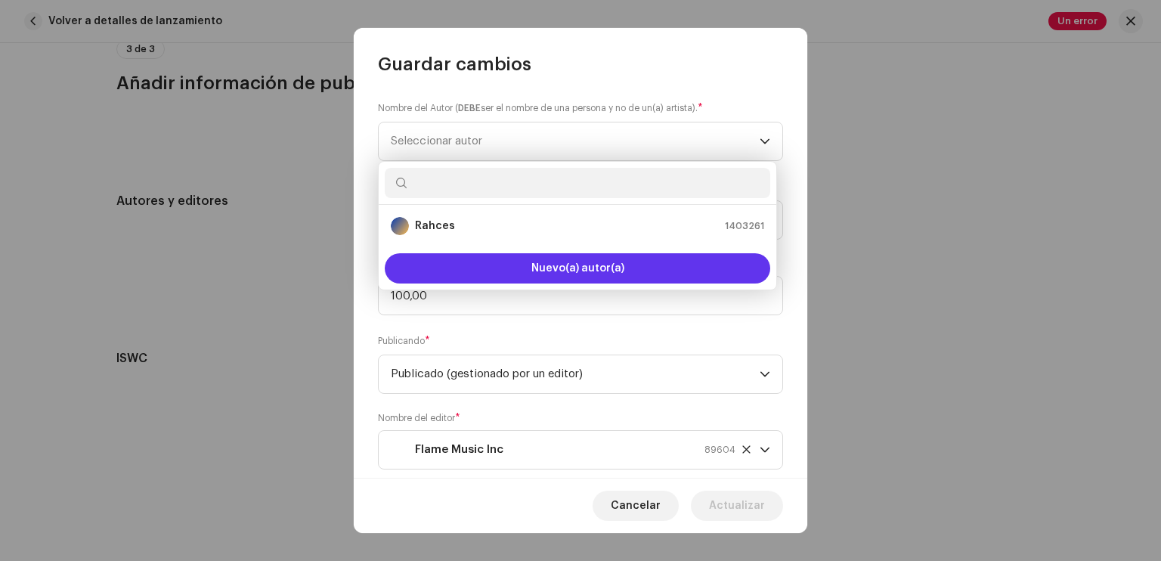
click at [559, 258] on button "Nuevo(a) autor(a)" at bounding box center [578, 268] width 386 height 30
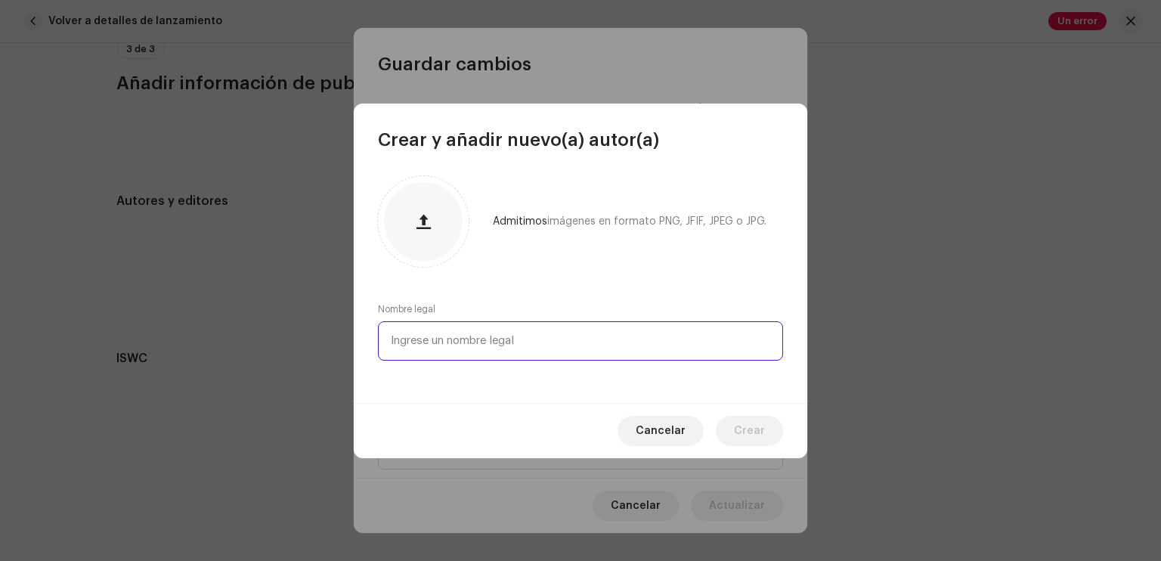
click at [469, 345] on input "text" at bounding box center [580, 340] width 405 height 39
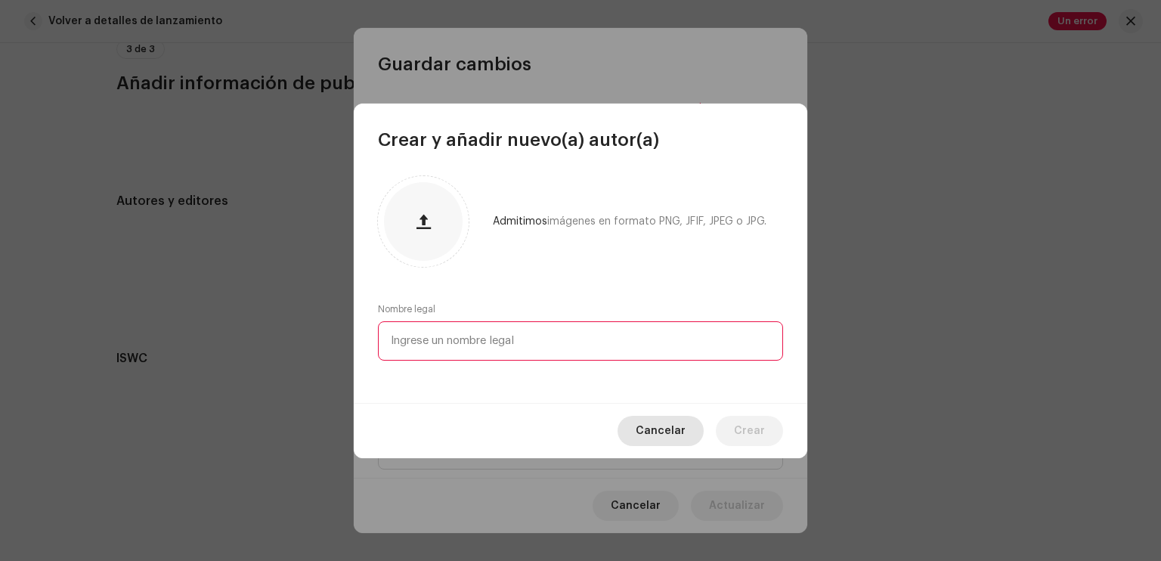
click at [657, 423] on span "Cancelar" at bounding box center [661, 431] width 50 height 30
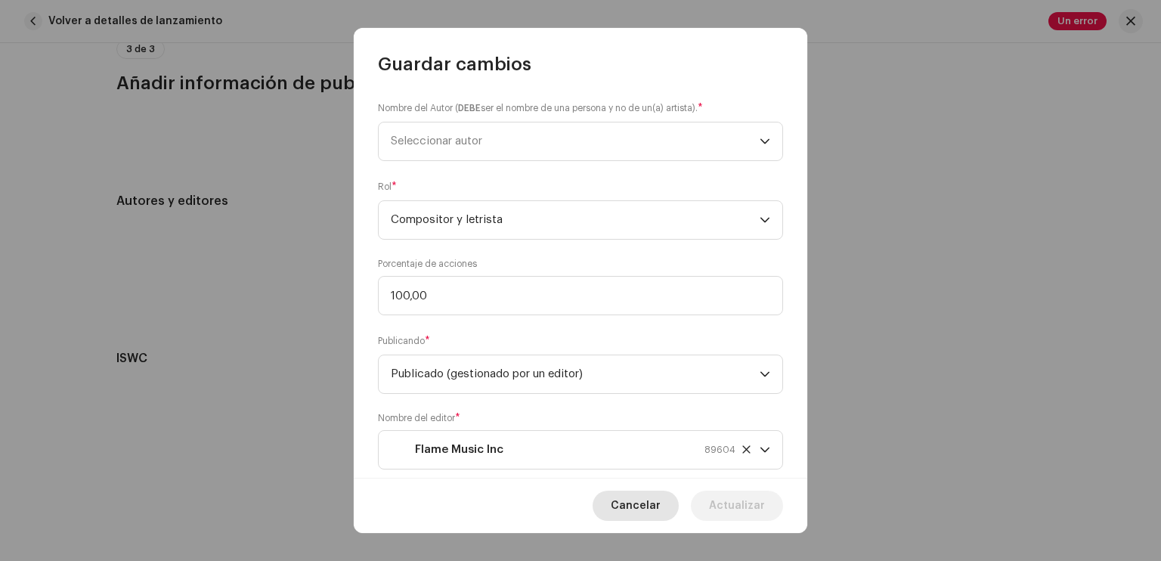
click at [659, 508] on span "Cancelar" at bounding box center [636, 506] width 50 height 30
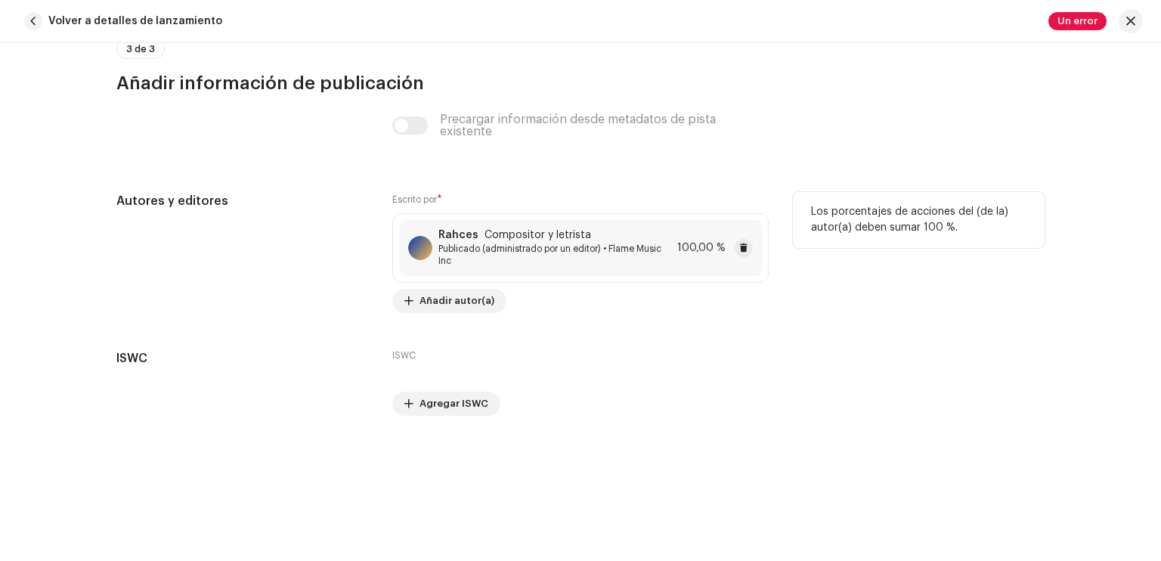
click at [561, 229] on span "Compositor y letrista" at bounding box center [538, 235] width 107 height 12
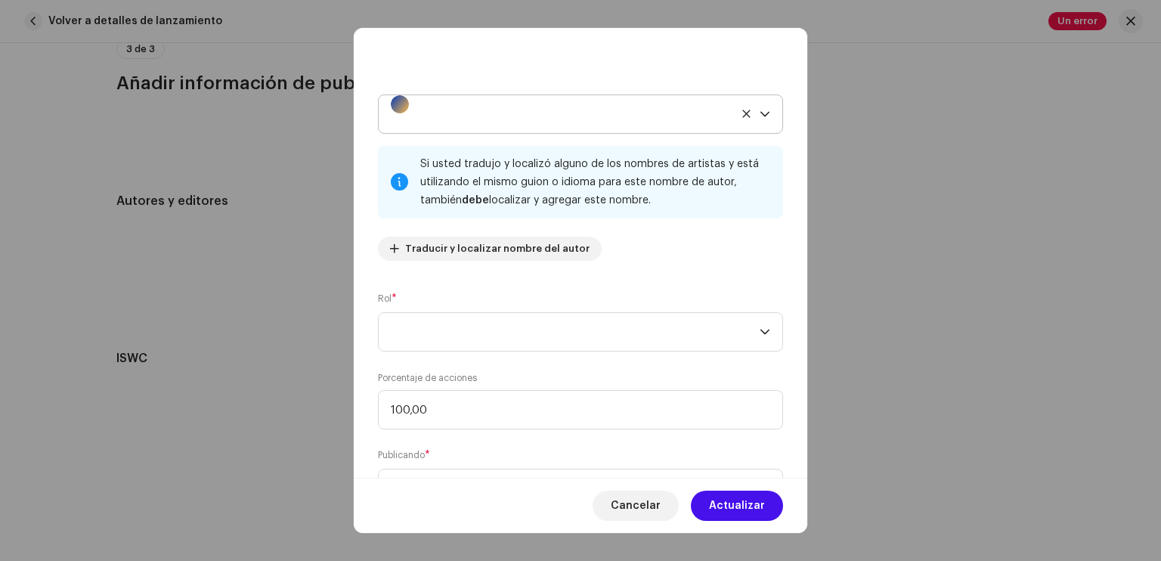
click at [731, 116] on span at bounding box center [575, 114] width 369 height 38
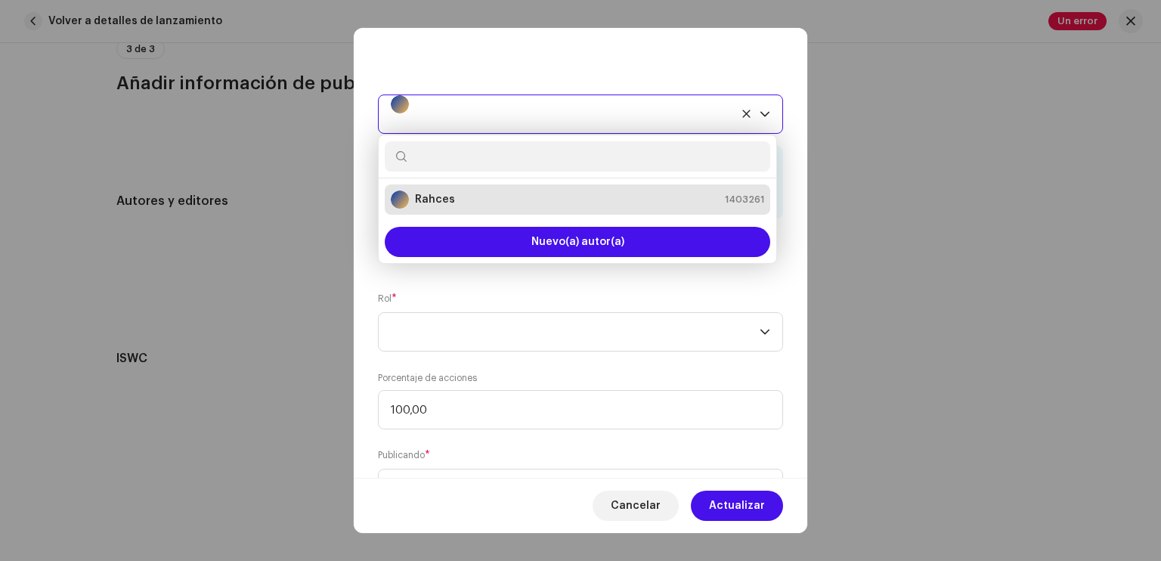
click at [656, 116] on span at bounding box center [575, 114] width 369 height 38
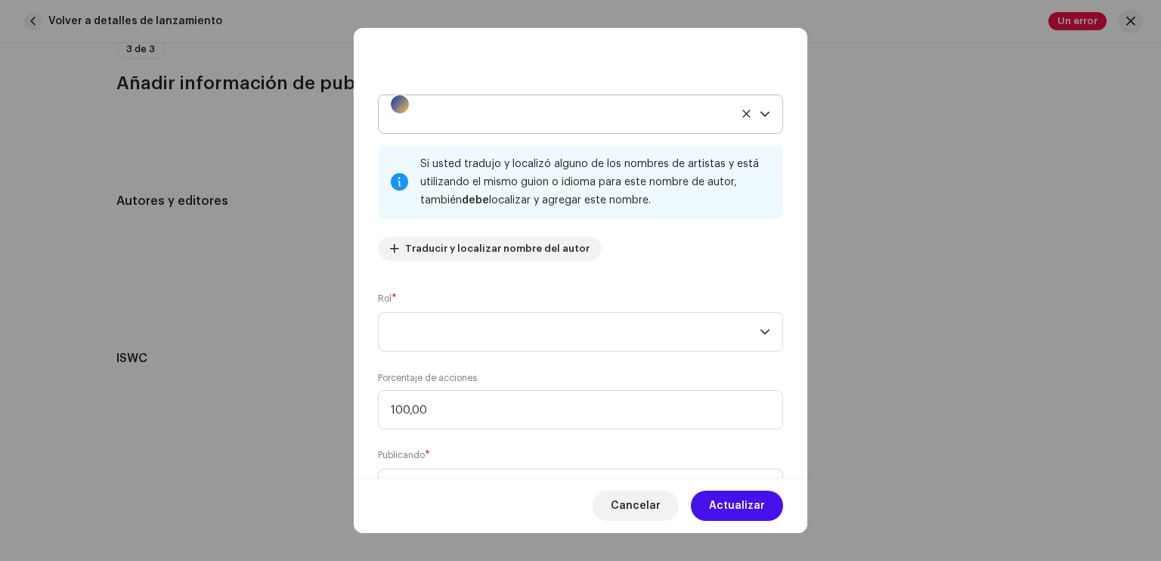
click at [743, 113] on icon at bounding box center [747, 114] width 10 height 10
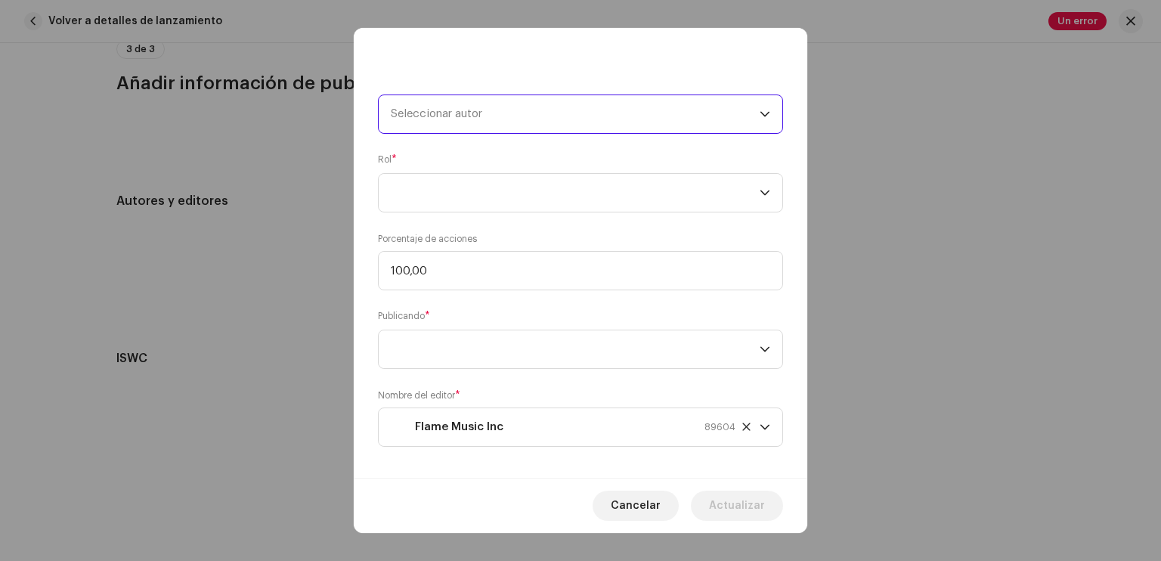
click at [743, 113] on span "Seleccionar autor" at bounding box center [575, 114] width 369 height 38
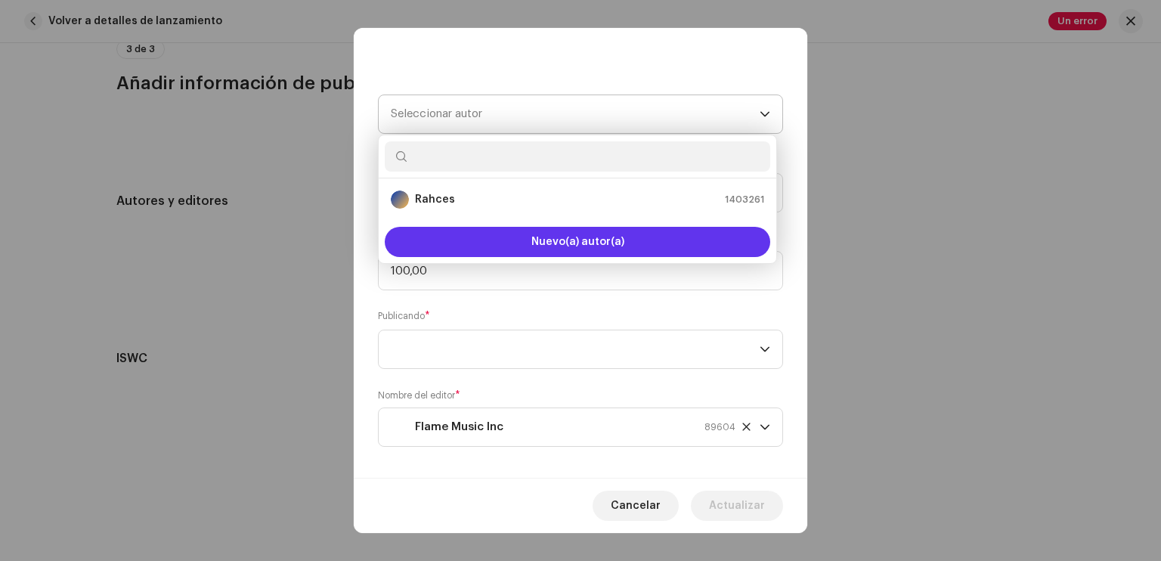
click at [556, 237] on span "Nuevo(a) autor(a)" at bounding box center [577, 242] width 93 height 11
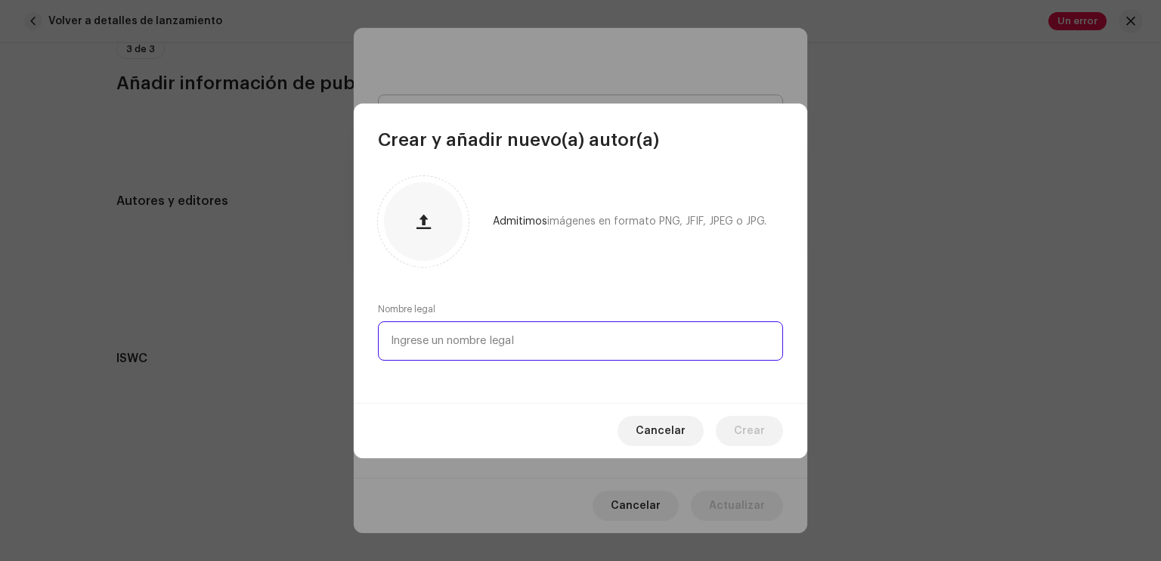
click at [462, 344] on input "text" at bounding box center [580, 340] width 405 height 39
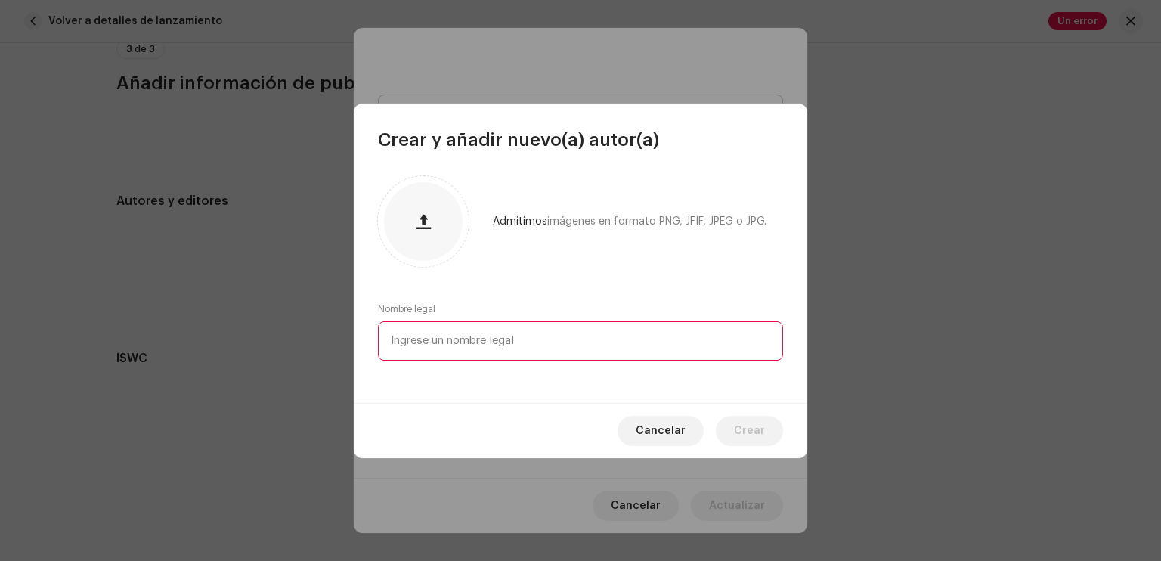
click at [538, 329] on input "text" at bounding box center [580, 340] width 405 height 39
paste input "[PERSON_NAME]"
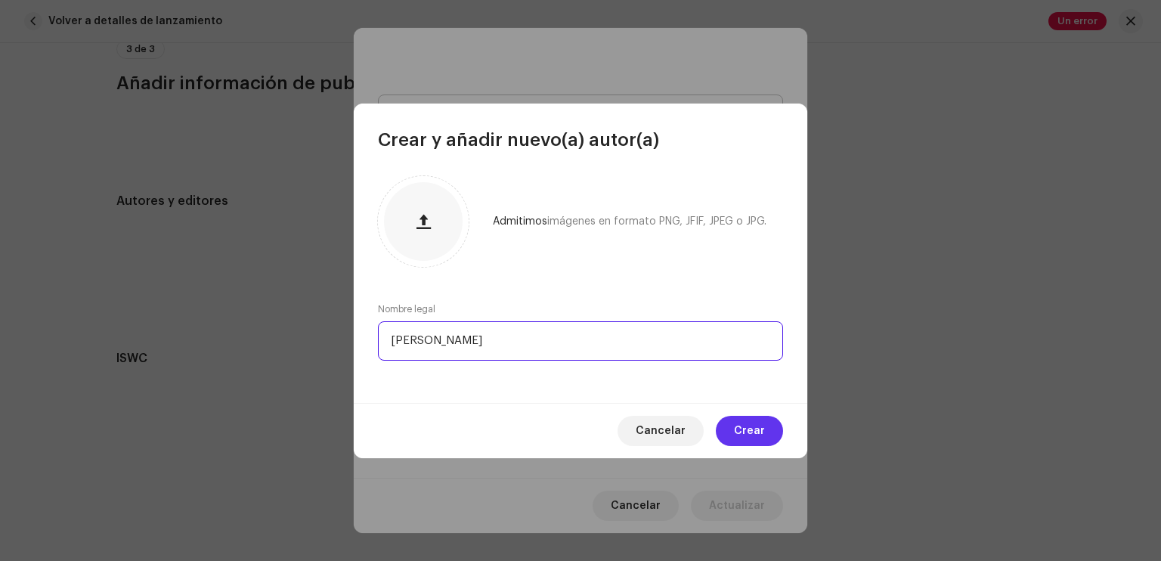
type input "[PERSON_NAME]"
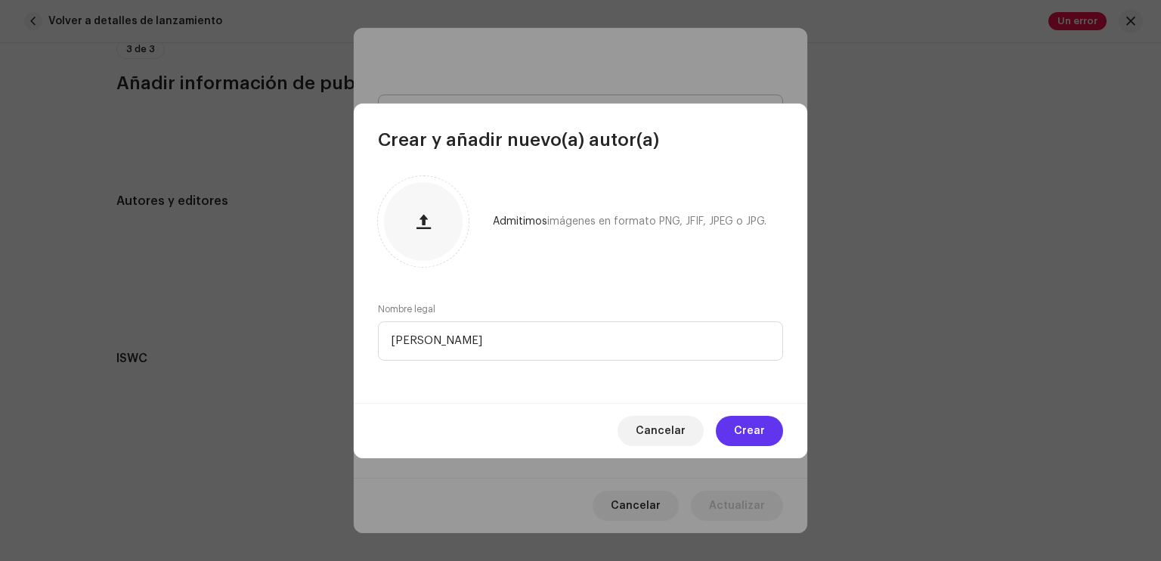
click at [752, 429] on span "Crear" at bounding box center [749, 431] width 31 height 30
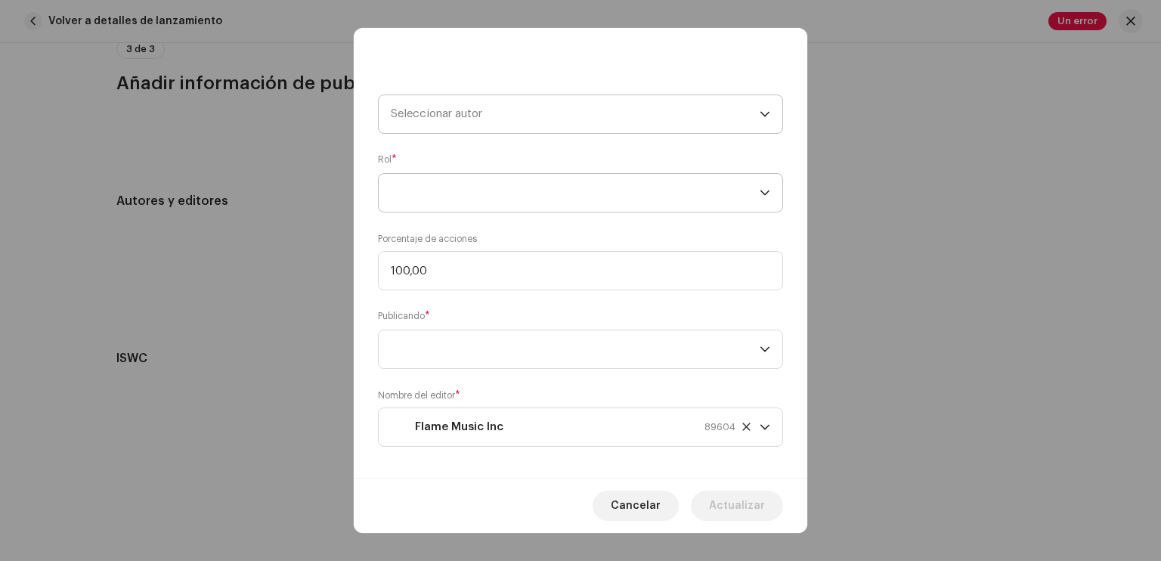
click at [517, 206] on span at bounding box center [575, 193] width 369 height 38
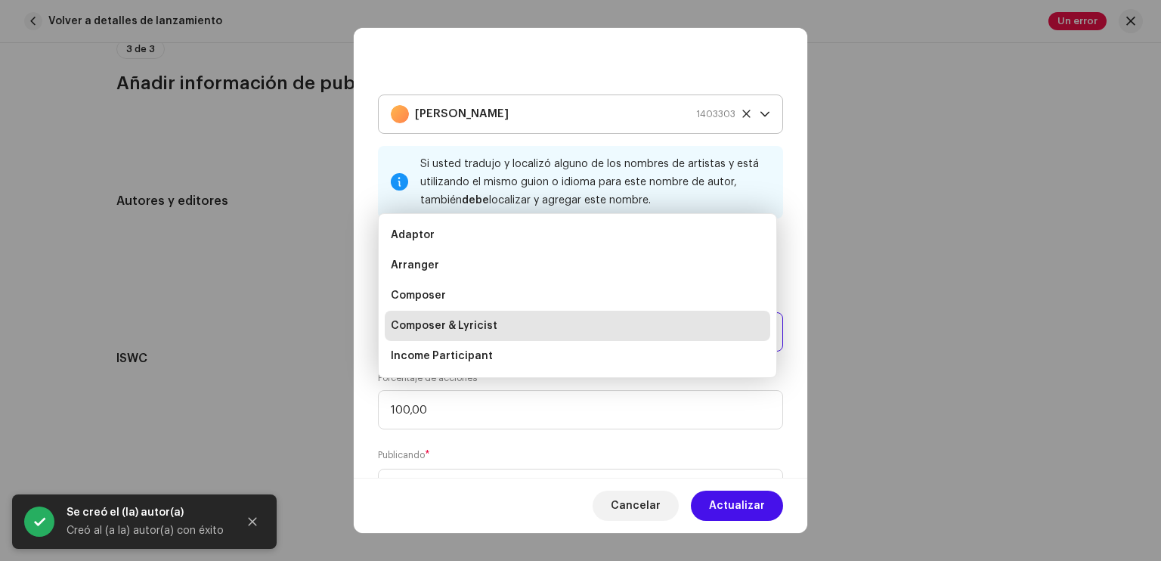
click at [455, 326] on span "Composer & Lyricist" at bounding box center [444, 325] width 107 height 15
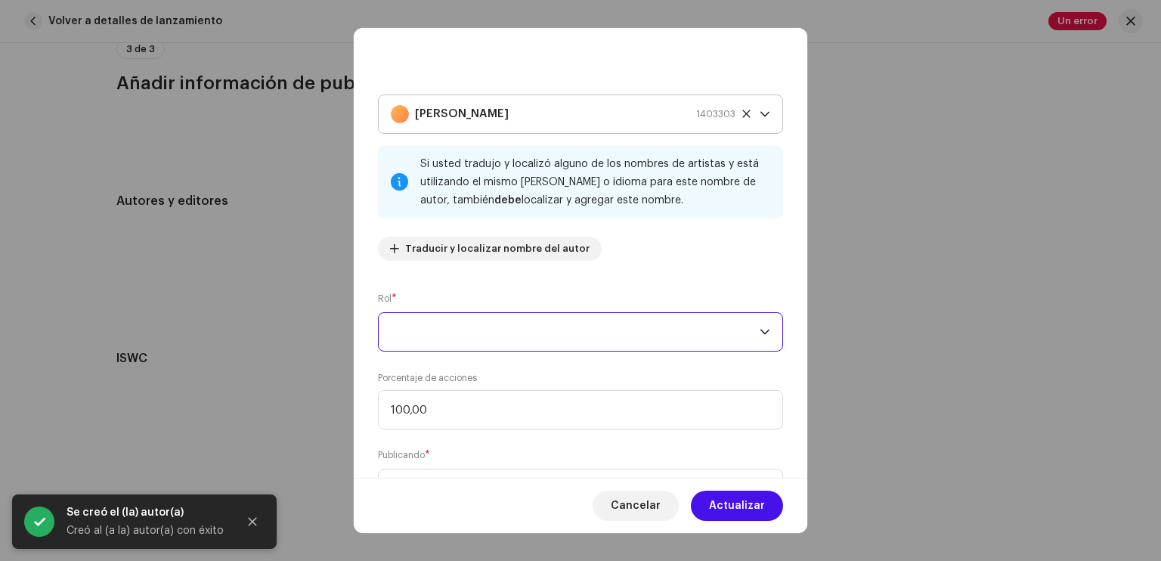
click at [441, 335] on span at bounding box center [575, 332] width 369 height 38
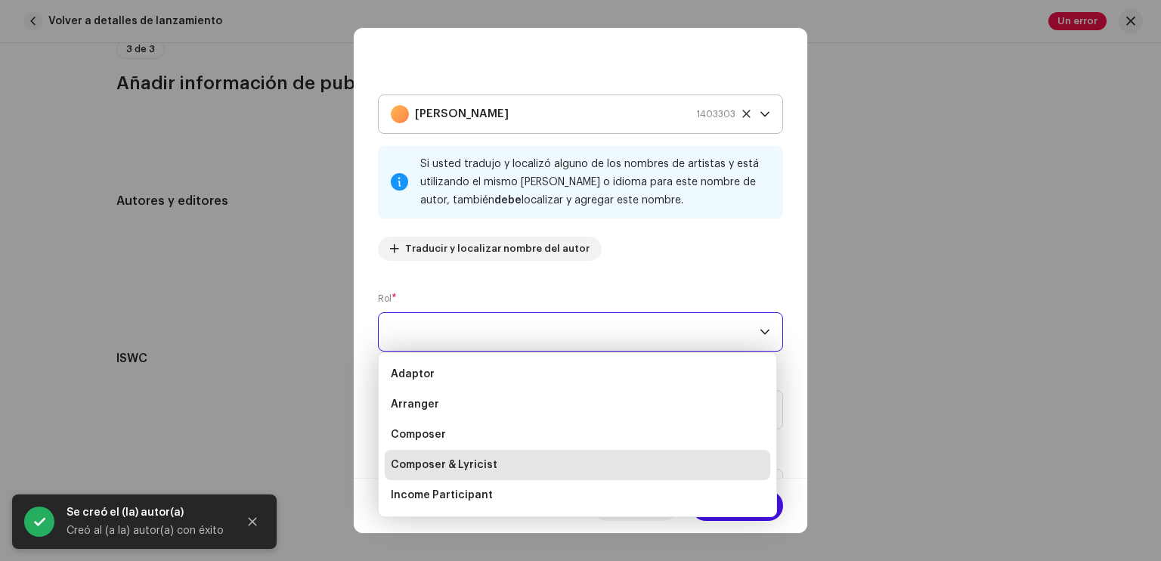
scroll to position [24, 0]
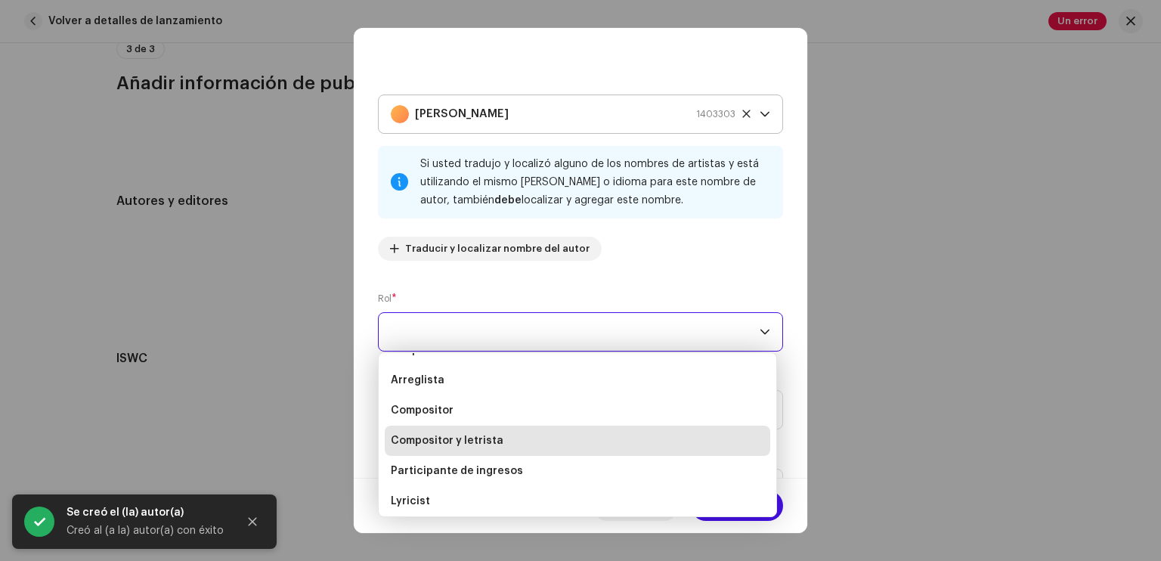
click at [478, 444] on span "Compositor y letrista" at bounding box center [447, 440] width 113 height 15
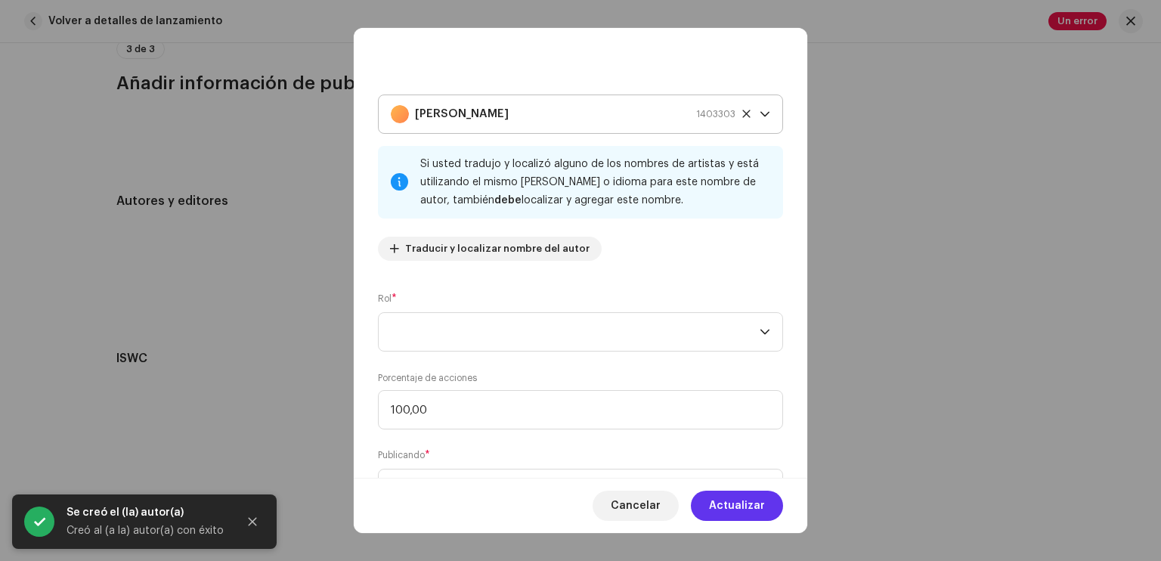
click at [748, 497] on span "Actualizar" at bounding box center [737, 506] width 56 height 30
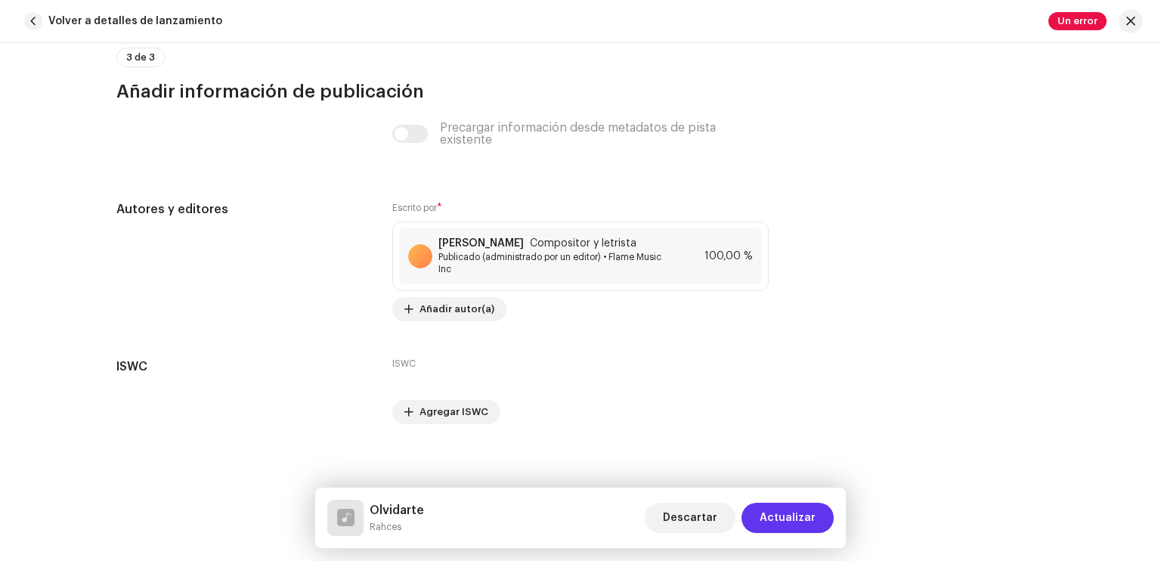
click at [789, 525] on span "Actualizar" at bounding box center [788, 518] width 56 height 30
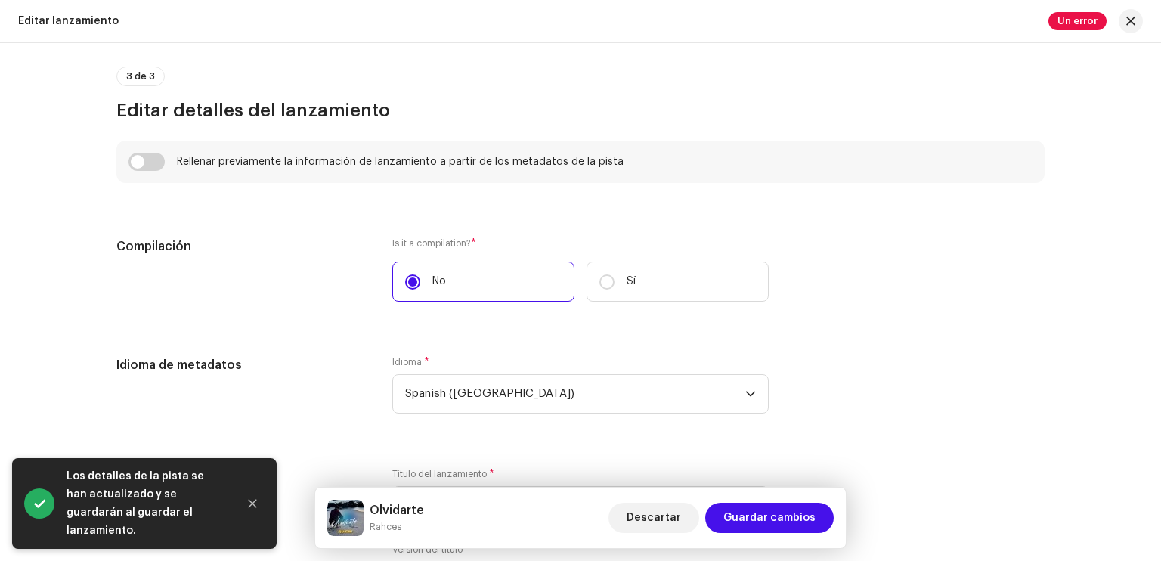
scroll to position [1012, 0]
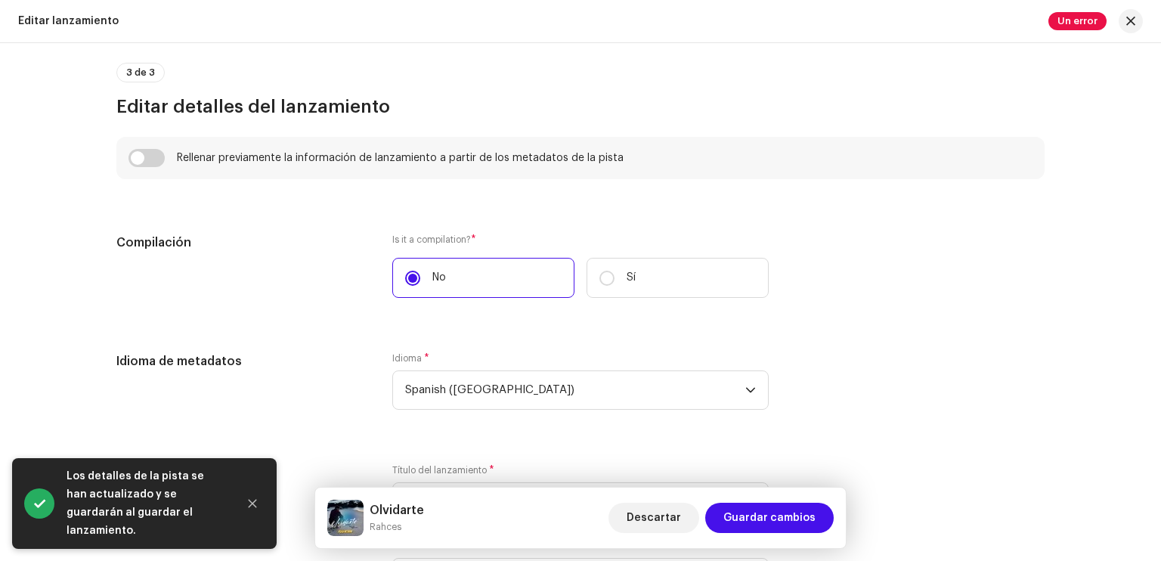
click at [166, 161] on div "Rellenar previamente la información de lanzamiento a partir de los metadatos de…" at bounding box center [581, 158] width 904 height 18
click at [135, 153] on input "checkbox" at bounding box center [147, 158] width 36 height 18
checkbox input "true"
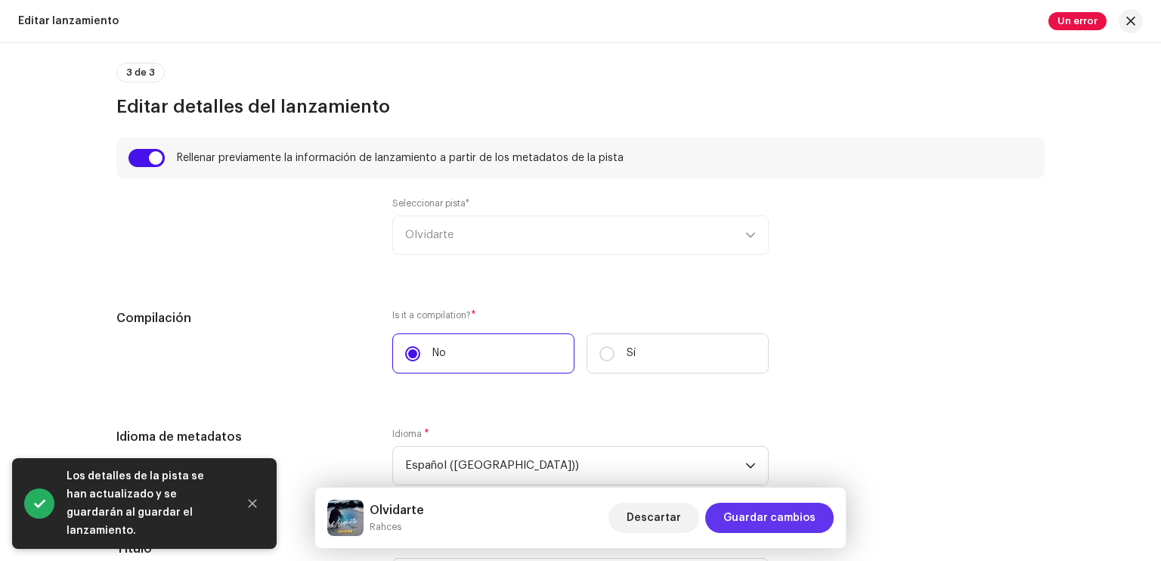
click at [764, 510] on span "Guardar cambios" at bounding box center [769, 518] width 92 height 30
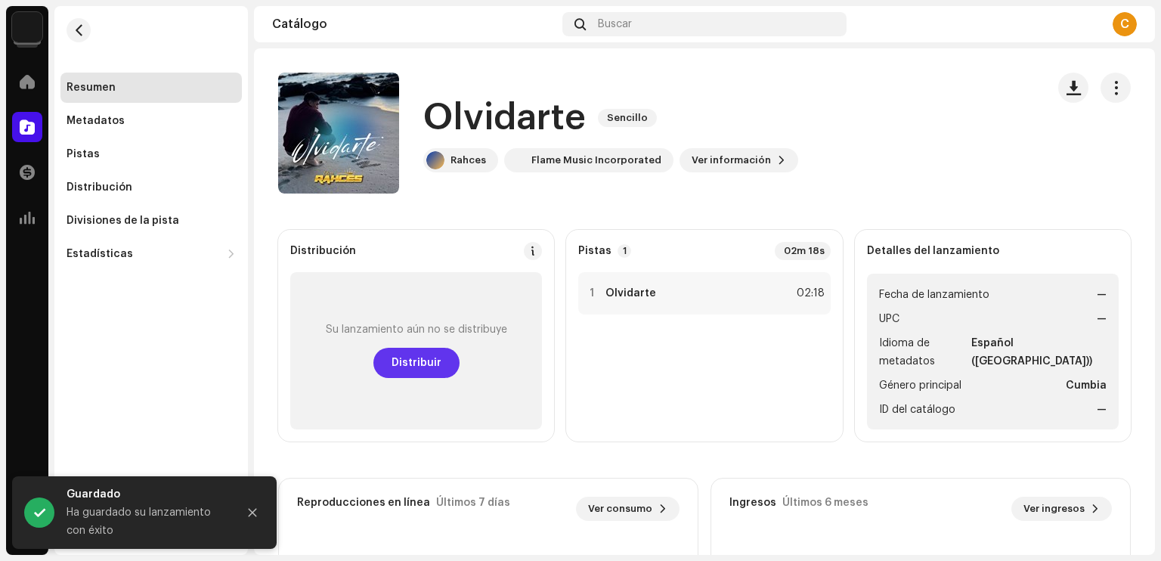
click at [410, 375] on span "Distribuir" at bounding box center [417, 363] width 50 height 30
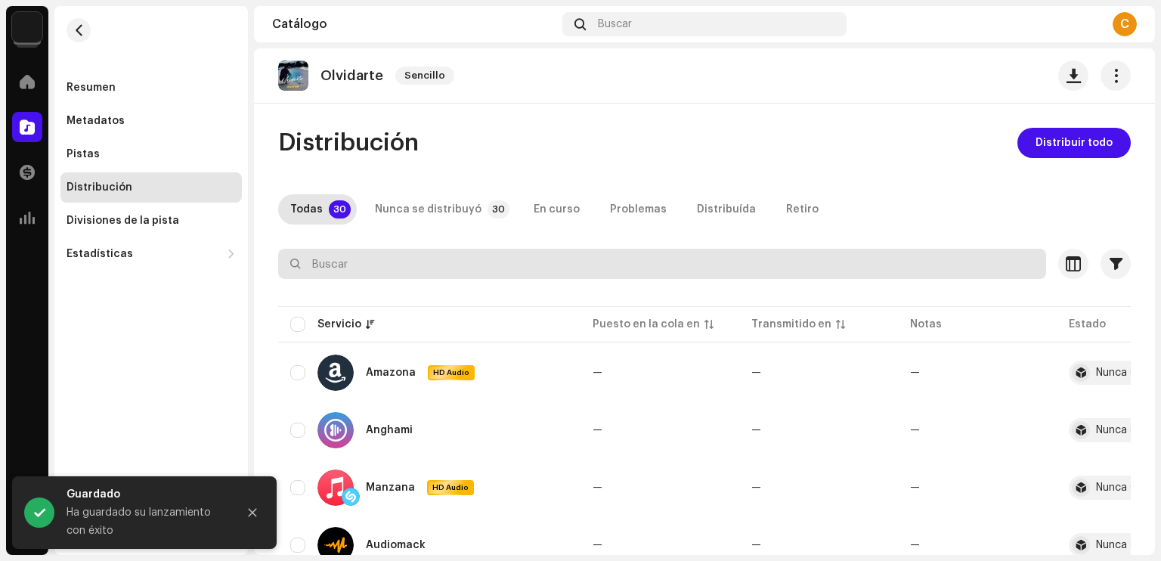
drag, startPoint x: 408, startPoint y: 211, endPoint x: 340, endPoint y: 277, distance: 95.1
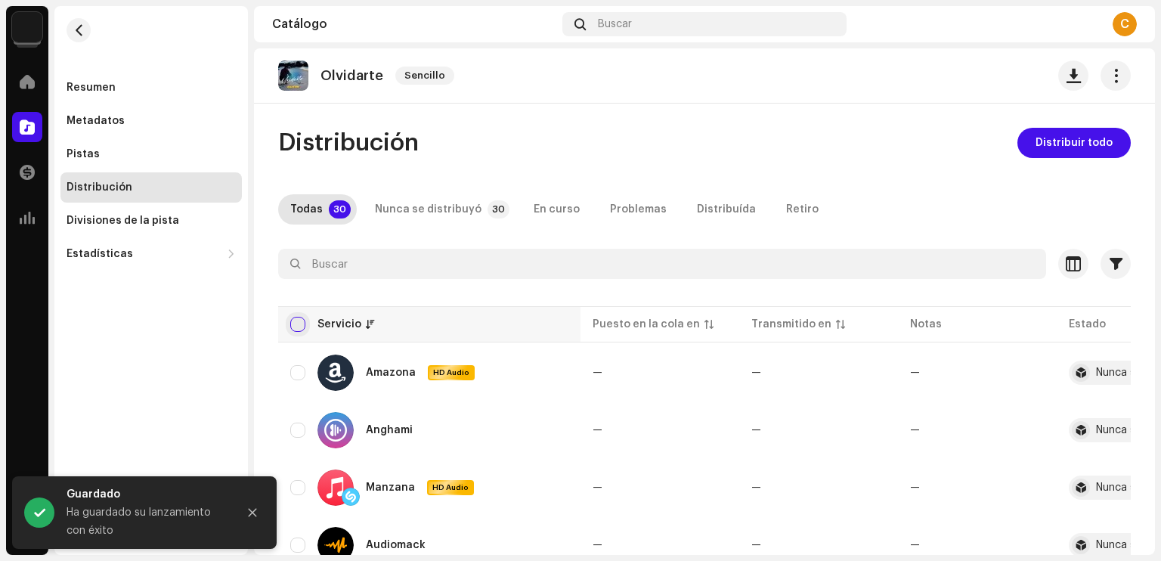
click at [302, 324] on input "checkbox" at bounding box center [297, 324] width 15 height 15
checkbox input "true"
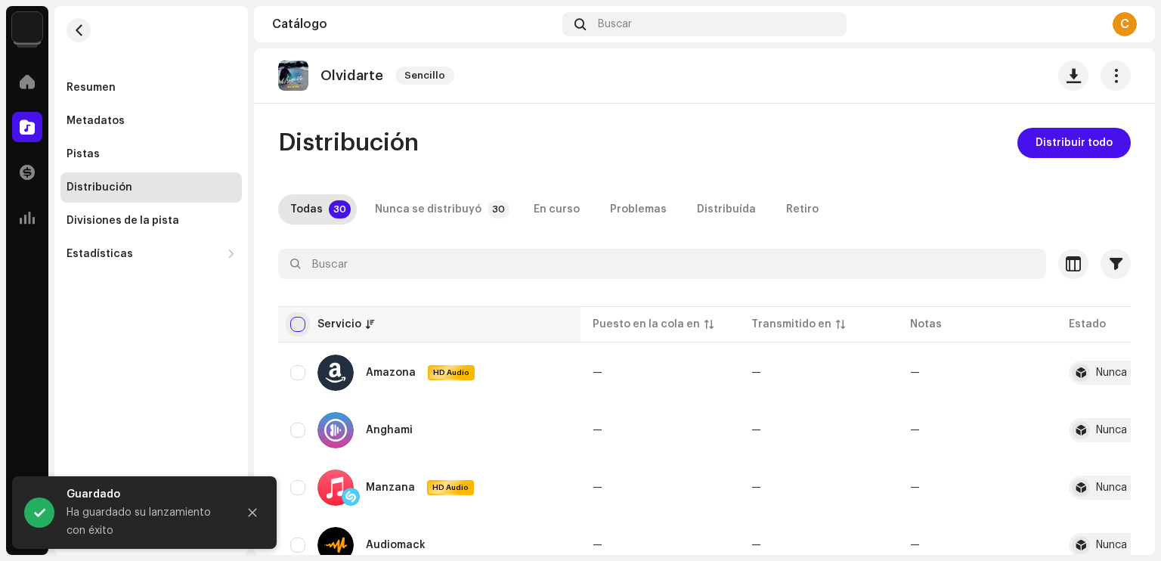
checkbox input "true"
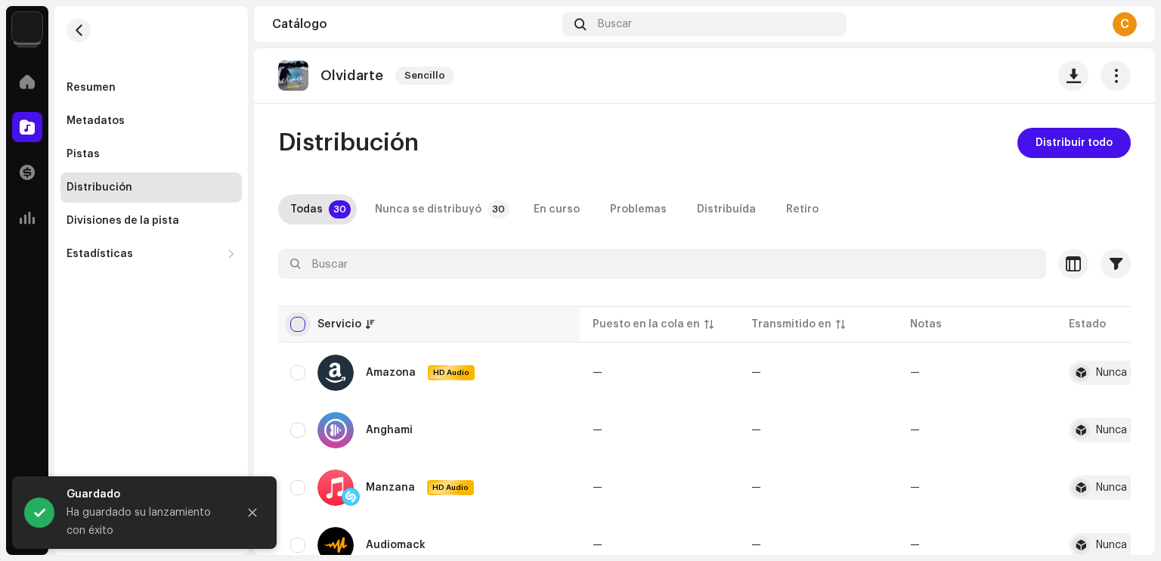
checkbox input "true"
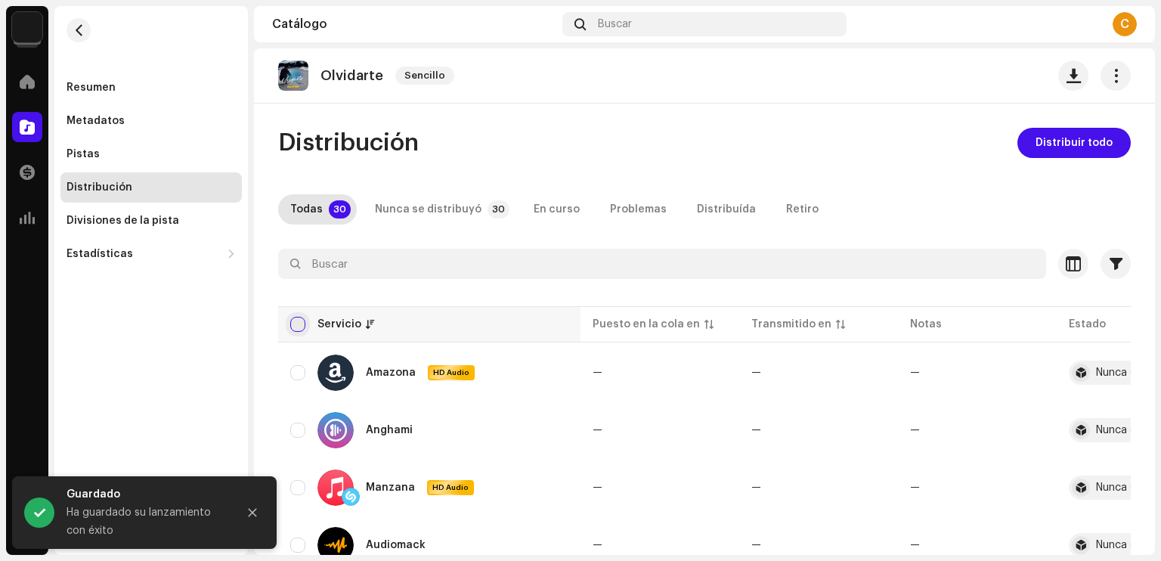
checkbox input "true"
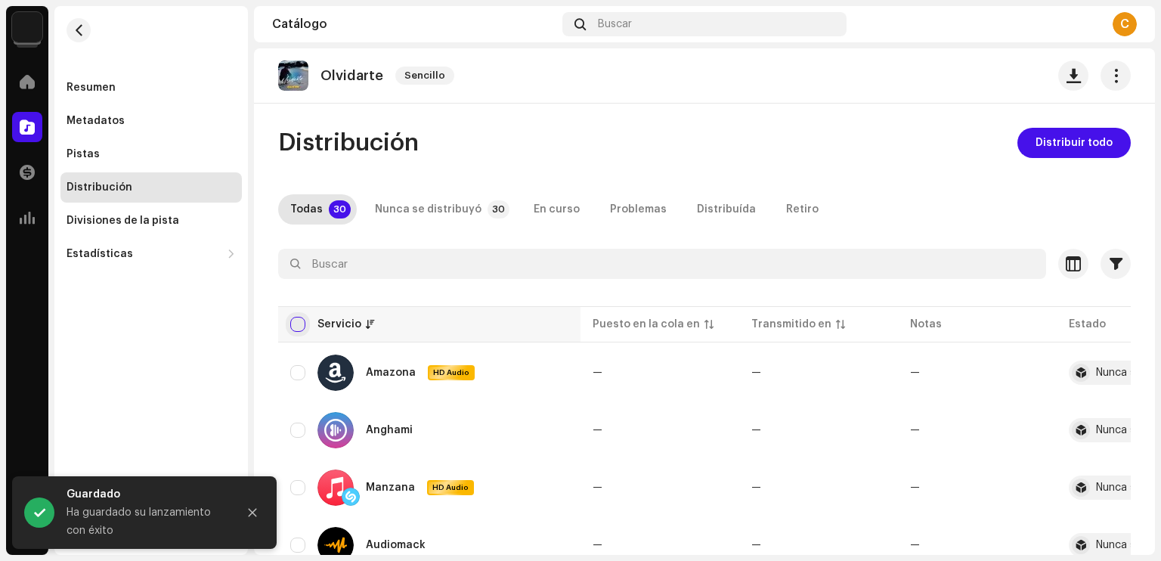
checkbox input "true"
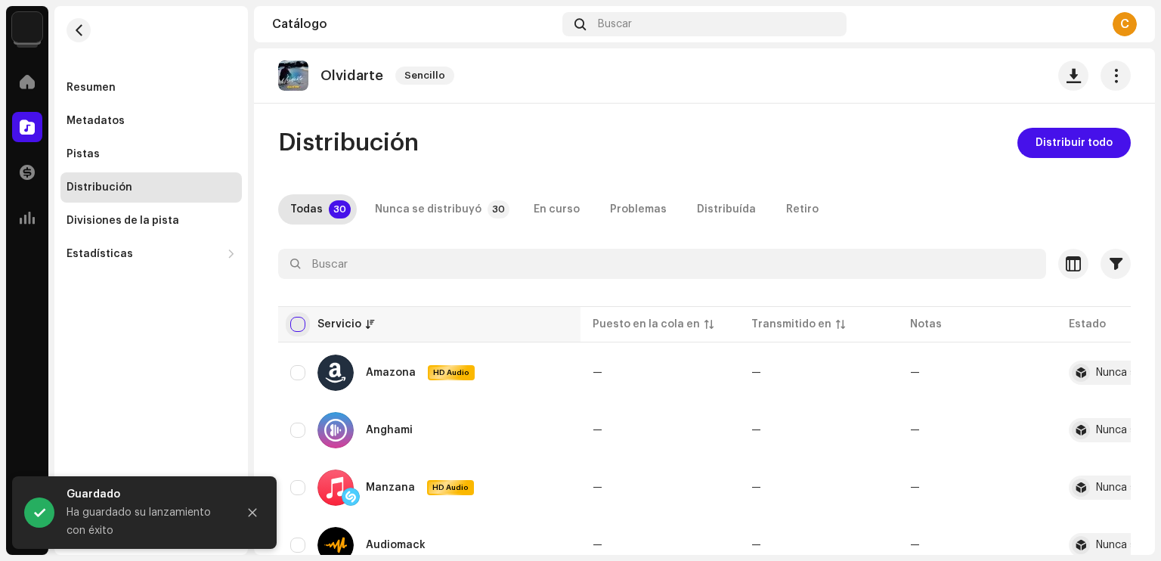
checkbox input "true"
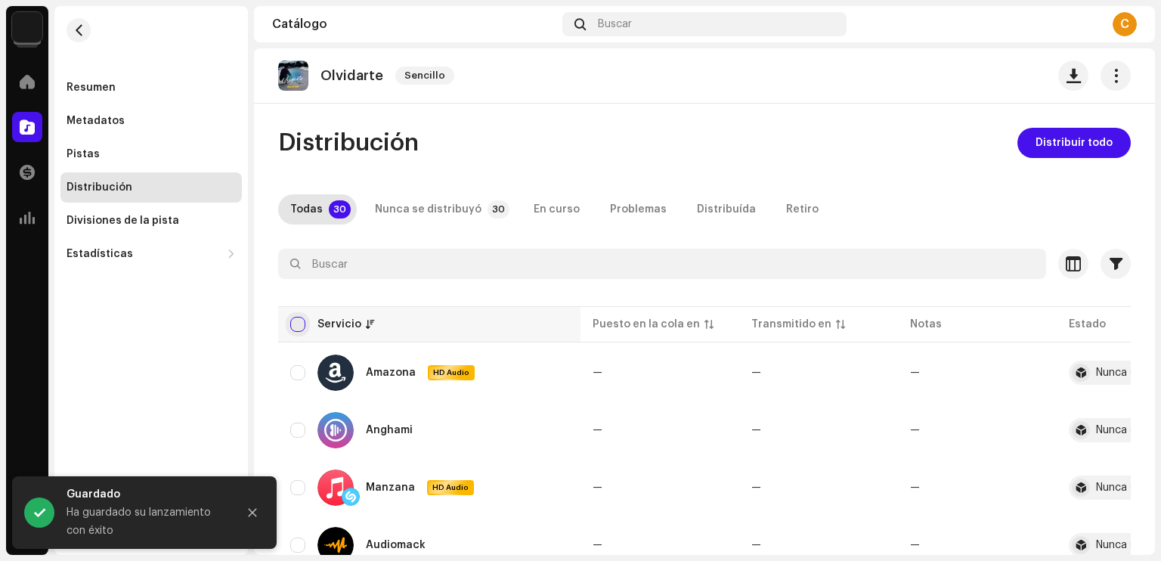
checkbox input "true"
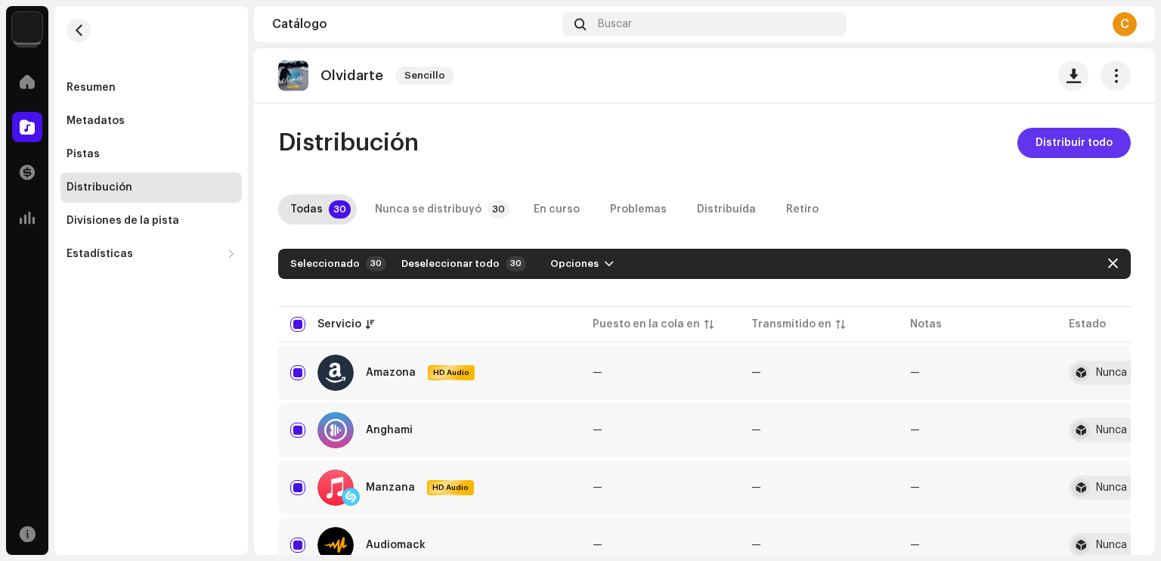
click at [1064, 144] on span "Distribuir todo" at bounding box center [1074, 143] width 77 height 30
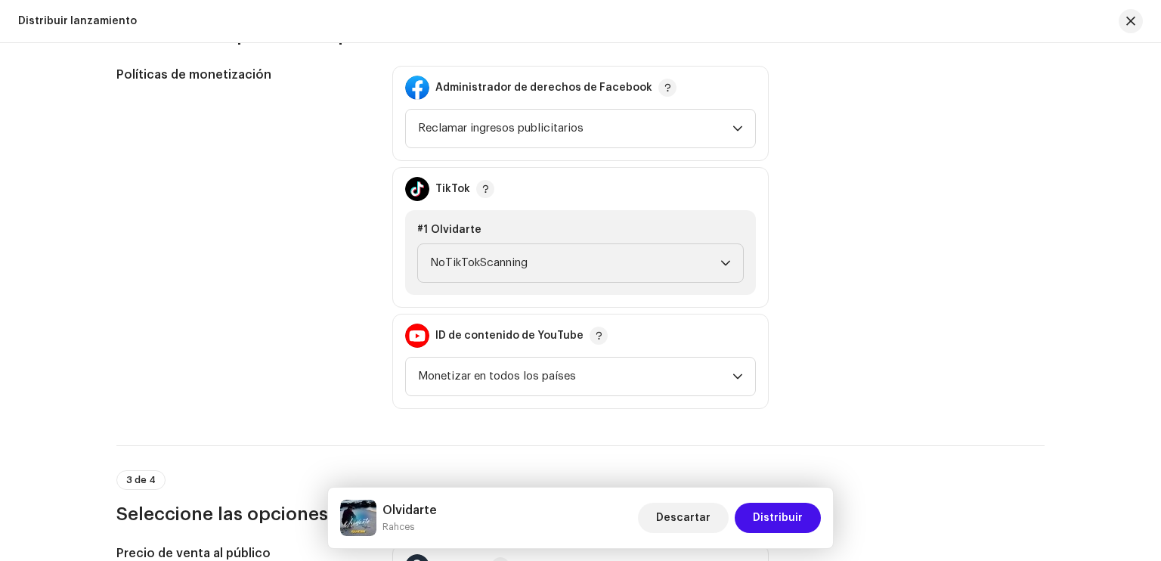
scroll to position [1727, 0]
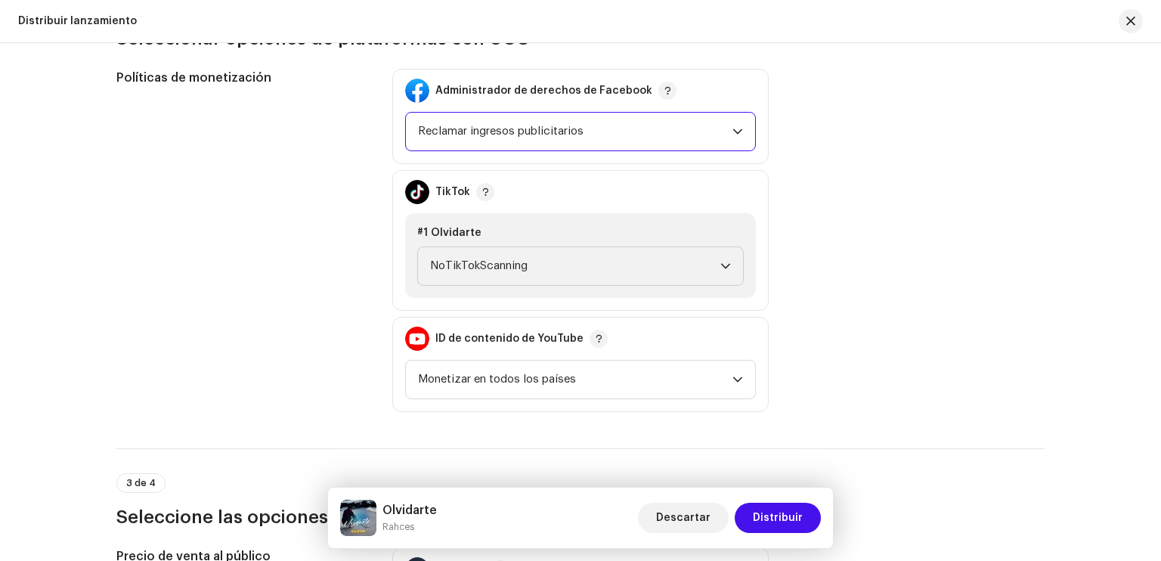
click at [556, 132] on span "Reclamar ingresos publicitarios" at bounding box center [575, 132] width 314 height 38
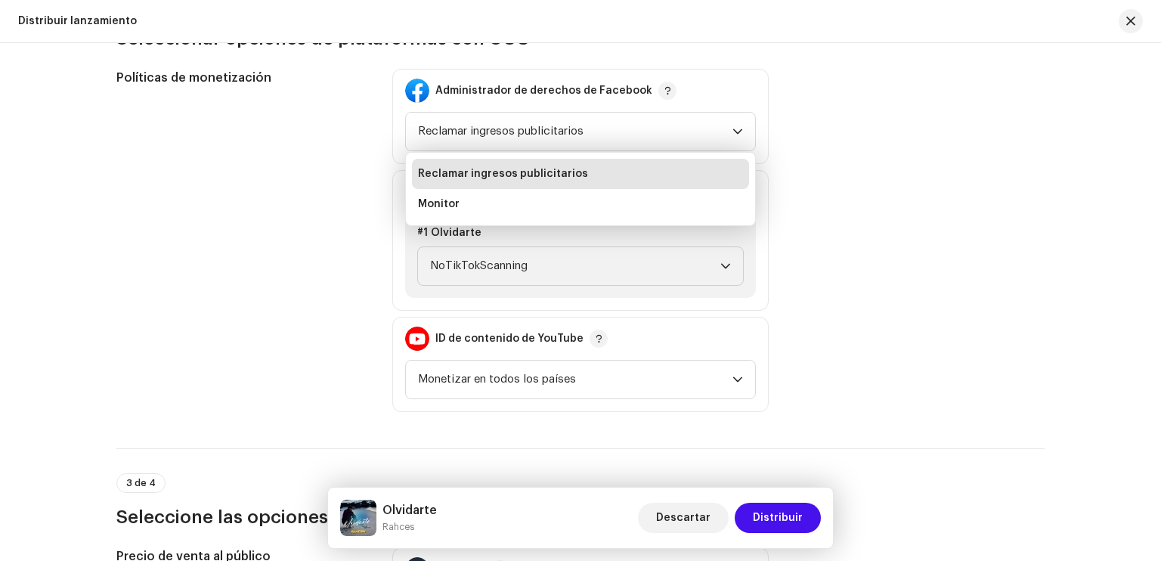
click at [343, 218] on div "Políticas de monetización" at bounding box center [242, 240] width 252 height 343
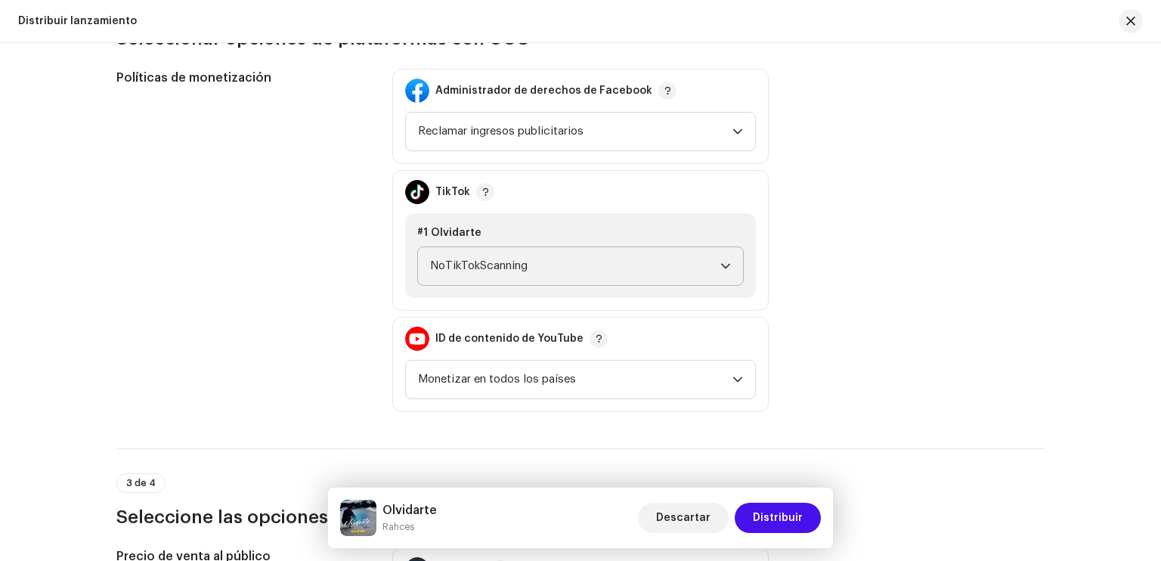
click at [495, 260] on span "NoTikTokScanning" at bounding box center [575, 266] width 290 height 38
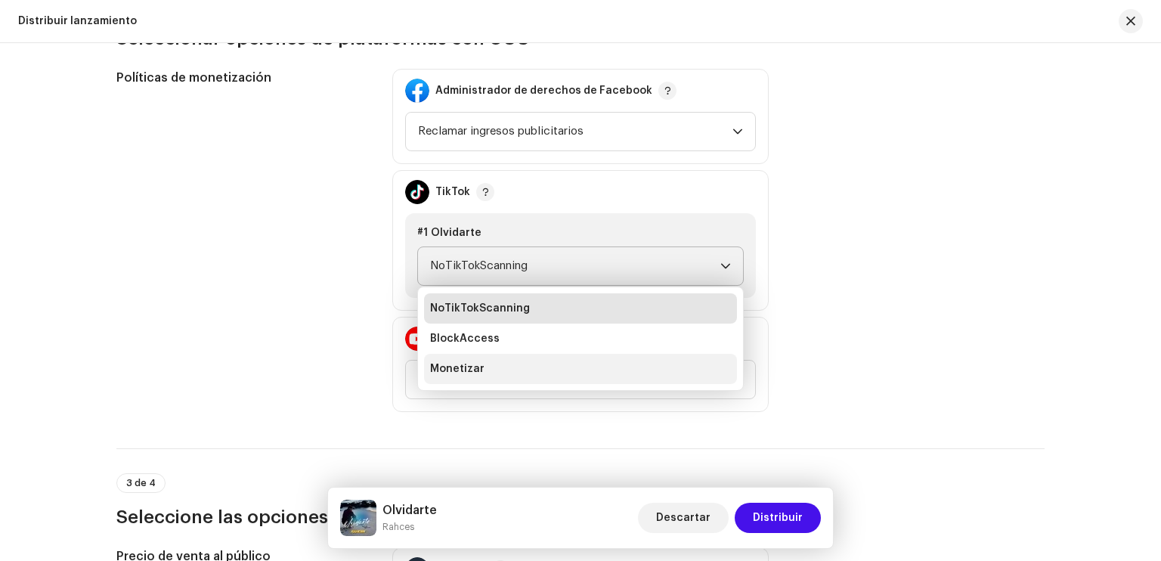
click at [458, 367] on span "Monetizar" at bounding box center [457, 368] width 54 height 15
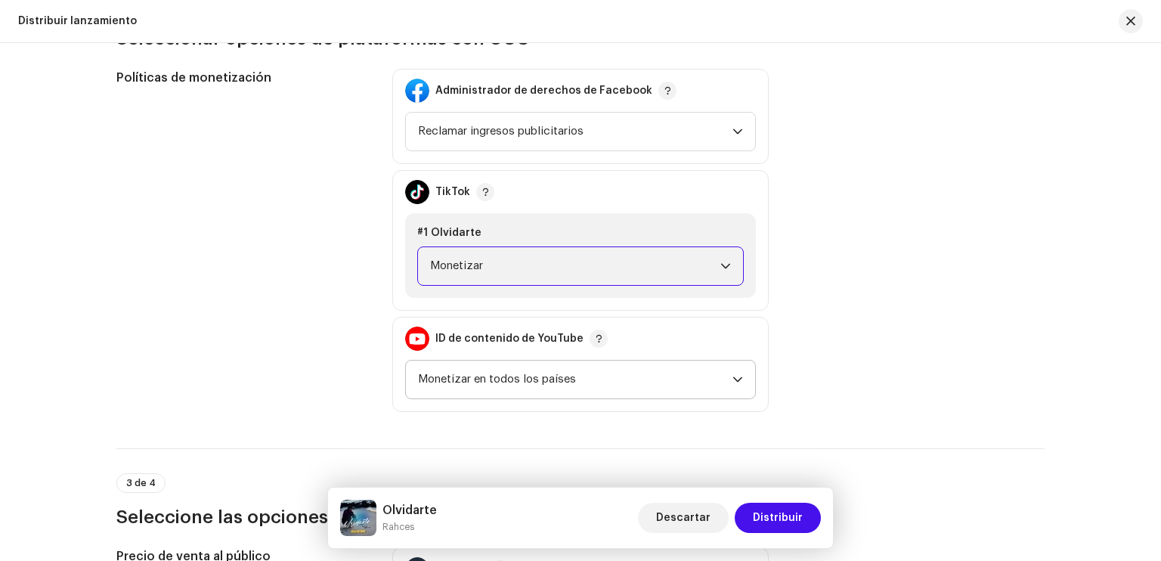
click at [488, 379] on span "Monetizar en todos los países" at bounding box center [575, 380] width 314 height 38
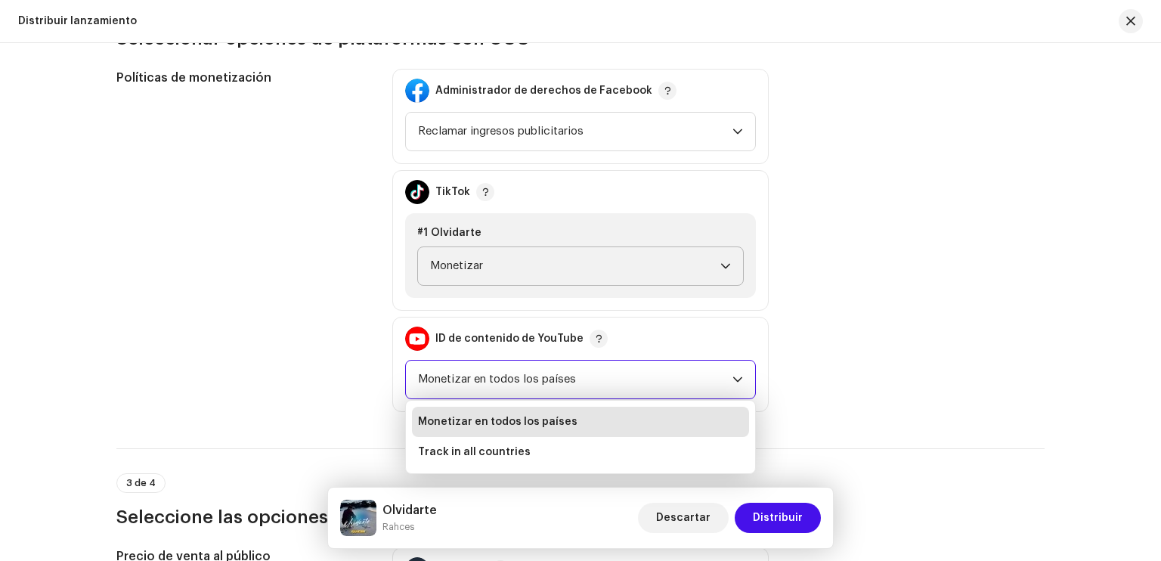
click at [368, 365] on div "Políticas de monetización Administrador de derechos de Facebook Reclamar ingres…" at bounding box center [580, 240] width 928 height 343
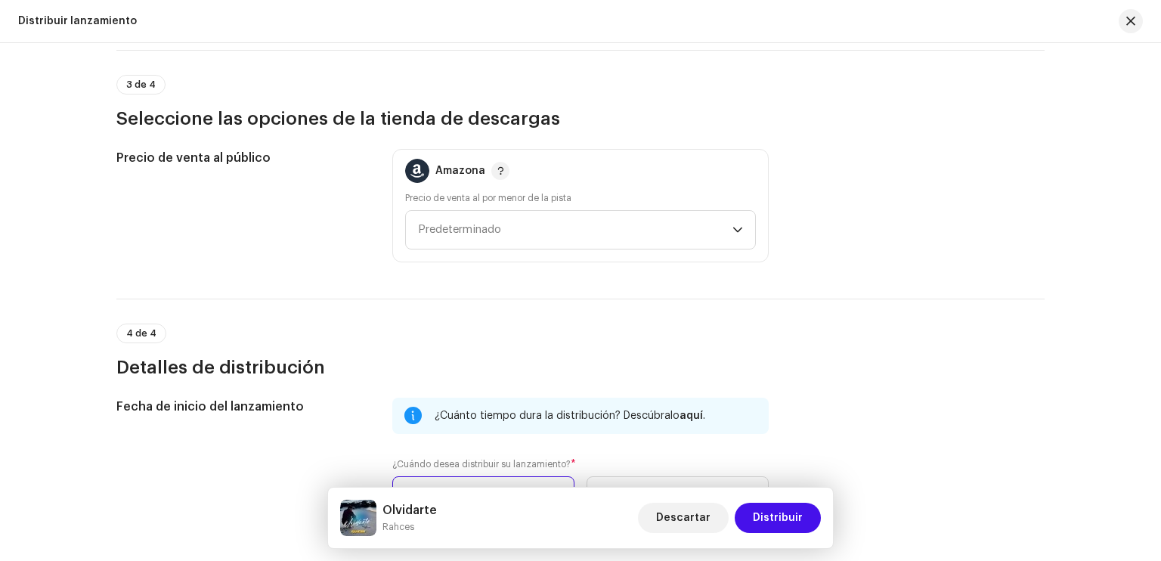
scroll to position [2126, 0]
click at [535, 228] on span "Predeterminado" at bounding box center [575, 229] width 314 height 38
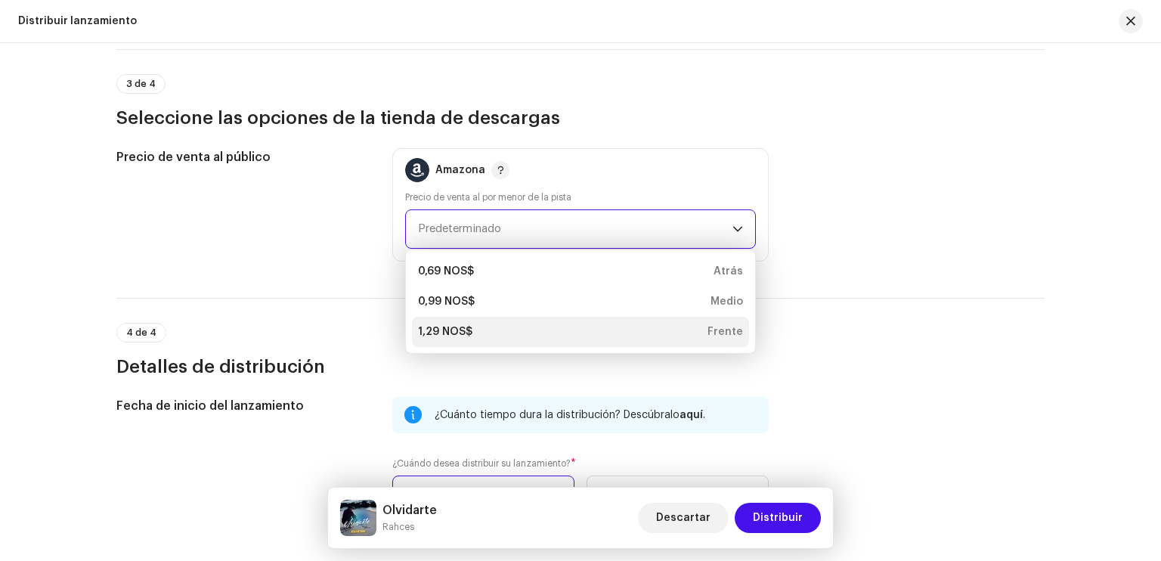
click at [433, 339] on li "1,29 NOS$ Frente" at bounding box center [580, 332] width 337 height 30
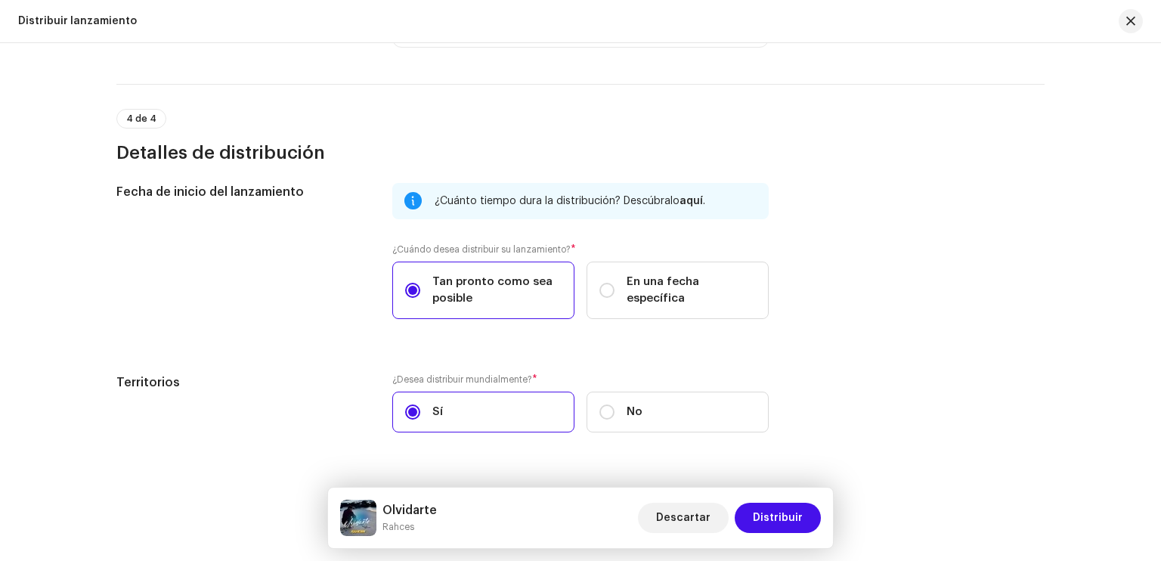
scroll to position [2372, 0]
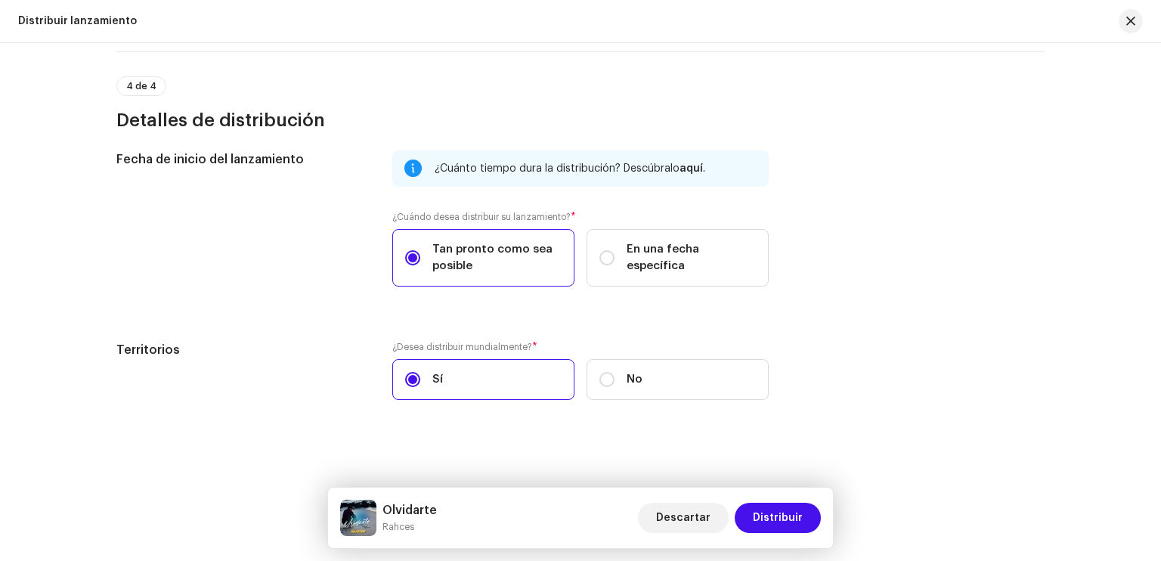
click at [699, 469] on div "Distribuir lanzamiento Complete los siguientes pasos para distribuir su lanzami…" at bounding box center [580, 302] width 1161 height 518
click at [803, 528] on button "Distribuir" at bounding box center [778, 518] width 86 height 30
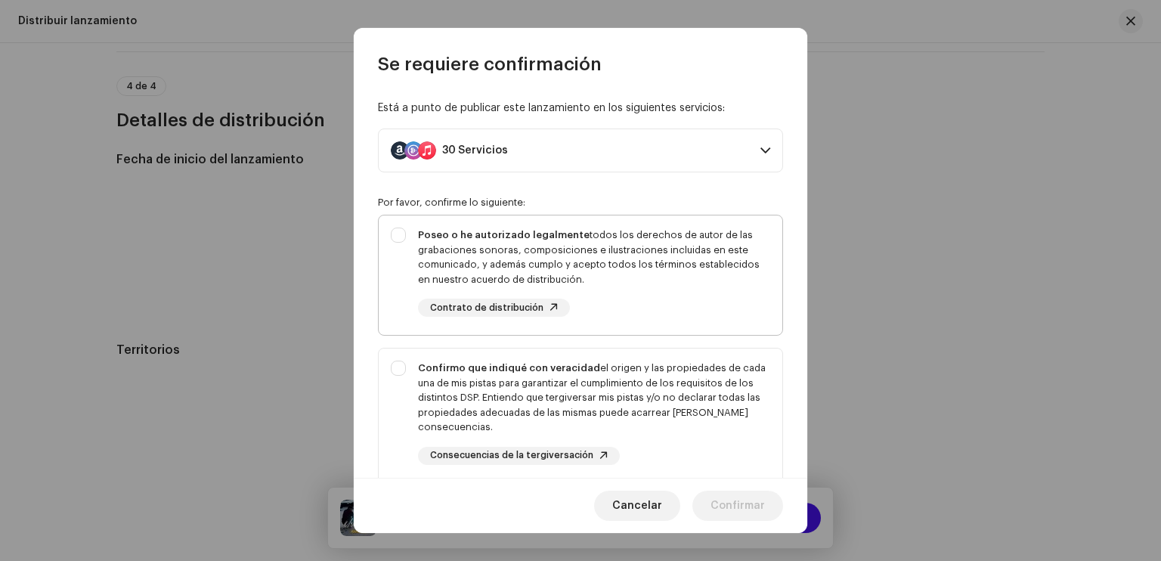
click at [633, 223] on div "Poseo o he autorizado legalmente todos los derechos de autor de las grabaciones…" at bounding box center [581, 271] width 404 height 113
checkbox input "true"
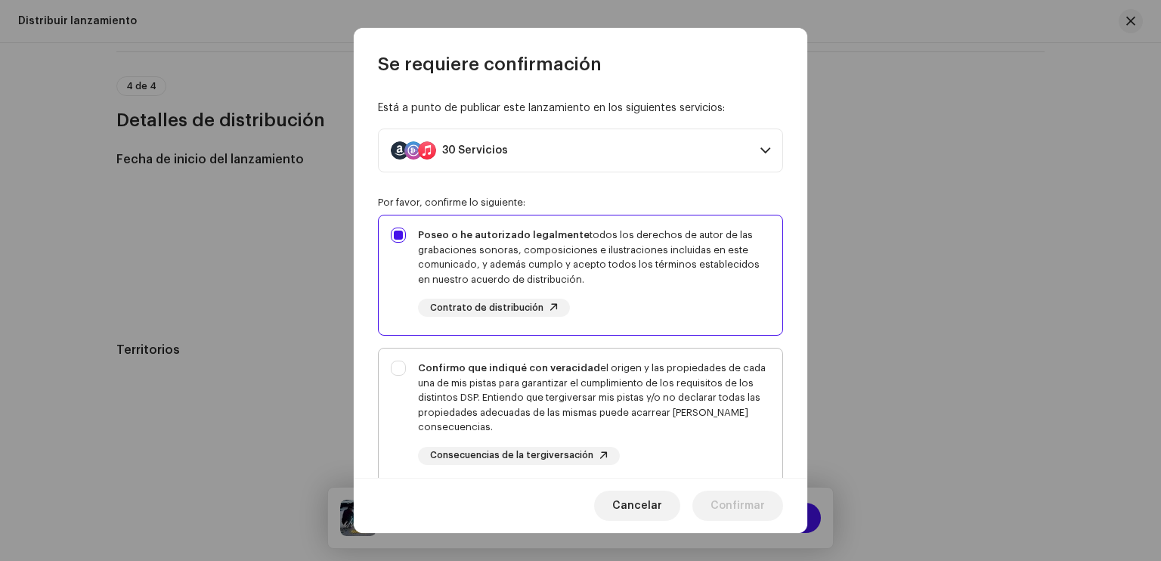
click at [528, 356] on div "Confirmo que indiqué con veracidad el origen y las propiedades de cada una de m…" at bounding box center [581, 412] width 404 height 129
checkbox input "true"
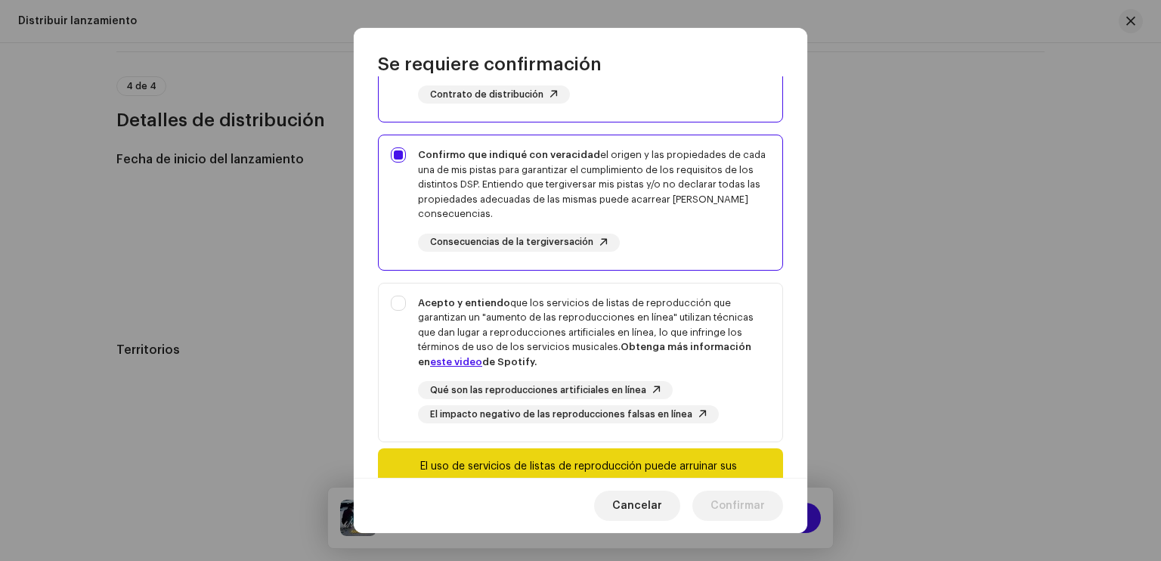
scroll to position [214, 0]
click at [508, 332] on div "Acepto y entiendo que los servicios de listas de reproducción que garantizan un…" at bounding box center [594, 332] width 352 height 74
checkbox input "true"
click at [744, 513] on span "Confirmar" at bounding box center [738, 506] width 54 height 30
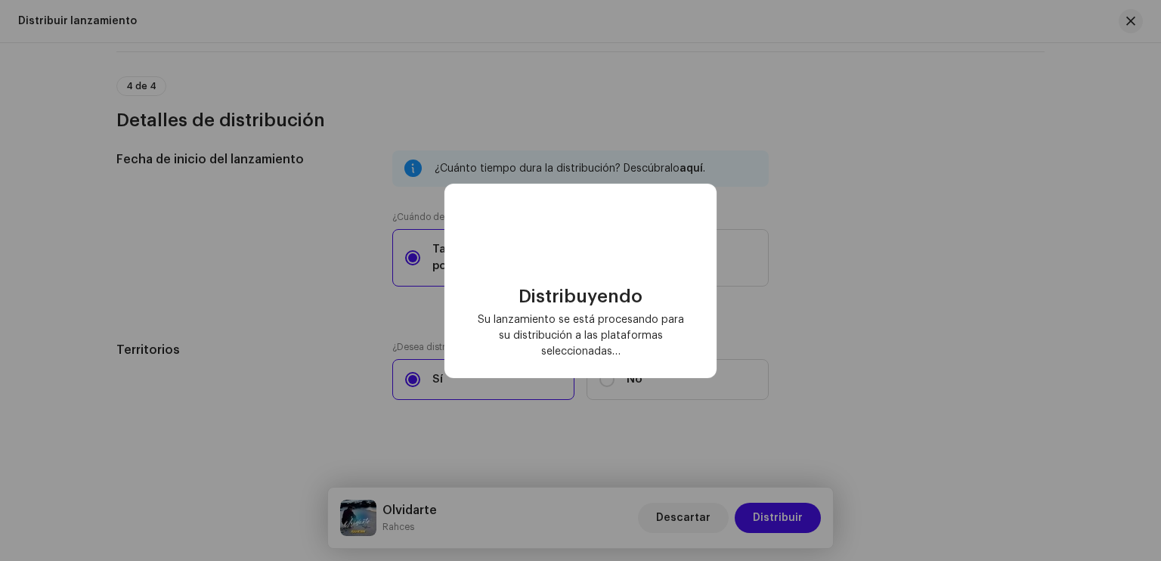
checkbox input "false"
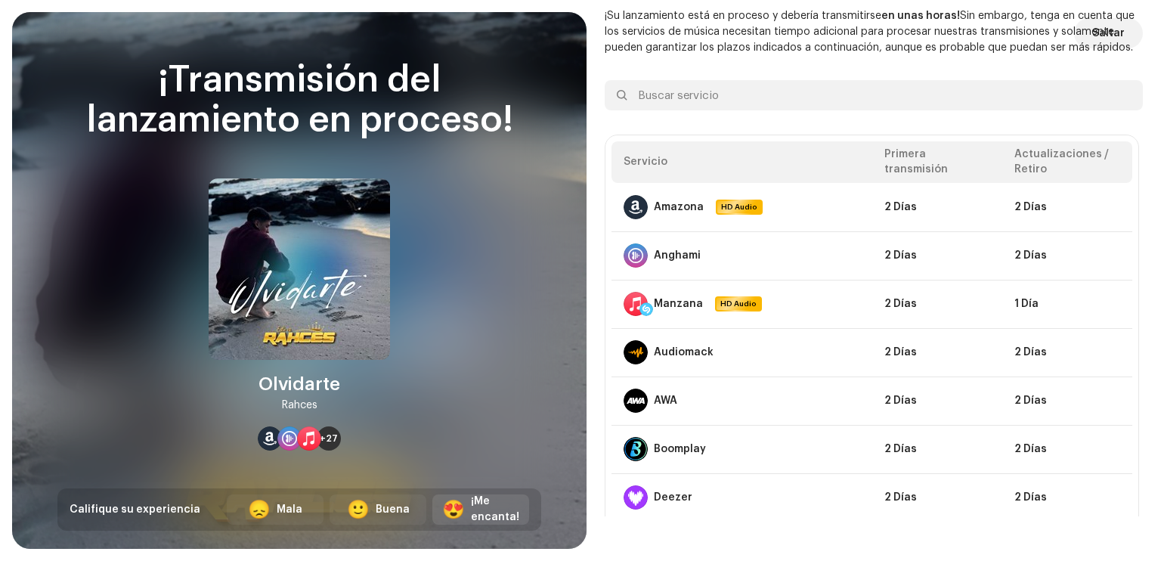
click at [470, 504] on div "😍 ¡Me encanta!" at bounding box center [480, 509] width 97 height 30
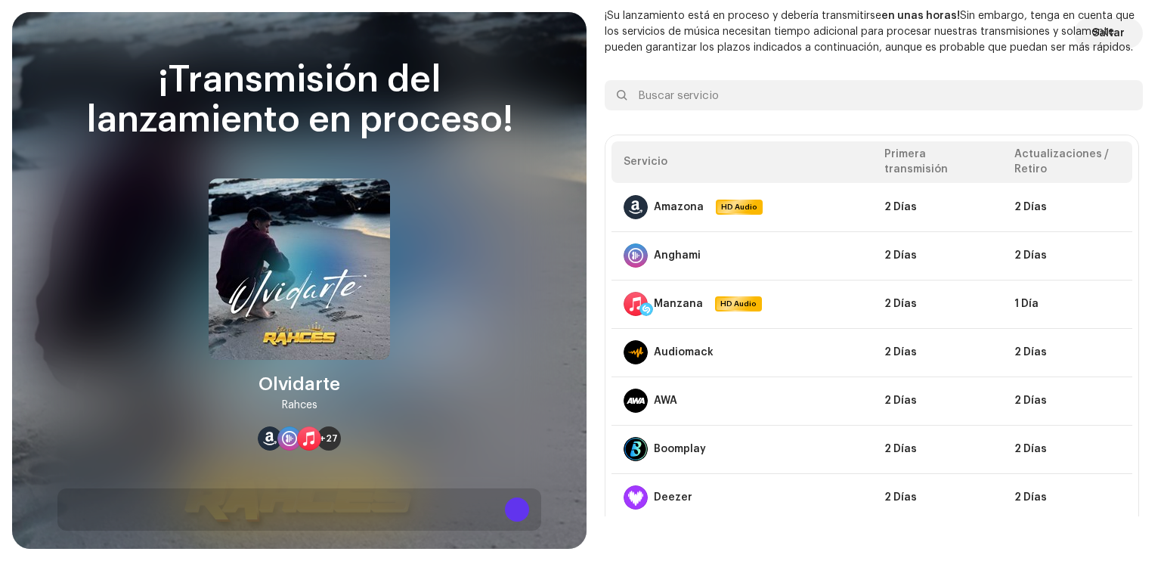
click at [518, 508] on button at bounding box center [517, 509] width 24 height 24
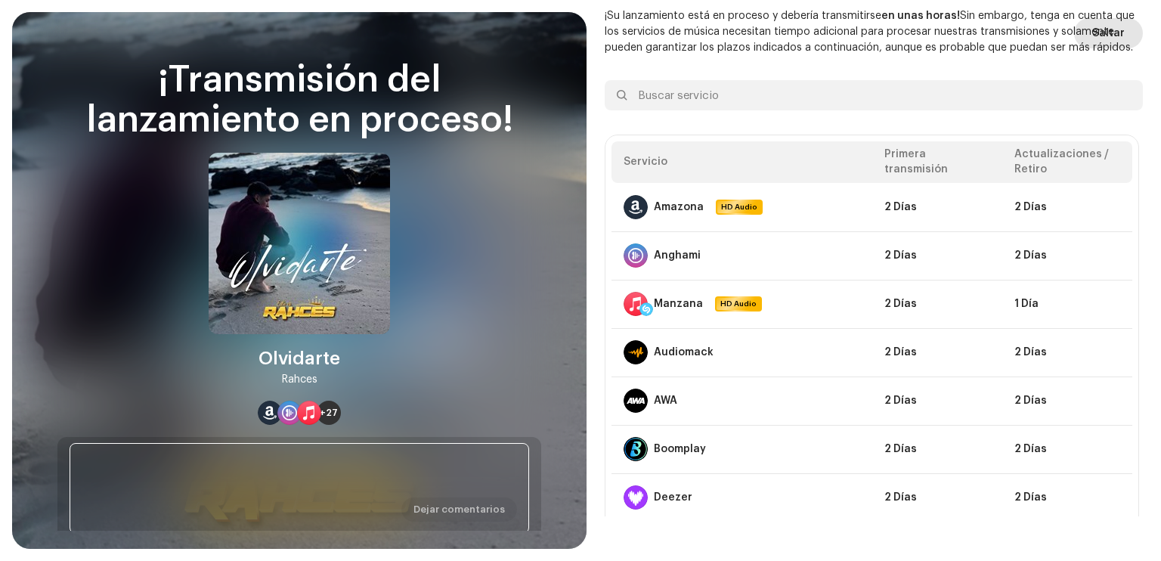
click at [1094, 37] on span "Saltar" at bounding box center [1108, 33] width 33 height 30
